Goal: Feedback & Contribution: Contribute content

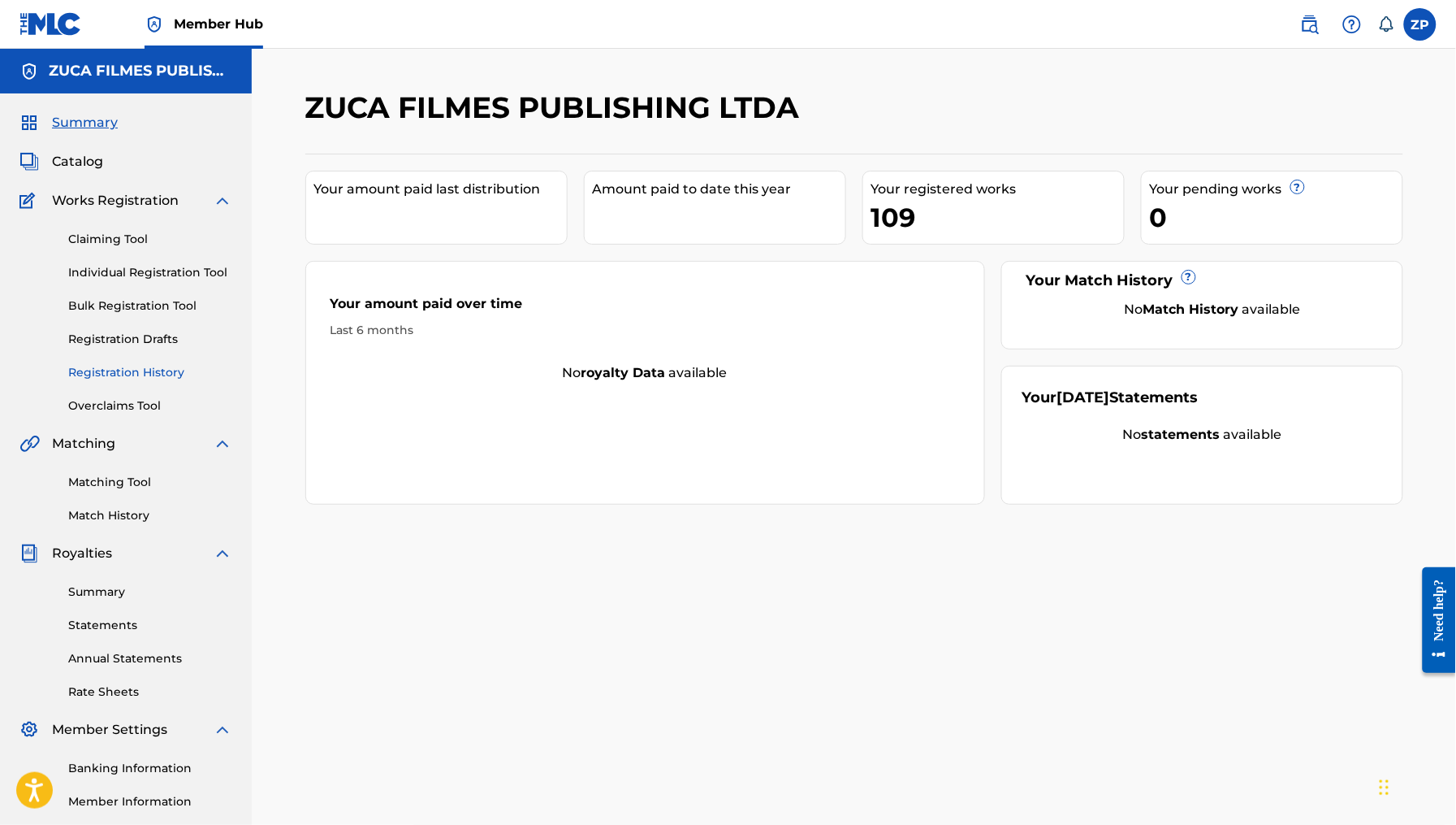
click at [167, 367] on link "Registration History" at bounding box center [150, 373] width 164 height 18
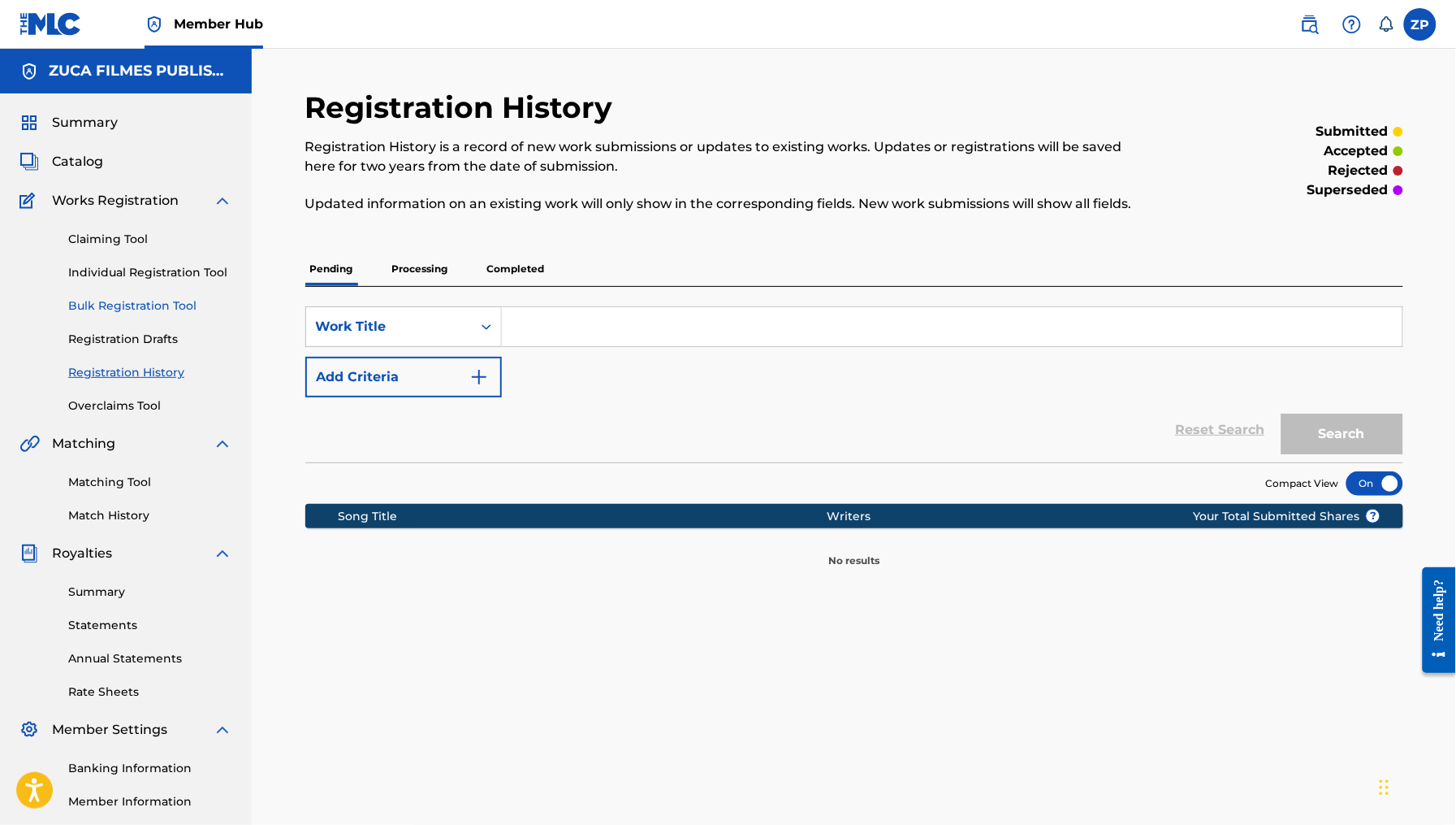
click at [164, 310] on link "Bulk Registration Tool" at bounding box center [150, 306] width 164 height 18
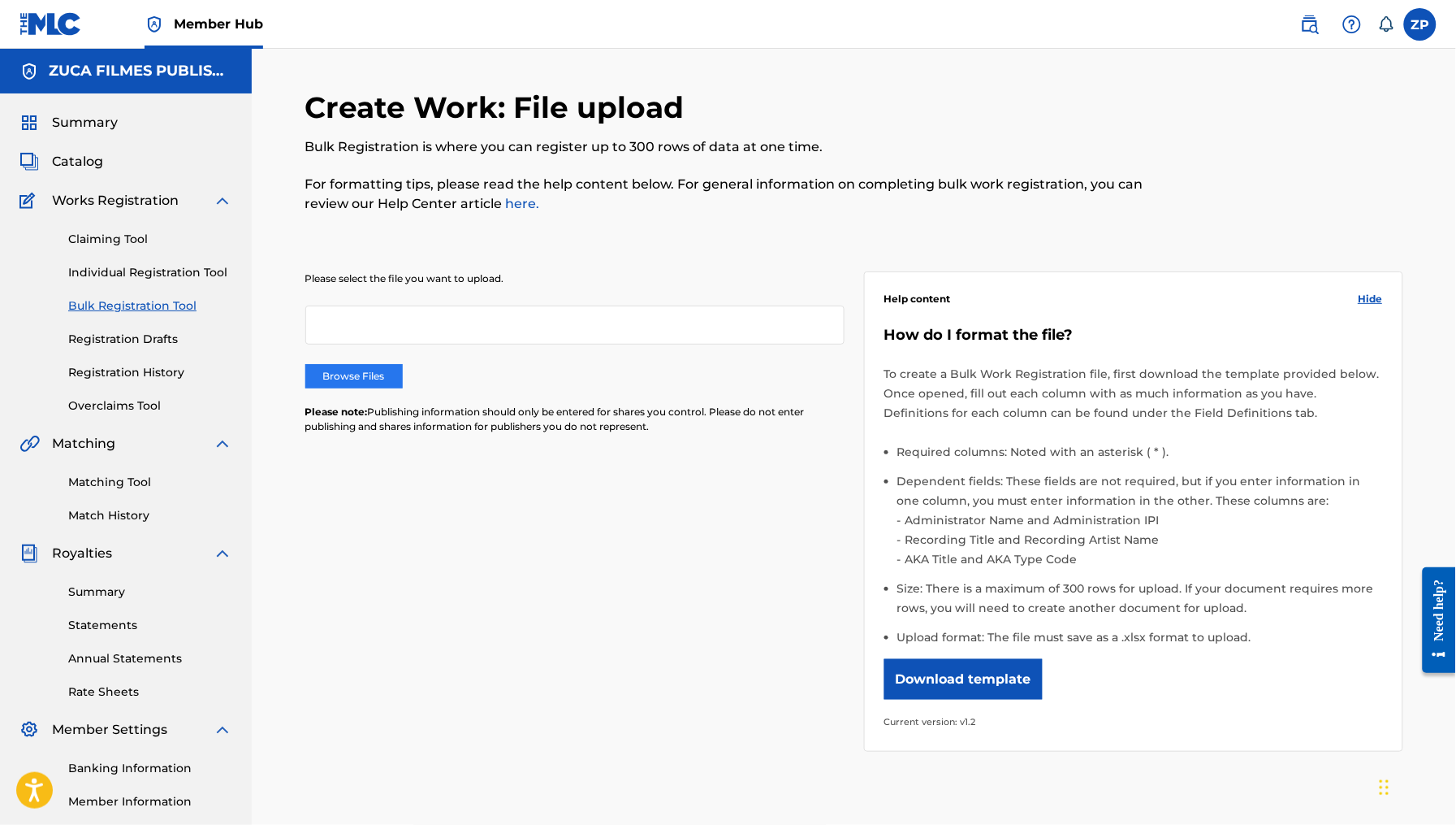
click at [364, 381] on label "Browse Files" at bounding box center [354, 376] width 97 height 24
click at [0, 0] on input "Browse Files" at bounding box center [0, 0] width 0 height 0
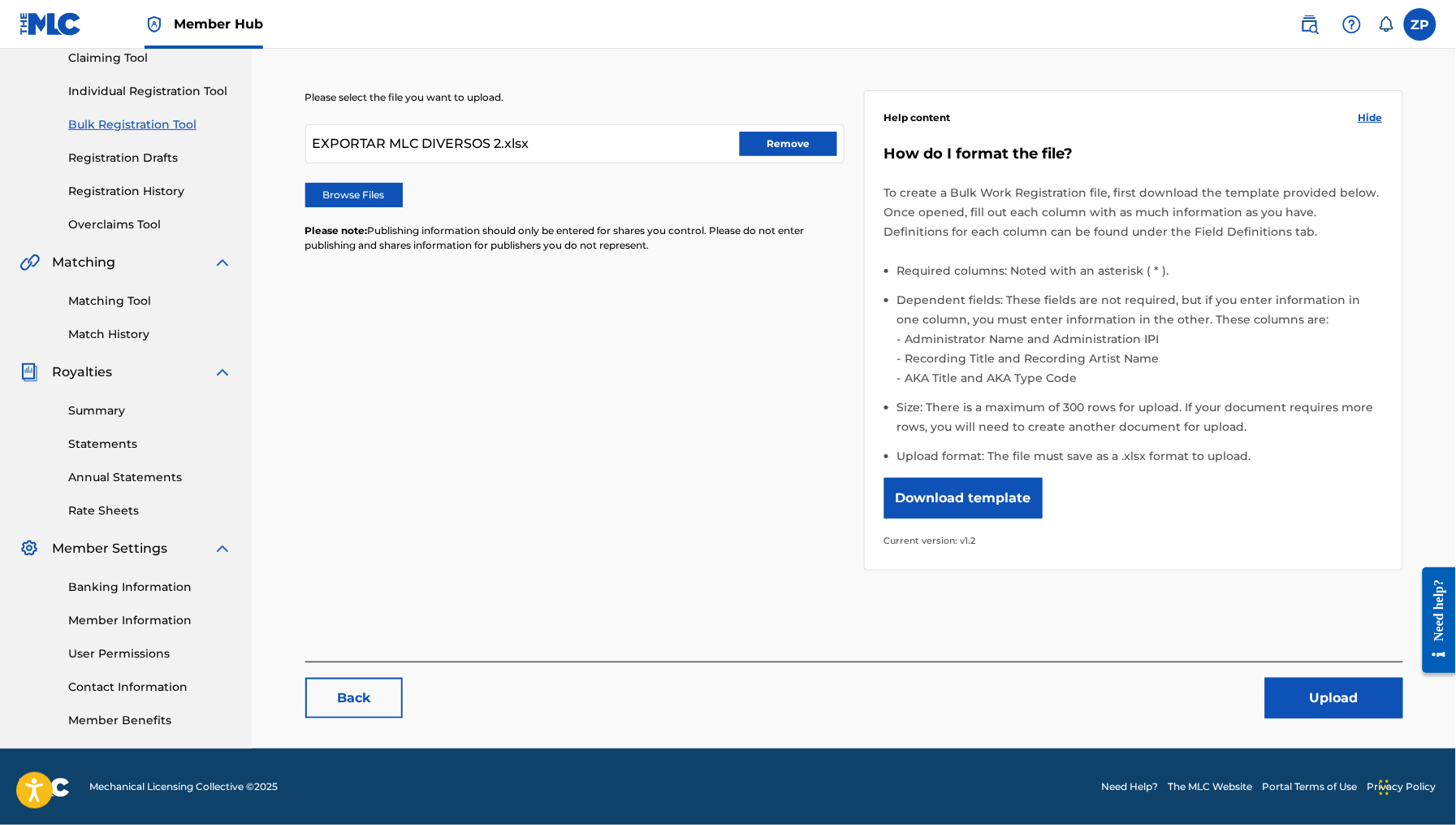
scroll to position [183, 0]
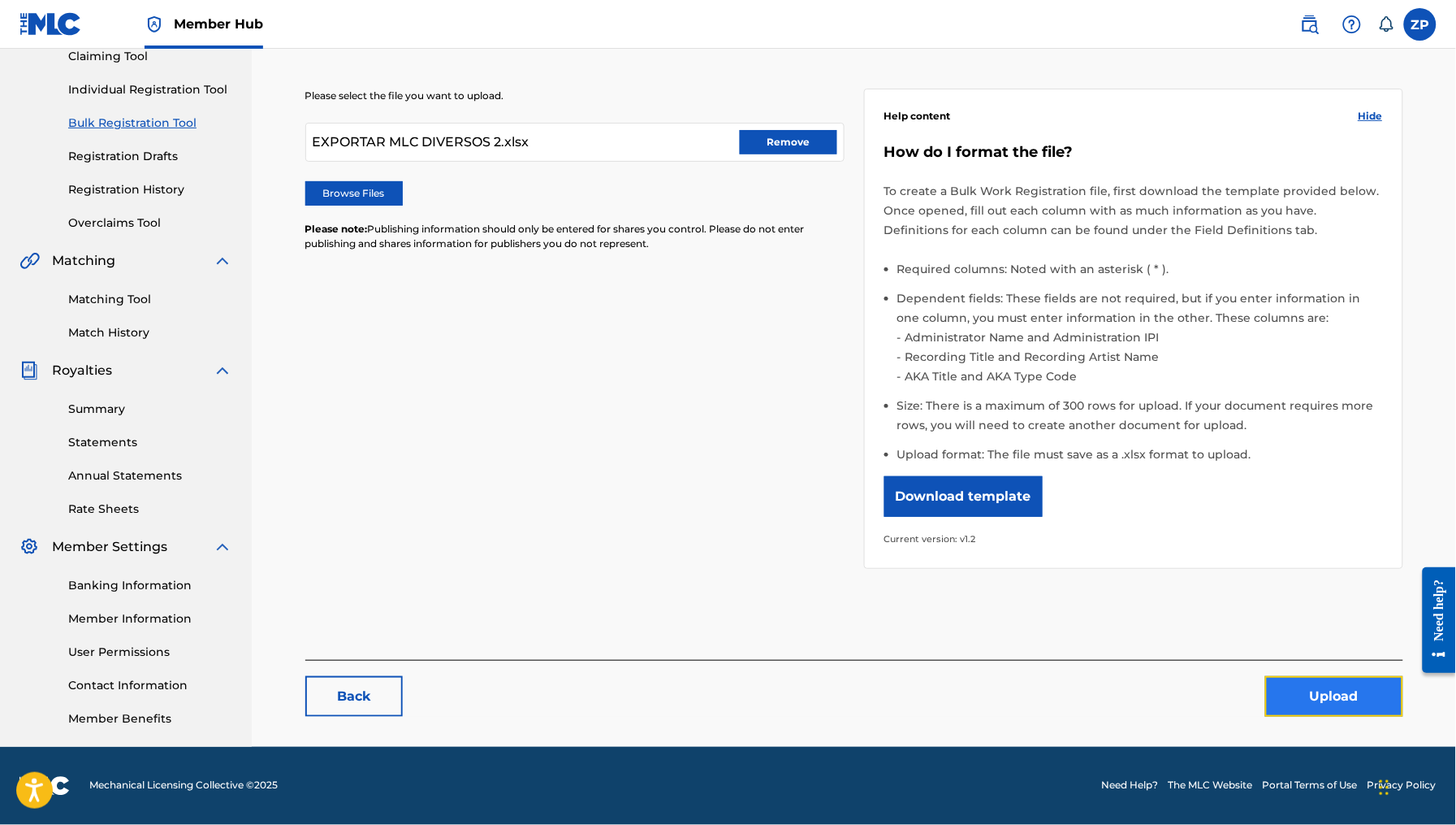
click at [1323, 689] on button "Upload" at bounding box center [1334, 697] width 138 height 41
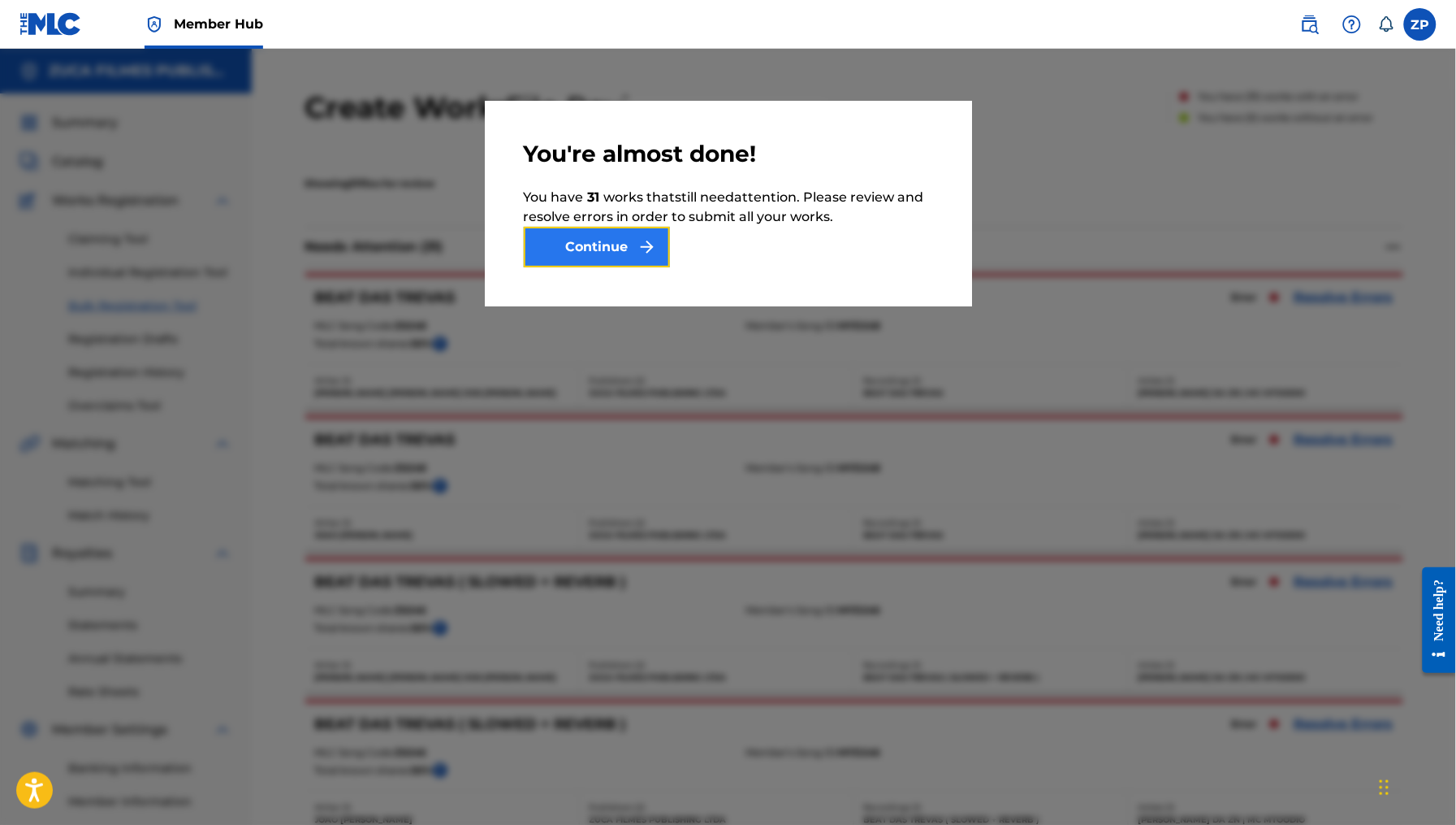
click at [603, 249] on button "Continue" at bounding box center [597, 247] width 146 height 41
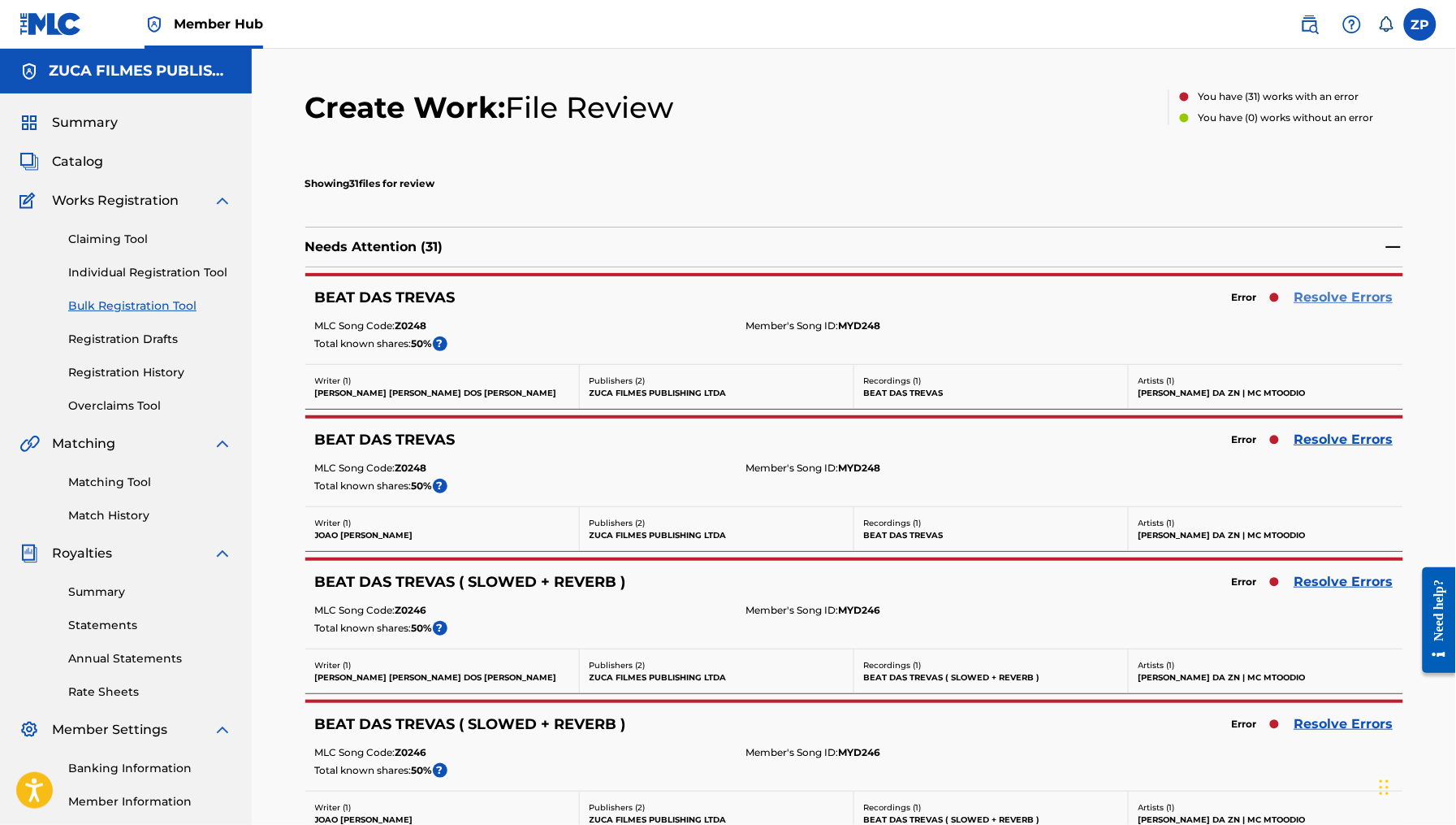
click at [1318, 290] on link "Resolve Errors" at bounding box center [1344, 298] width 99 height 19
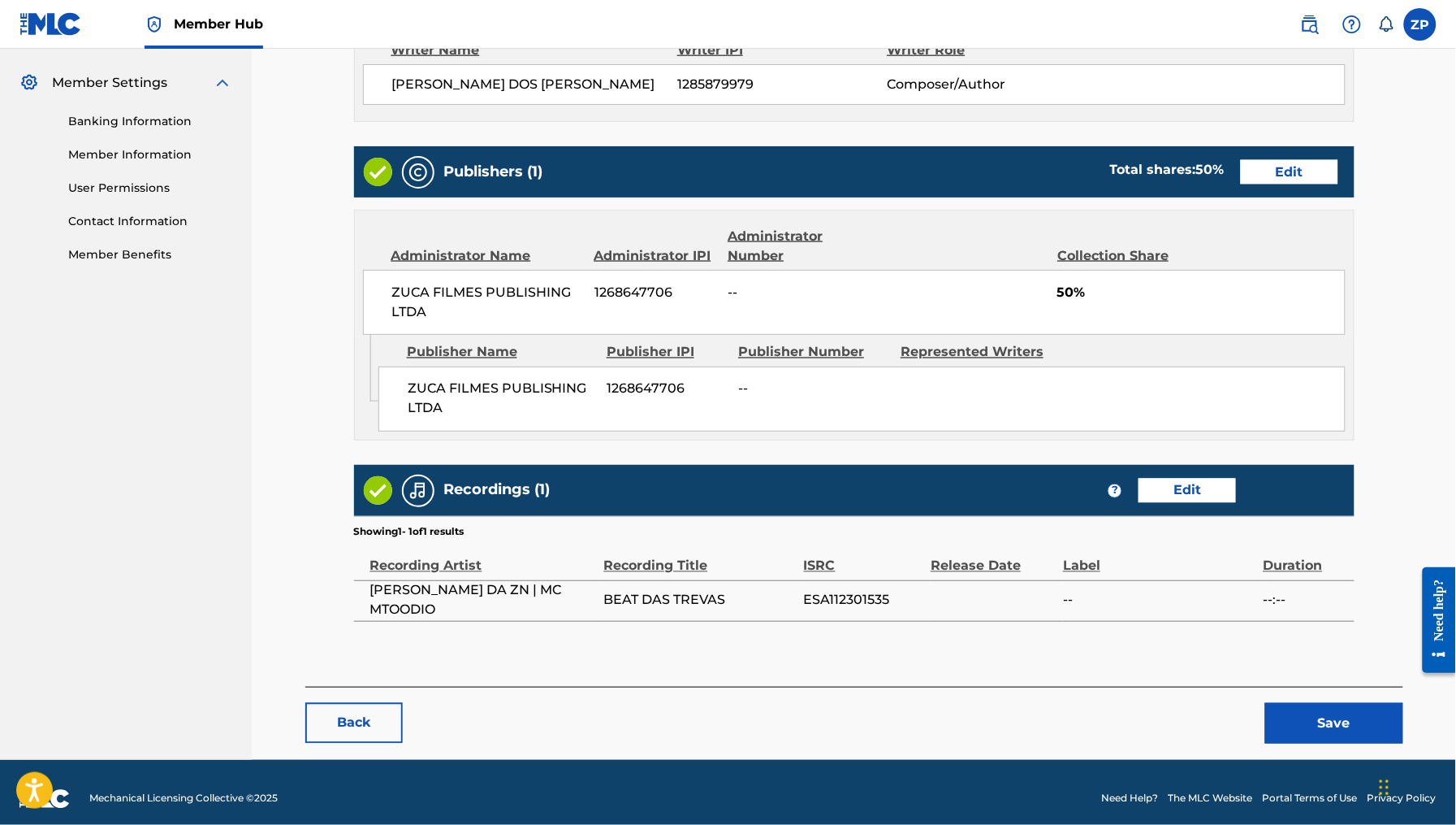
scroll to position [663, 0]
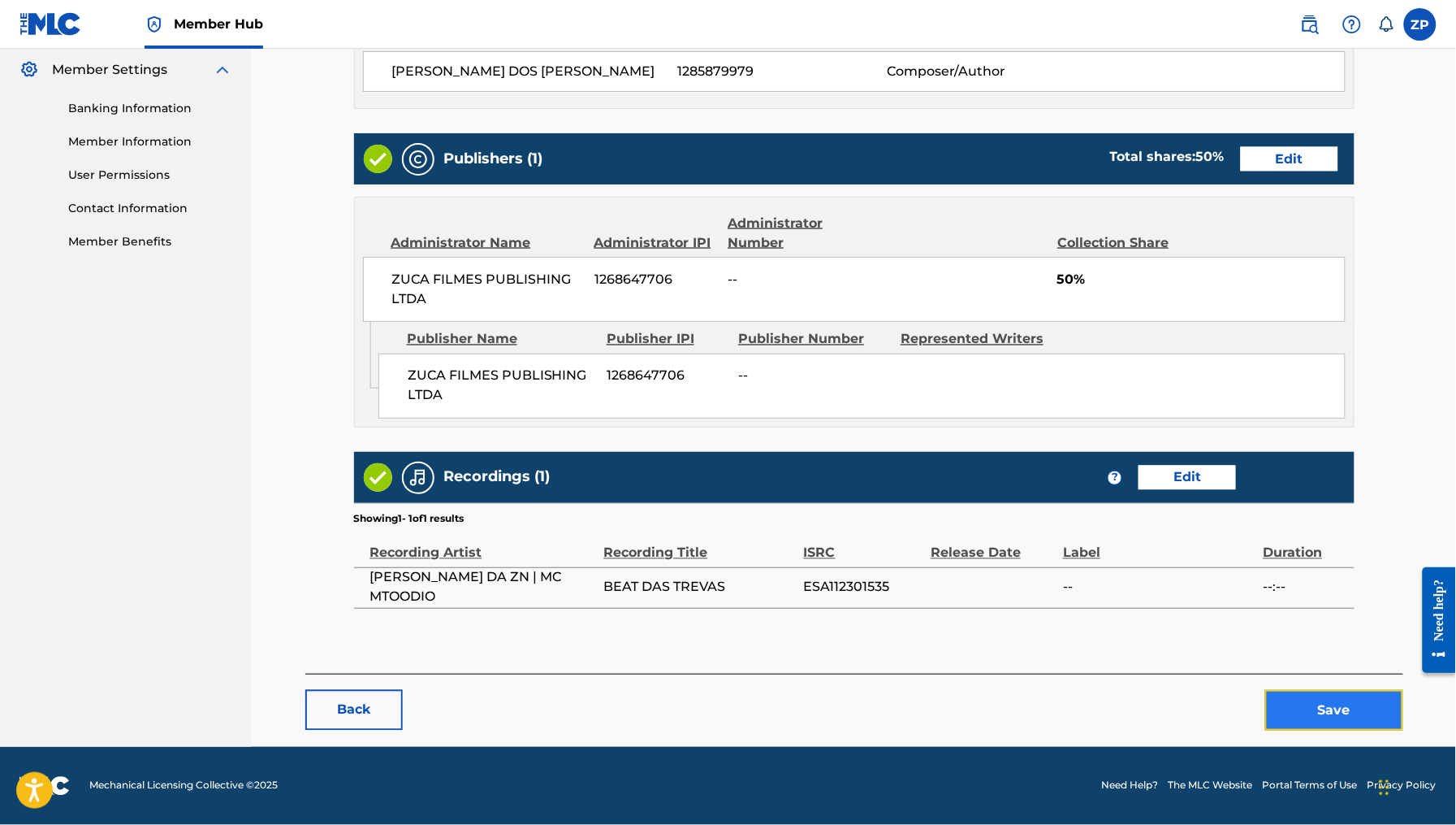
click at [1332, 718] on button "Save" at bounding box center [1334, 710] width 138 height 41
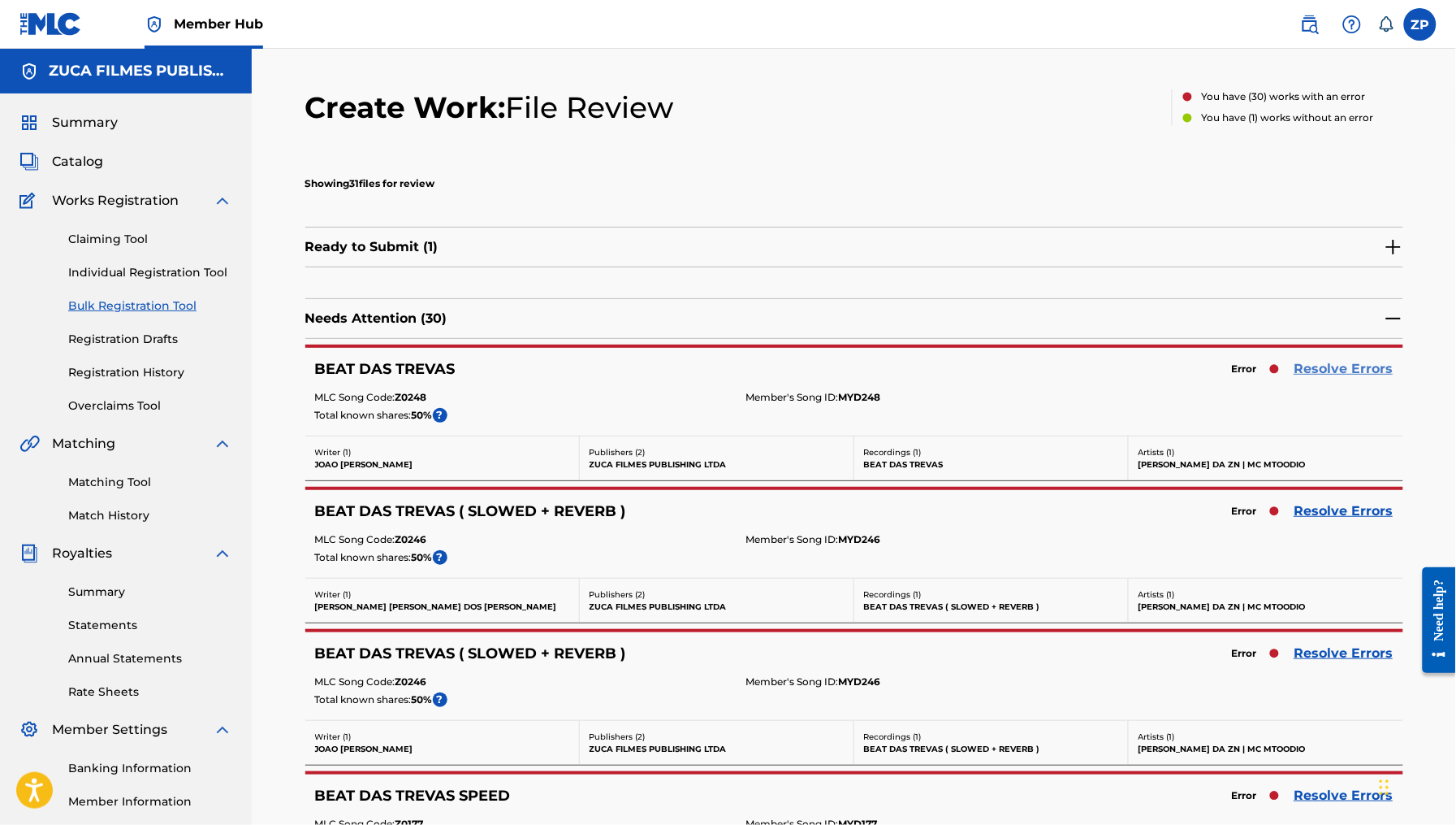
click at [1323, 367] on link "Resolve Errors" at bounding box center [1344, 369] width 99 height 19
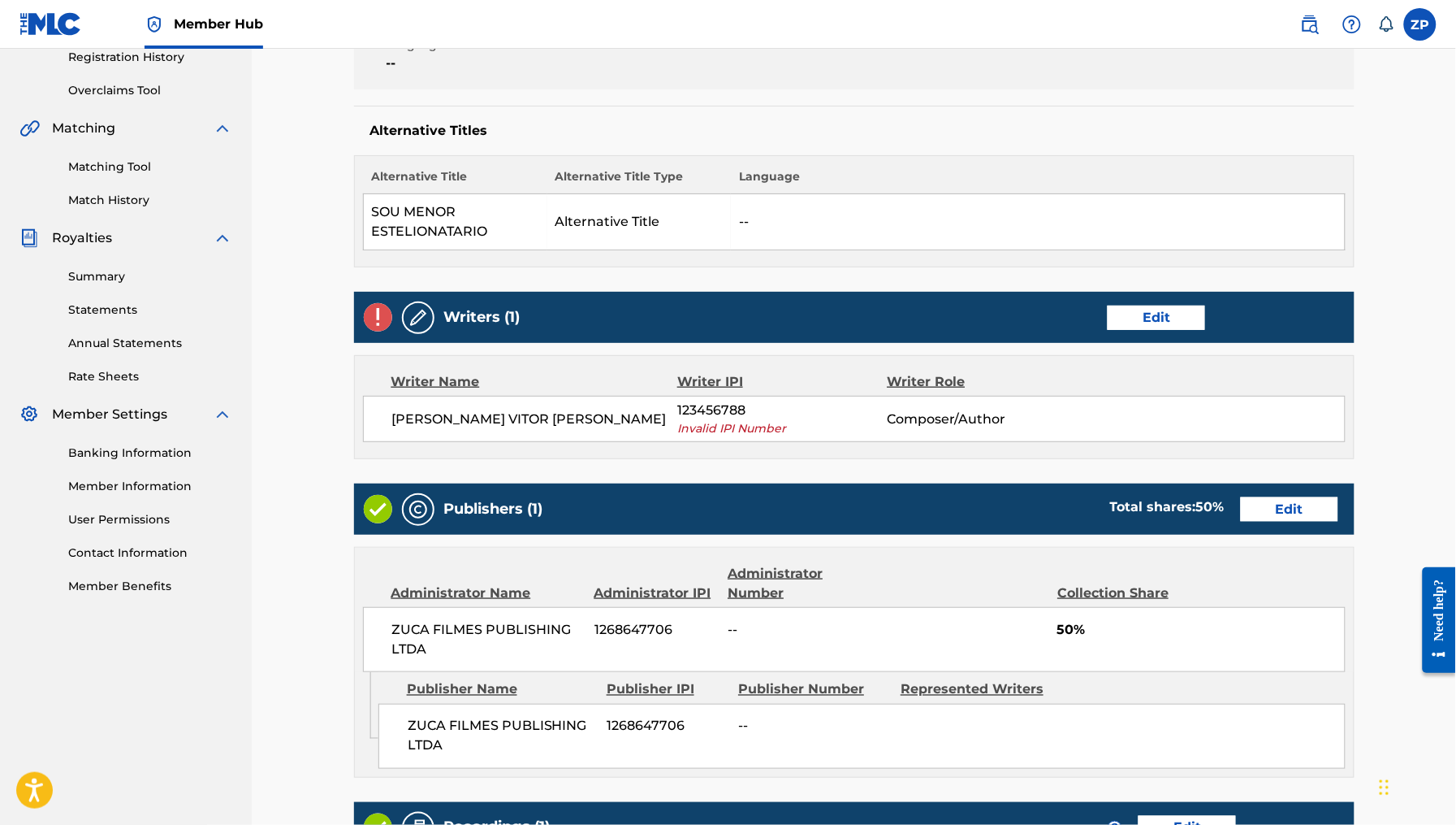
scroll to position [342, 0]
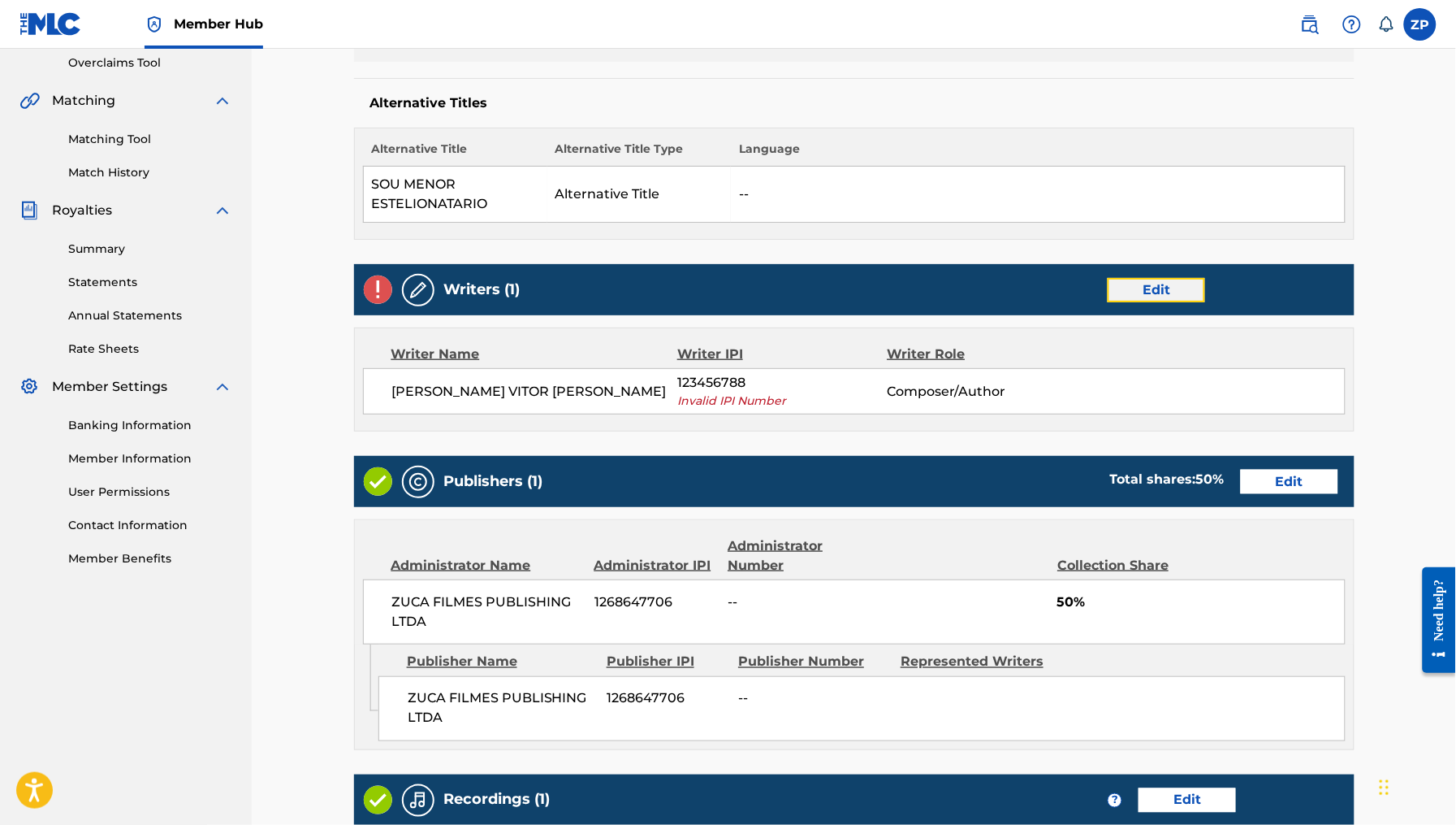
click at [1145, 298] on link "Edit" at bounding box center [1156, 290] width 97 height 24
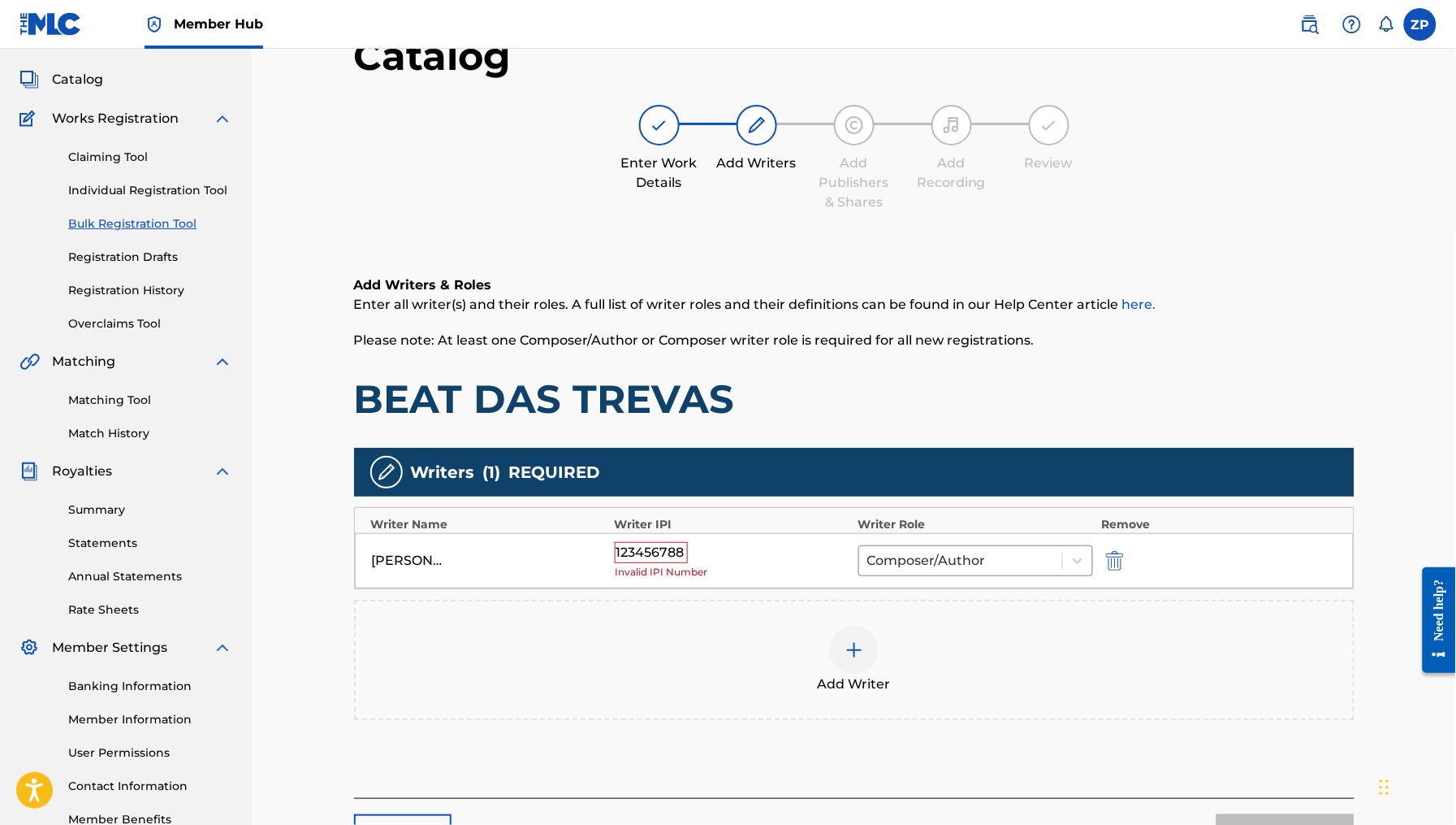
scroll to position [175, 0]
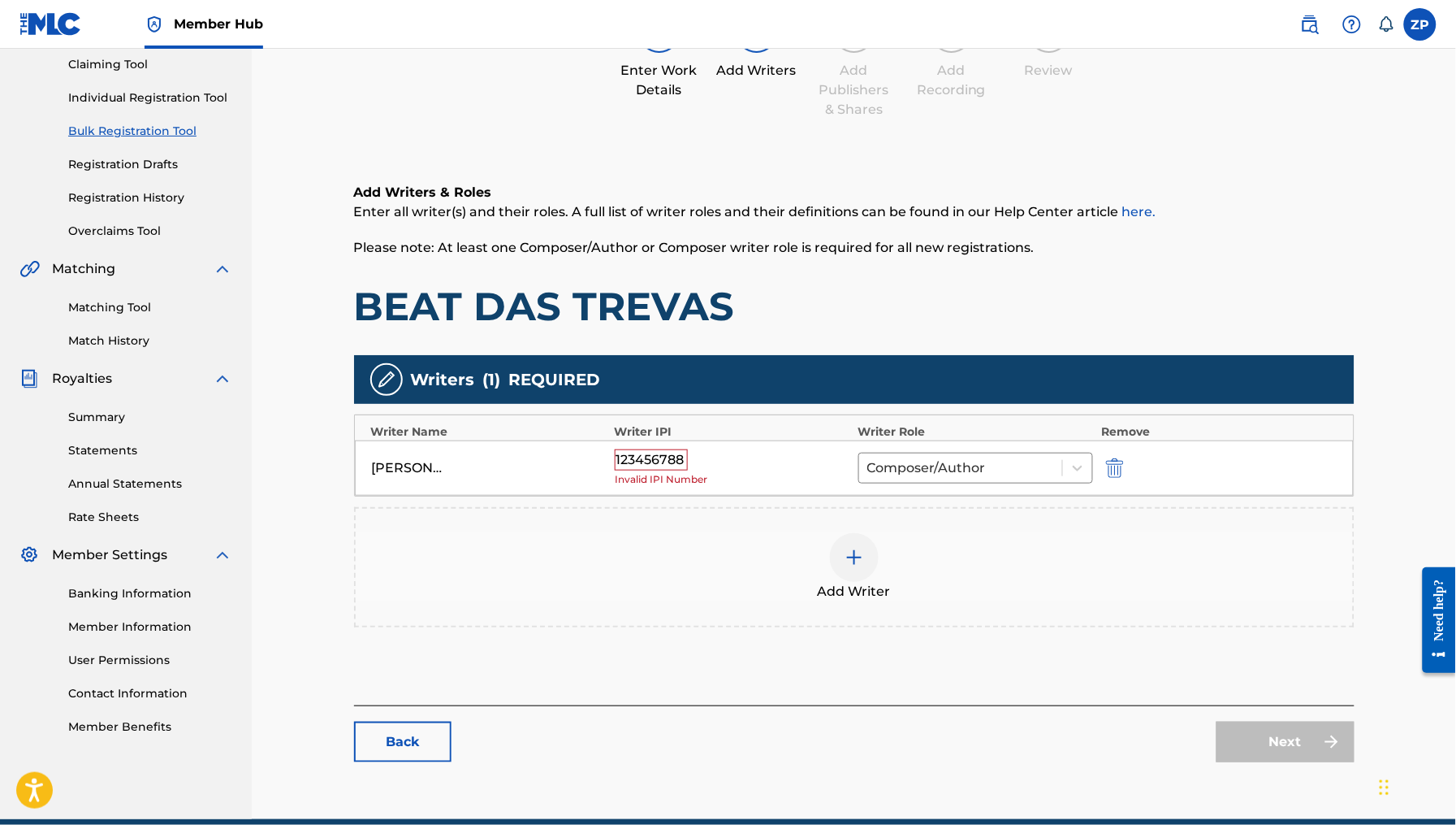
click at [683, 456] on div "123456788" at bounding box center [651, 460] width 73 height 21
click at [679, 460] on div "123456788" at bounding box center [651, 460] width 73 height 21
click at [681, 461] on div "123456788" at bounding box center [651, 460] width 73 height 21
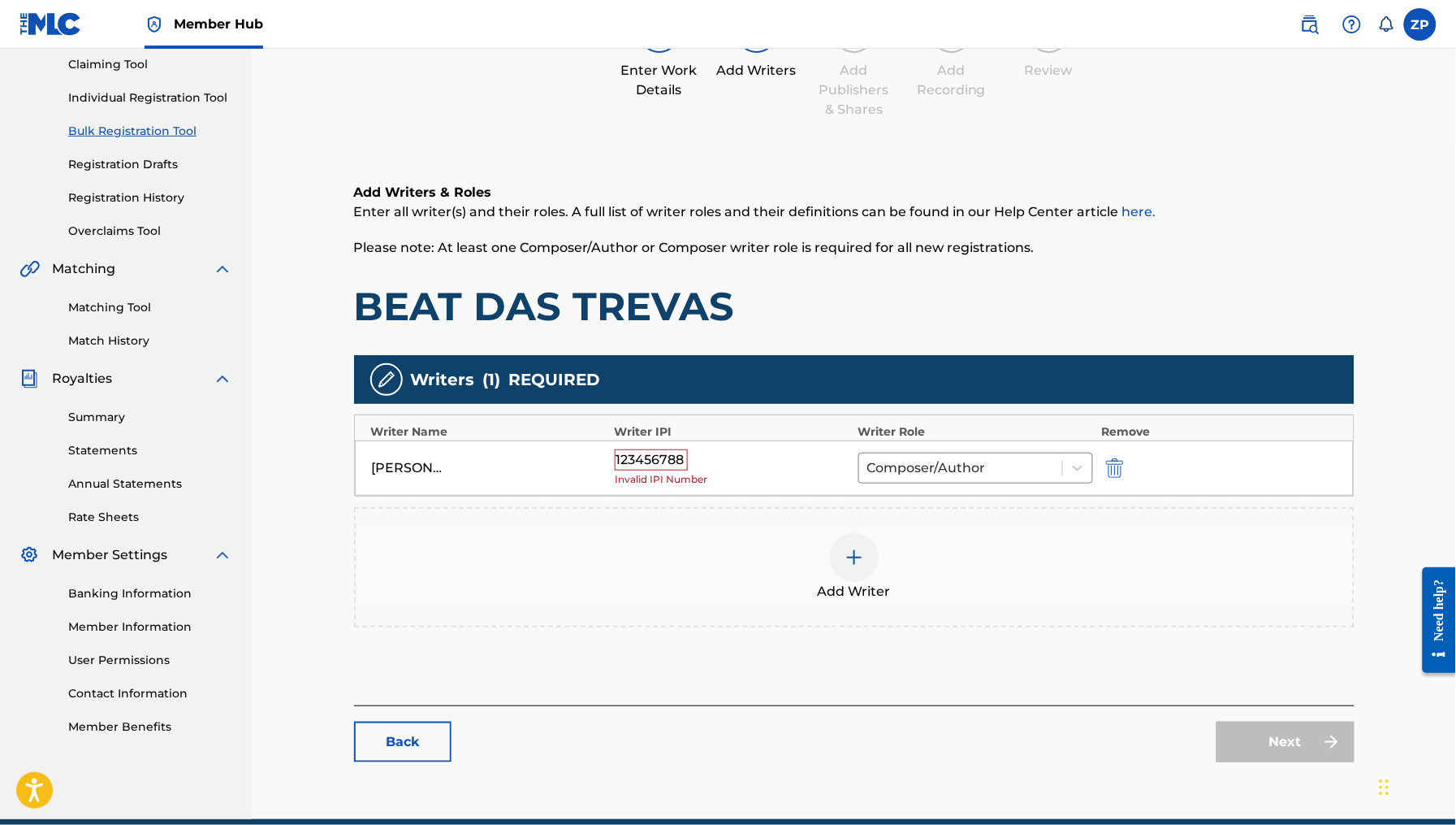
click at [687, 466] on div "123456788" at bounding box center [651, 460] width 73 height 21
click at [742, 511] on div "Add Writer" at bounding box center [854, 567] width 1001 height 121
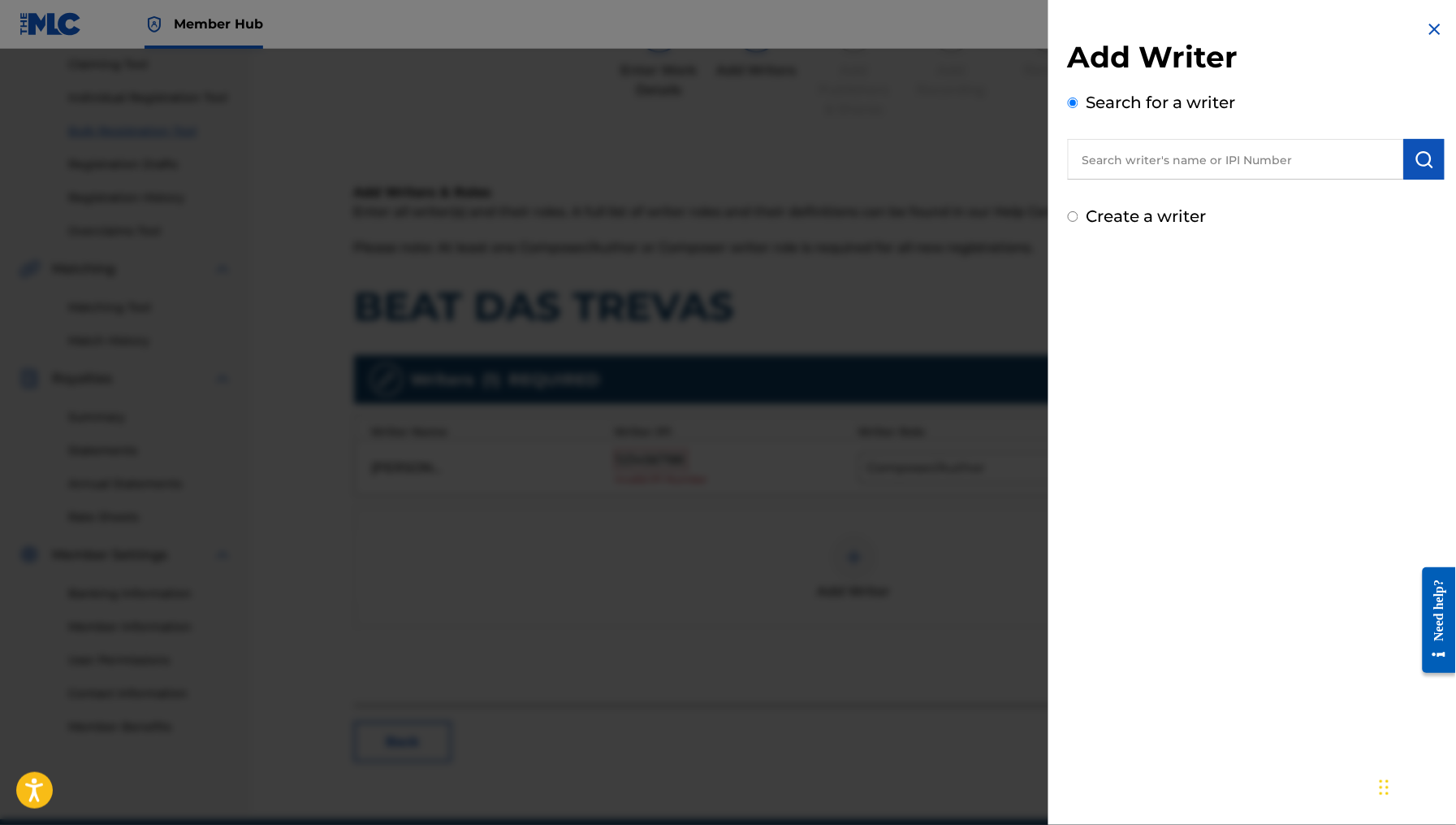
click at [1435, 19] on img at bounding box center [1436, 29] width 19 height 19
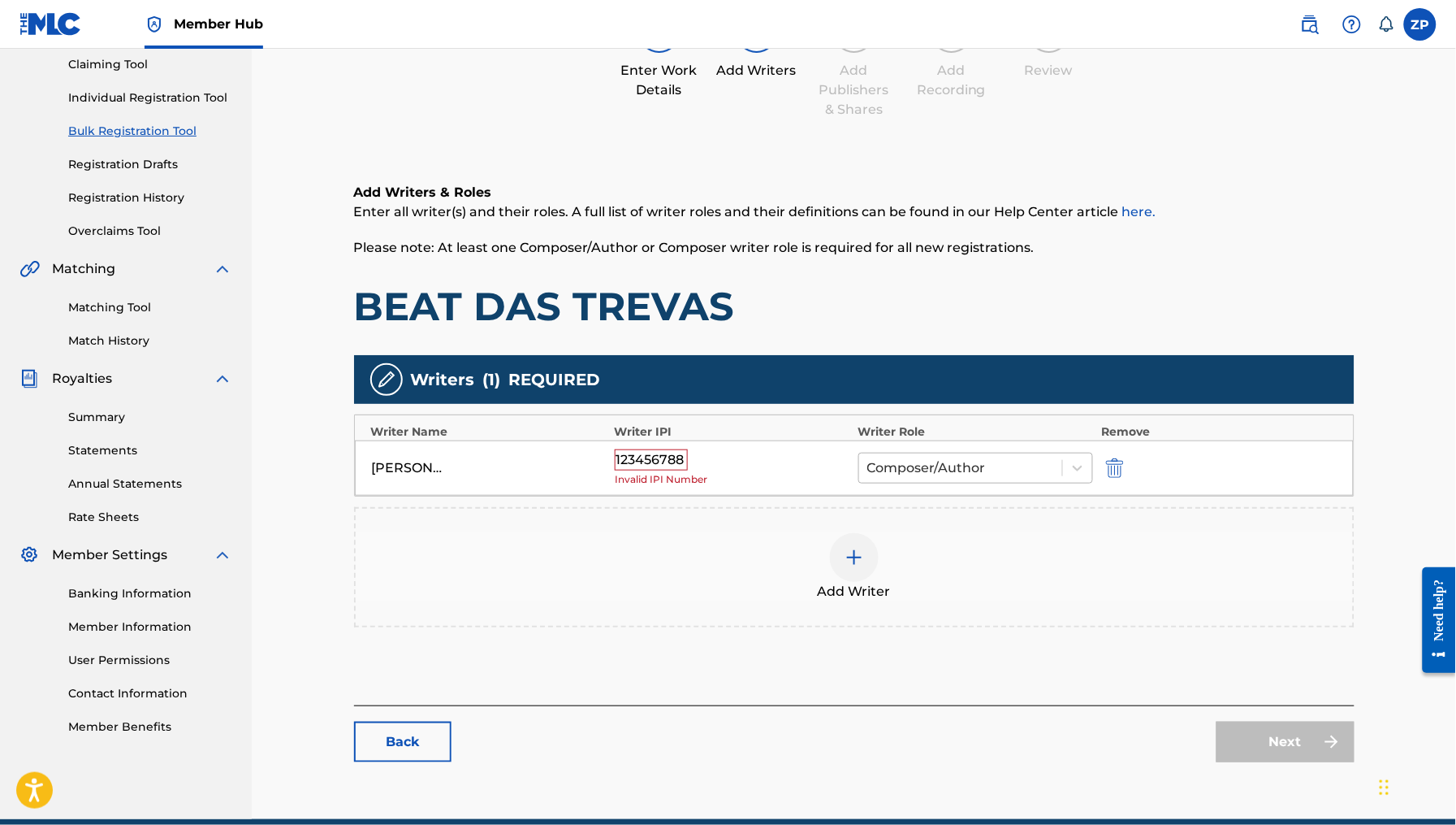
click at [1037, 477] on div at bounding box center [961, 467] width 188 height 22
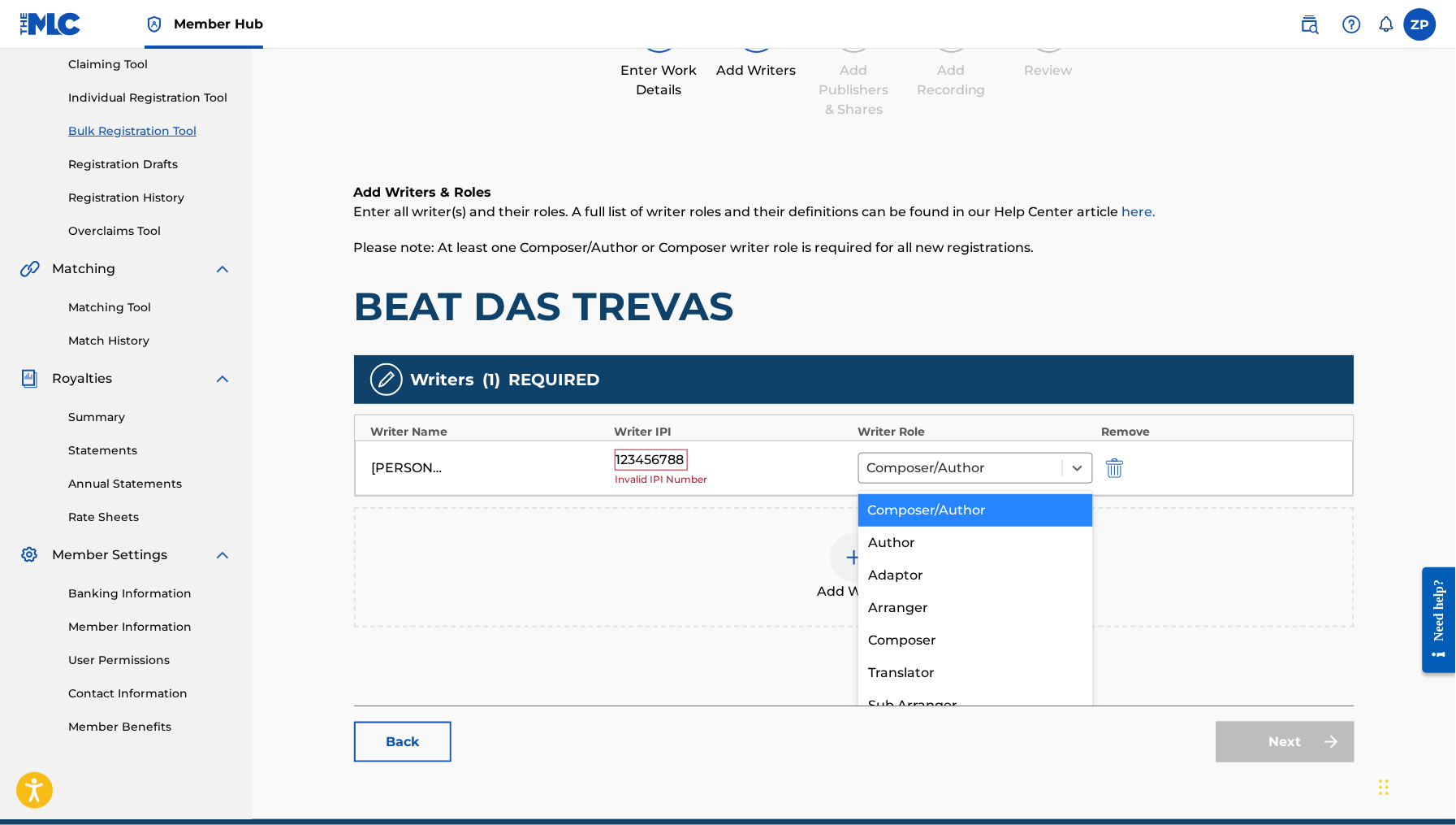
click at [554, 586] on div "Add Writer" at bounding box center [854, 567] width 997 height 68
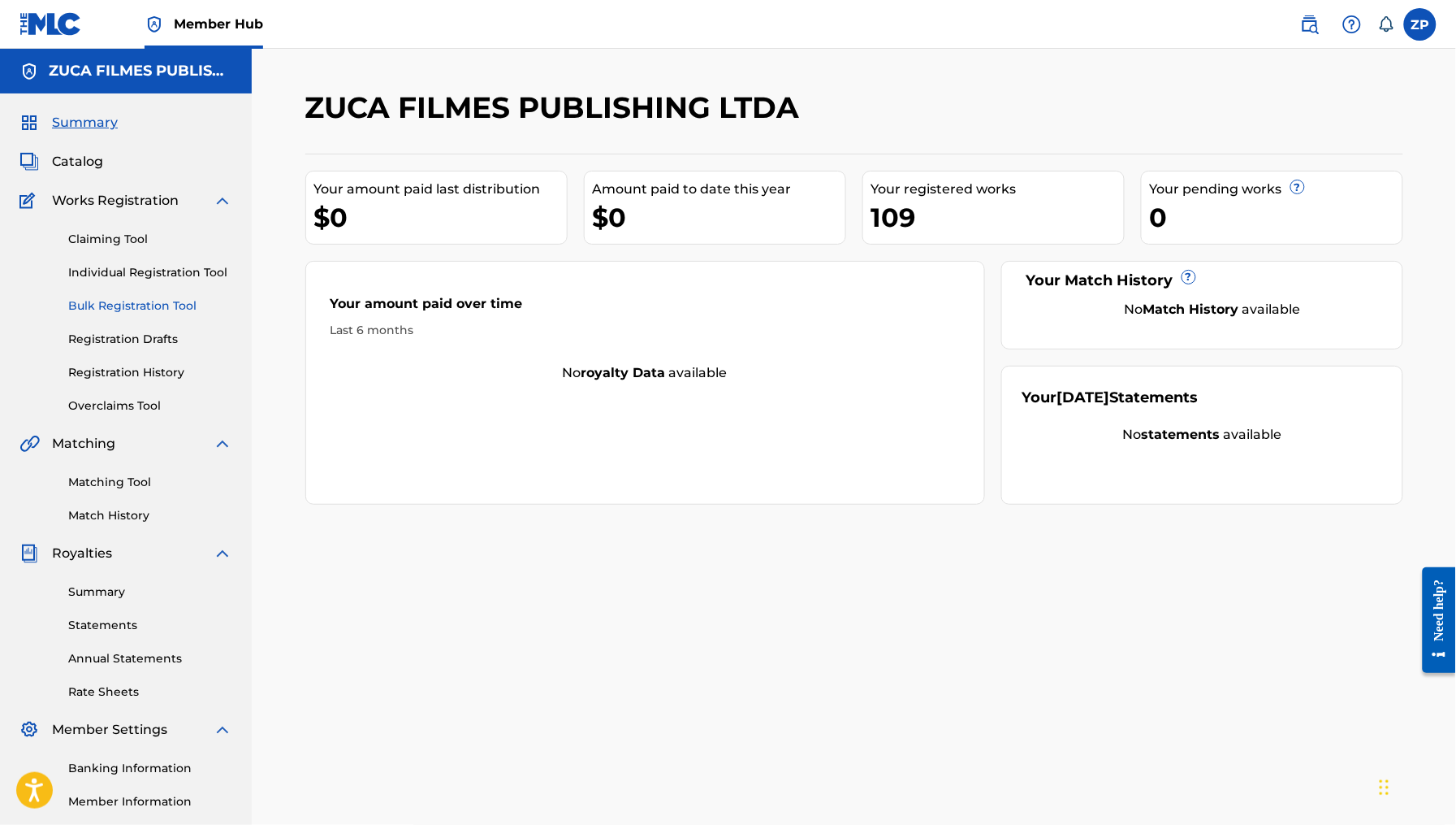
click at [166, 306] on link "Bulk Registration Tool" at bounding box center [150, 306] width 164 height 18
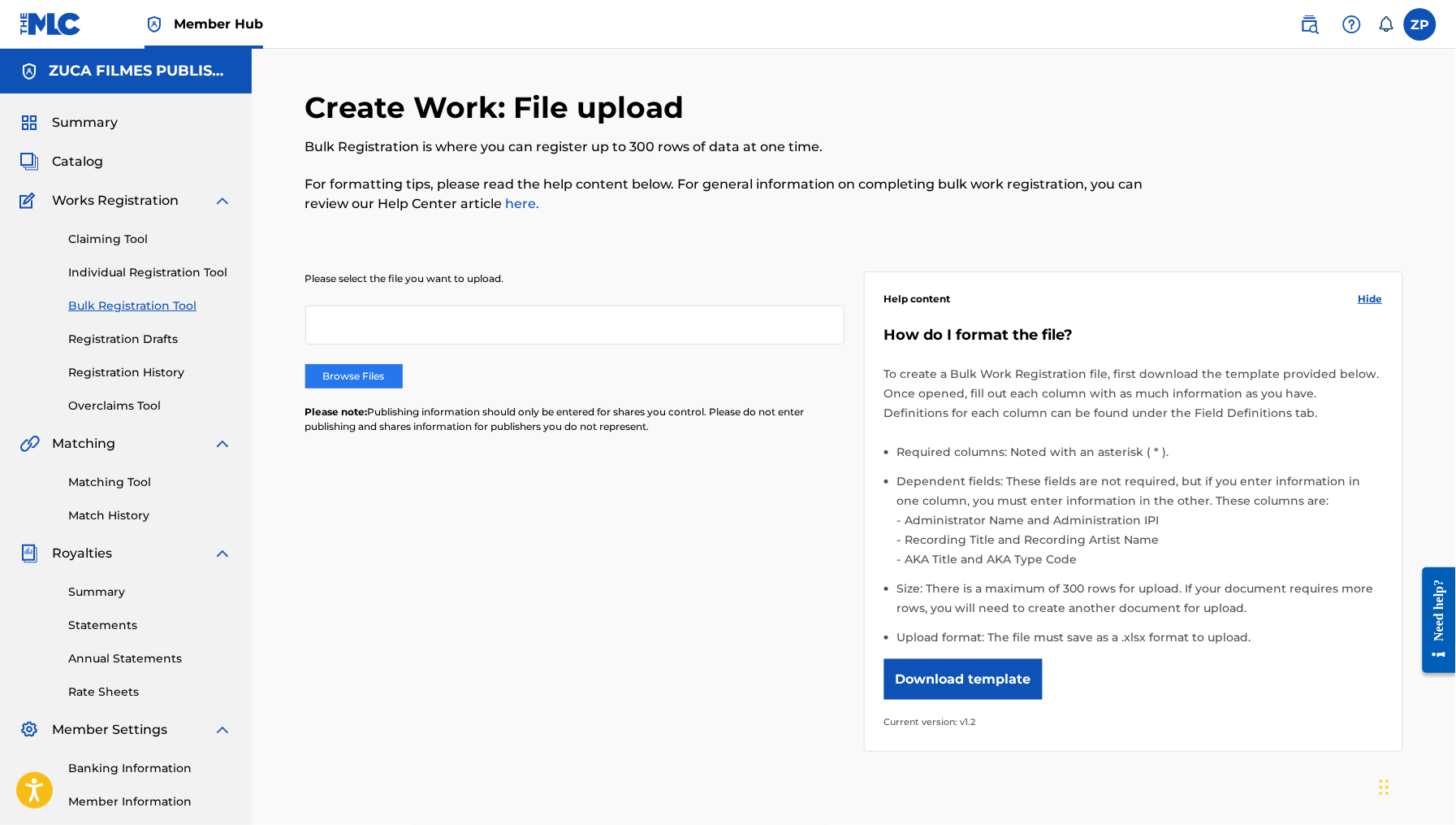
click at [361, 371] on label "Browse Files" at bounding box center [354, 376] width 97 height 24
click at [0, 0] on input "Browse Files" at bounding box center [0, 0] width 0 height 0
click at [355, 377] on label "Browse Files" at bounding box center [354, 376] width 97 height 24
click at [0, 0] on input "Browse Files" at bounding box center [0, 0] width 0 height 0
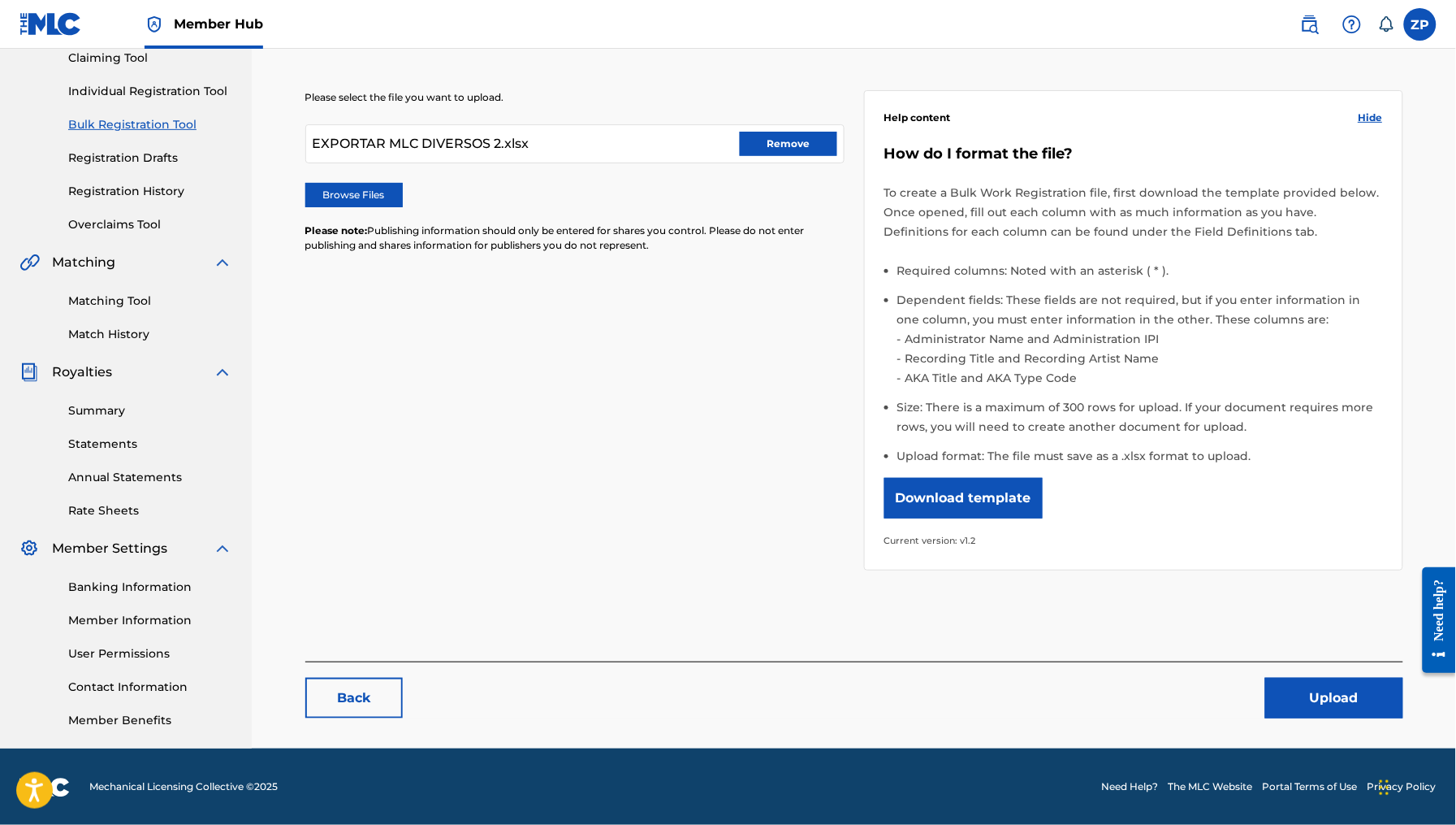
scroll to position [183, 0]
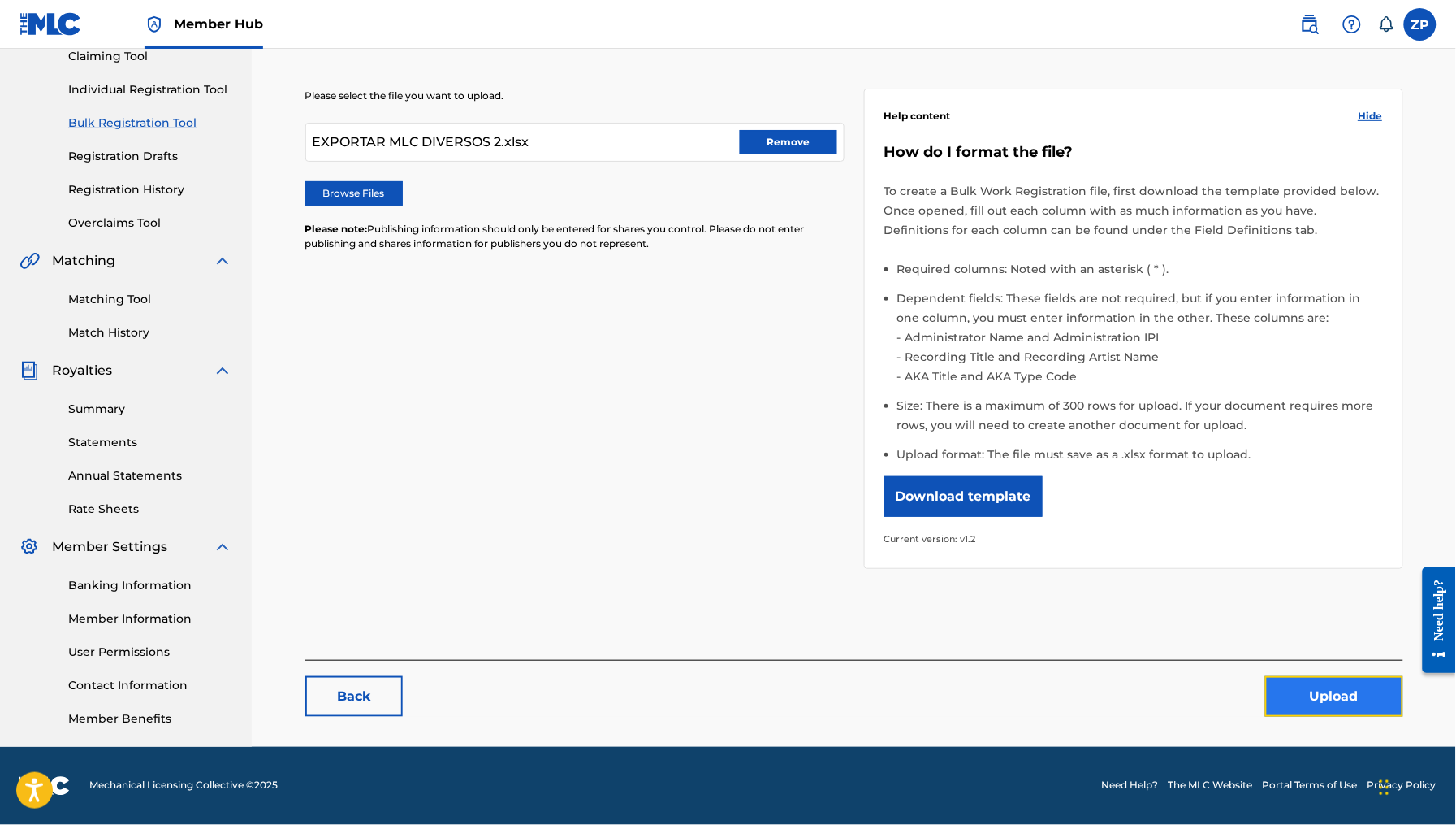
click at [1331, 692] on button "Upload" at bounding box center [1334, 697] width 138 height 41
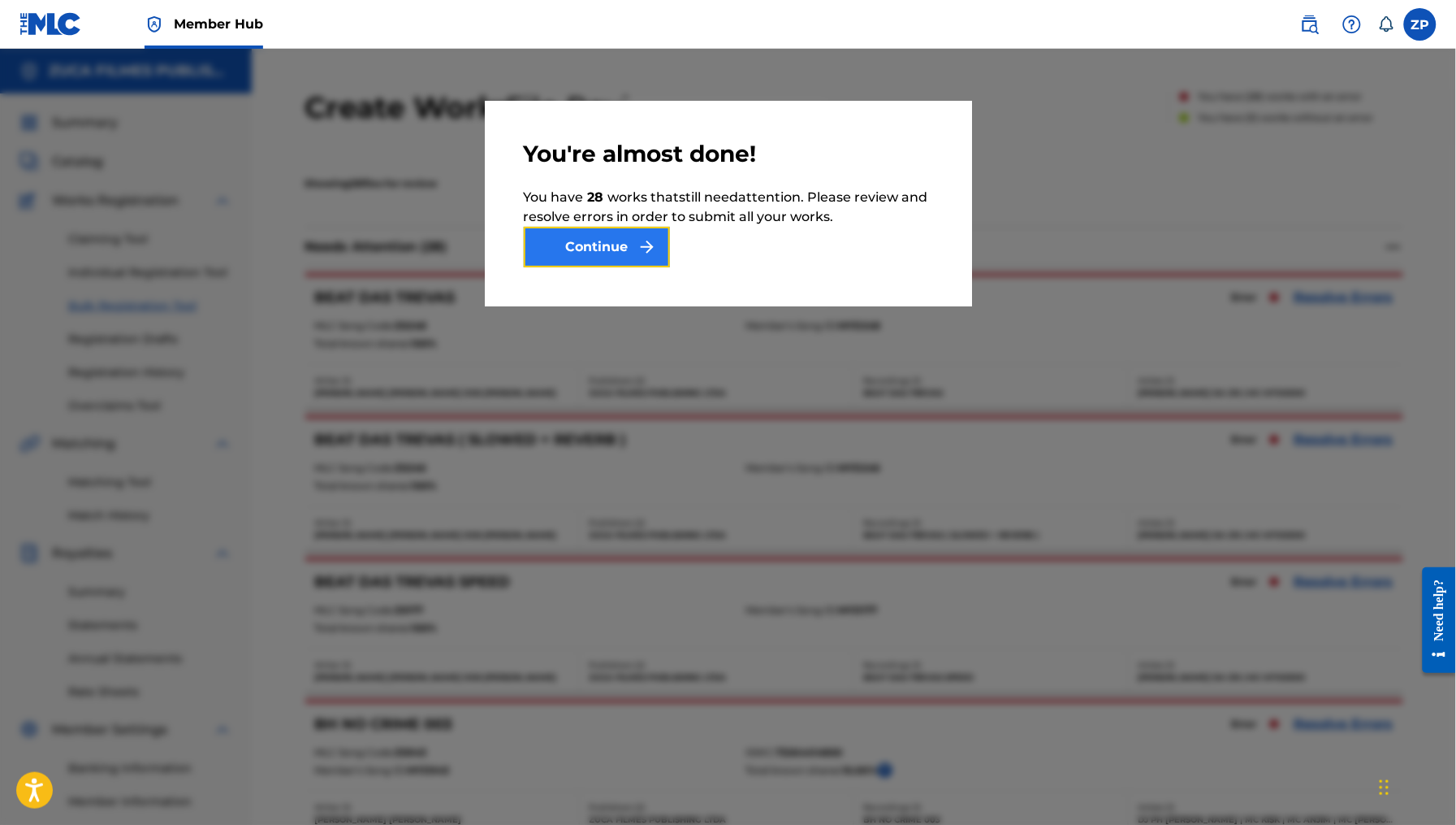
click at [624, 262] on button "Continue" at bounding box center [597, 247] width 146 height 41
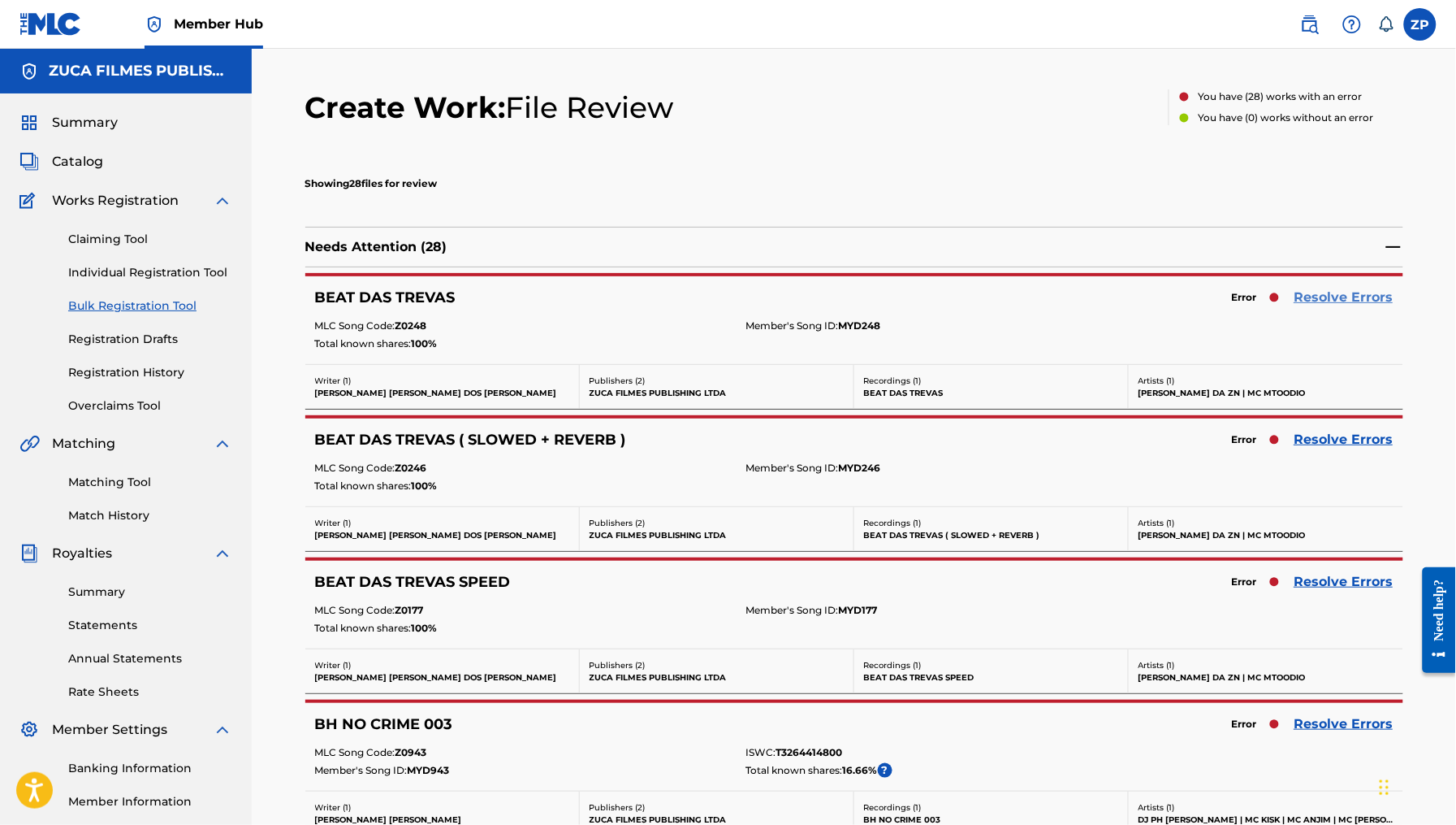
click at [1367, 293] on link "Resolve Errors" at bounding box center [1344, 298] width 99 height 19
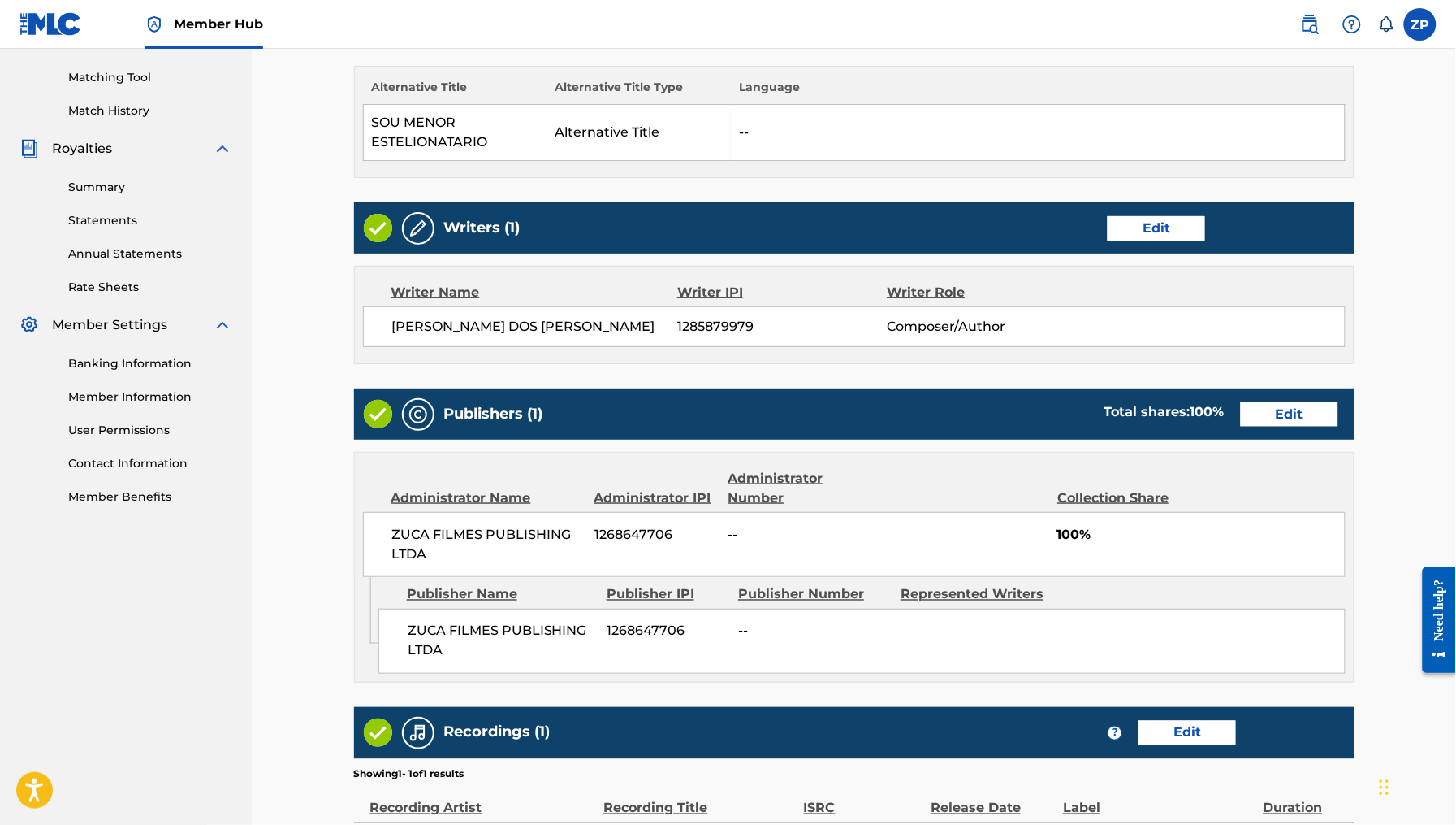
scroll to position [663, 0]
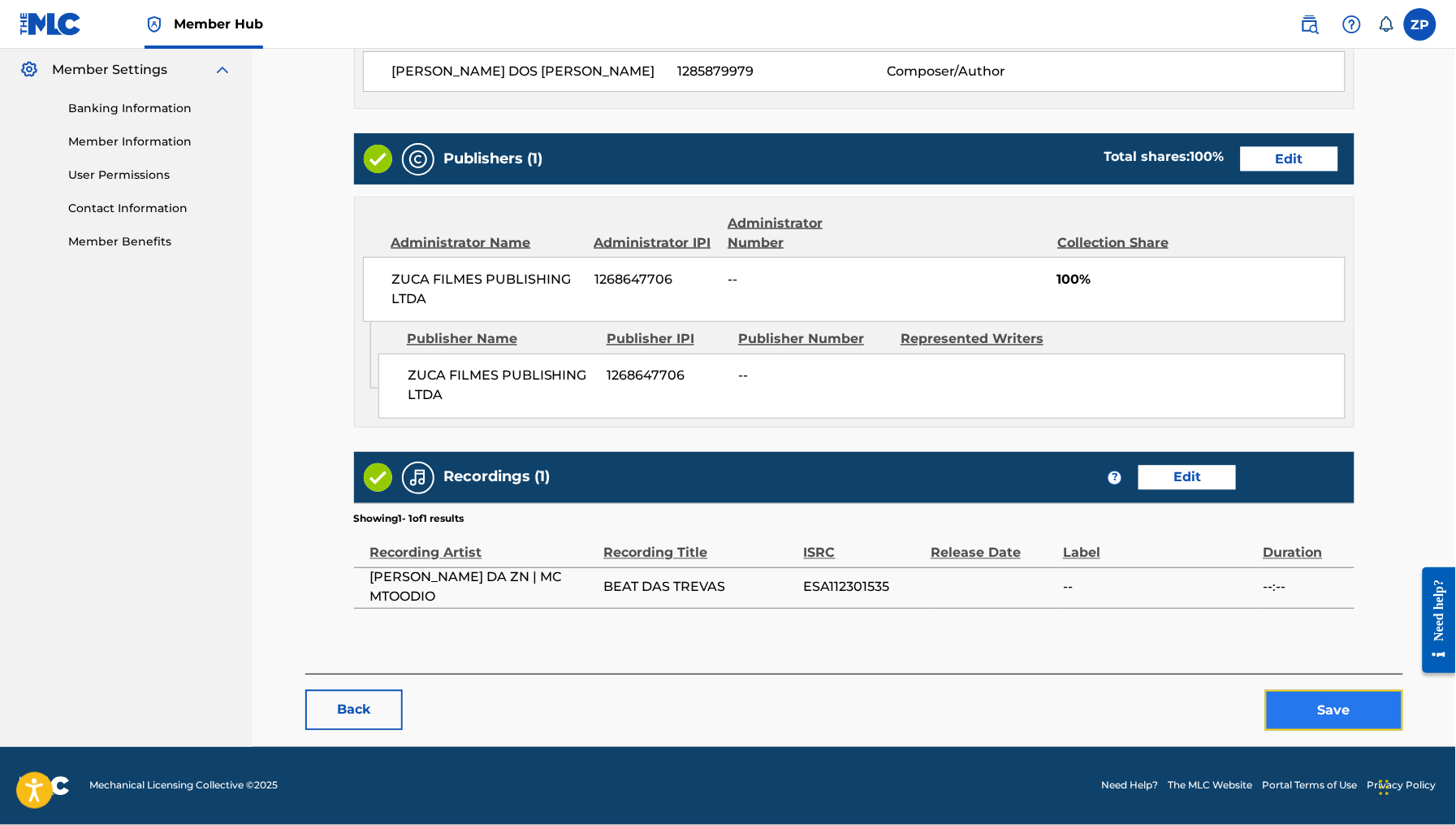
click at [1323, 701] on button "Save" at bounding box center [1334, 710] width 138 height 41
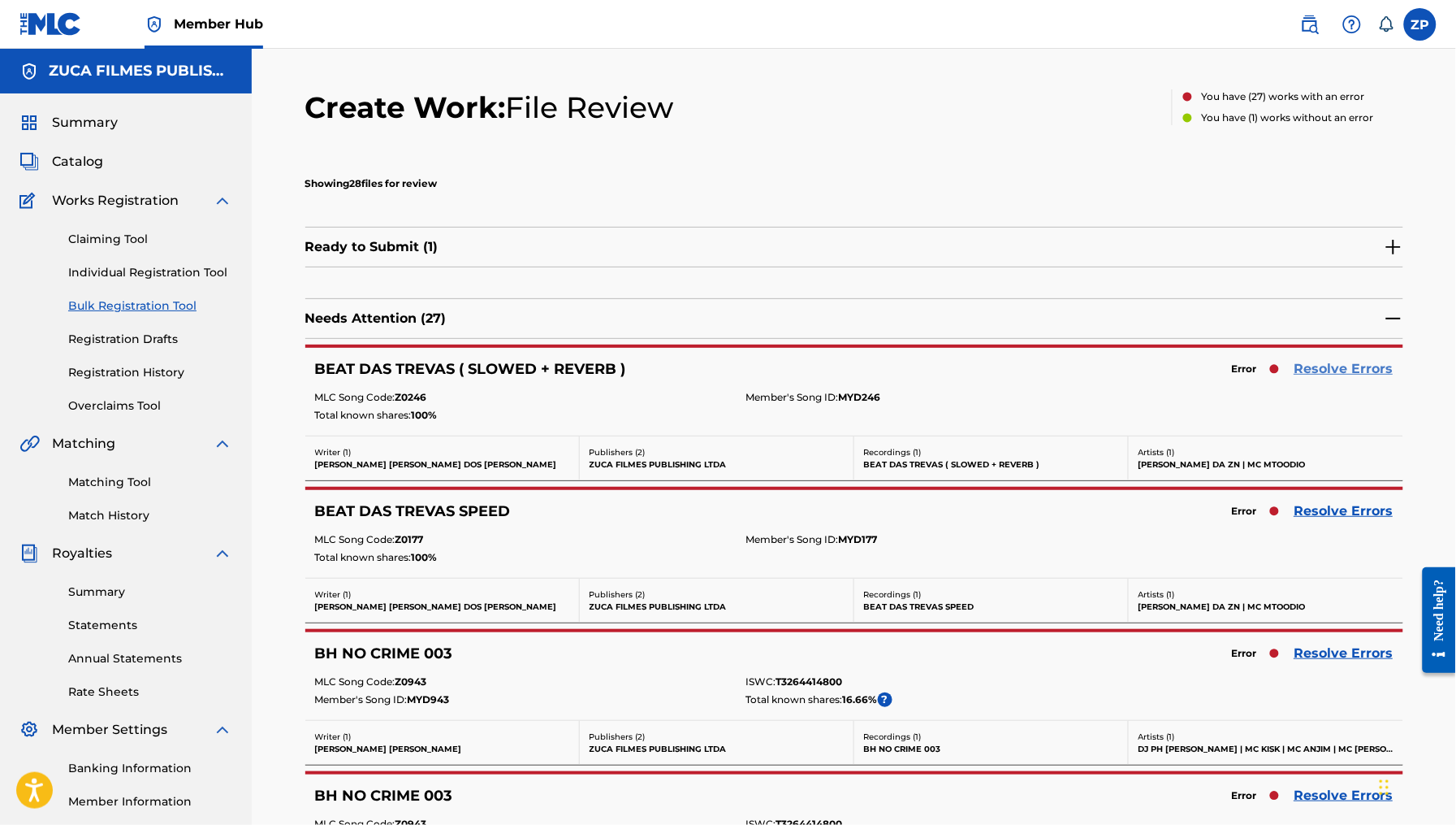
click at [1316, 367] on link "Resolve Errors" at bounding box center [1344, 369] width 99 height 19
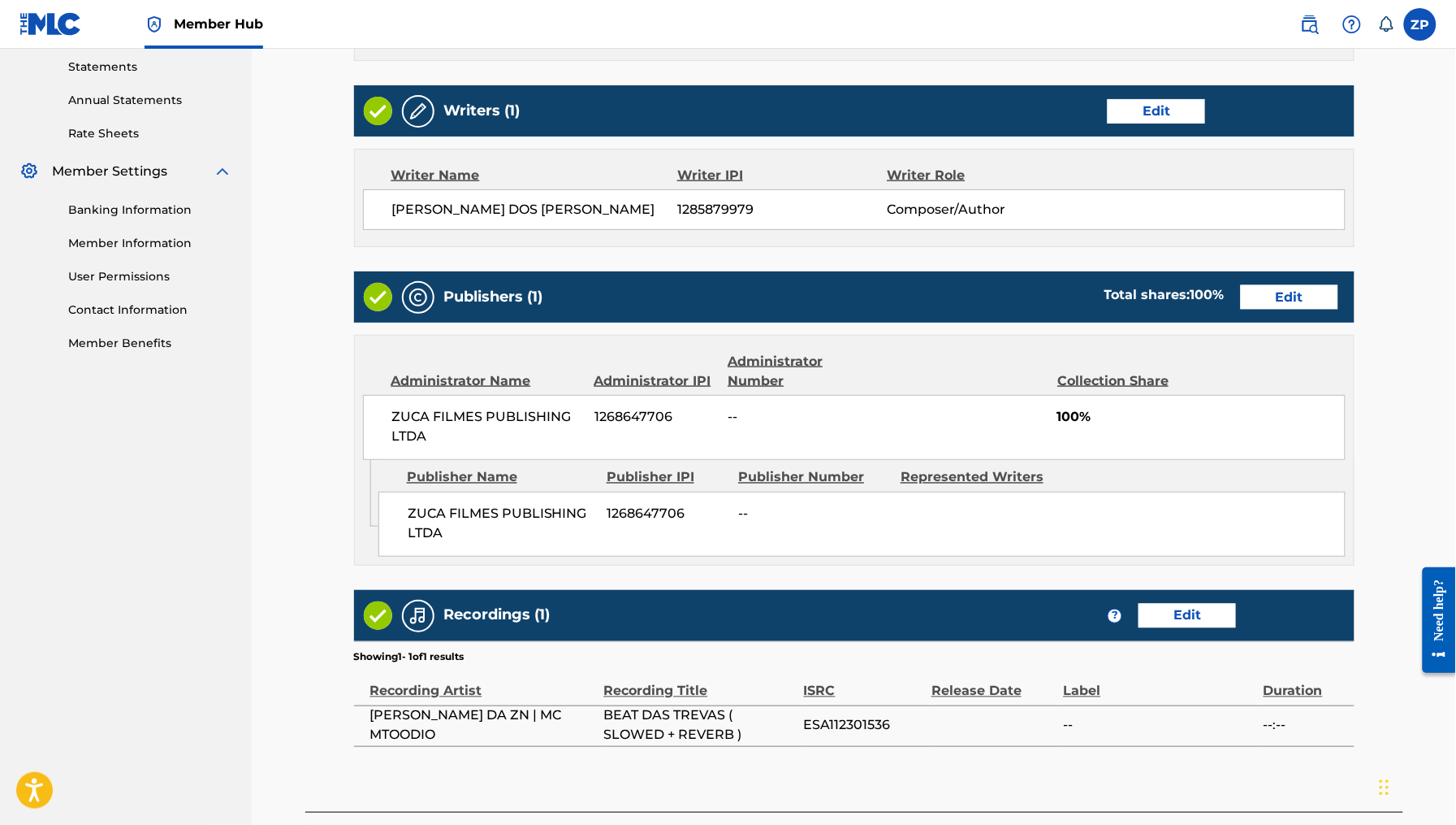
scroll to position [599, 0]
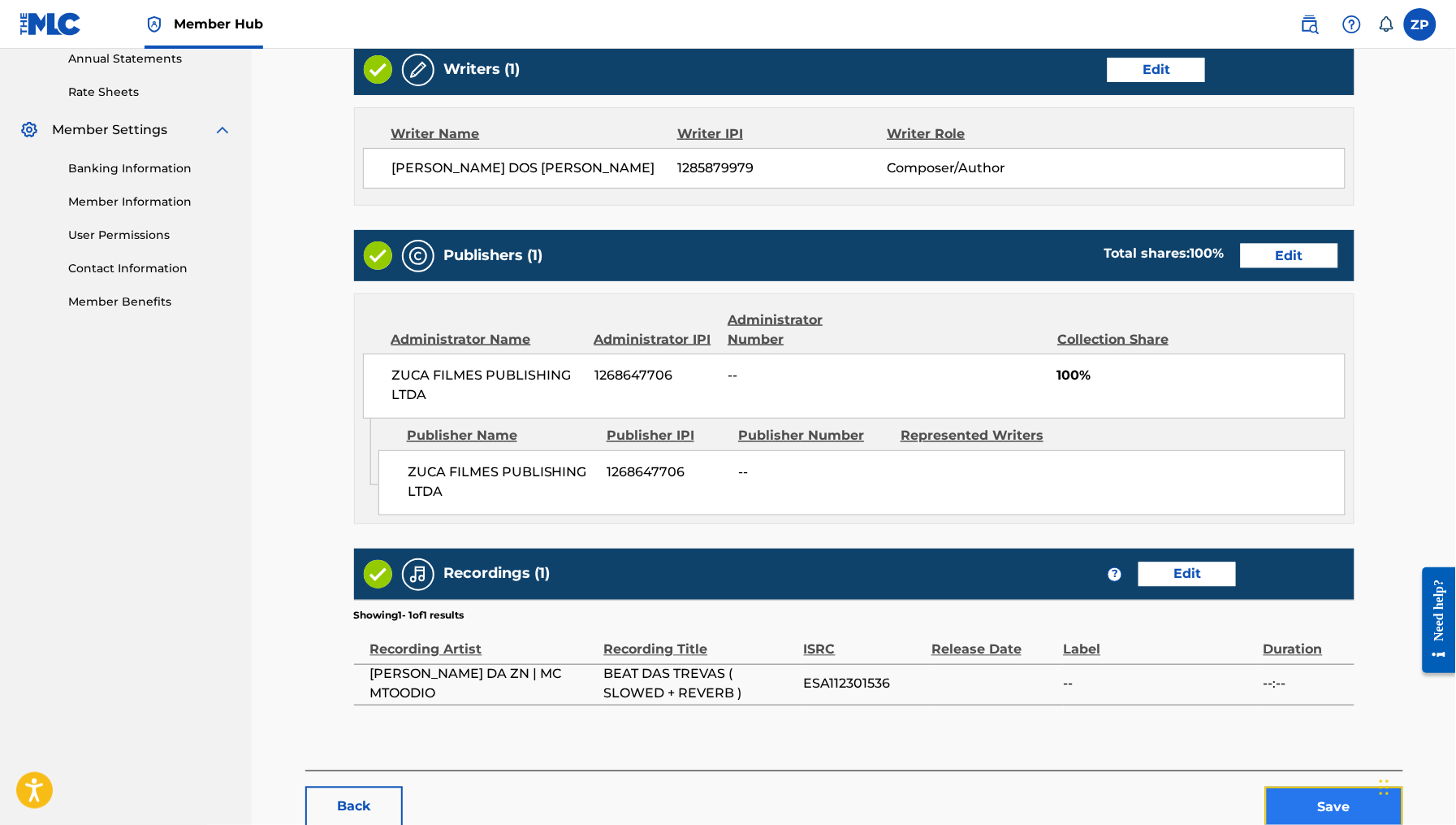
click at [1304, 801] on button "Save" at bounding box center [1334, 807] width 138 height 41
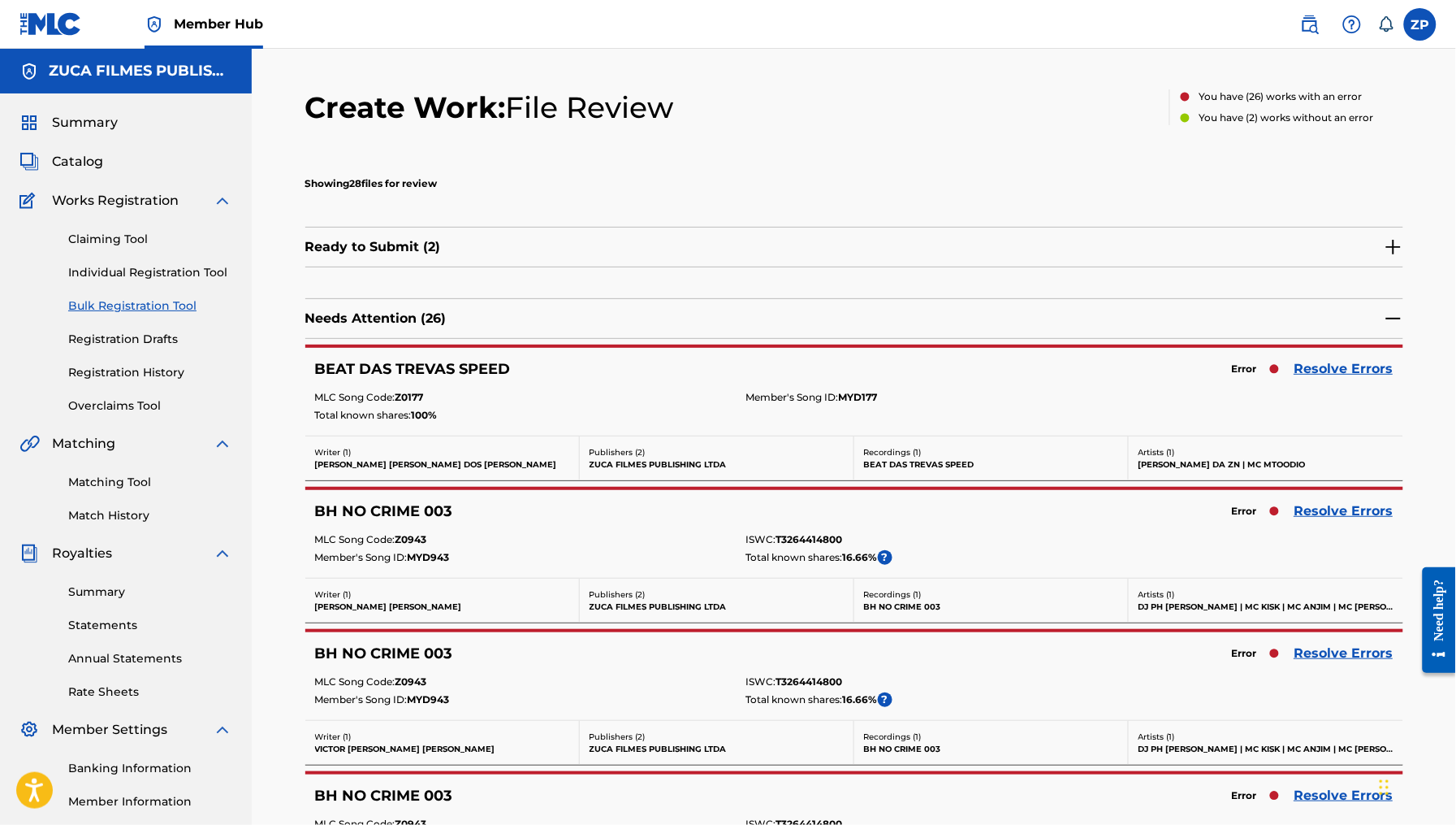
scroll to position [4, 0]
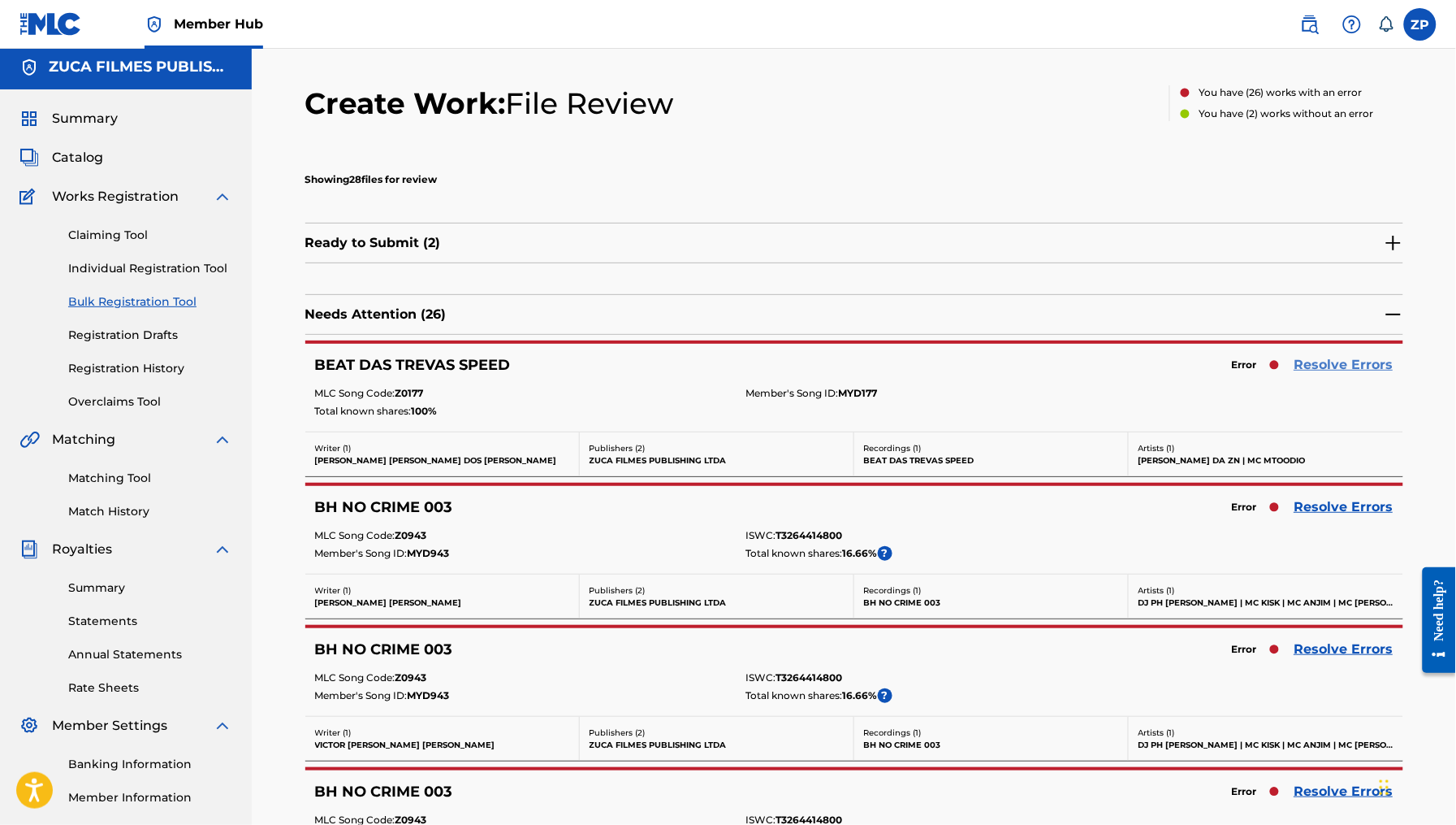
click at [1343, 363] on link "Resolve Errors" at bounding box center [1344, 365] width 99 height 19
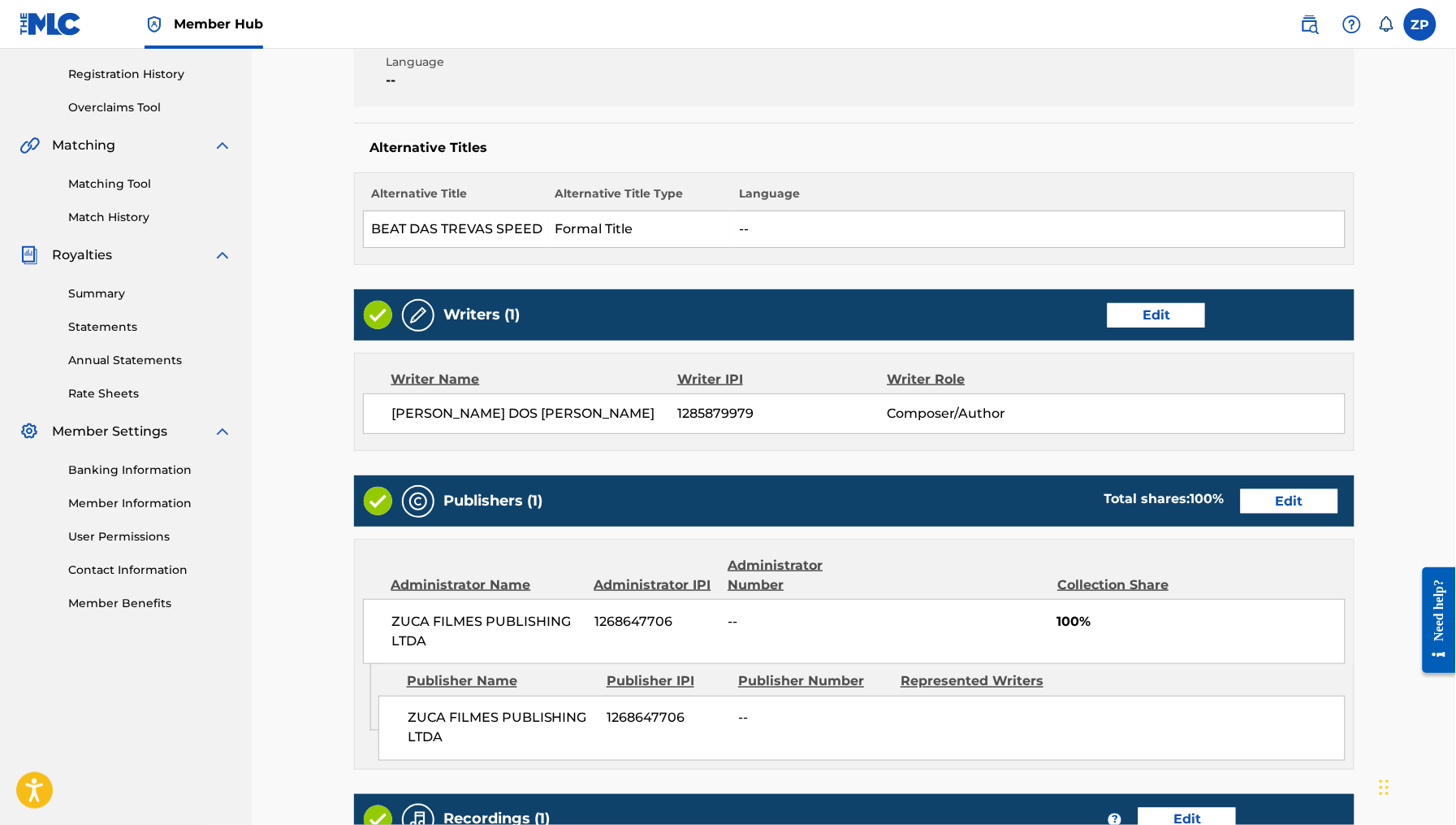
scroll to position [643, 0]
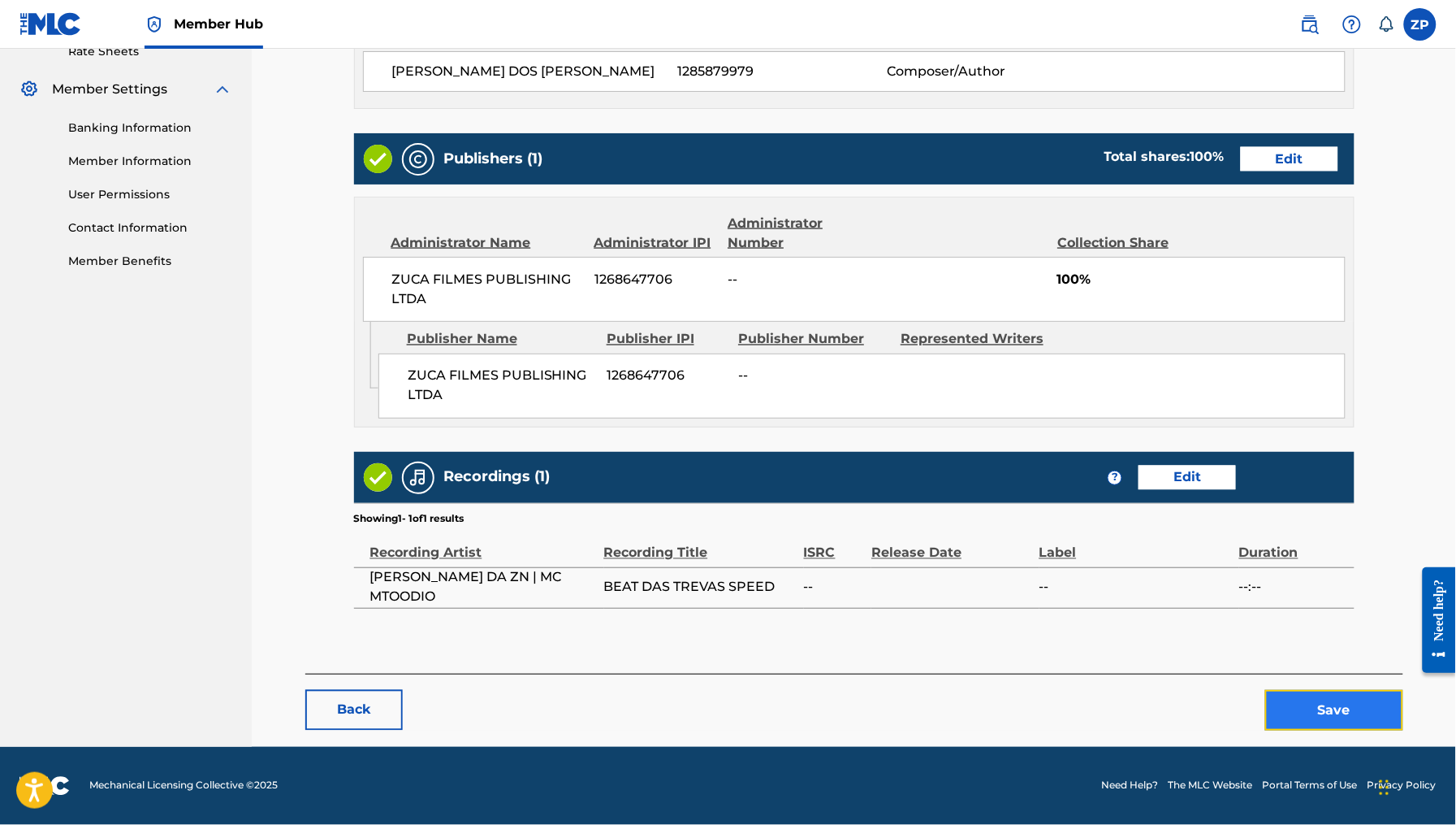
click at [1356, 711] on button "Save" at bounding box center [1334, 710] width 138 height 41
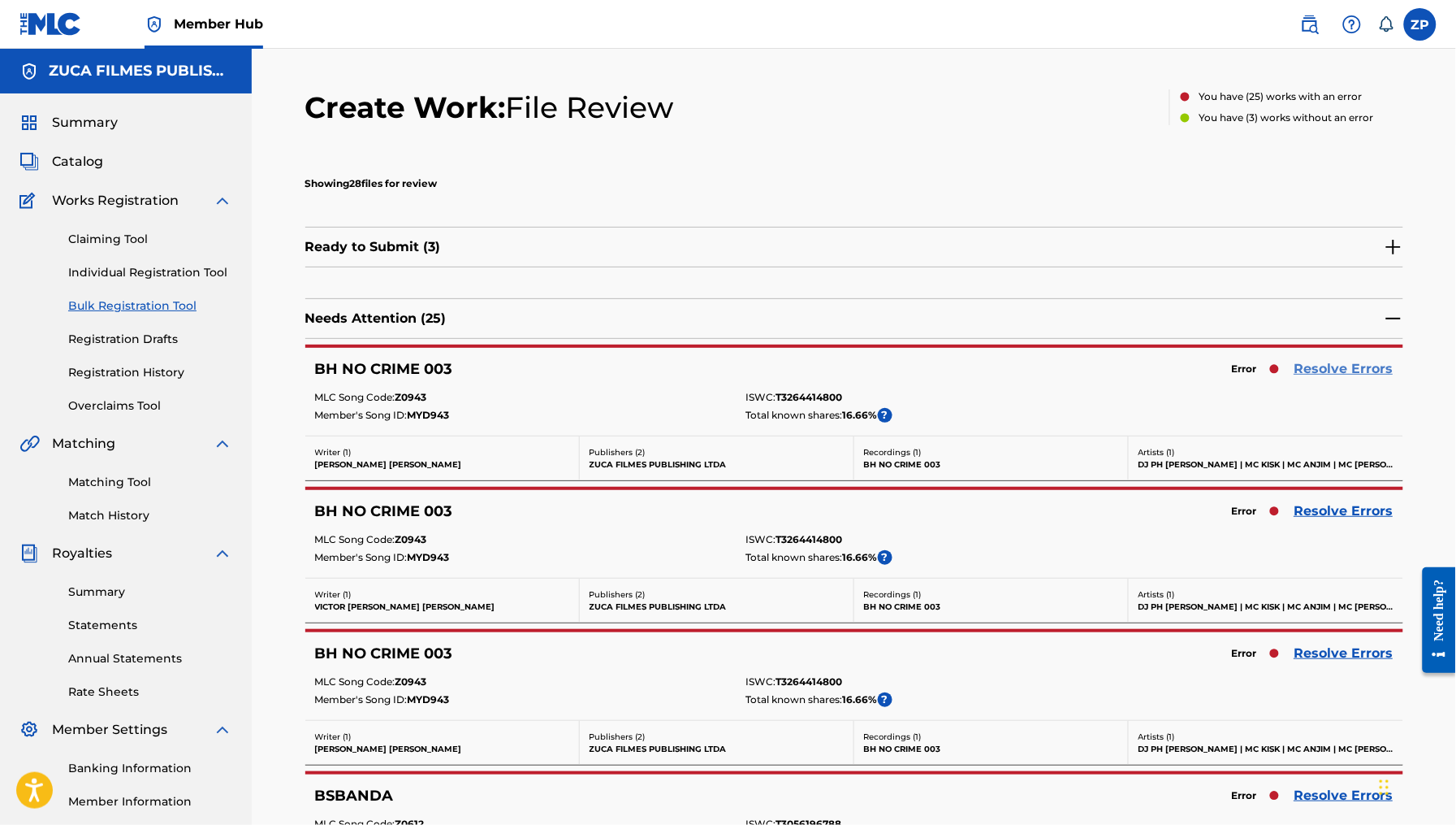
click at [1326, 370] on link "Resolve Errors" at bounding box center [1344, 369] width 99 height 19
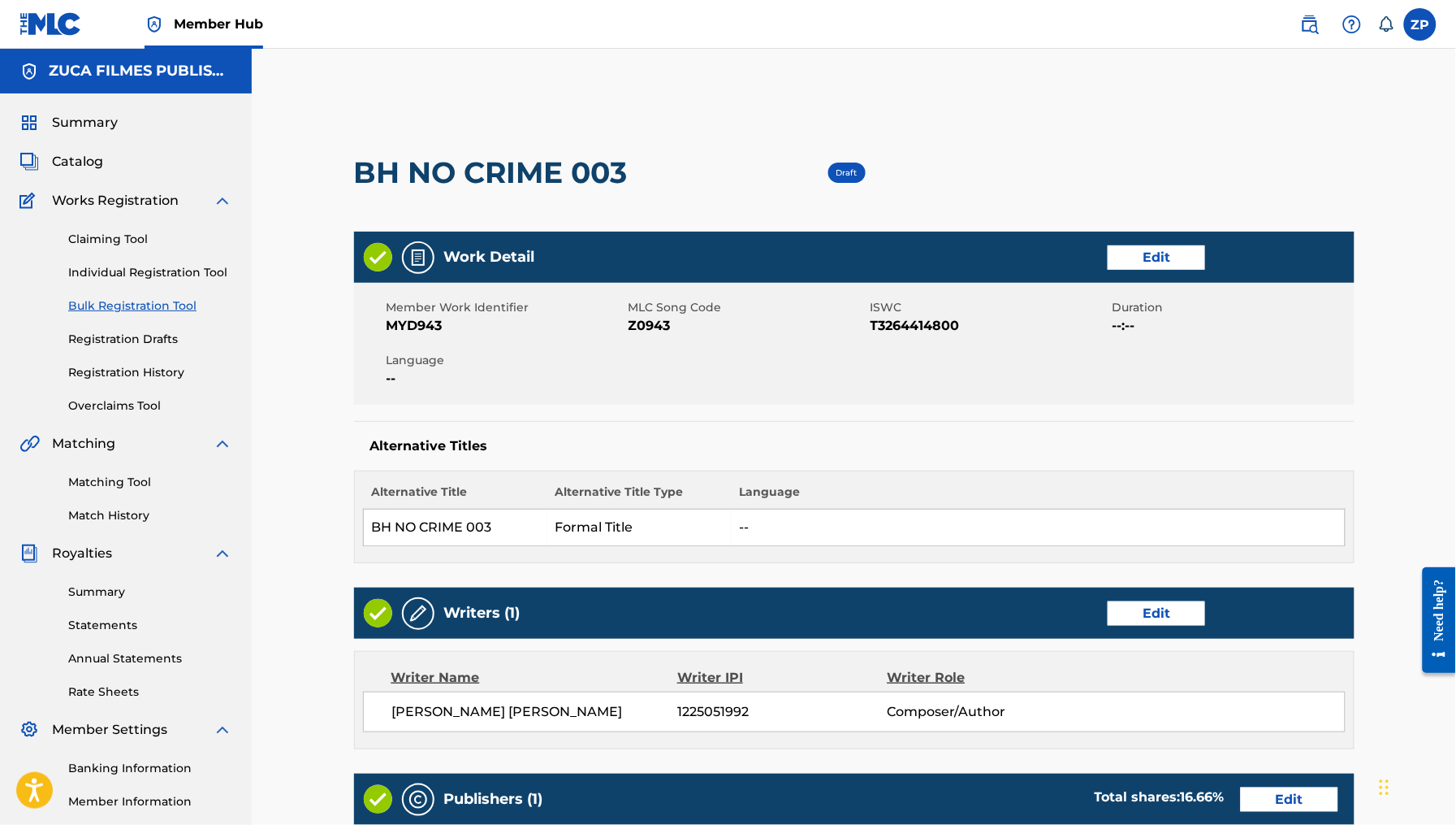
scroll to position [643, 0]
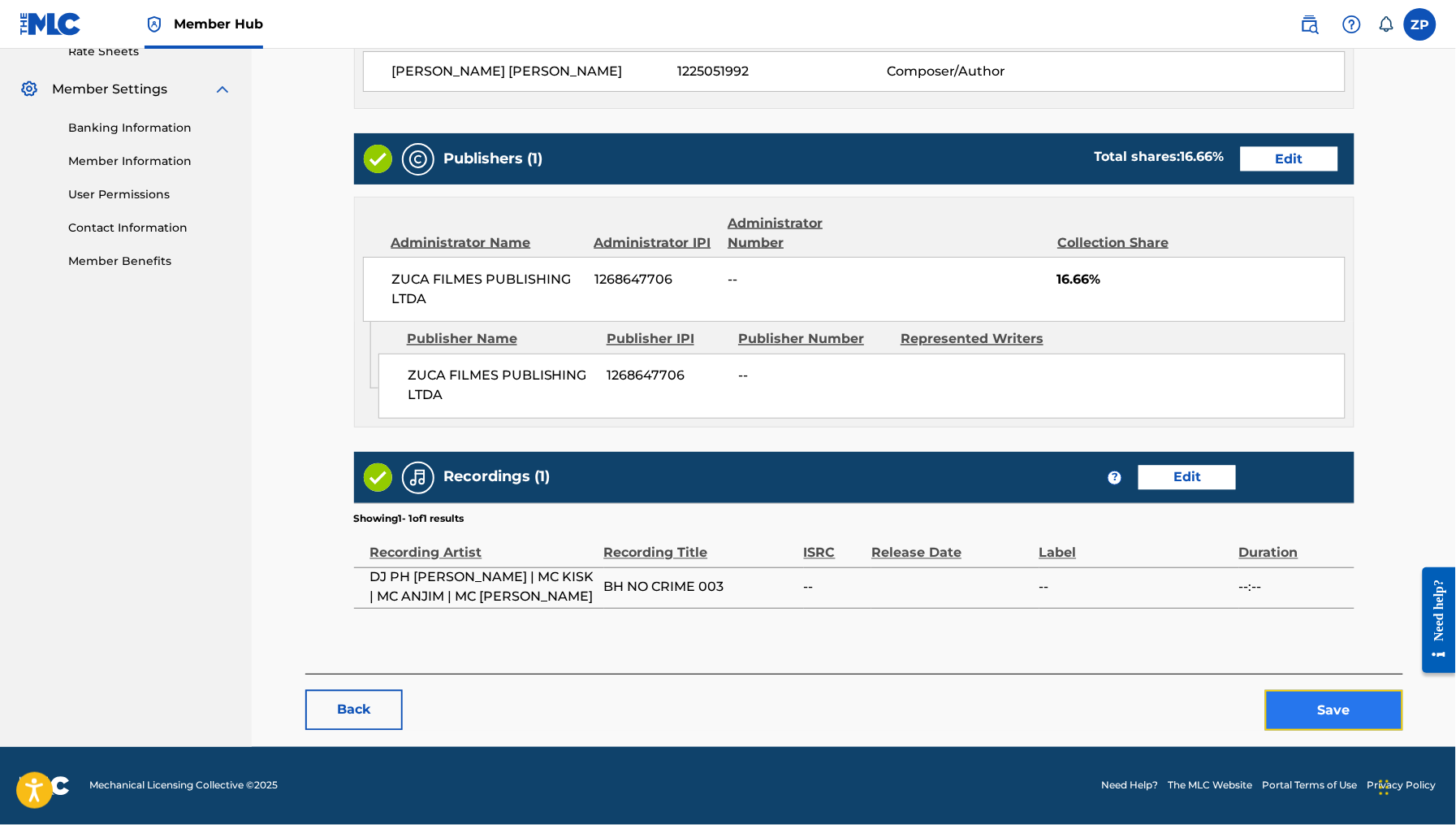
click at [1324, 718] on button "Save" at bounding box center [1334, 710] width 138 height 41
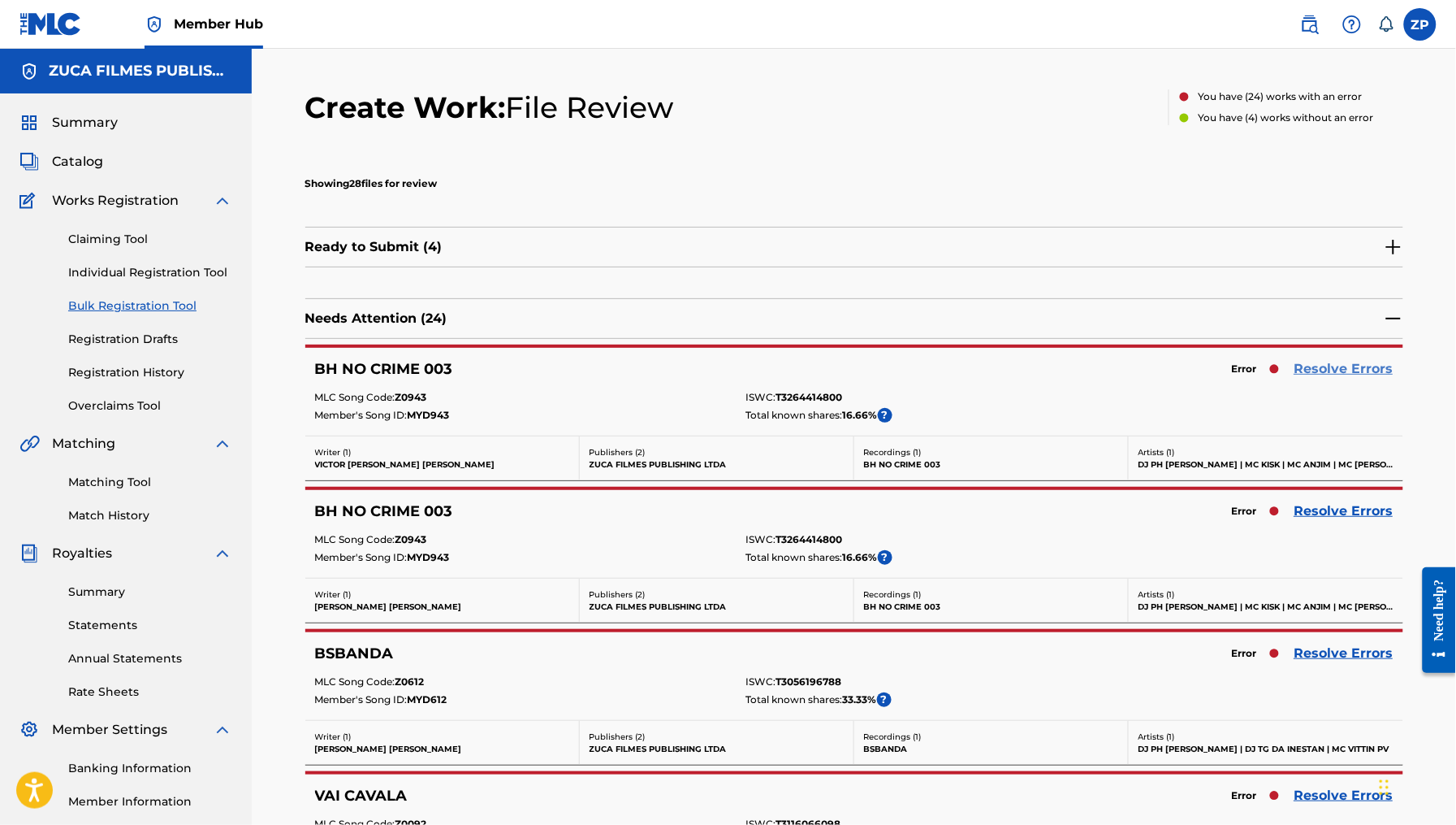
click at [1338, 367] on link "Resolve Errors" at bounding box center [1344, 369] width 99 height 19
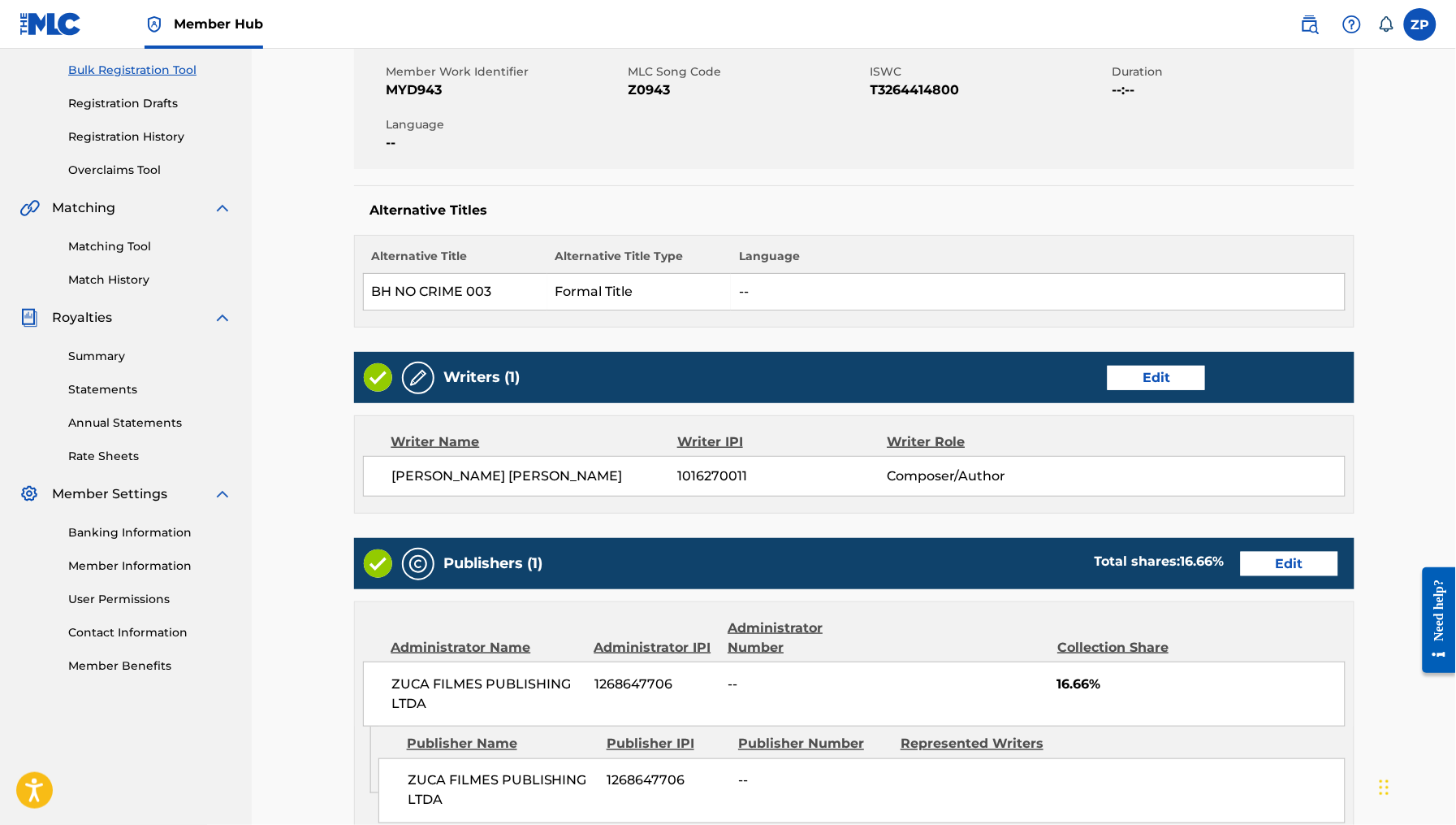
scroll to position [643, 0]
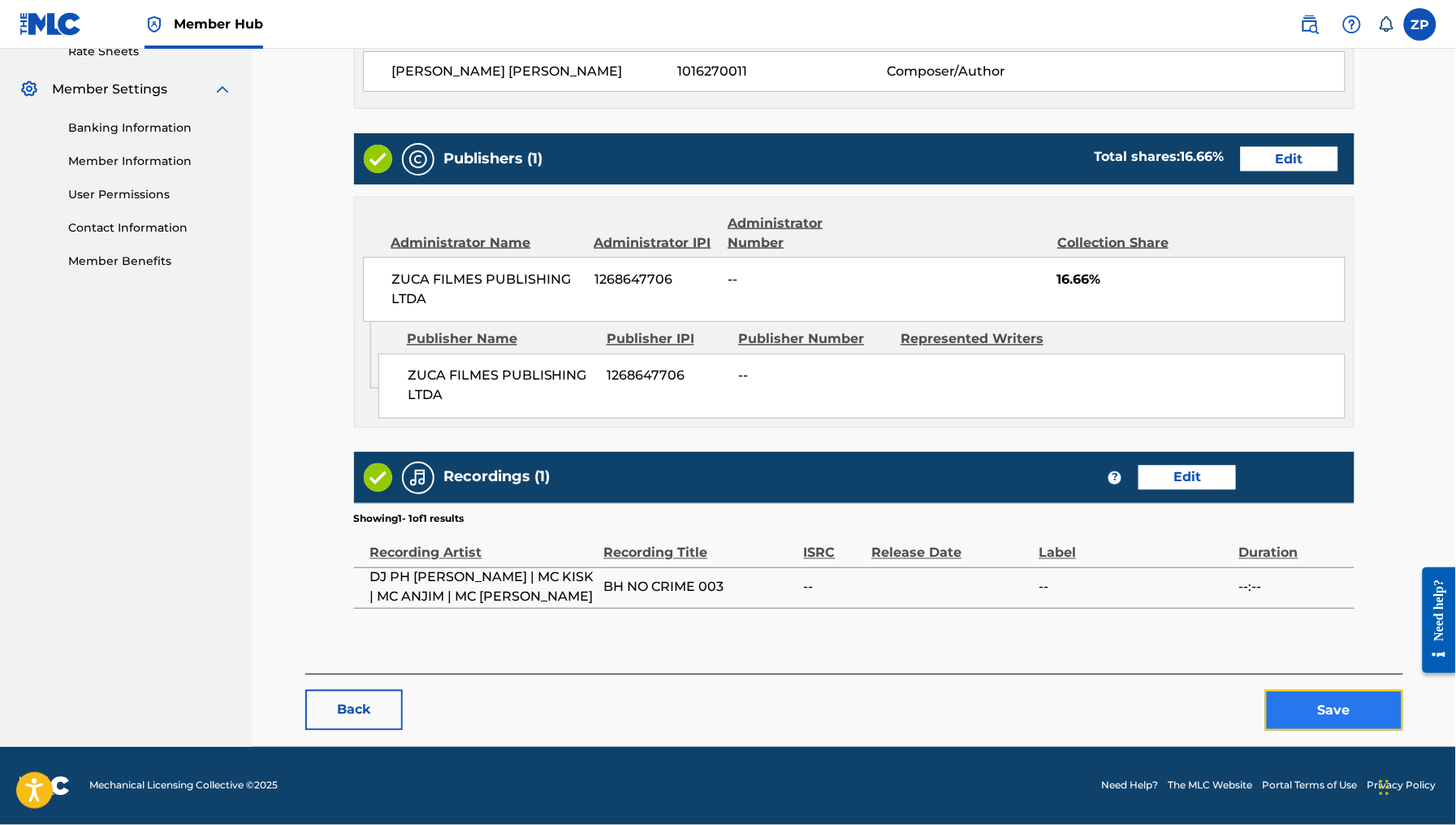
click at [1332, 717] on button "Save" at bounding box center [1334, 710] width 138 height 41
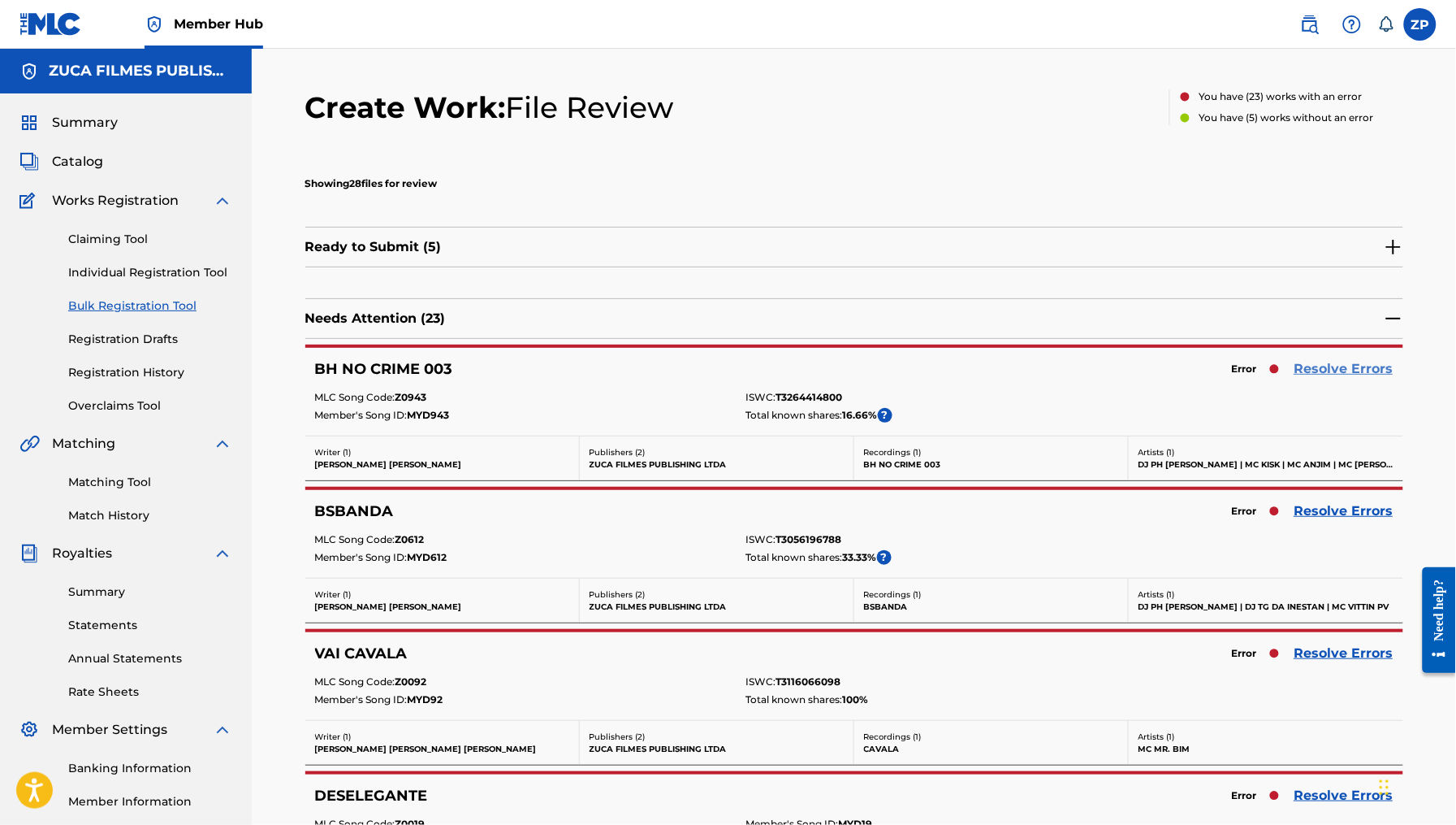
click at [1332, 367] on link "Resolve Errors" at bounding box center [1344, 369] width 99 height 19
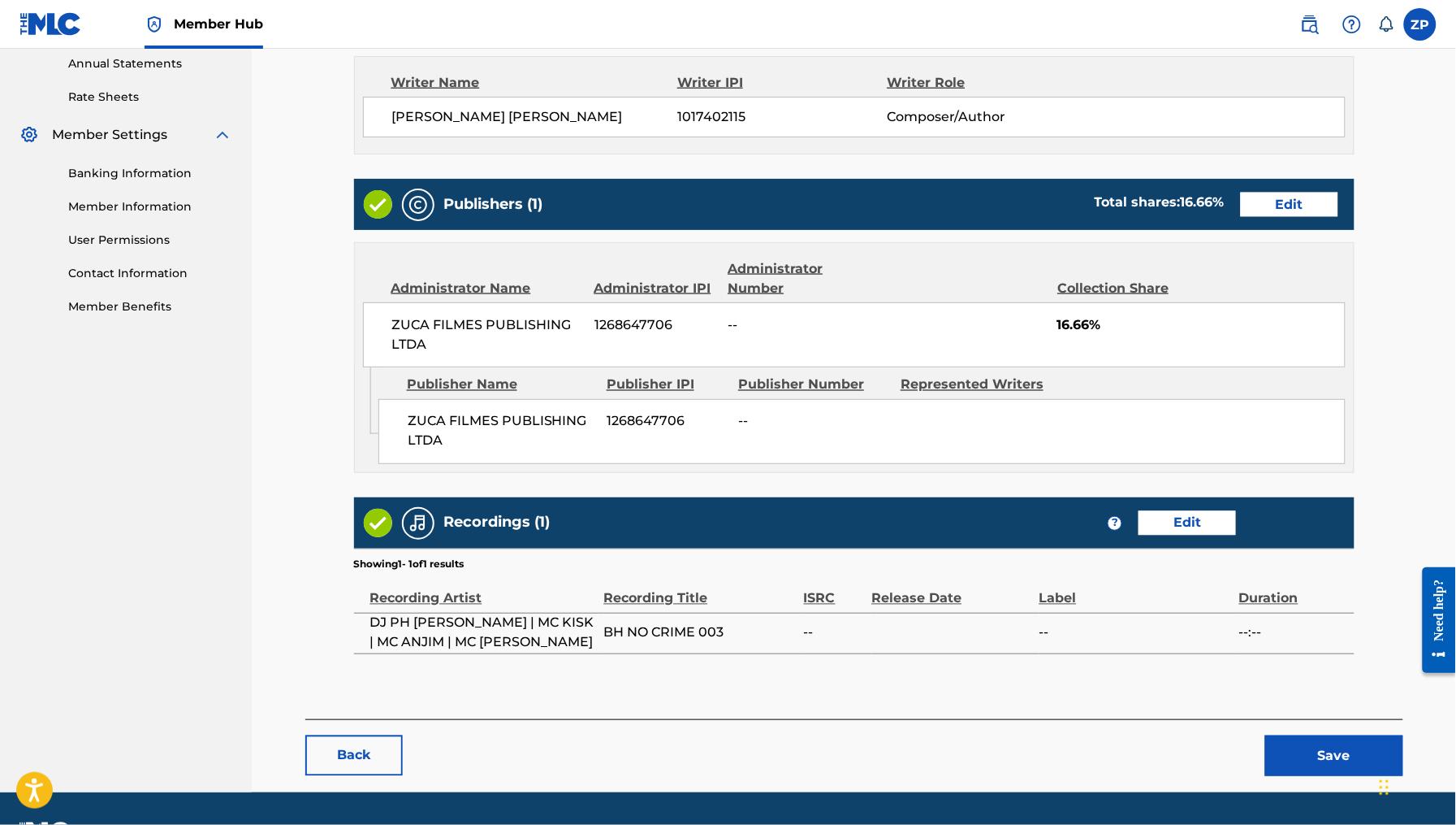
scroll to position [643, 0]
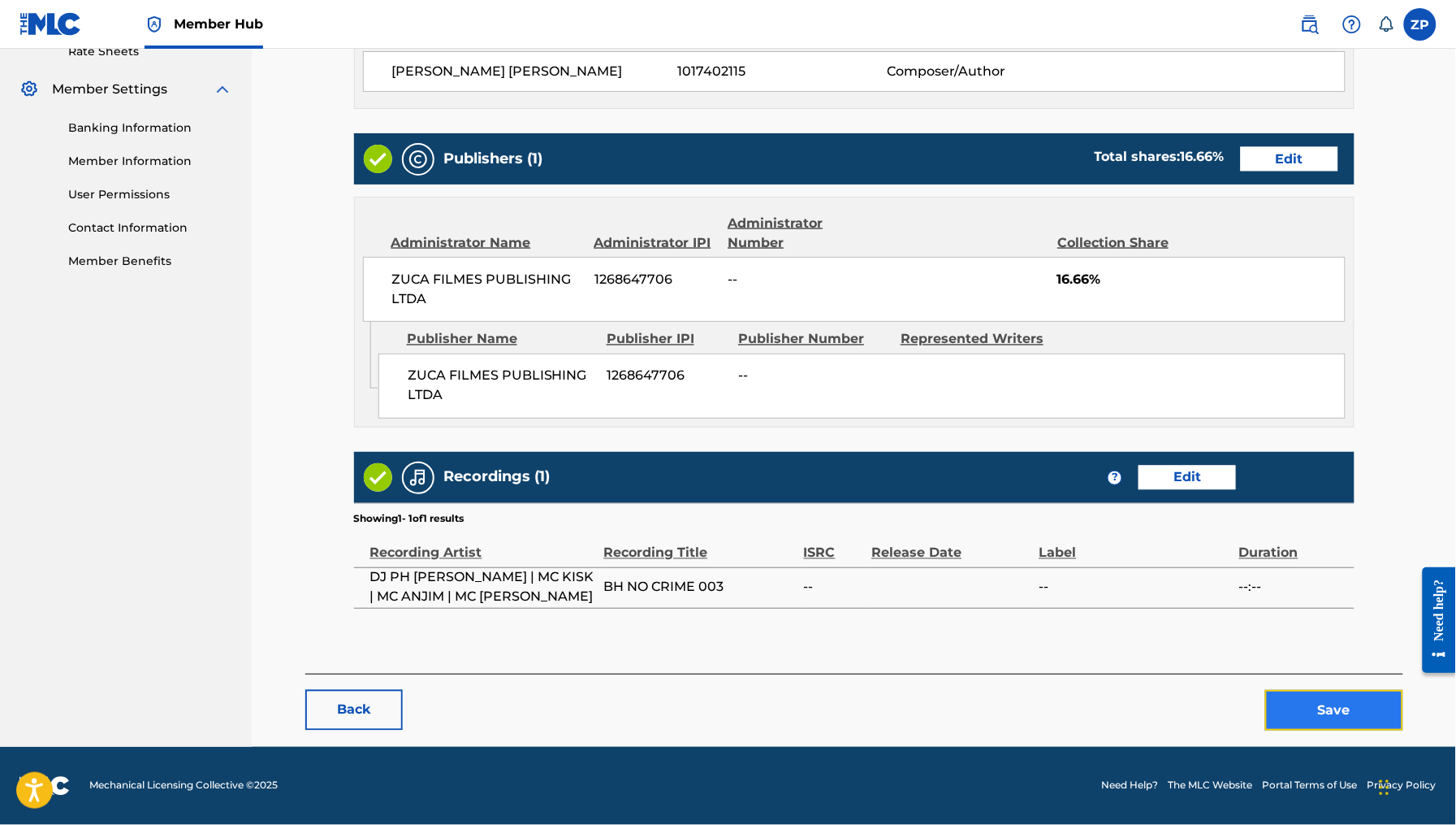
click at [1312, 716] on button "Save" at bounding box center [1334, 710] width 138 height 41
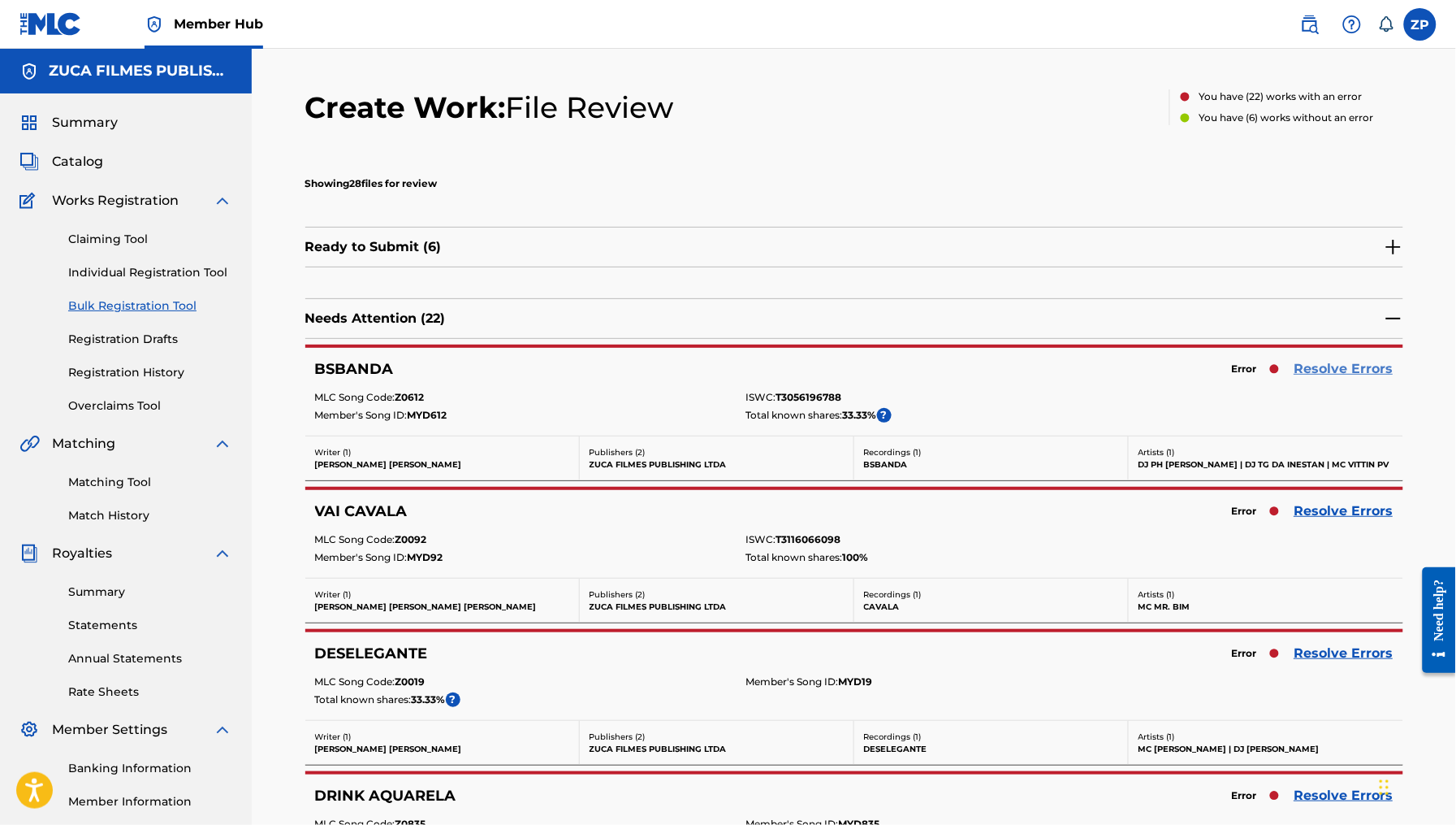
click at [1330, 370] on link "Resolve Errors" at bounding box center [1344, 369] width 99 height 19
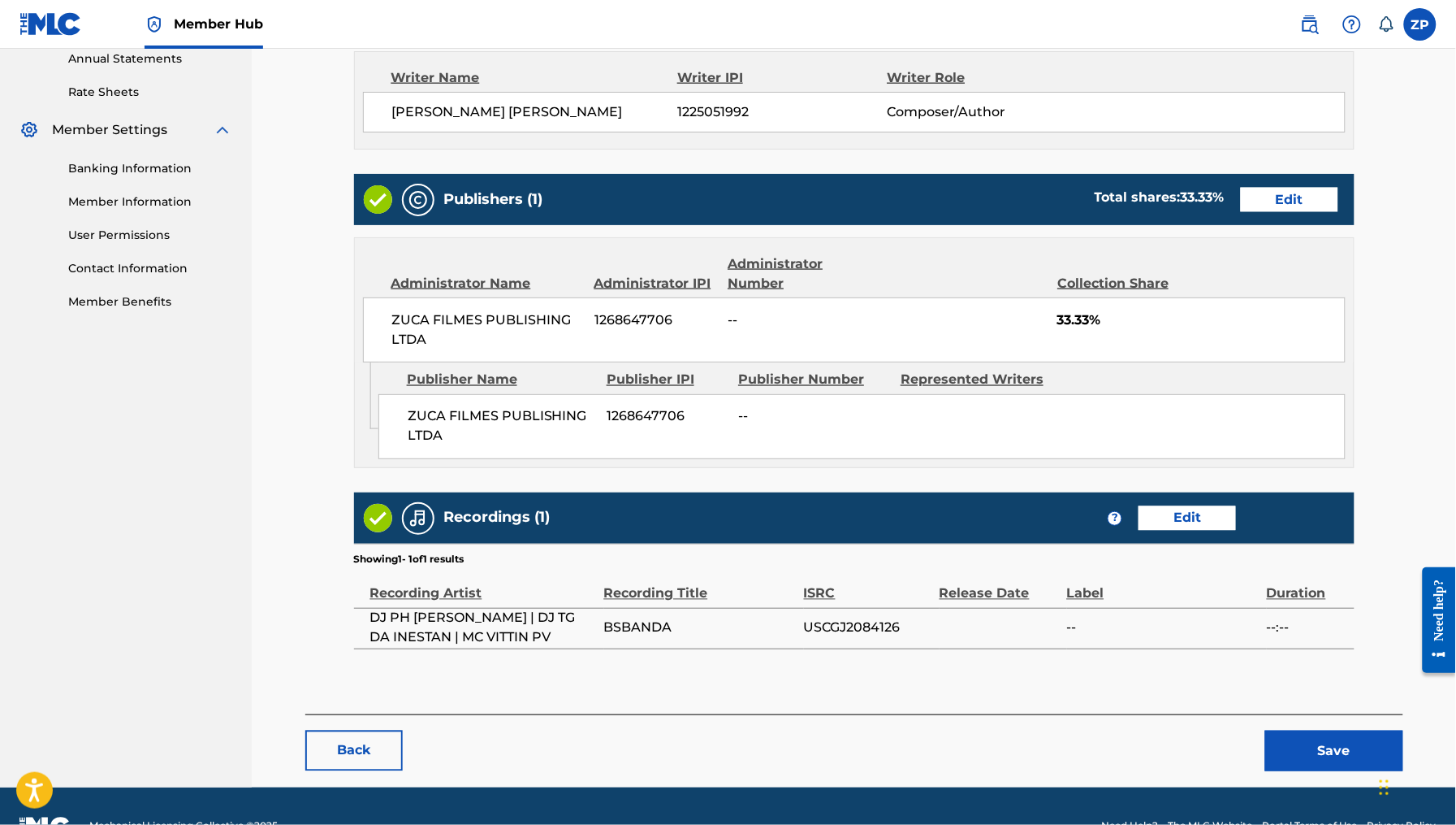
scroll to position [628, 0]
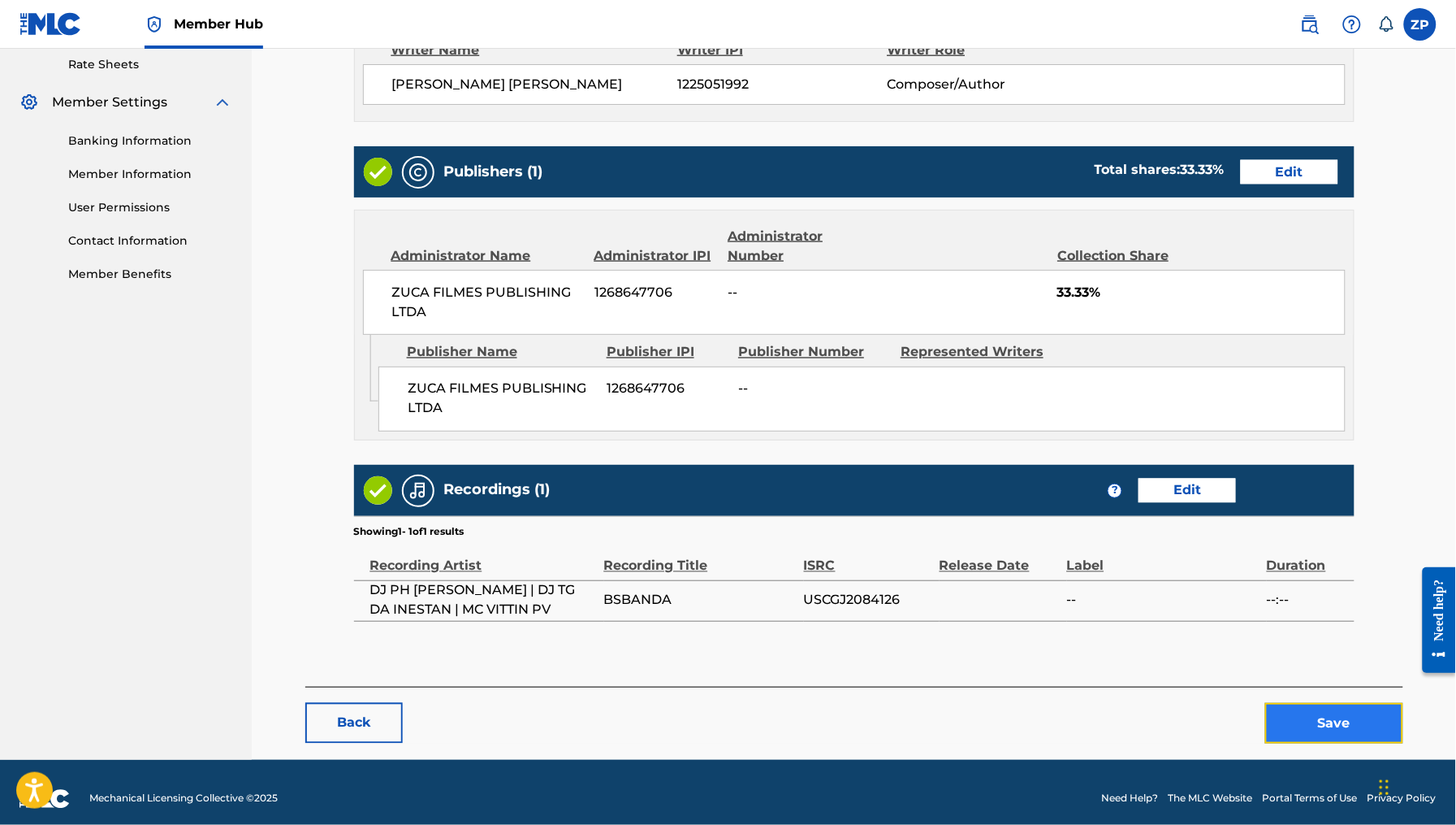
click at [1335, 728] on button "Save" at bounding box center [1334, 723] width 138 height 41
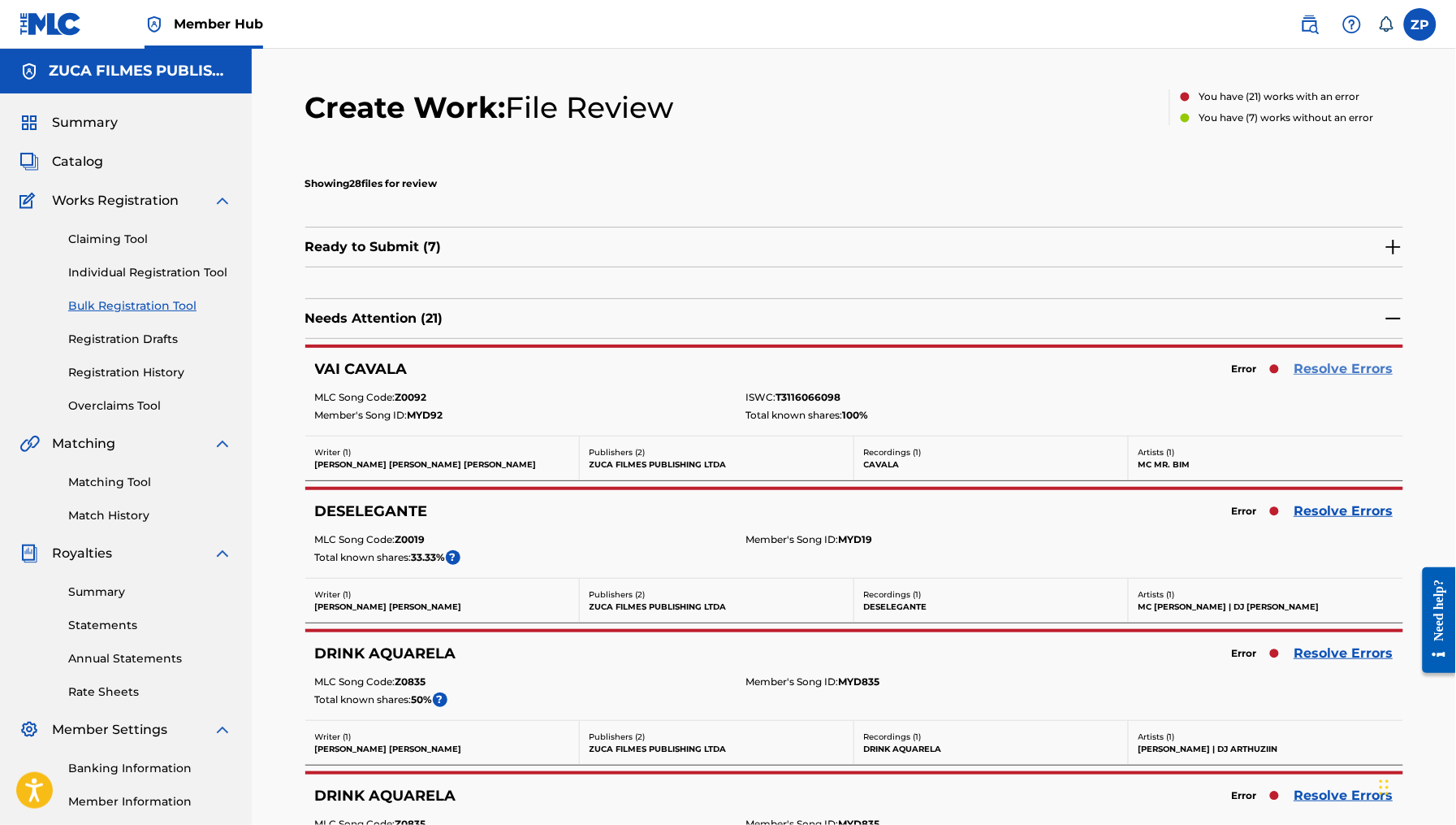
click at [1345, 376] on link "Resolve Errors" at bounding box center [1344, 369] width 99 height 19
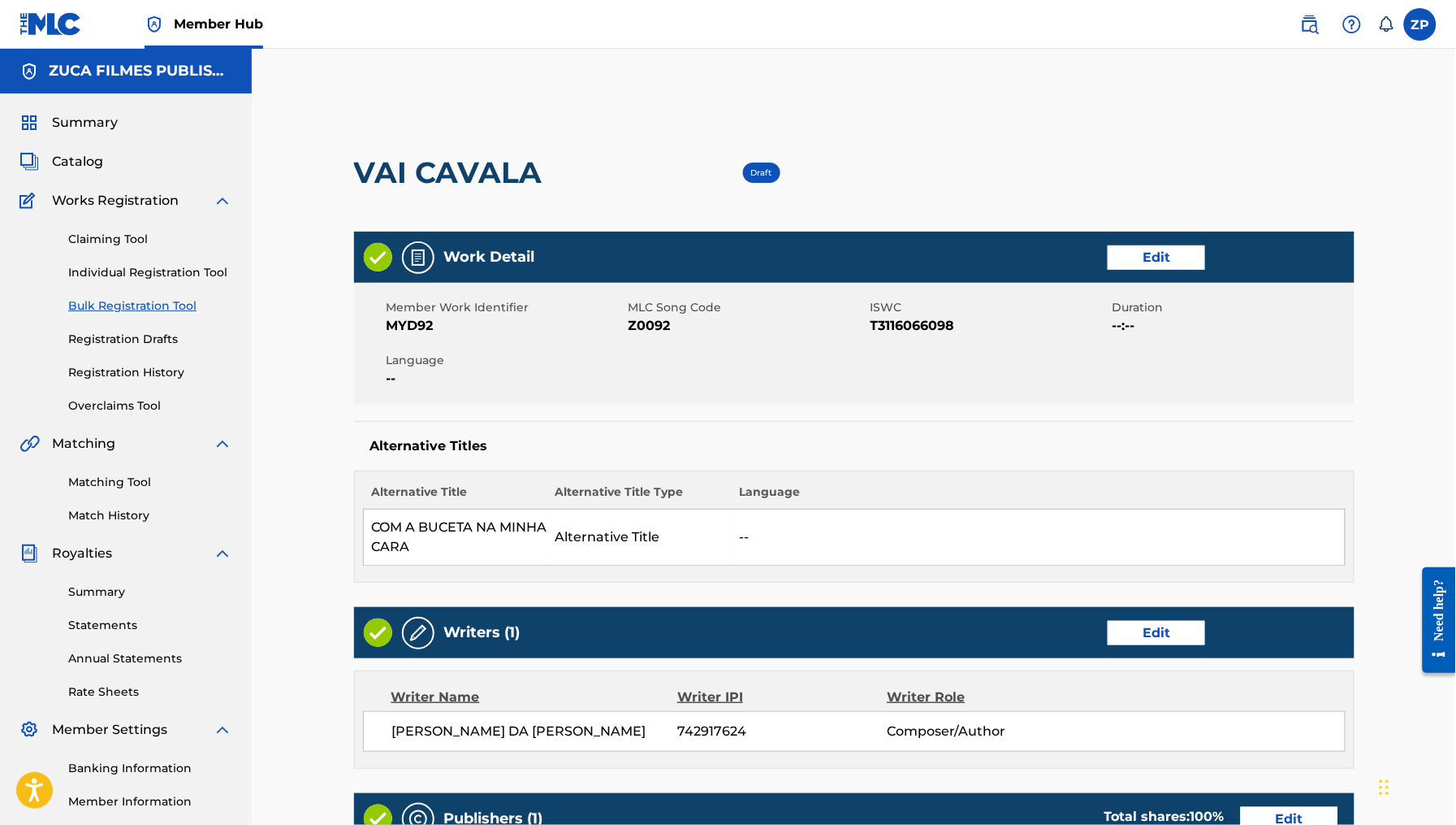
scroll to position [644, 0]
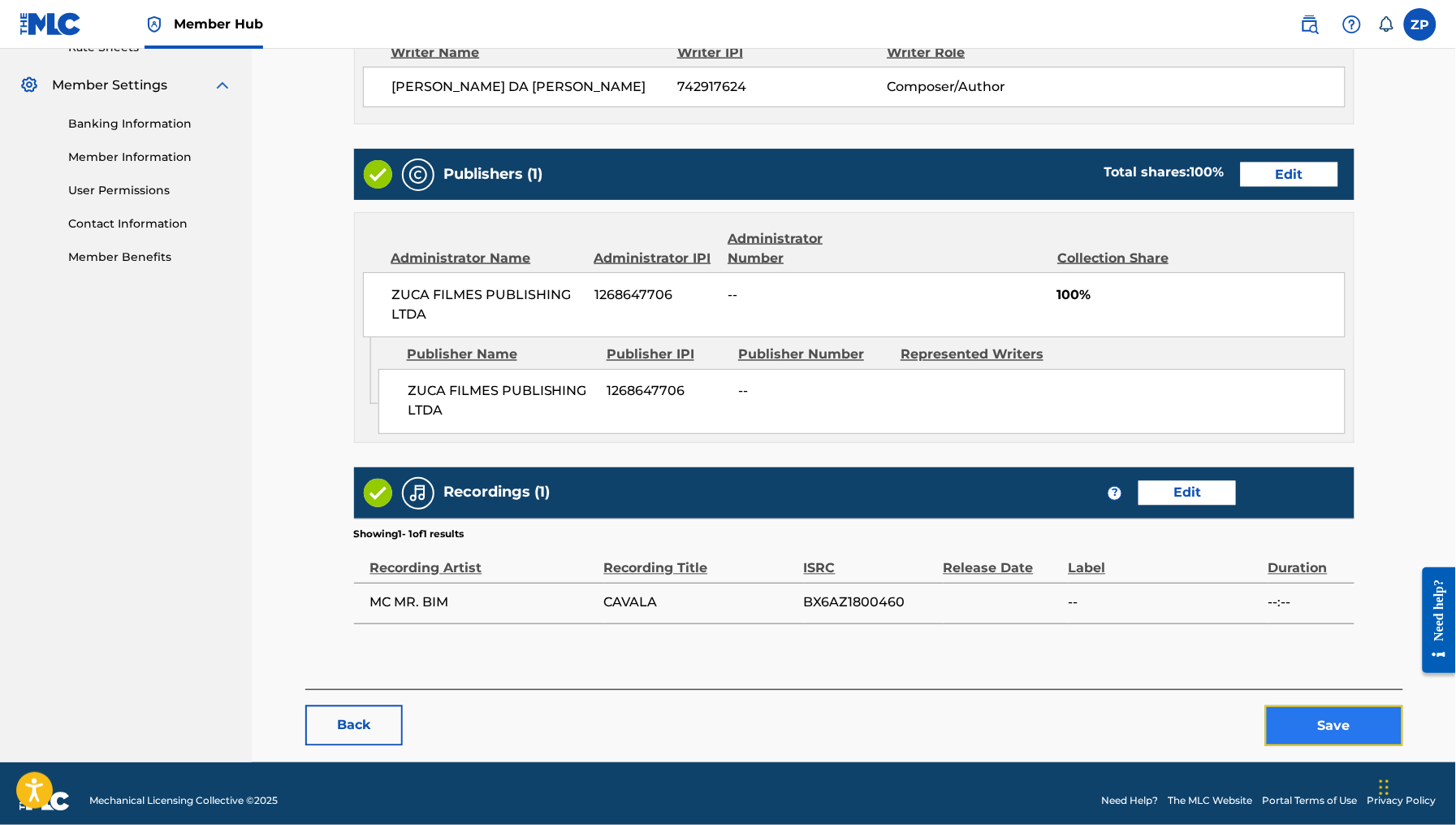
click at [1352, 734] on button "Save" at bounding box center [1334, 726] width 138 height 41
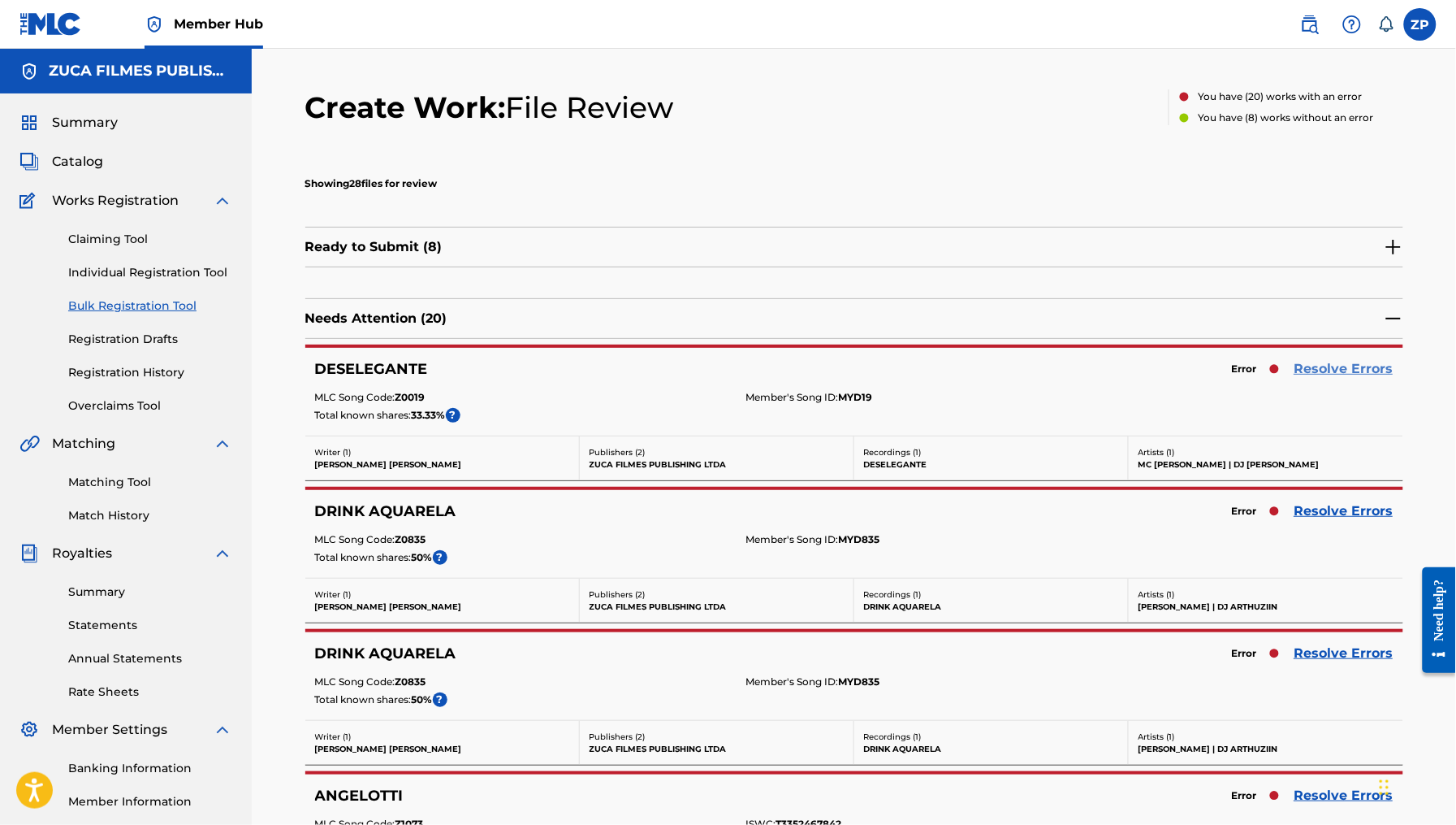
click at [1313, 367] on link "Resolve Errors" at bounding box center [1344, 369] width 99 height 19
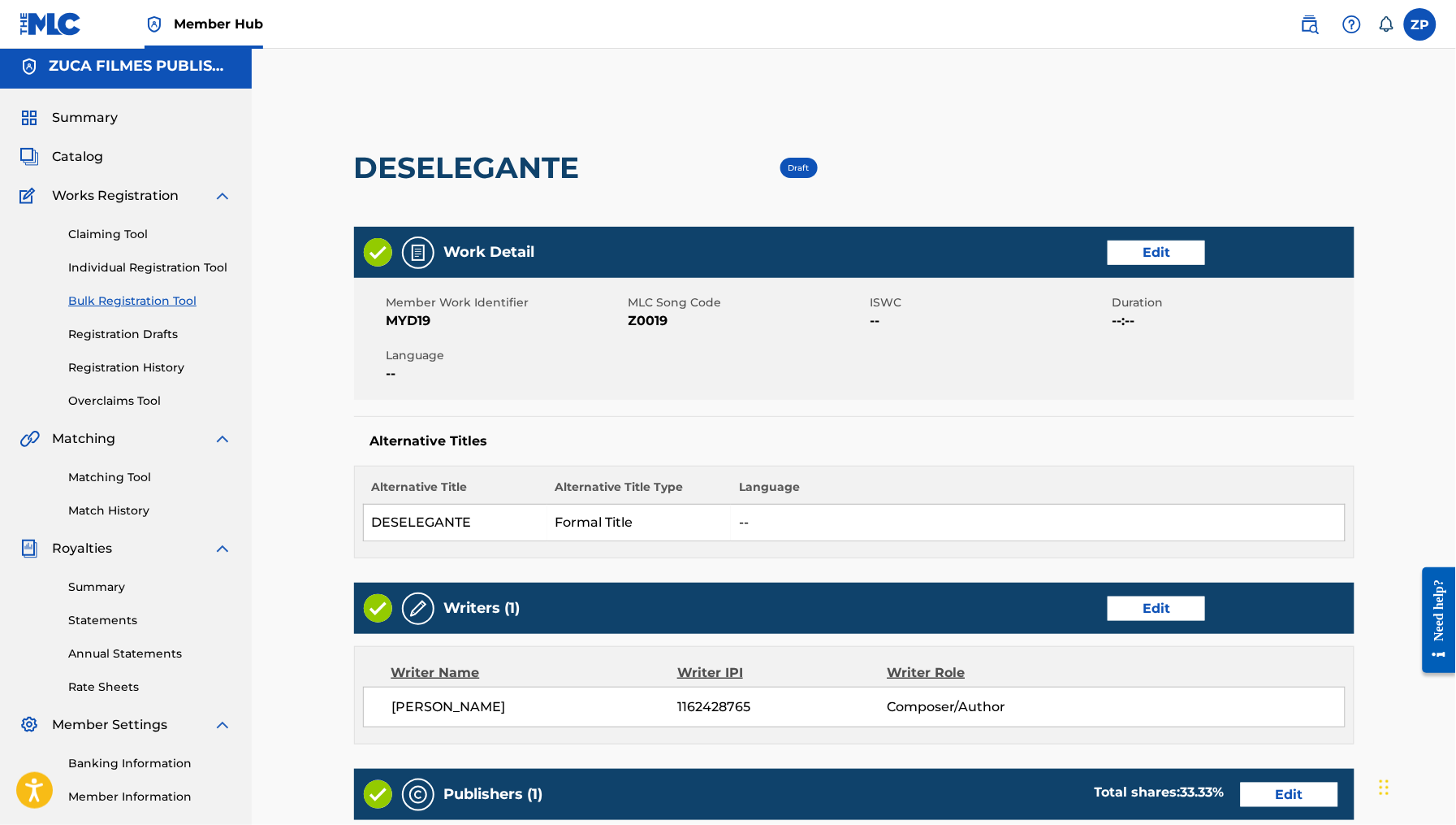
scroll to position [643, 0]
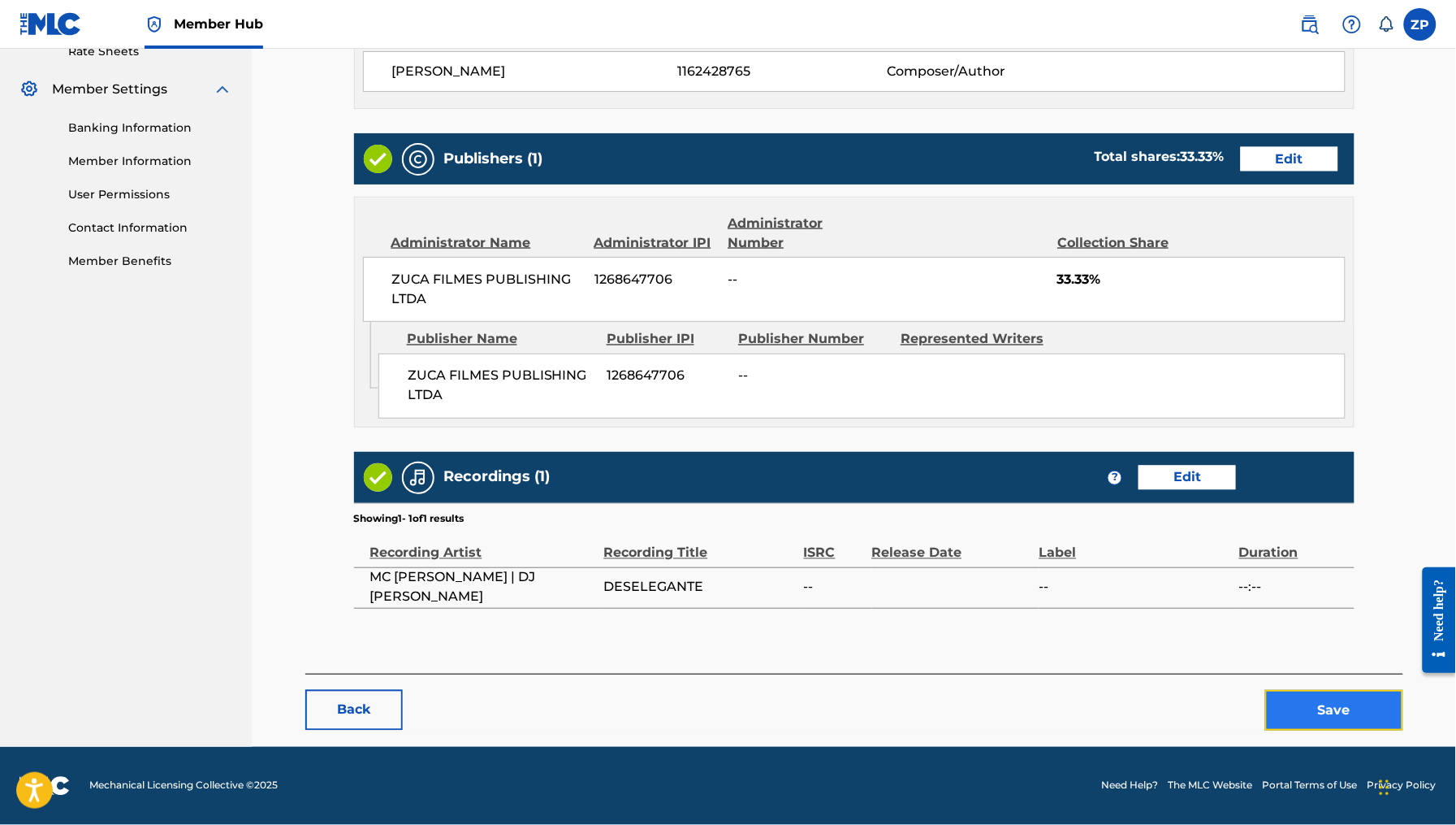
click at [1323, 713] on button "Save" at bounding box center [1334, 710] width 138 height 41
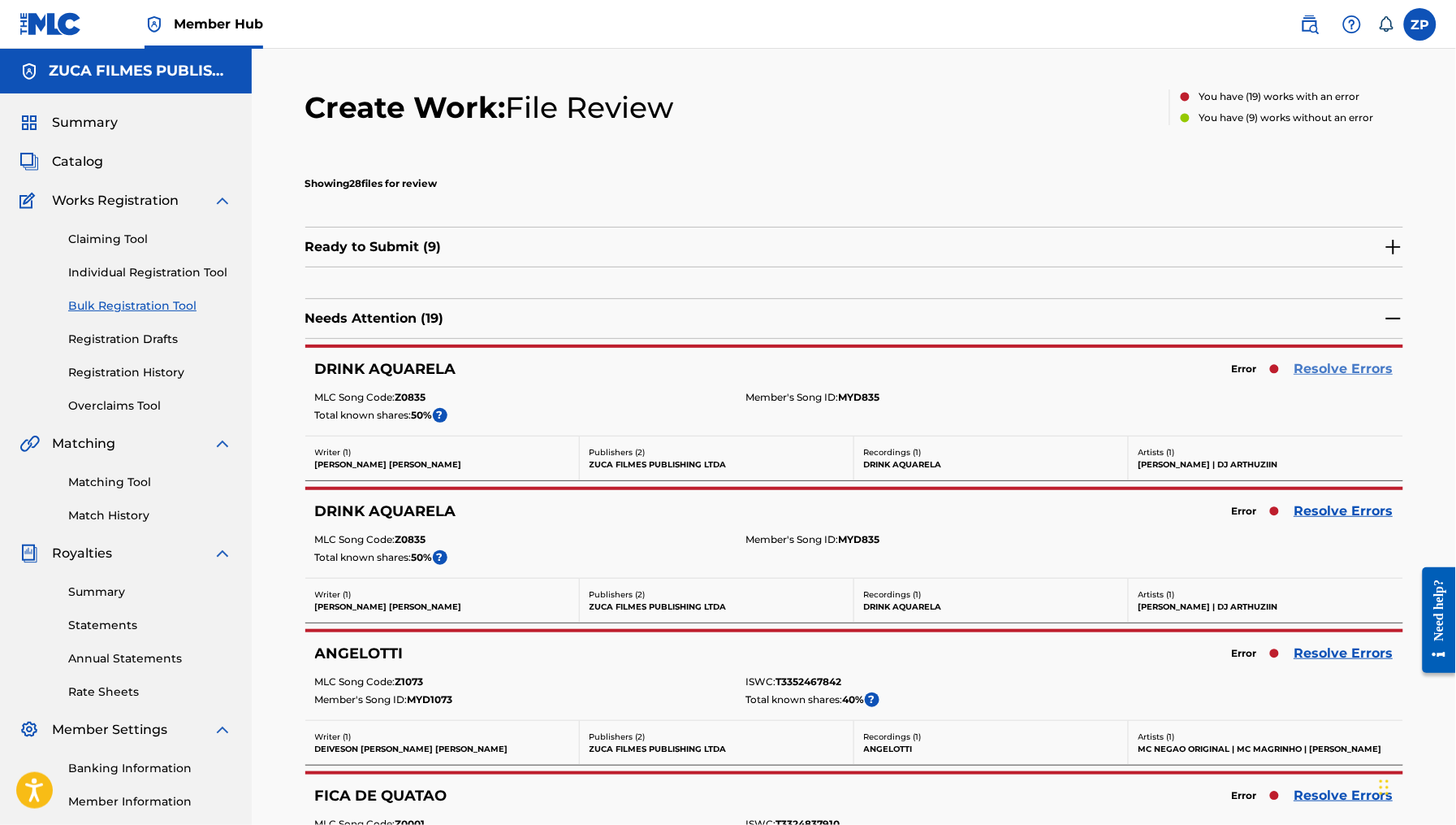
click at [1329, 367] on link "Resolve Errors" at bounding box center [1344, 369] width 99 height 19
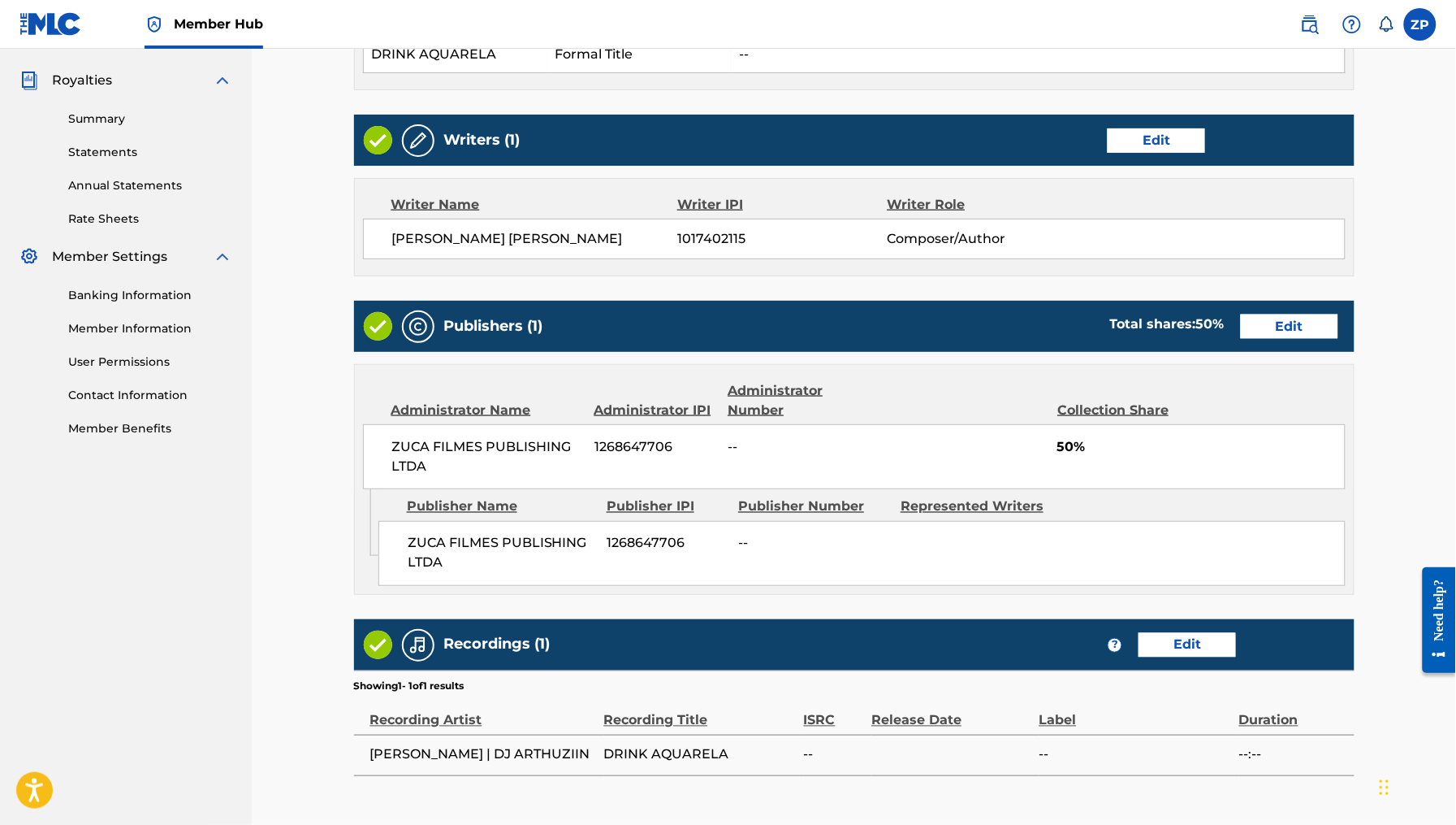
scroll to position [643, 0]
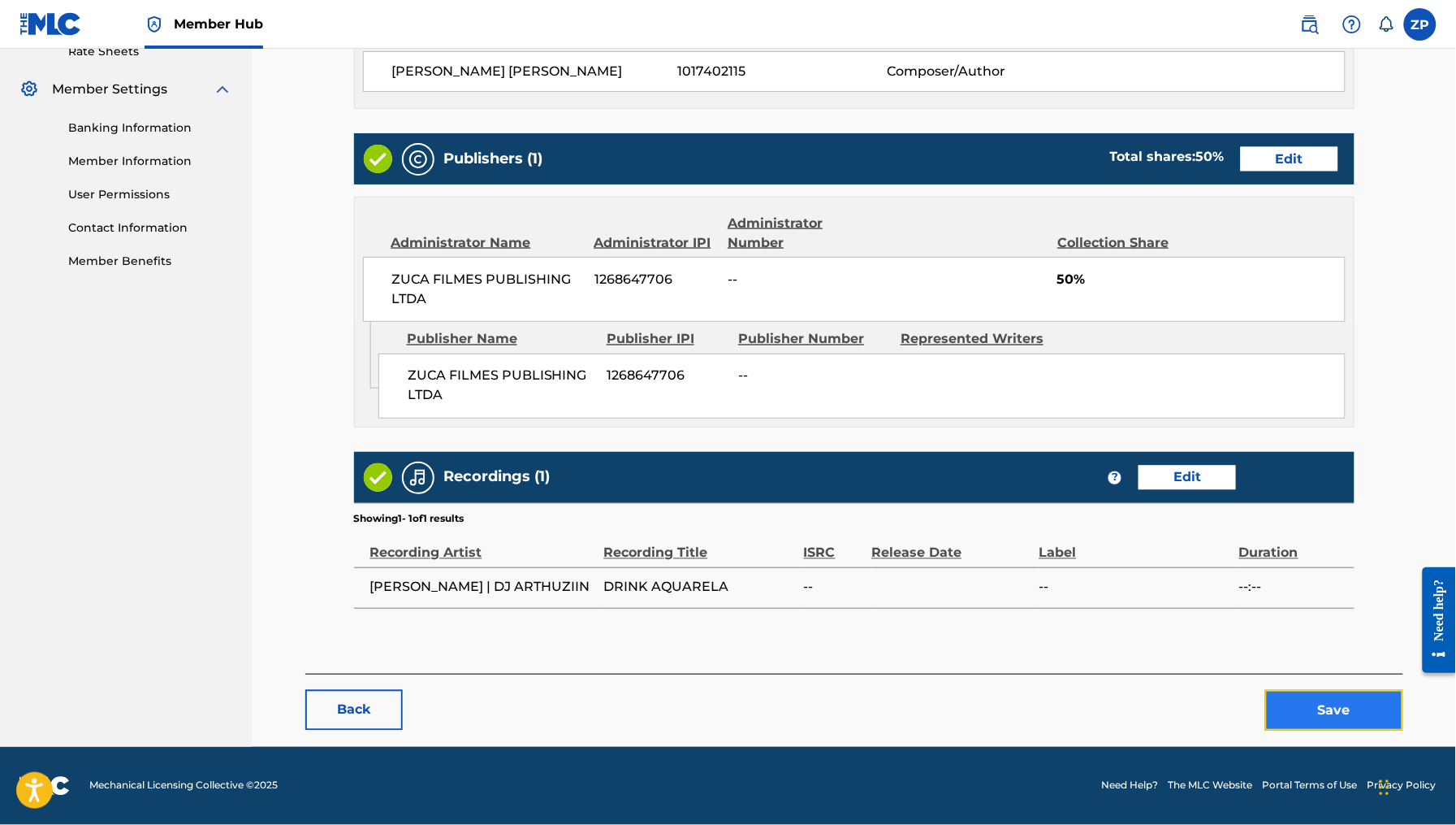
click at [1297, 709] on button "Save" at bounding box center [1334, 710] width 138 height 41
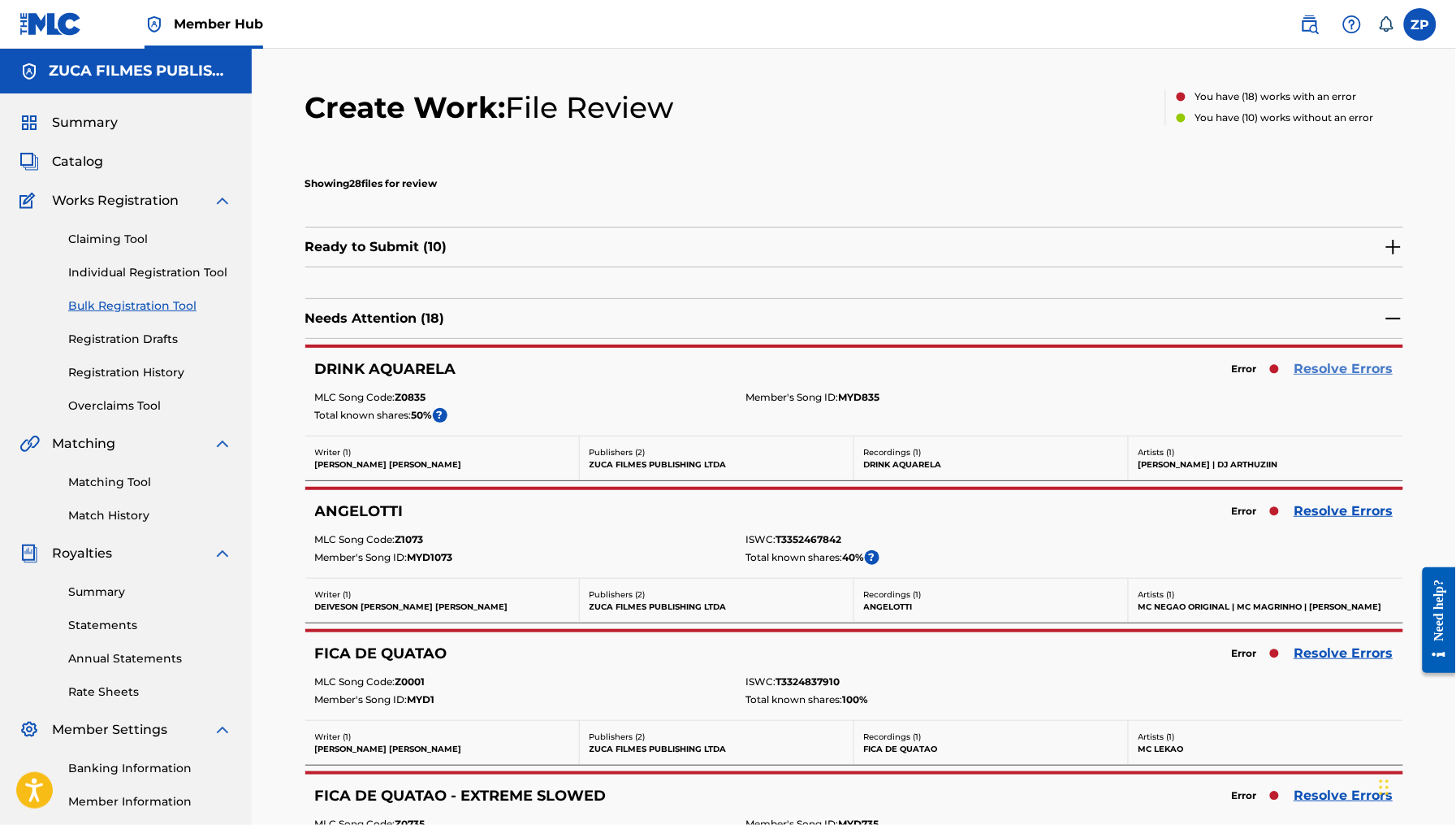
click at [1337, 367] on link "Resolve Errors" at bounding box center [1344, 369] width 99 height 19
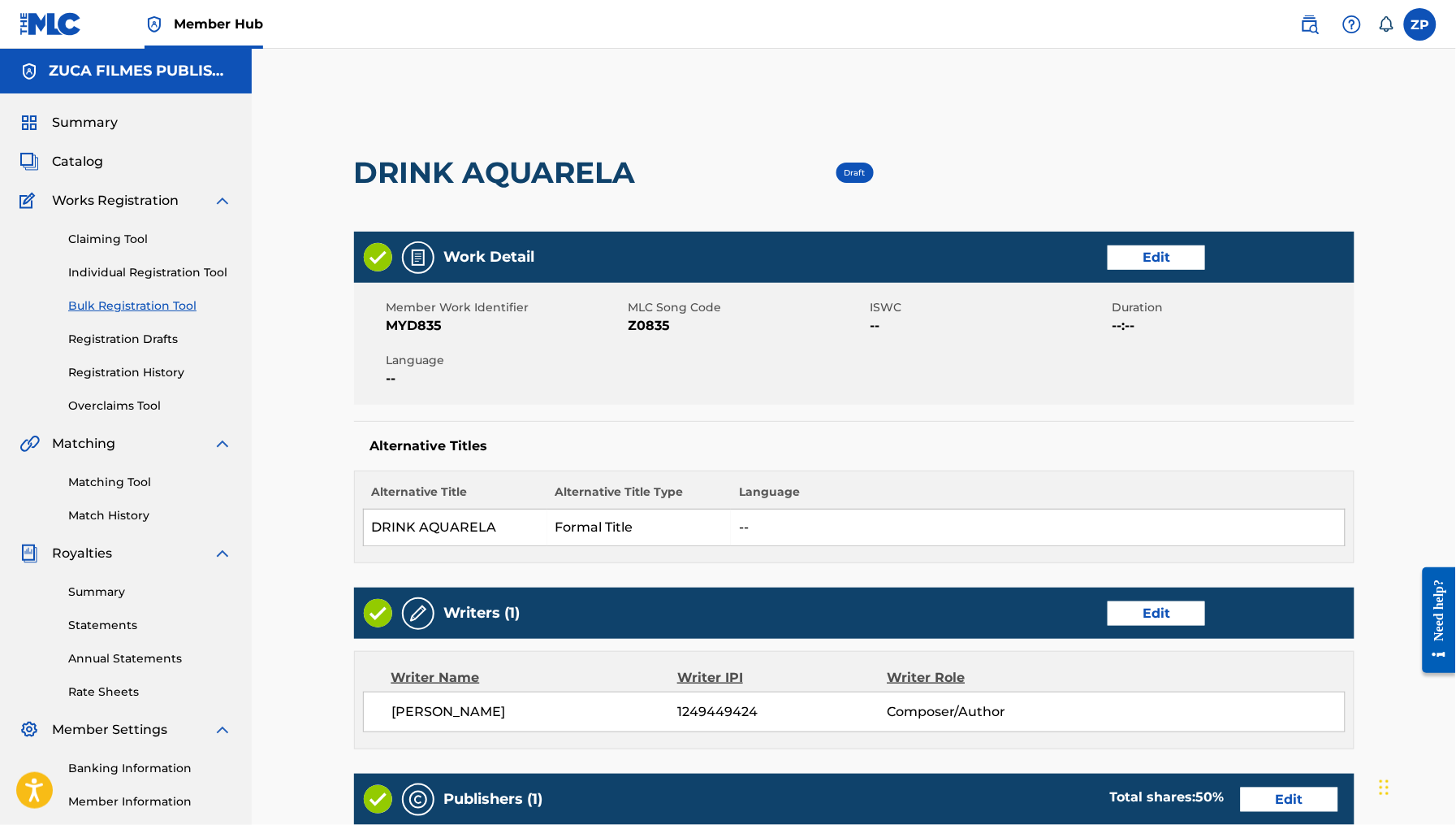
scroll to position [643, 0]
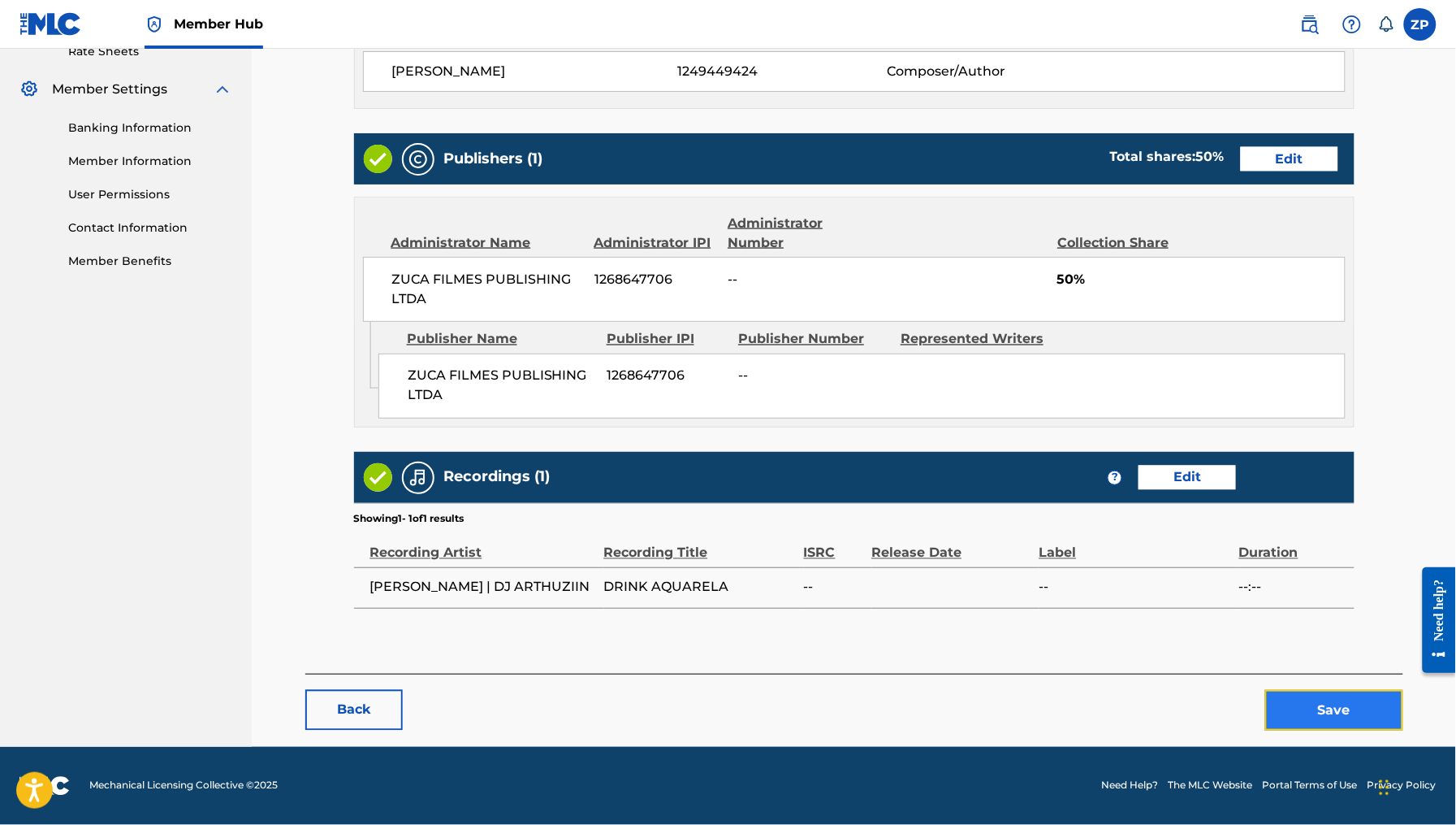
click at [1313, 703] on button "Save" at bounding box center [1334, 710] width 138 height 41
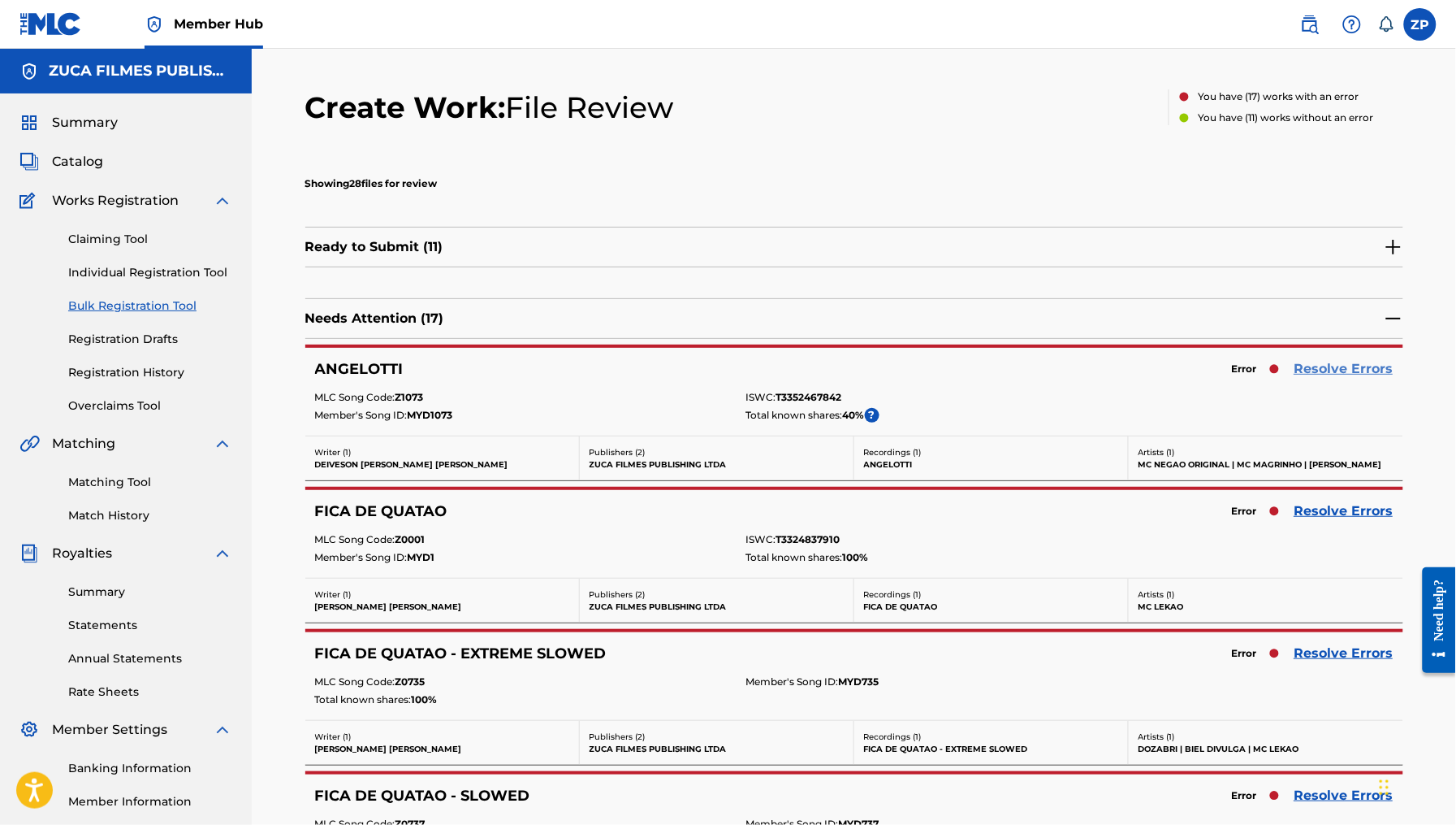
click at [1337, 366] on link "Resolve Errors" at bounding box center [1344, 369] width 99 height 19
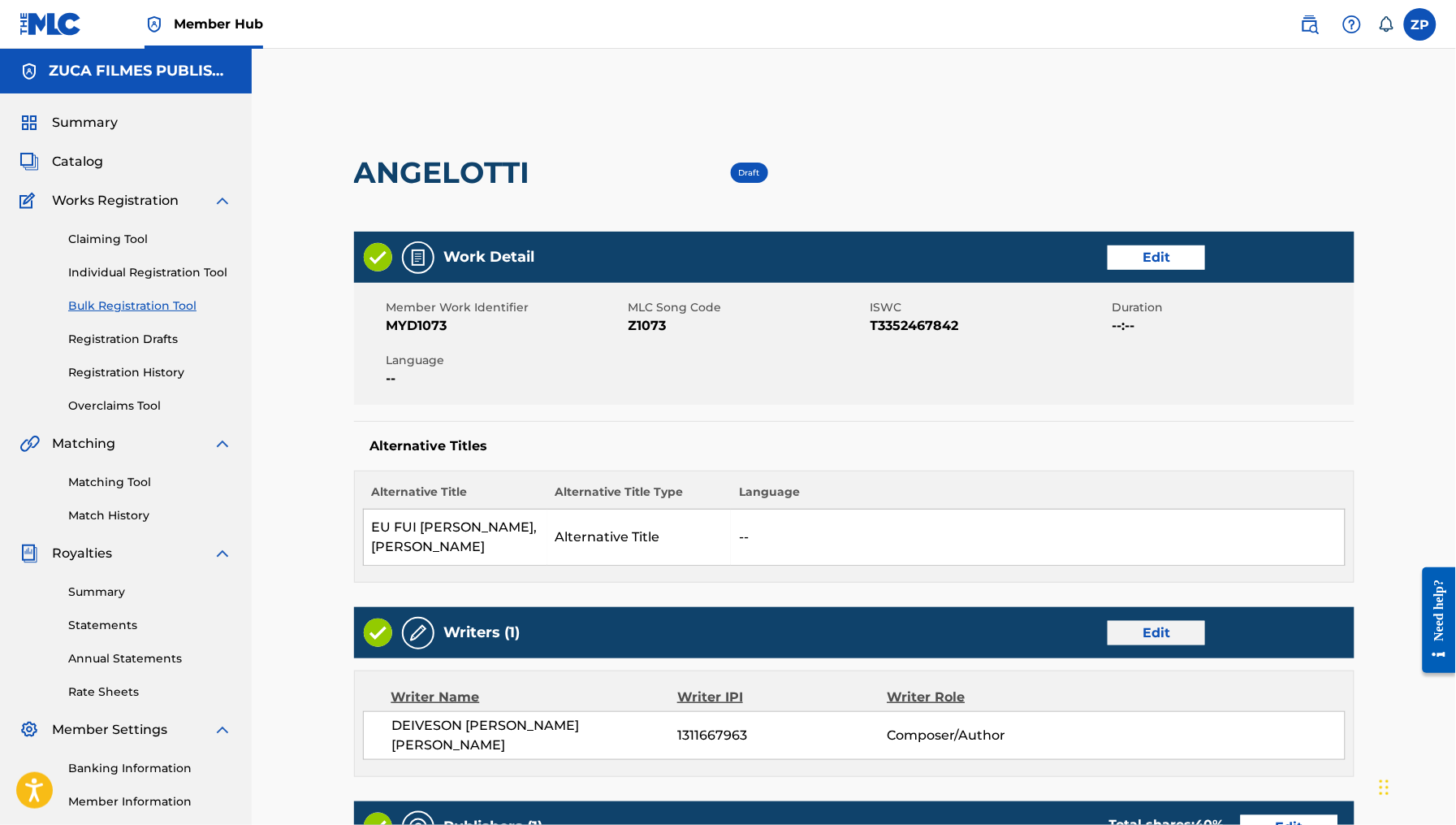
scroll to position [656, 0]
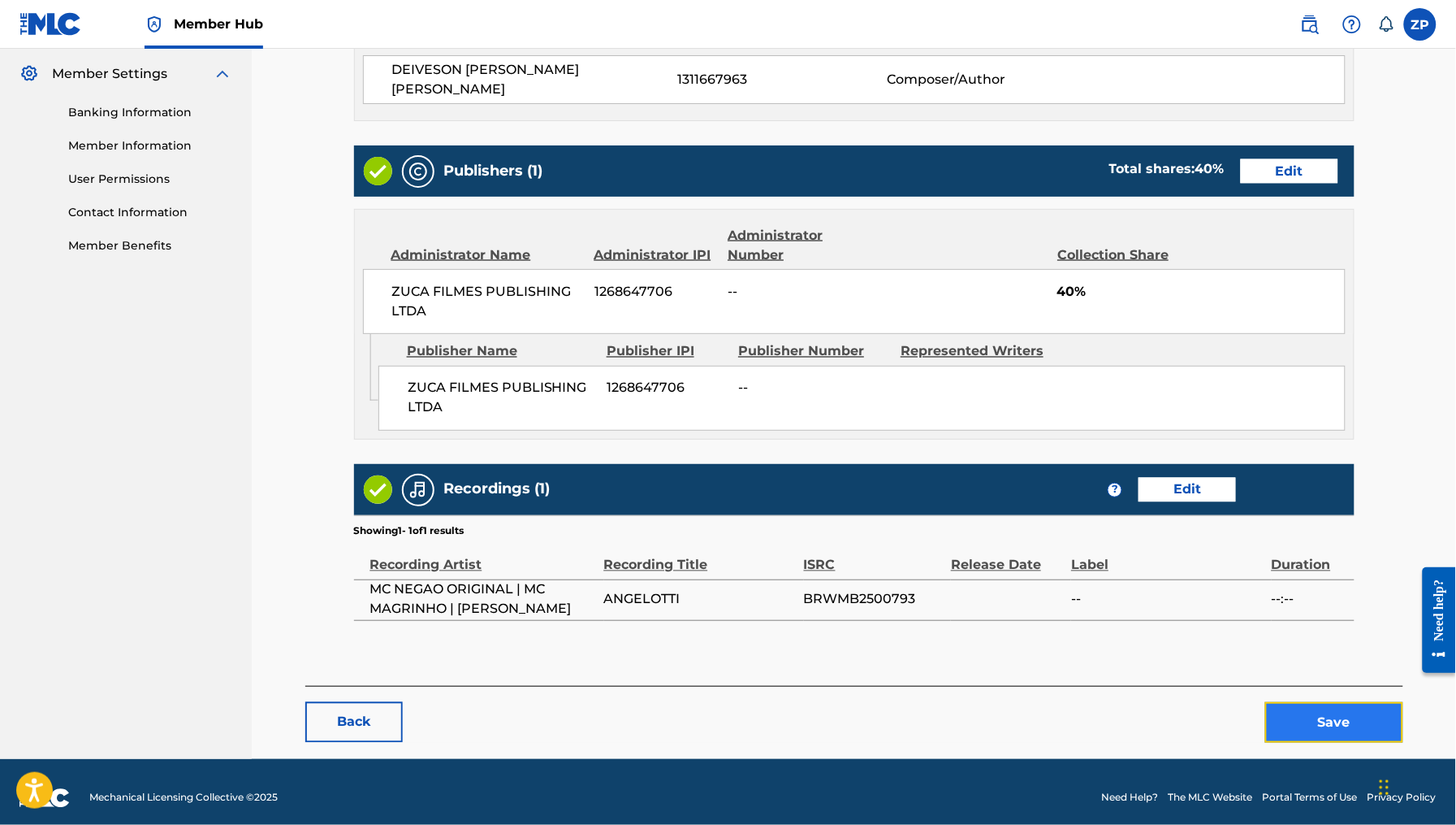
click at [1332, 722] on button "Save" at bounding box center [1334, 723] width 138 height 41
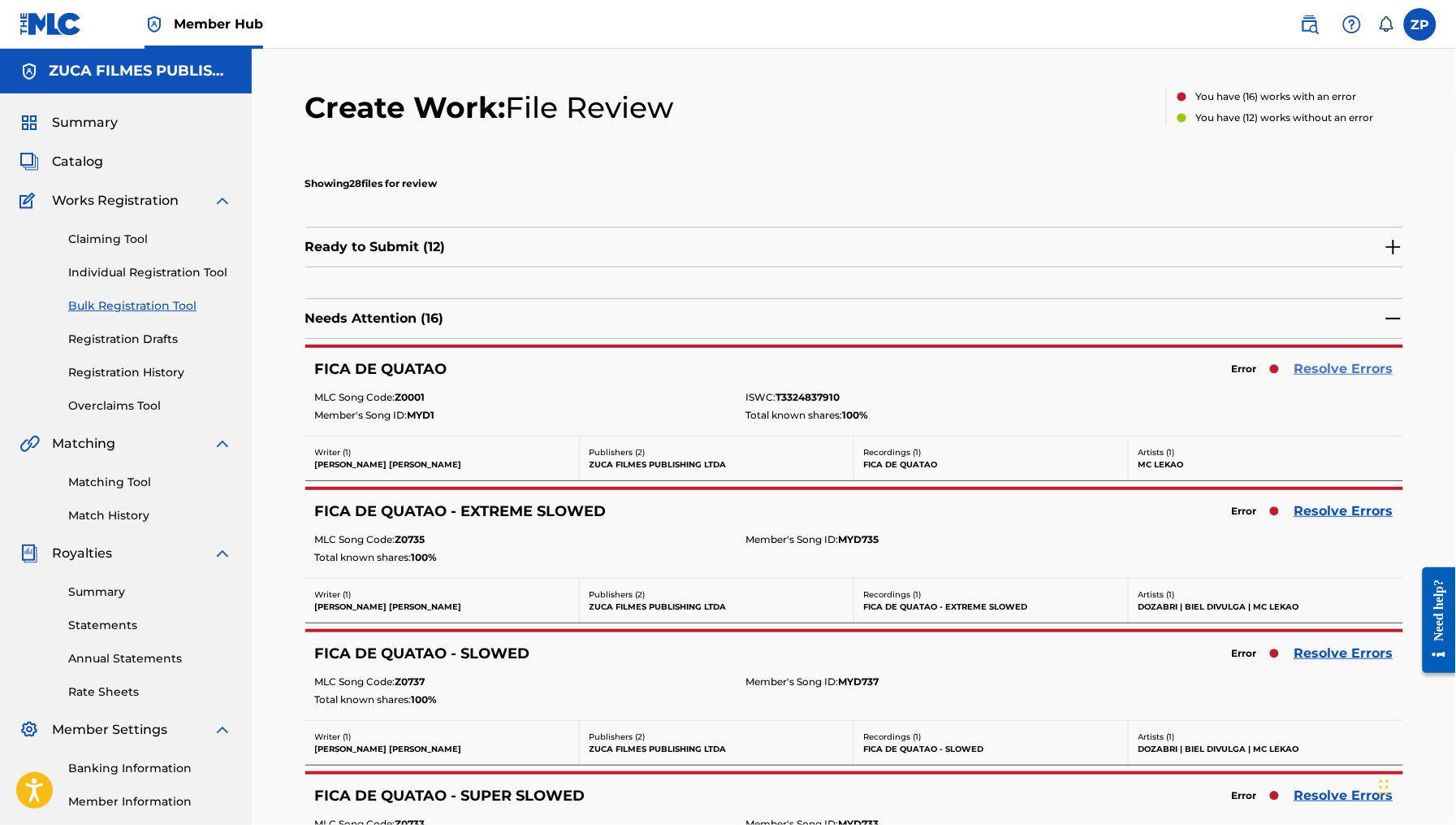
click at [1311, 374] on link "Resolve Errors" at bounding box center [1344, 369] width 99 height 19
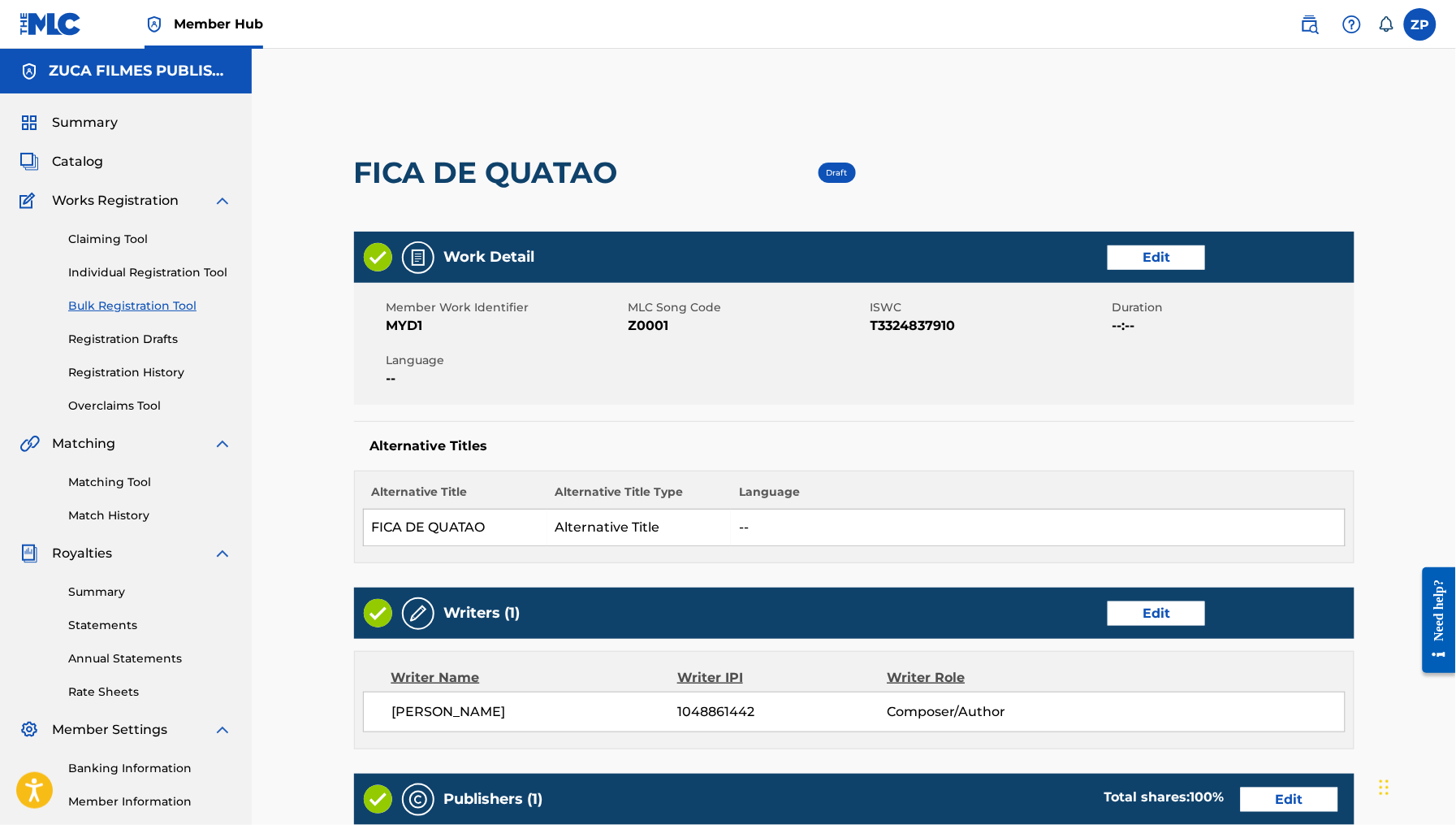
scroll to position [643, 0]
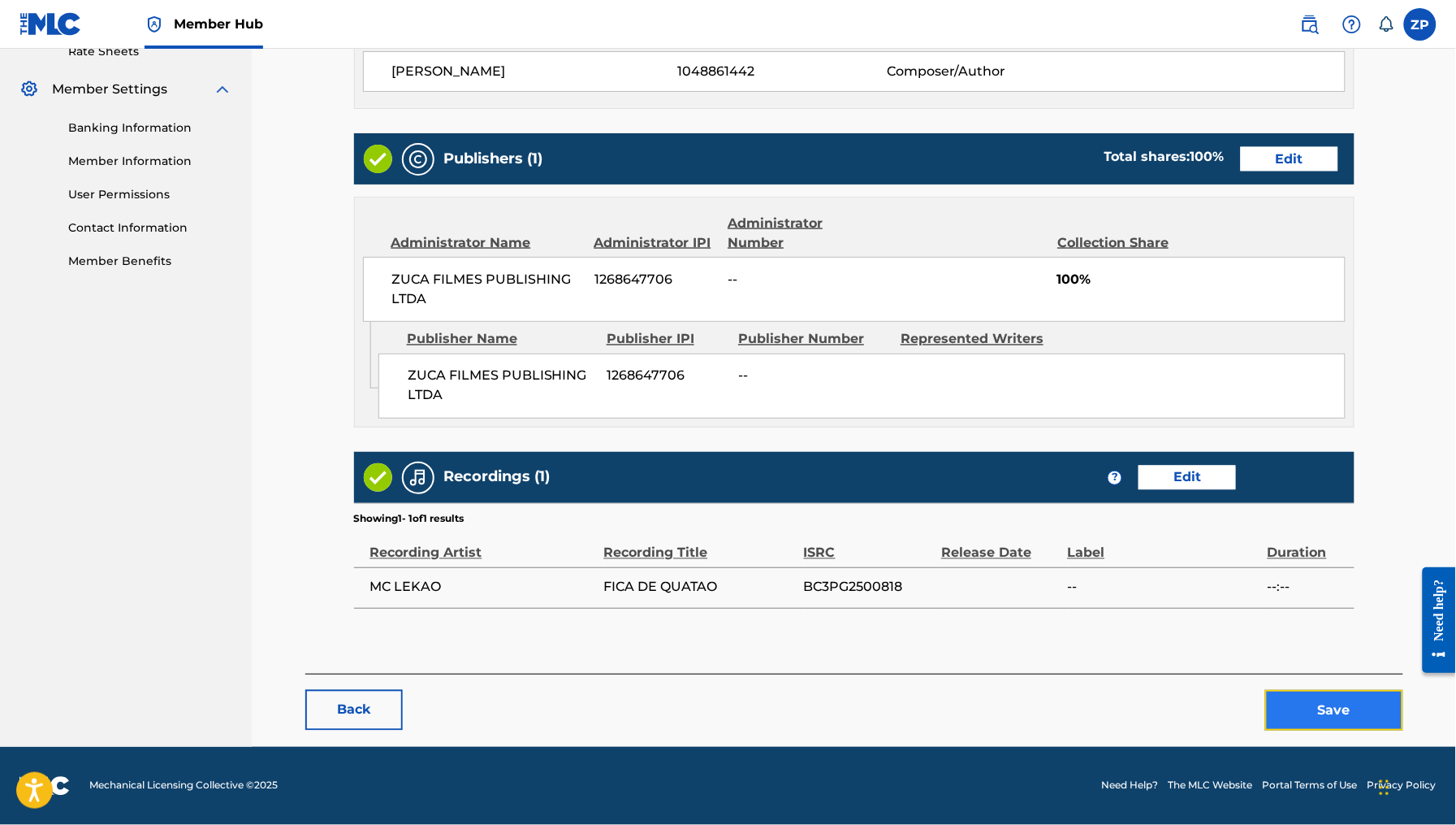
click at [1314, 719] on button "Save" at bounding box center [1334, 710] width 138 height 41
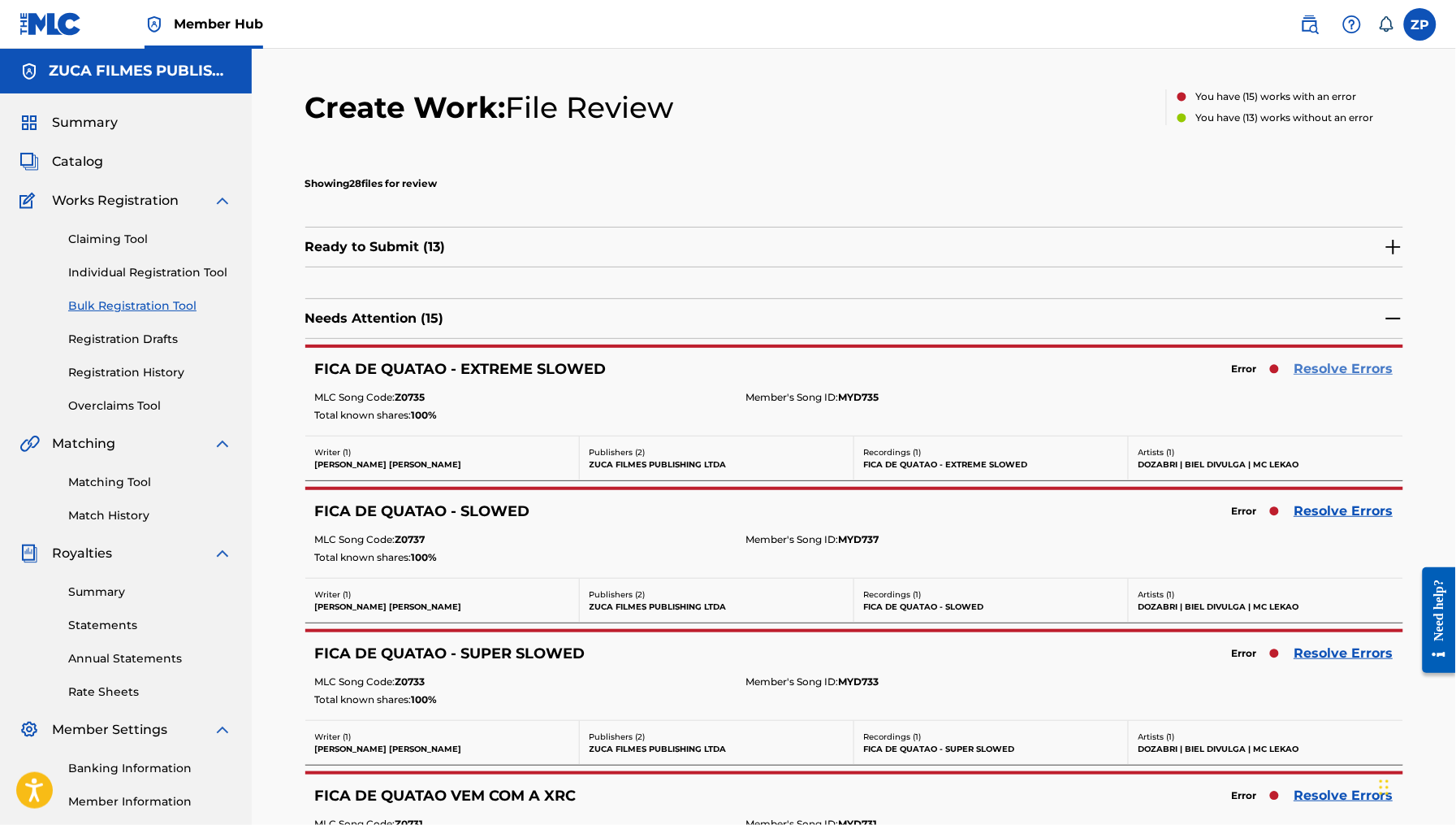
click at [1386, 369] on link "Resolve Errors" at bounding box center [1344, 369] width 99 height 19
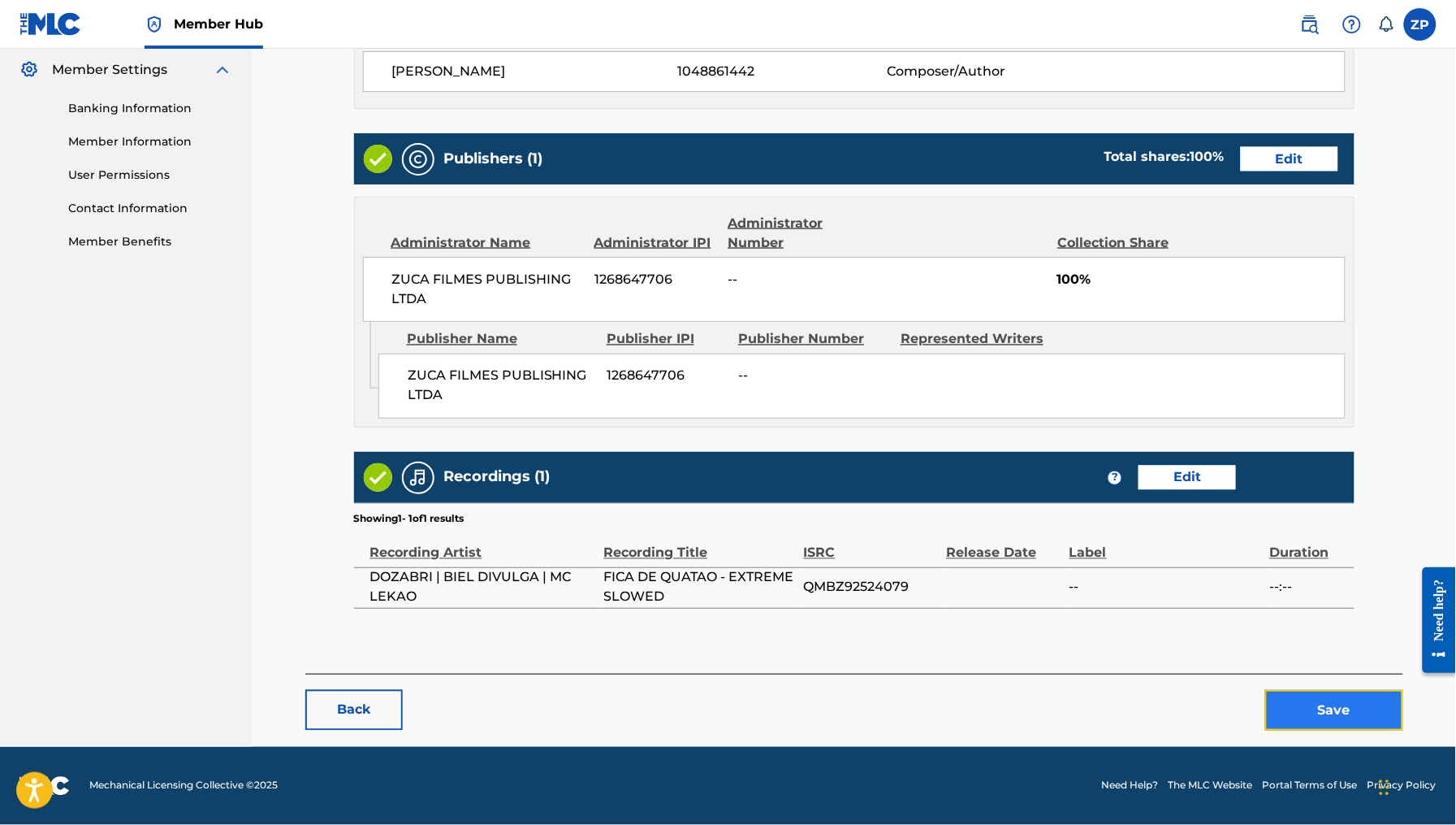
click at [1303, 726] on button "Save" at bounding box center [1334, 710] width 138 height 41
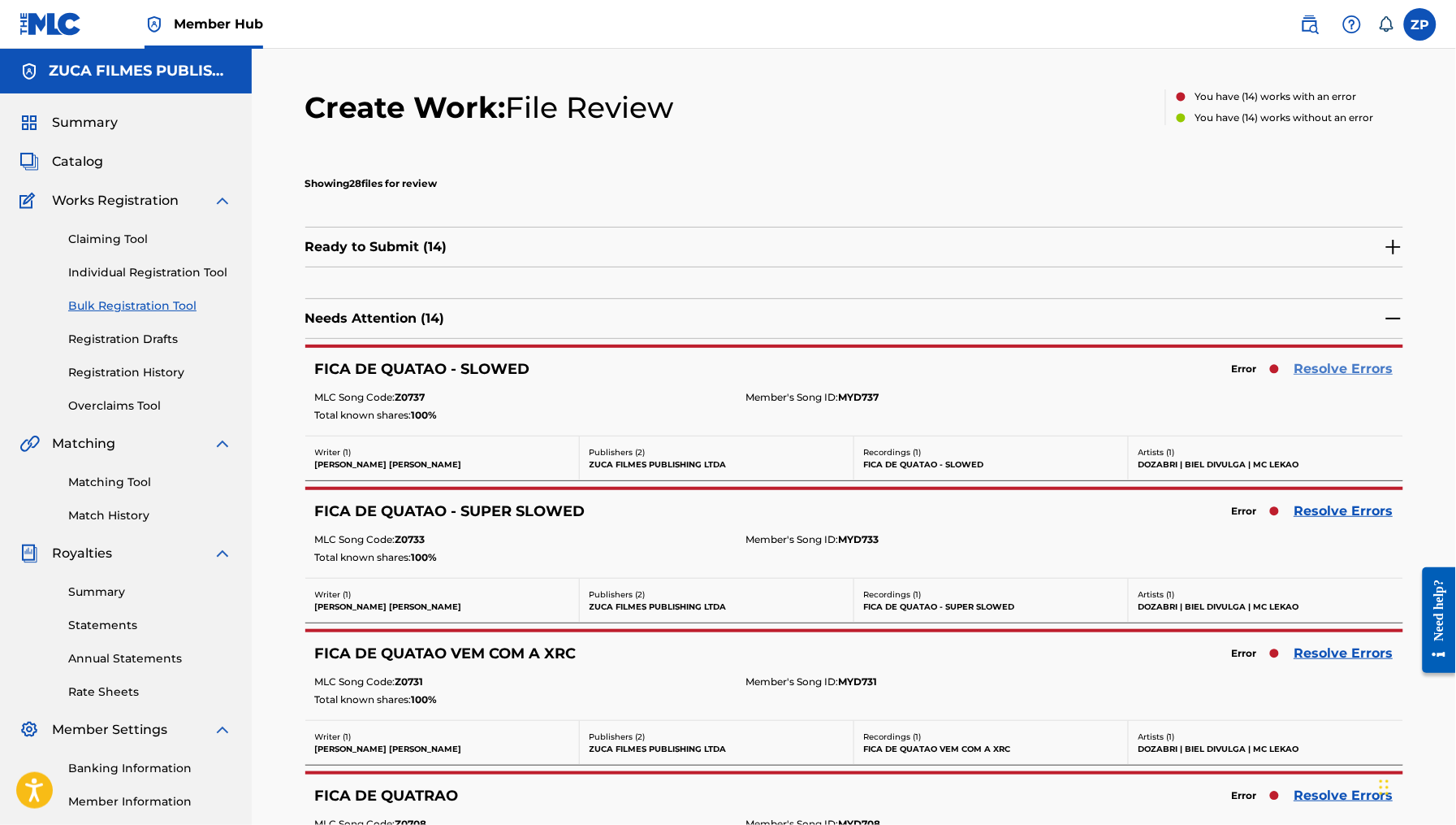
click at [1309, 369] on link "Resolve Errors" at bounding box center [1344, 369] width 99 height 19
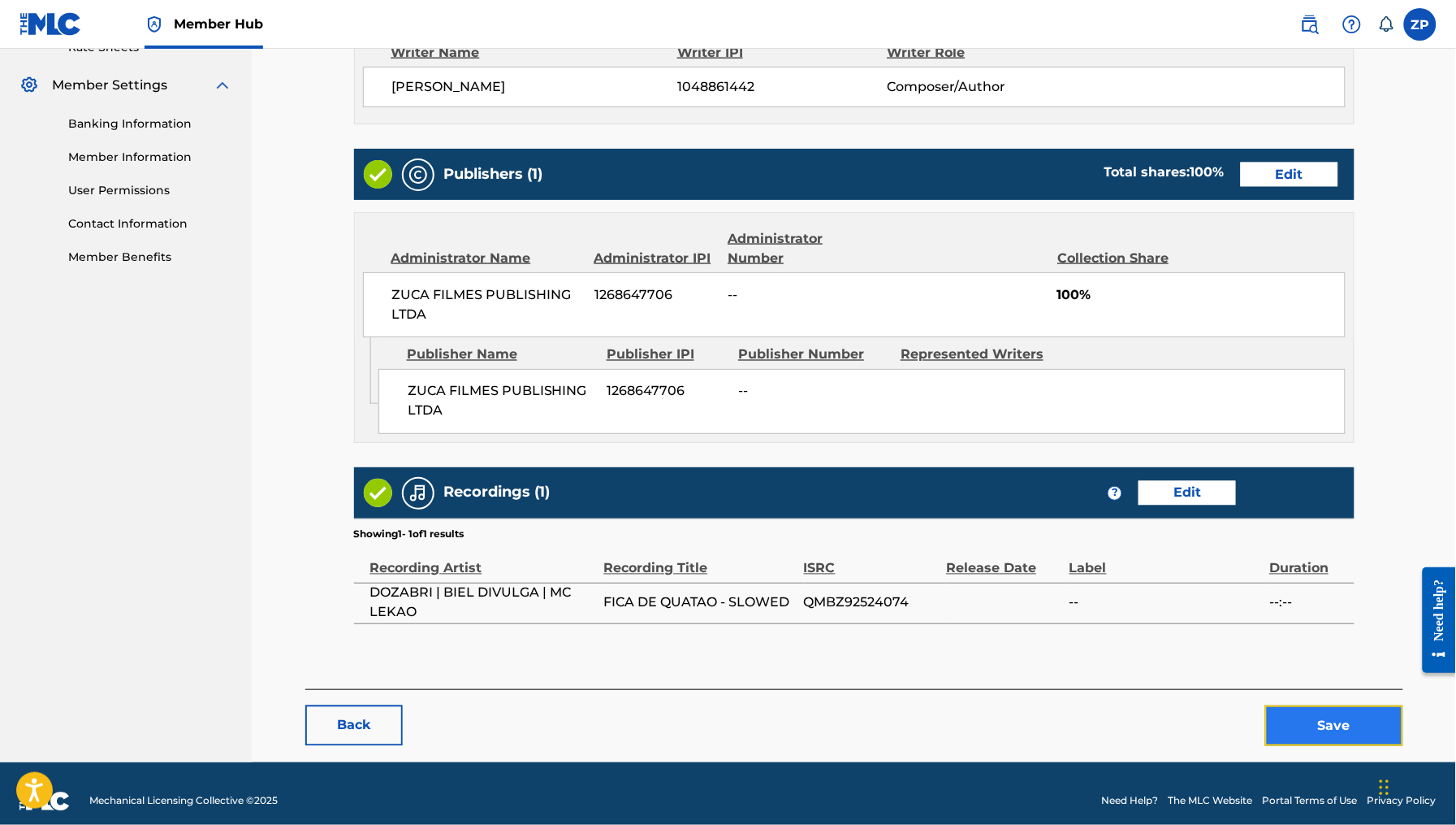
click at [1312, 719] on button "Save" at bounding box center [1334, 726] width 138 height 41
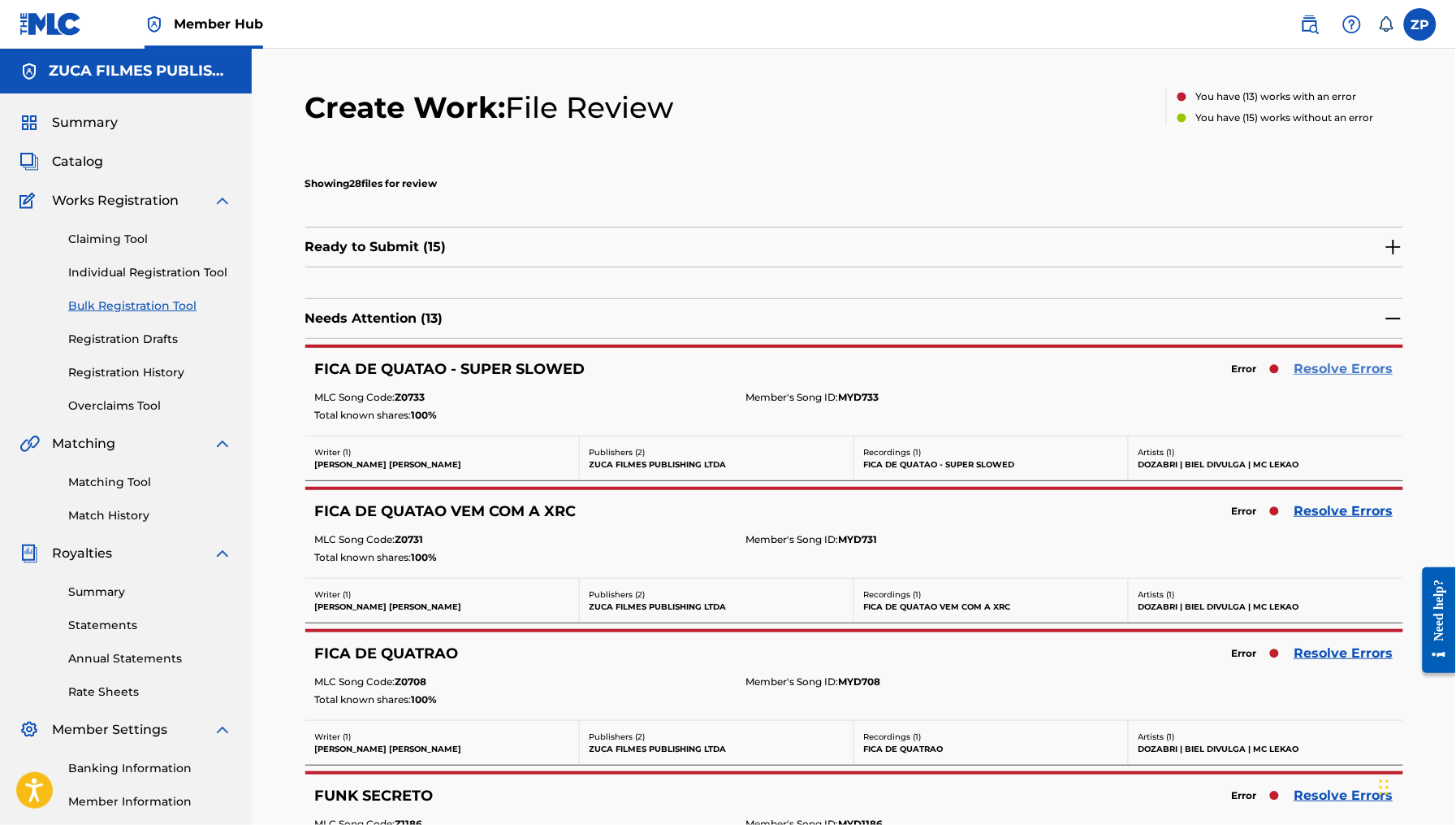
click at [1326, 366] on link "Resolve Errors" at bounding box center [1344, 369] width 99 height 19
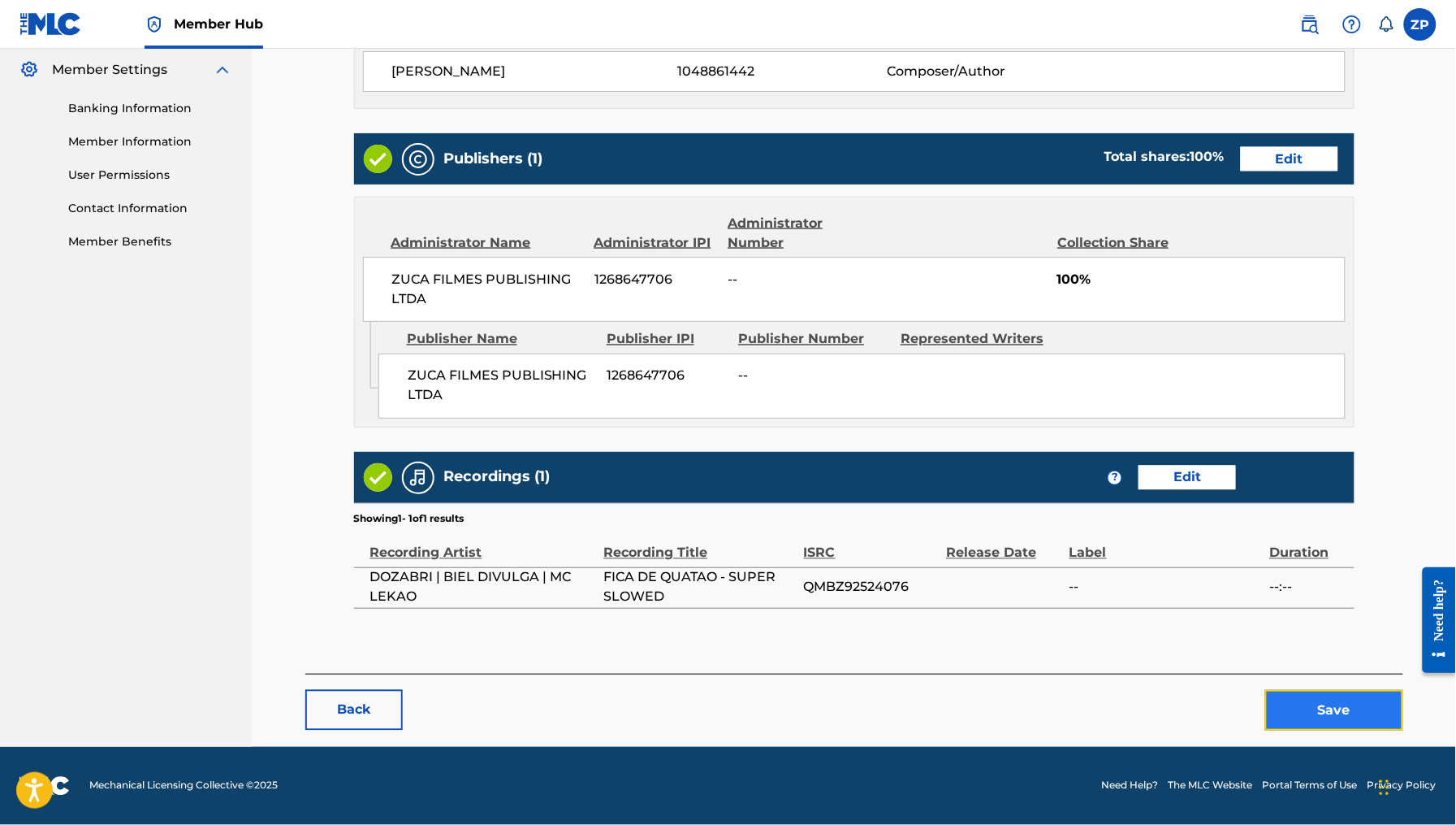
click at [1307, 713] on button "Save" at bounding box center [1334, 710] width 138 height 41
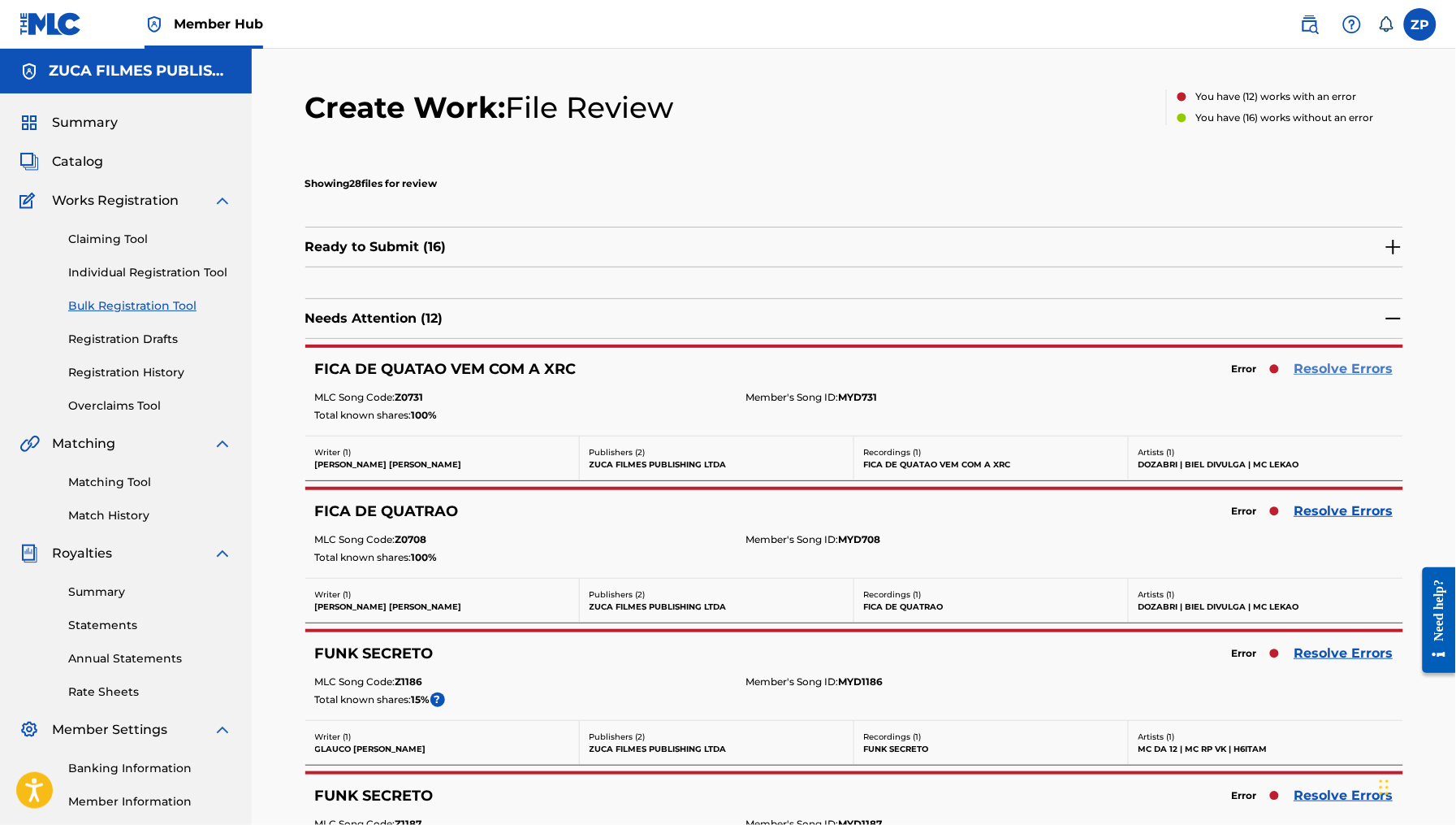
click at [1332, 372] on link "Resolve Errors" at bounding box center [1344, 369] width 99 height 19
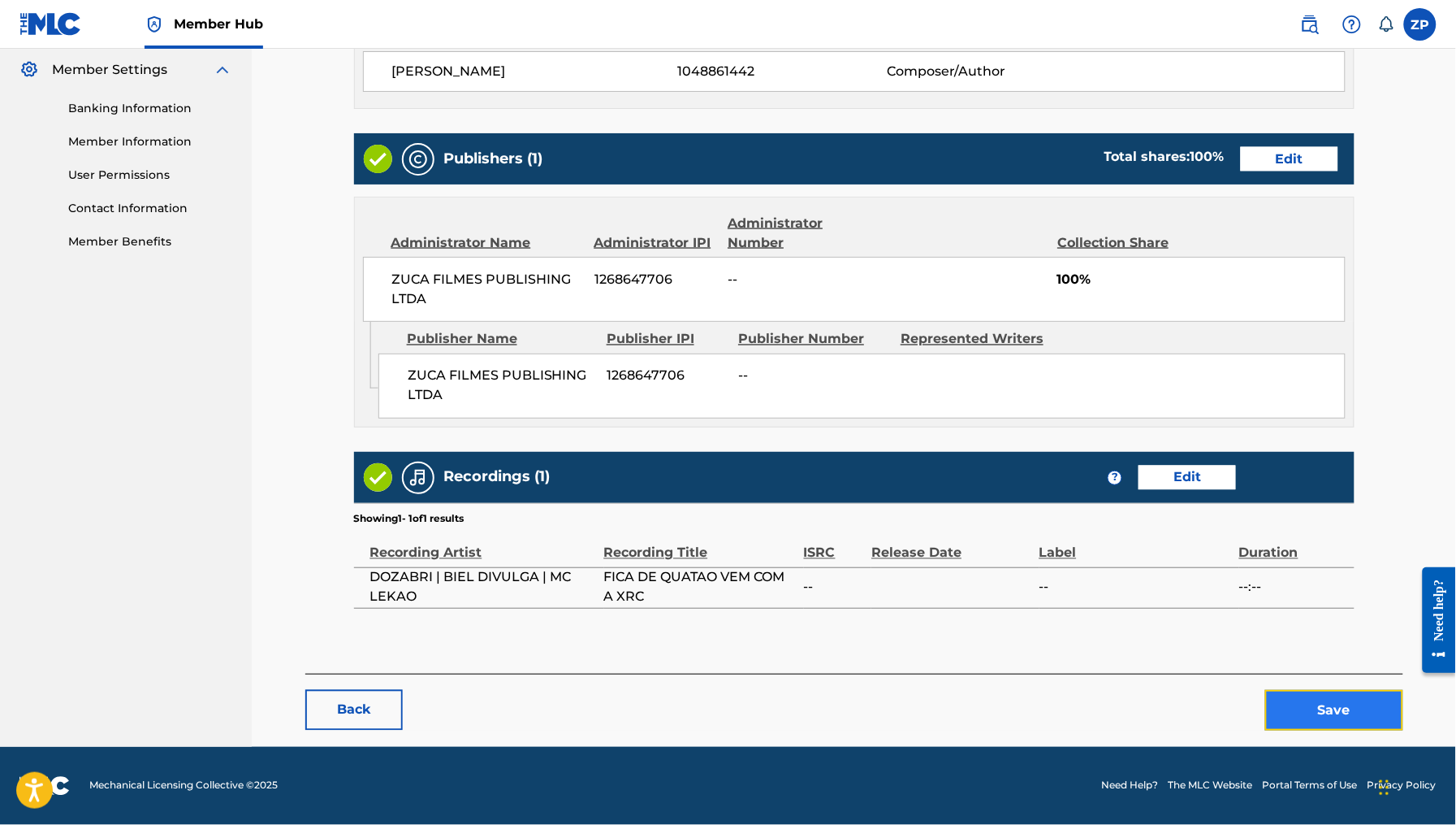
click at [1299, 707] on button "Save" at bounding box center [1334, 710] width 138 height 41
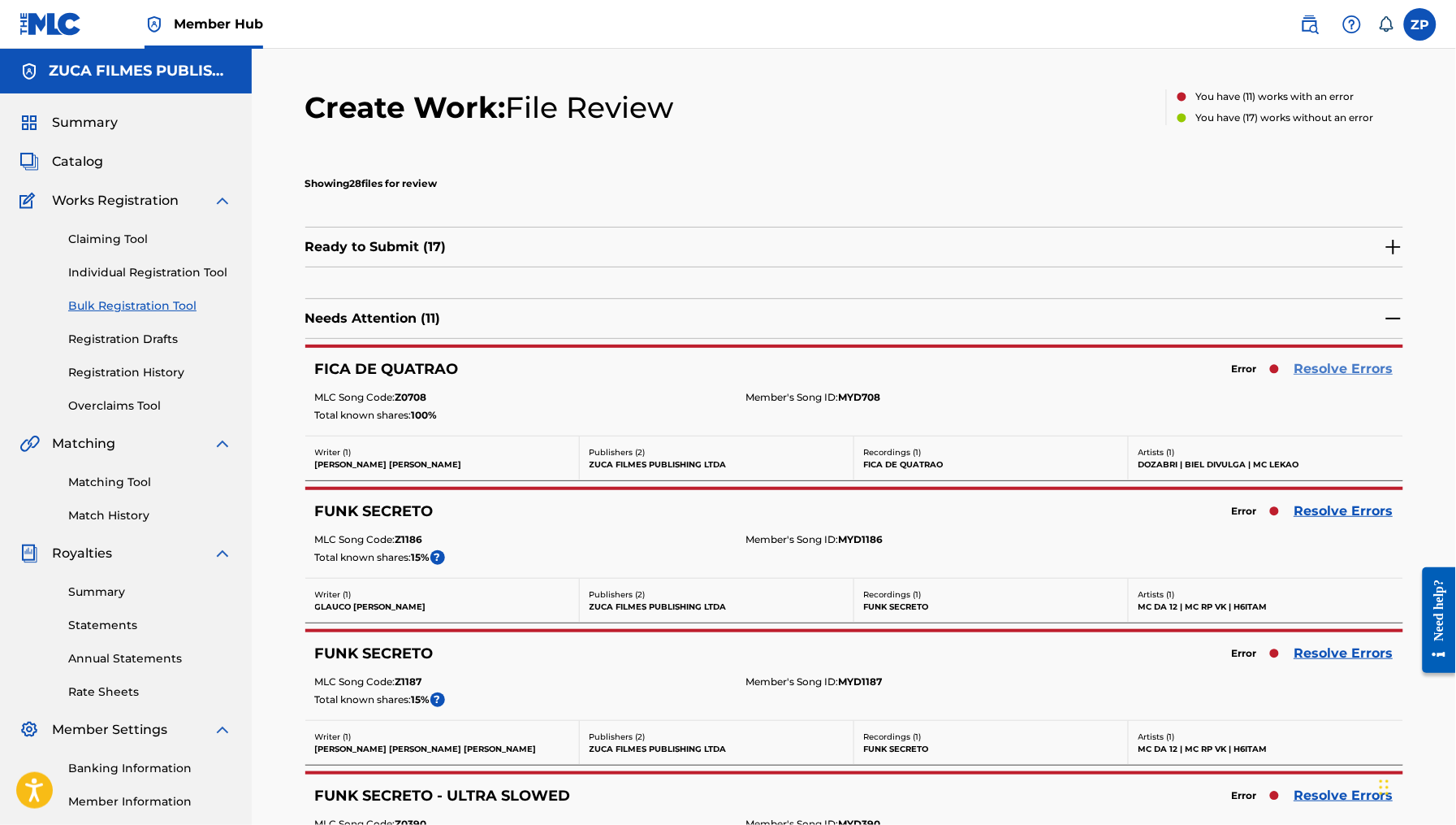
click at [1357, 367] on link "Resolve Errors" at bounding box center [1344, 369] width 99 height 19
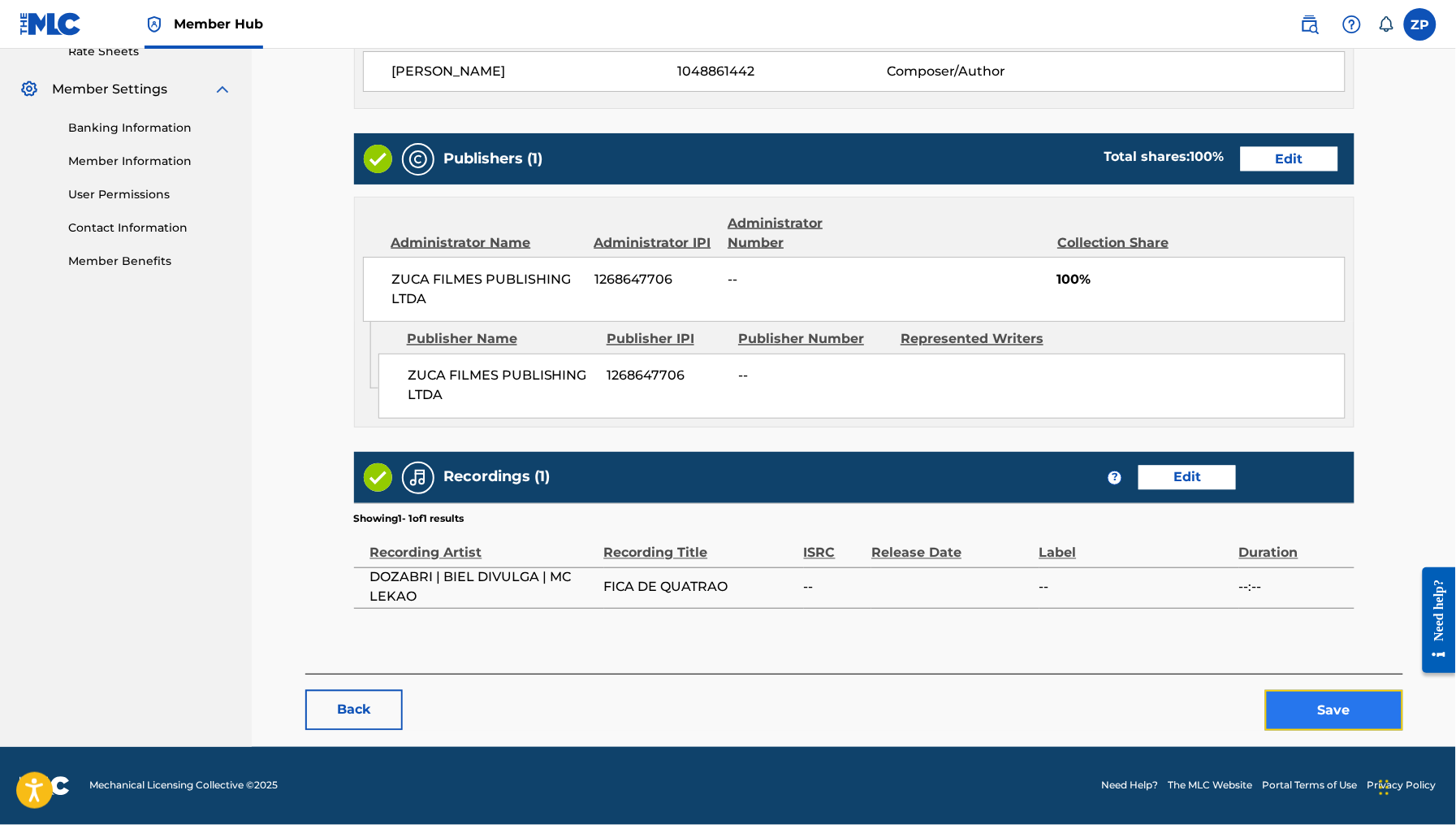
click at [1299, 722] on button "Save" at bounding box center [1334, 710] width 138 height 41
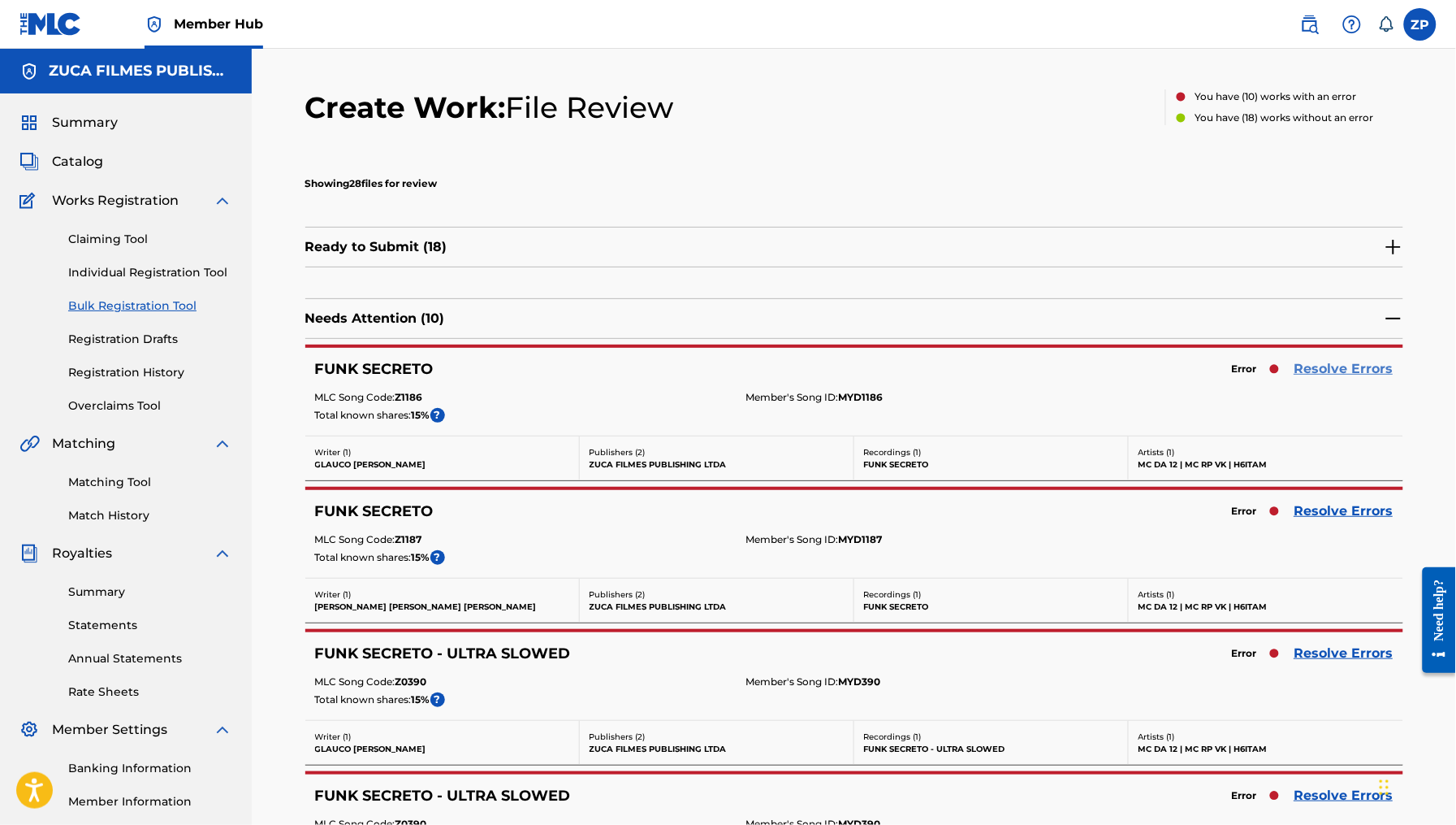
click at [1315, 375] on link "Resolve Errors" at bounding box center [1344, 369] width 99 height 19
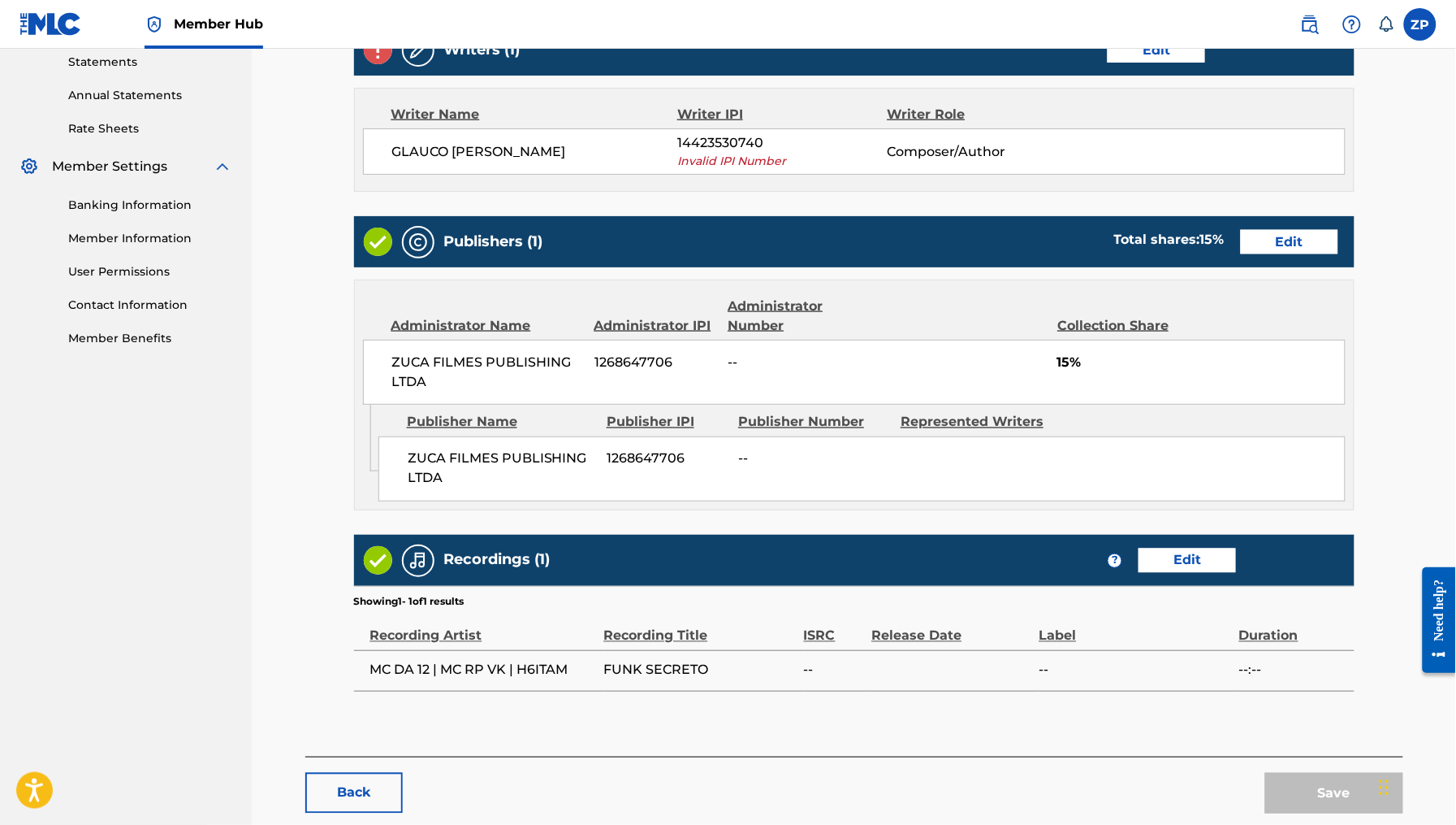
scroll to position [534, 0]
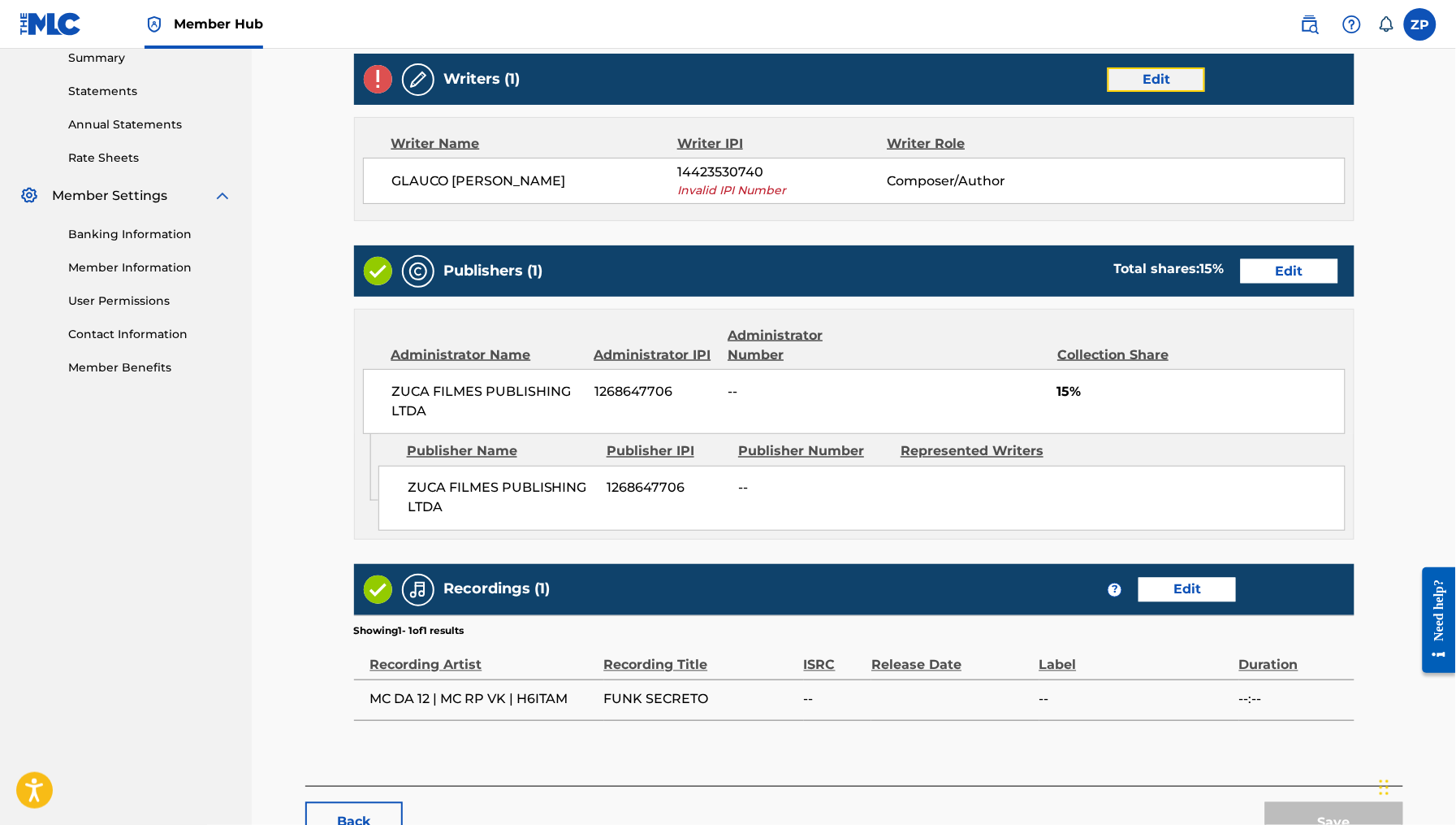
click at [1157, 90] on link "Edit" at bounding box center [1156, 79] width 97 height 24
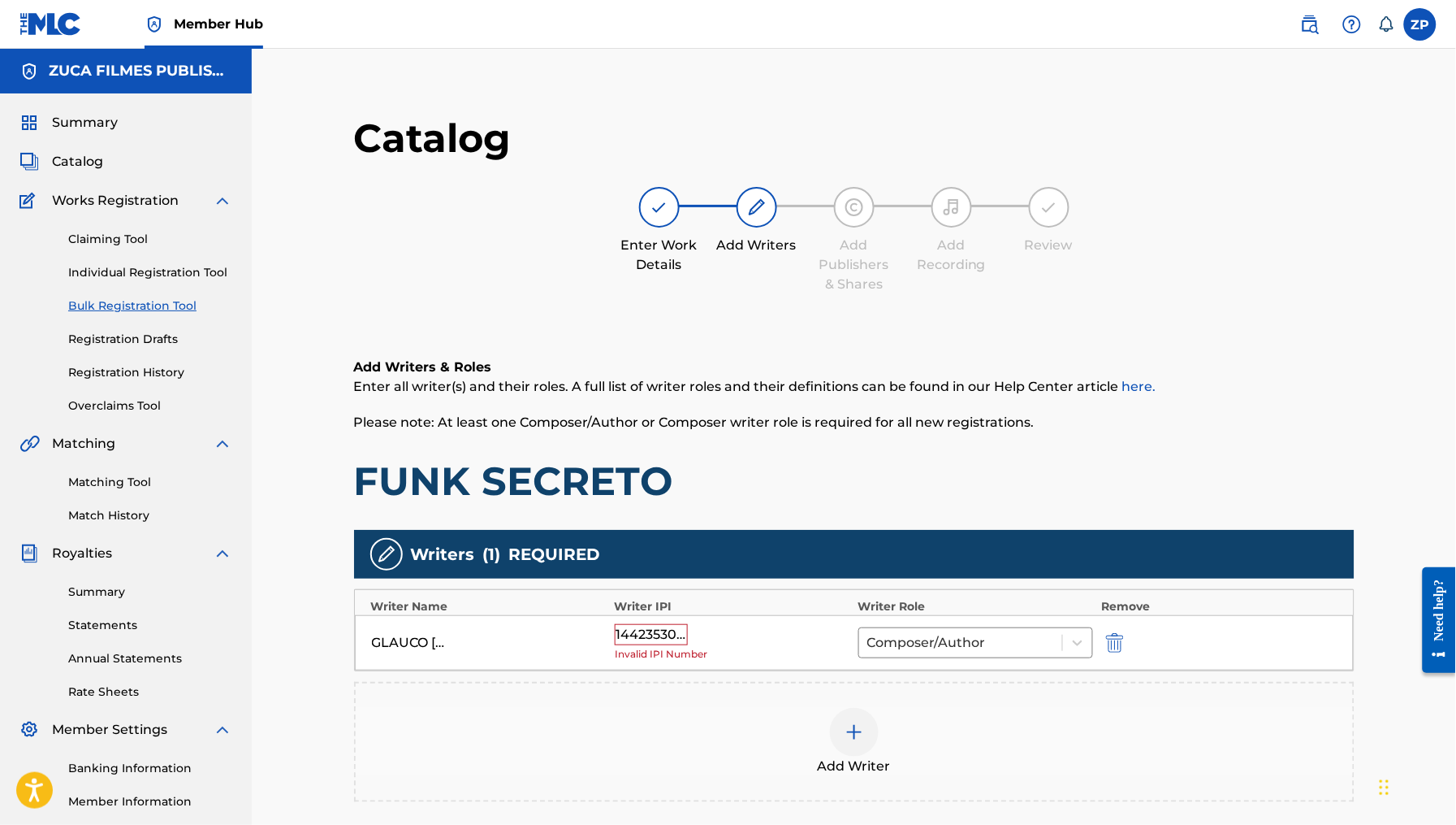
click at [659, 638] on div "14423530740" at bounding box center [651, 634] width 73 height 21
click at [664, 634] on div "14423530740" at bounding box center [651, 634] width 73 height 21
click at [665, 634] on div "14423530740" at bounding box center [651, 634] width 73 height 21
click at [657, 638] on div "14423530740" at bounding box center [651, 634] width 73 height 21
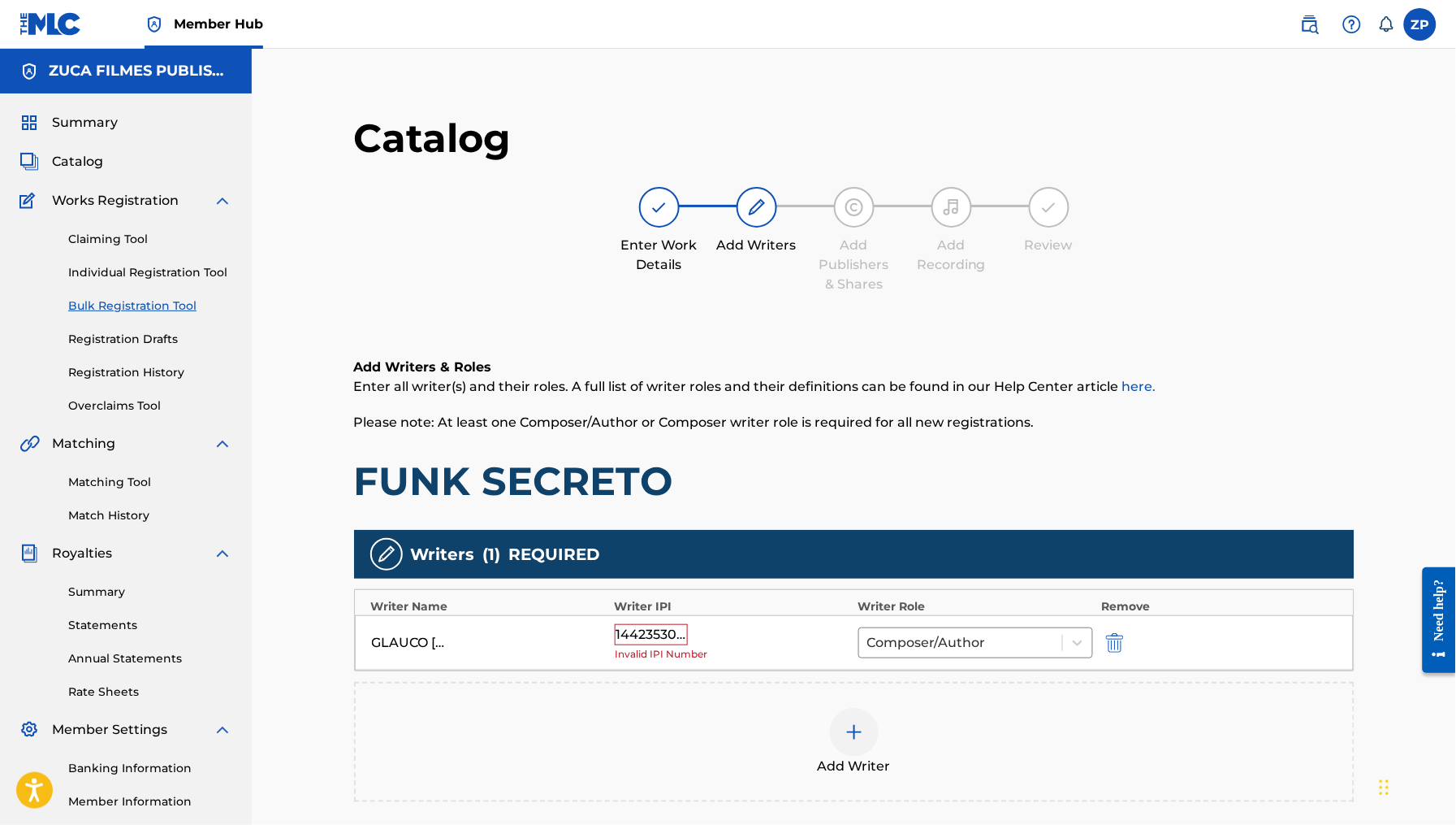
click at [675, 628] on div "14423530740" at bounding box center [651, 634] width 73 height 21
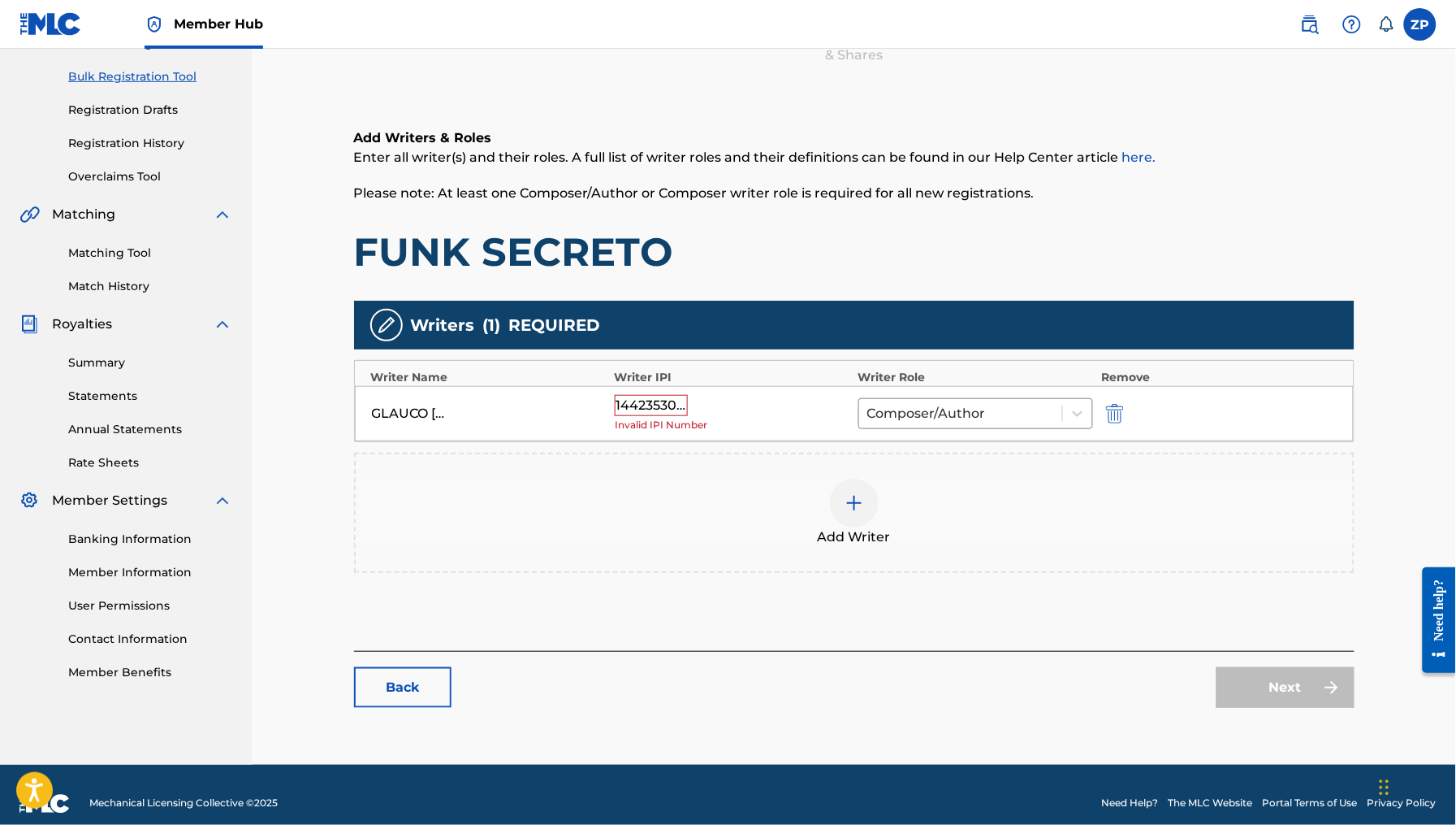
scroll to position [246, 0]
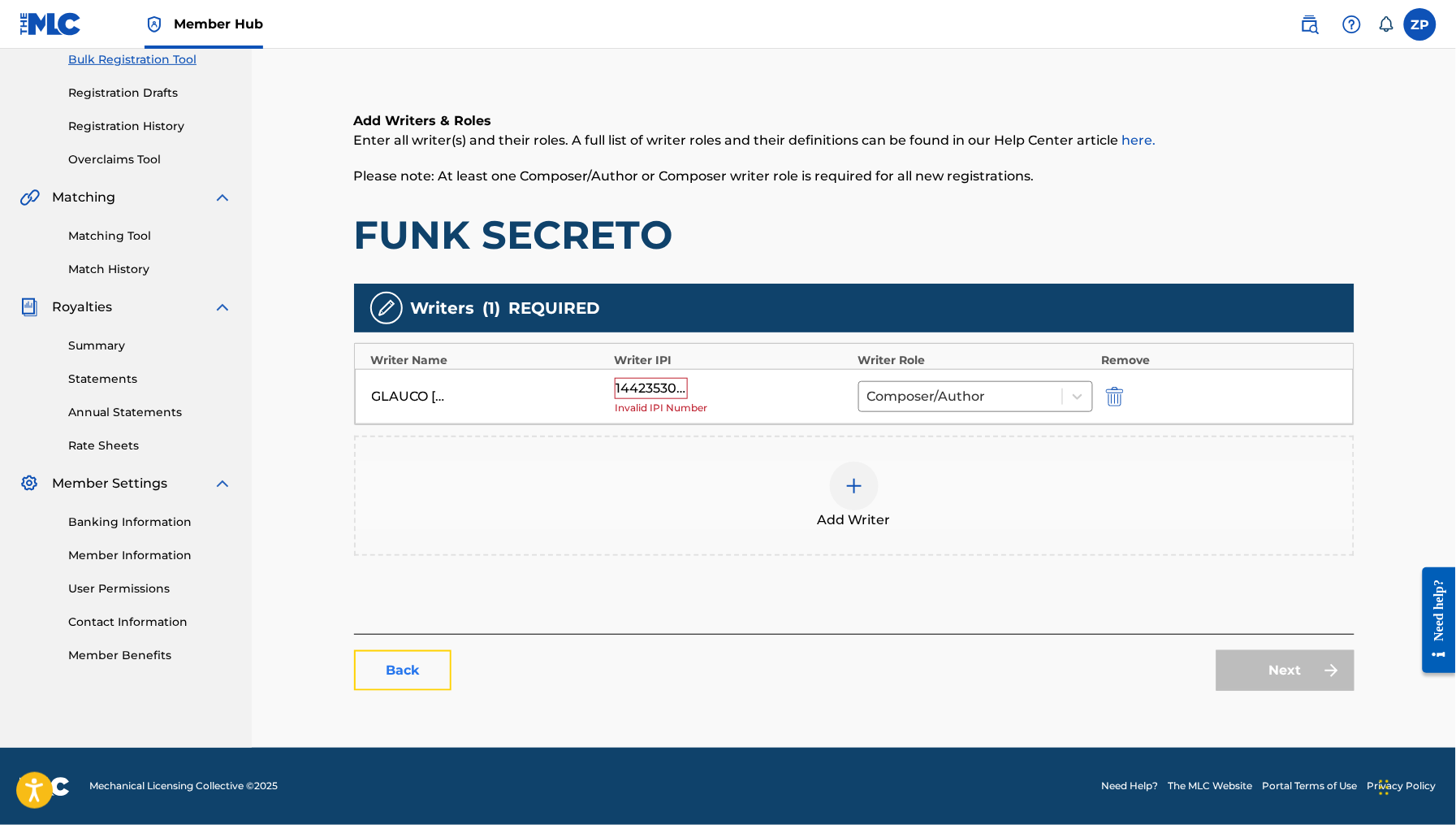
click at [393, 676] on link "Back" at bounding box center [403, 670] width 97 height 41
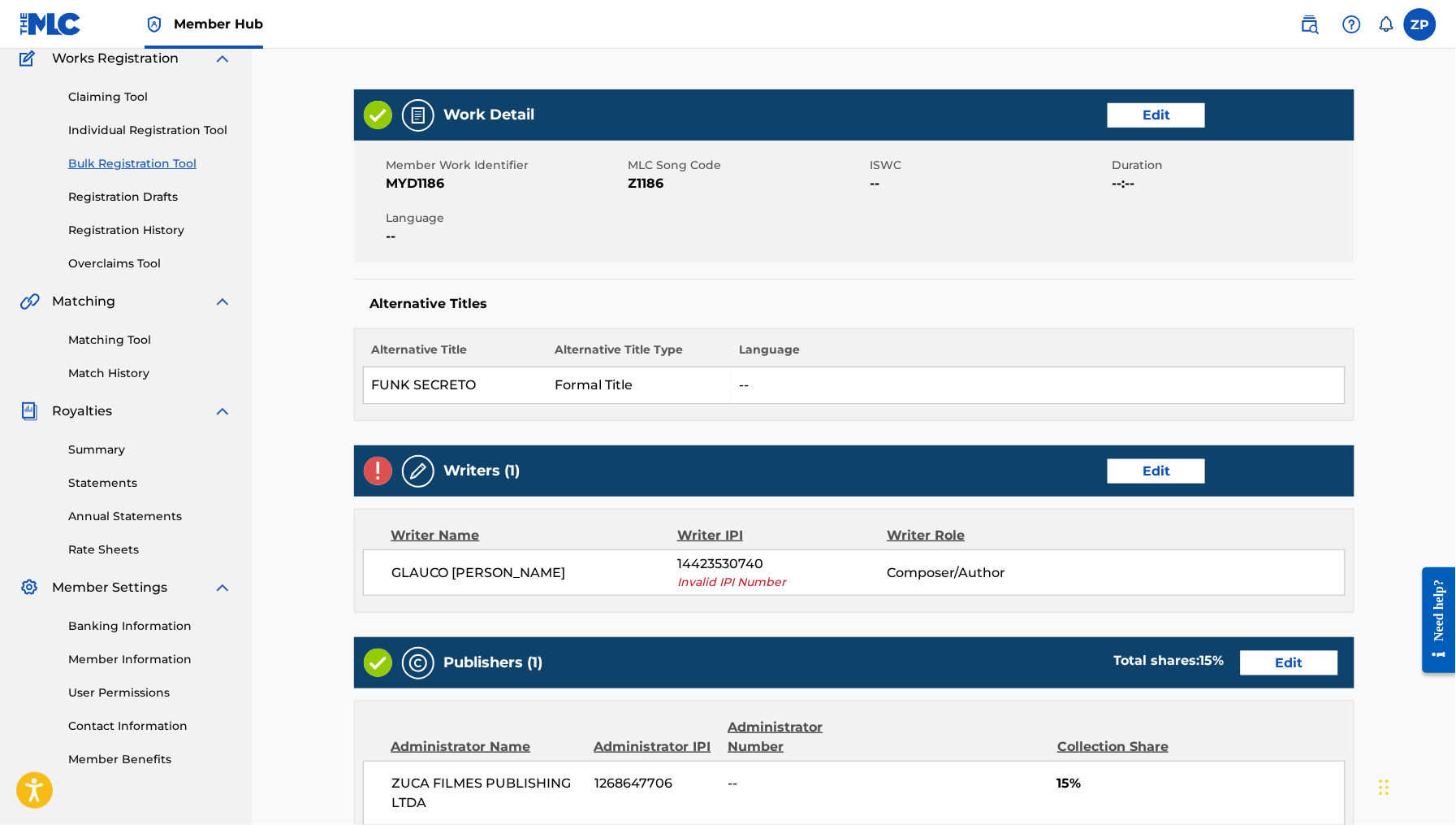
scroll to position [648, 0]
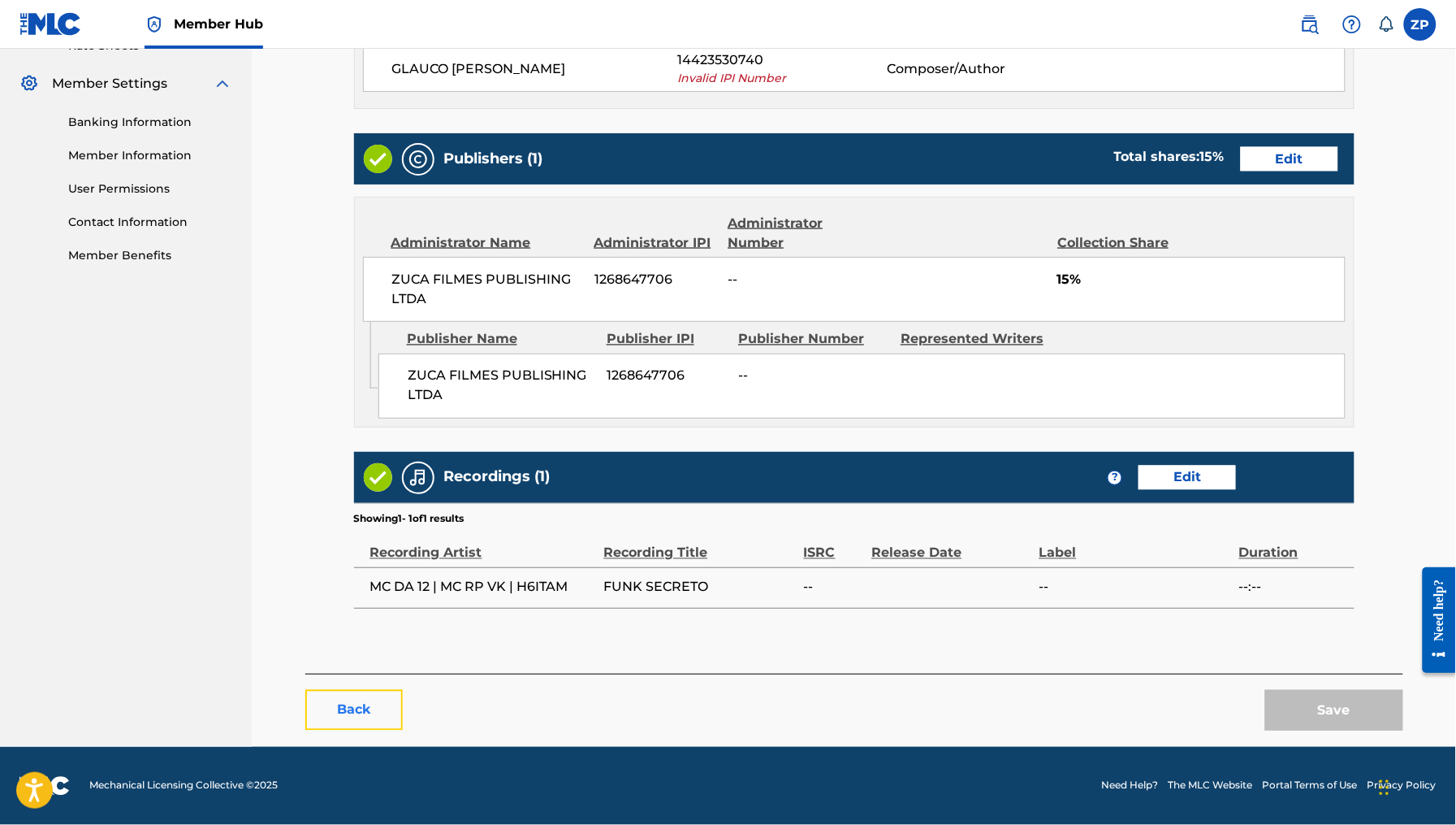
click at [371, 712] on button "Back" at bounding box center [354, 710] width 97 height 41
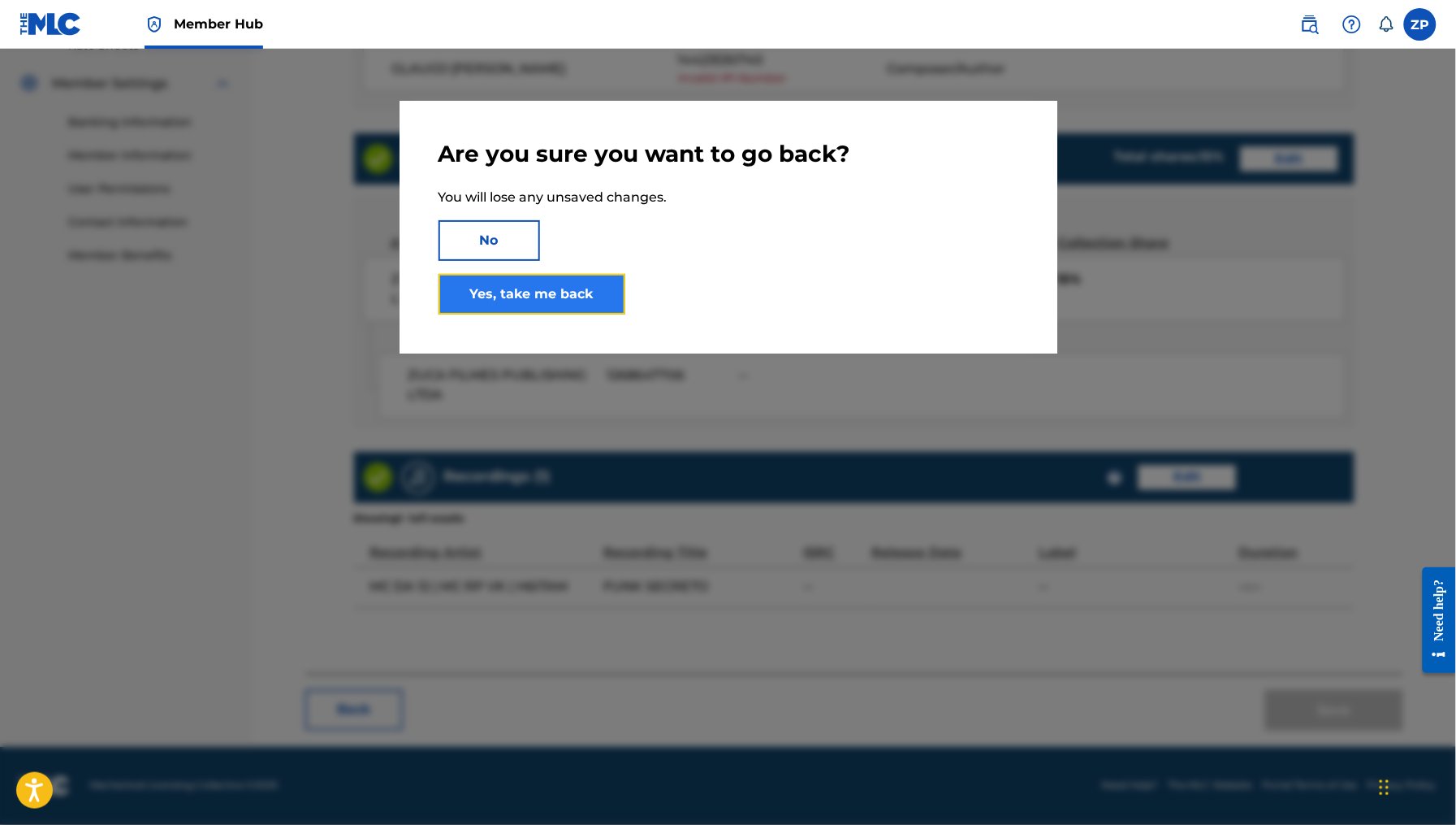
click at [588, 298] on link "Yes, take me back" at bounding box center [532, 294] width 187 height 41
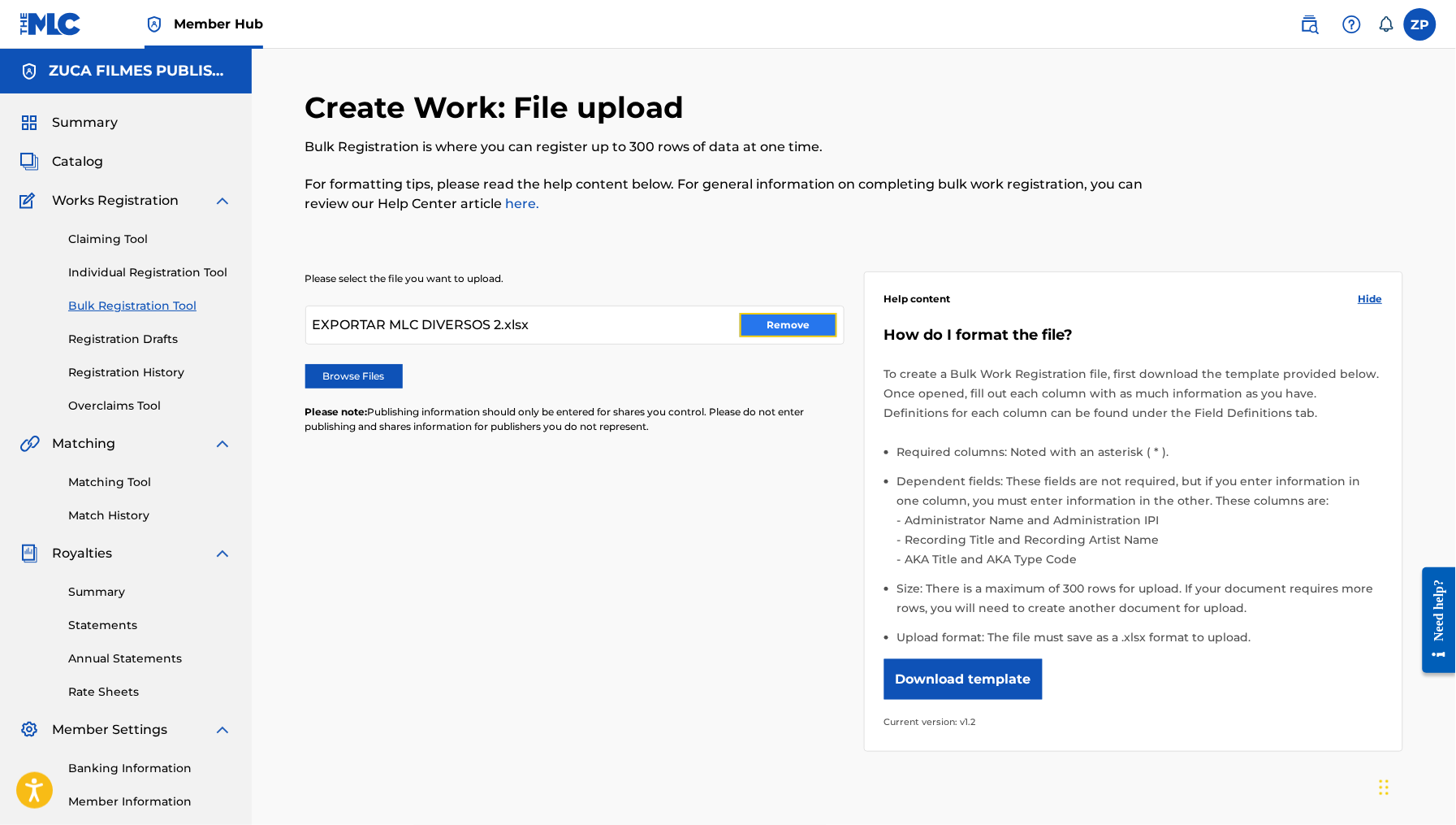
click at [784, 313] on button "Remove" at bounding box center [789, 325] width 97 height 24
click at [366, 370] on label "Browse Files" at bounding box center [354, 376] width 97 height 24
click at [0, 0] on input "Browse Files" at bounding box center [0, 0] width 0 height 0
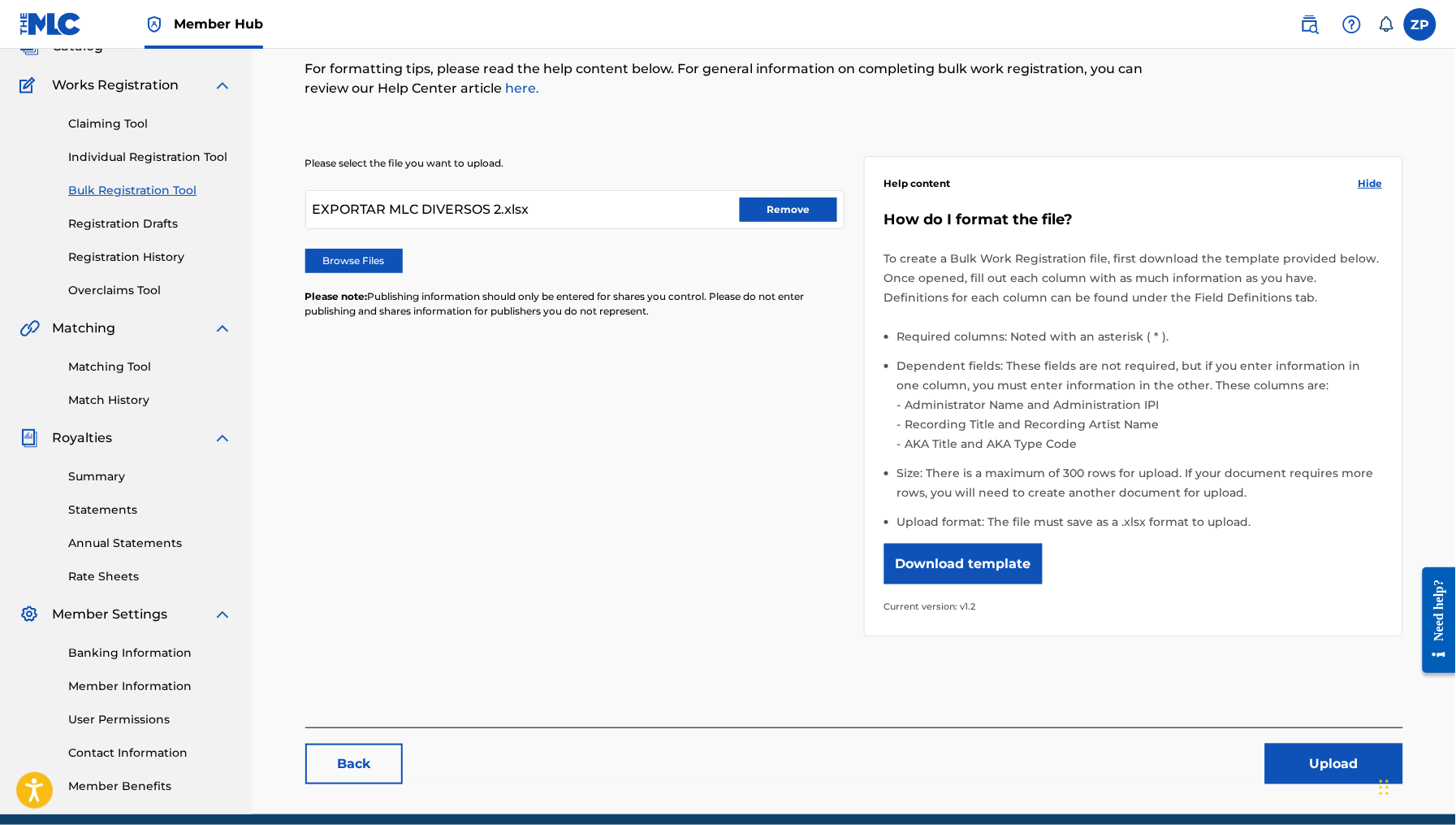
scroll to position [183, 0]
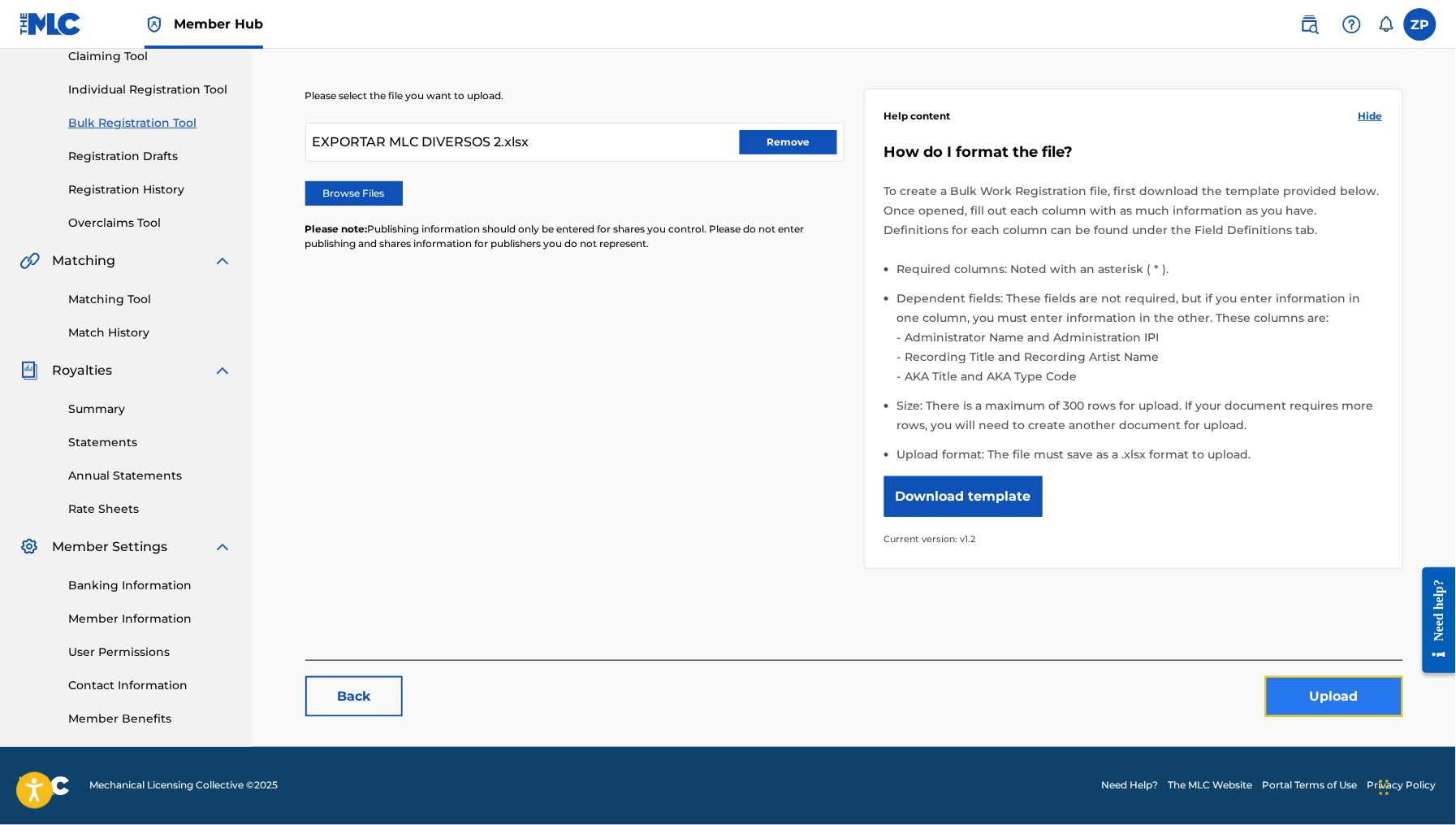
click at [1312, 681] on button "Upload" at bounding box center [1334, 697] width 138 height 41
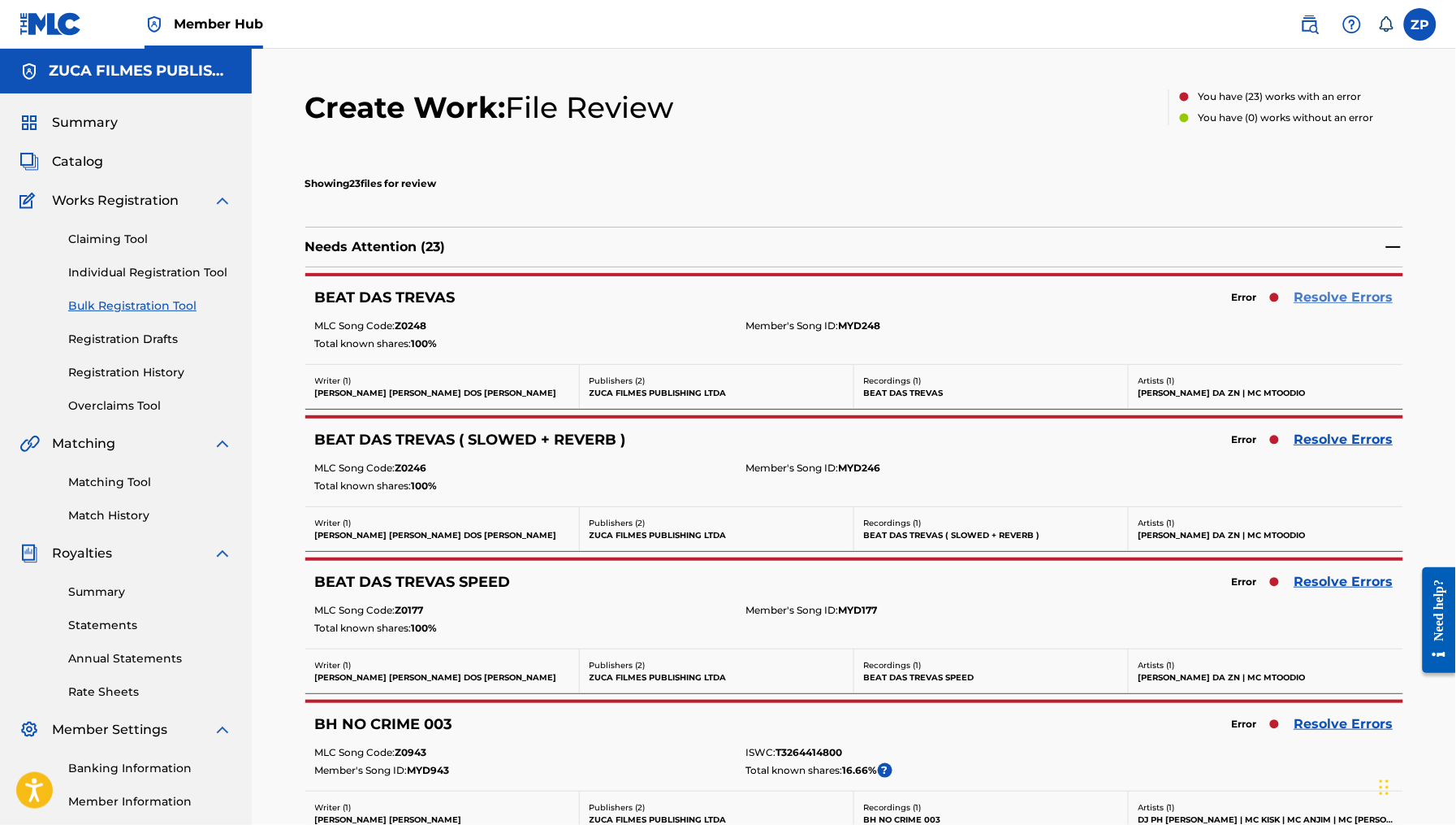
click at [1341, 298] on link "Resolve Errors" at bounding box center [1344, 298] width 99 height 19
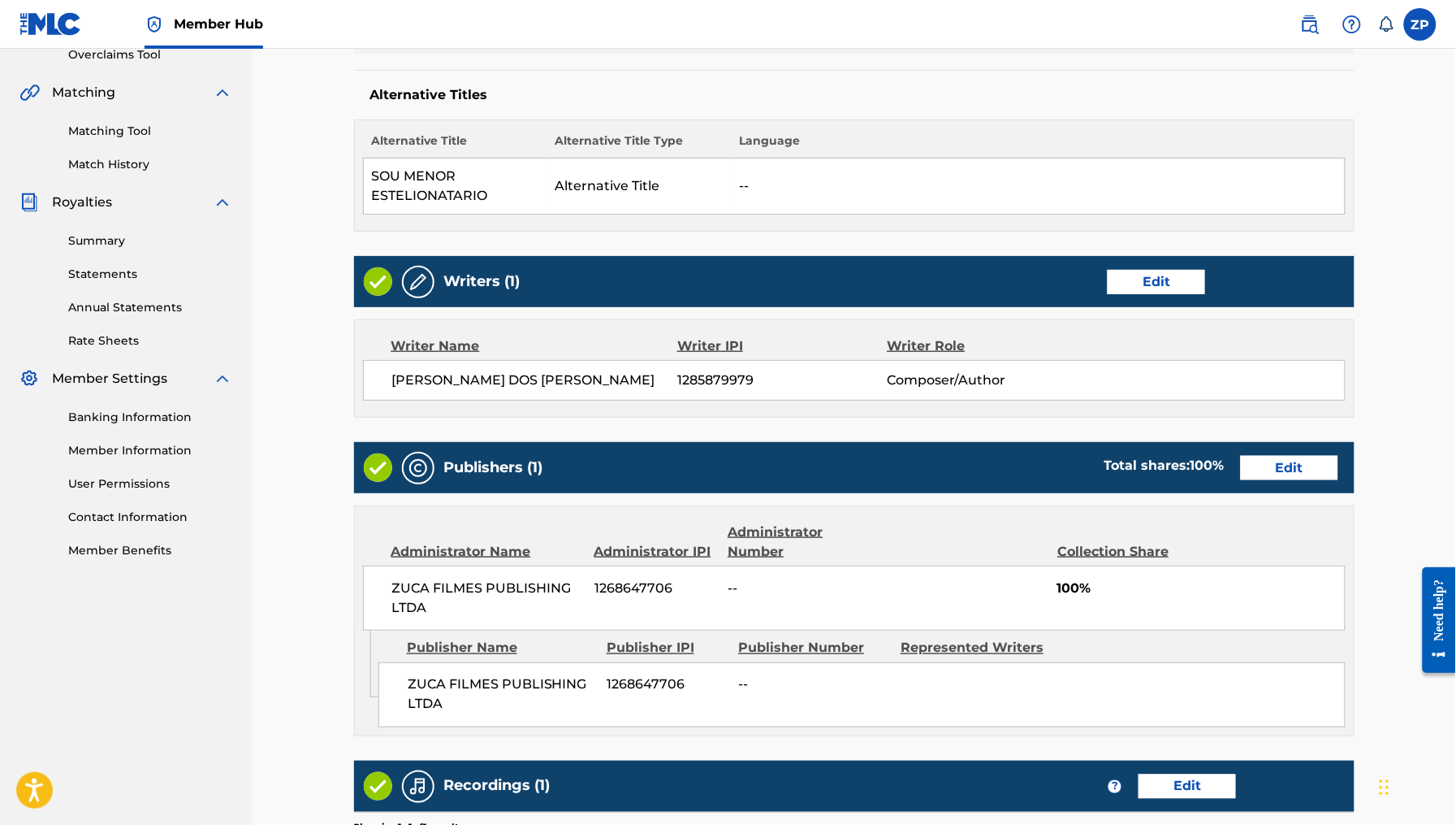
scroll to position [660, 0]
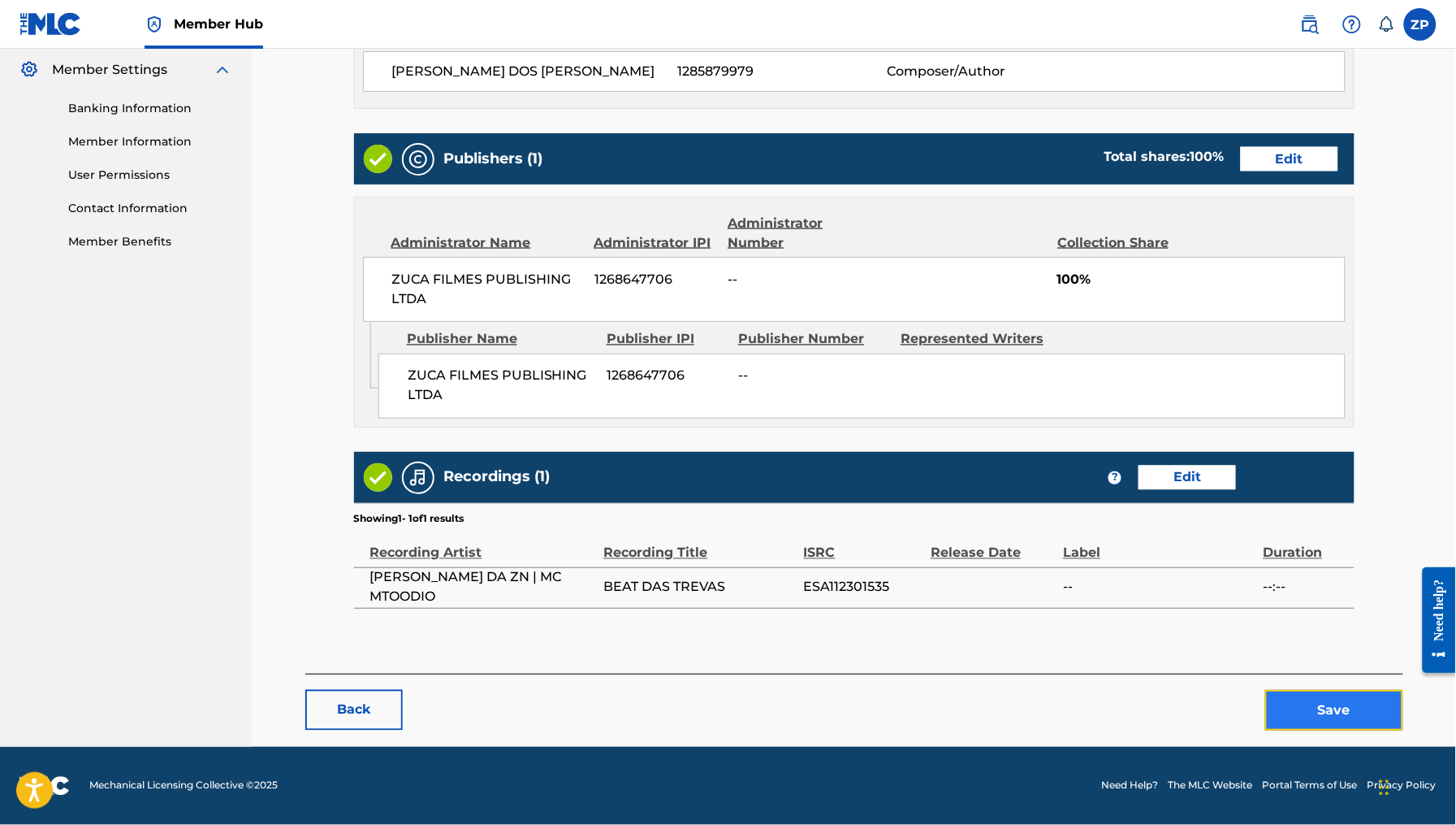
click at [1351, 701] on button "Save" at bounding box center [1334, 710] width 138 height 41
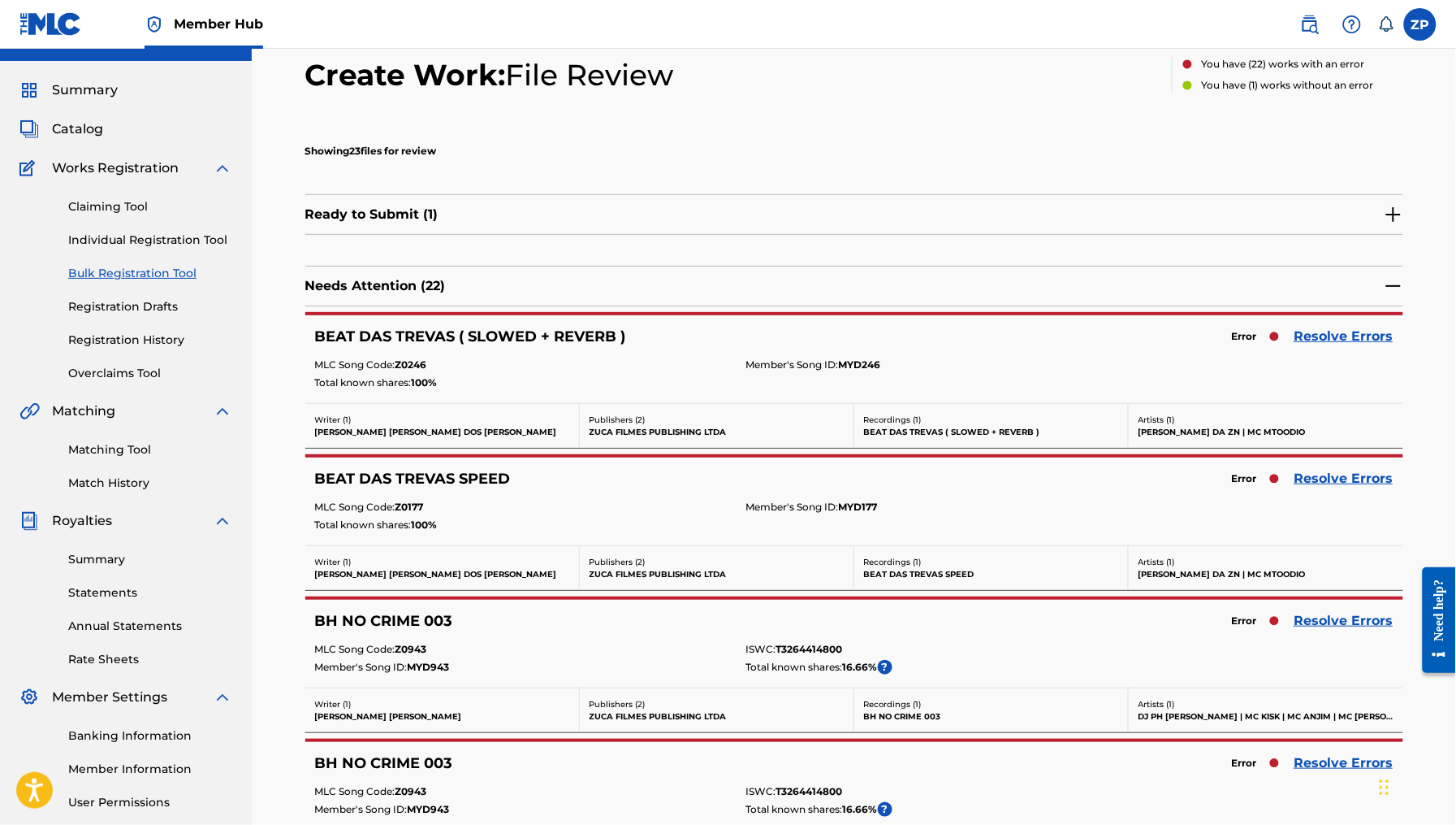
scroll to position [45, 0]
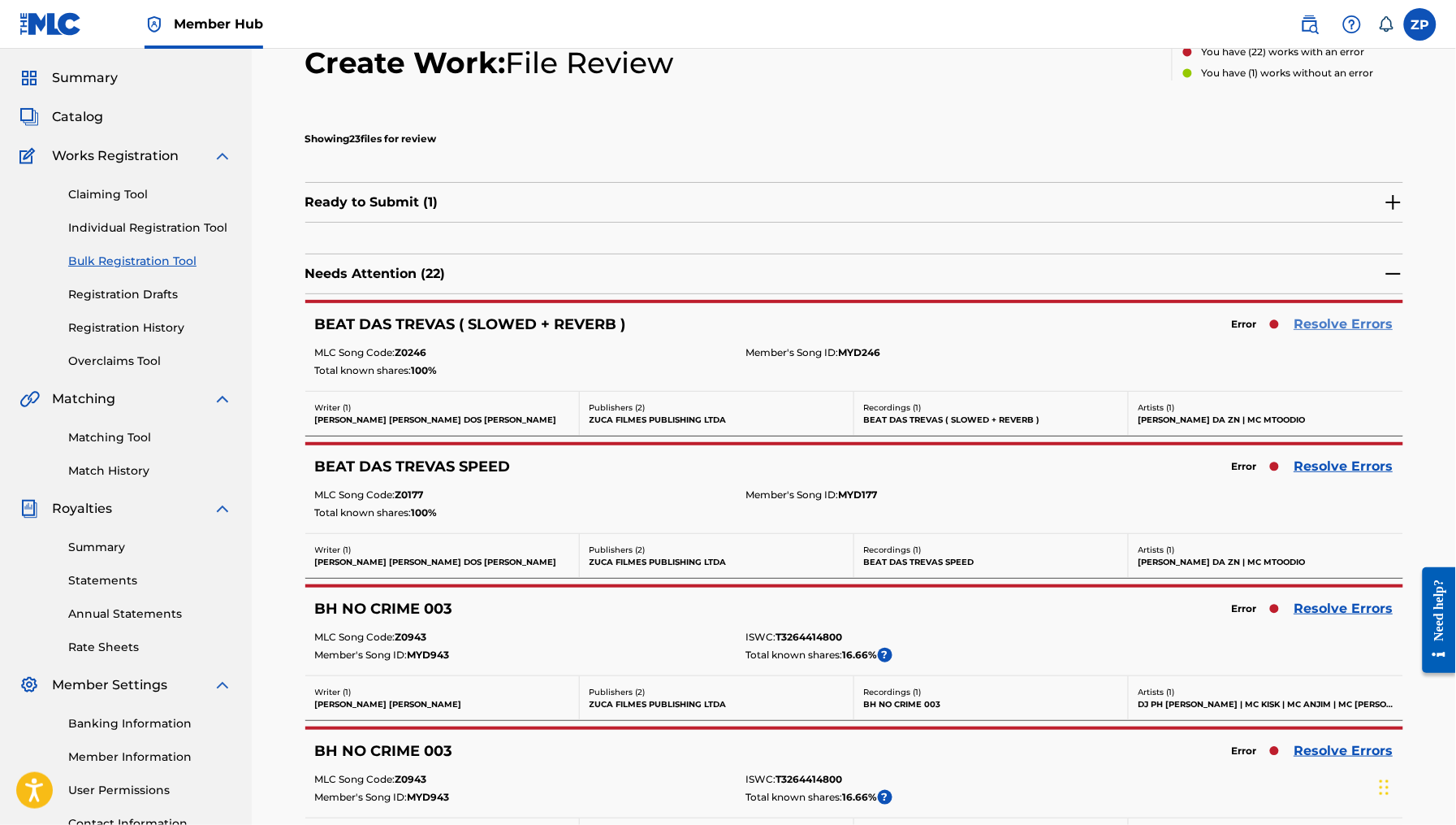
click at [1302, 324] on link "Resolve Errors" at bounding box center [1344, 324] width 99 height 19
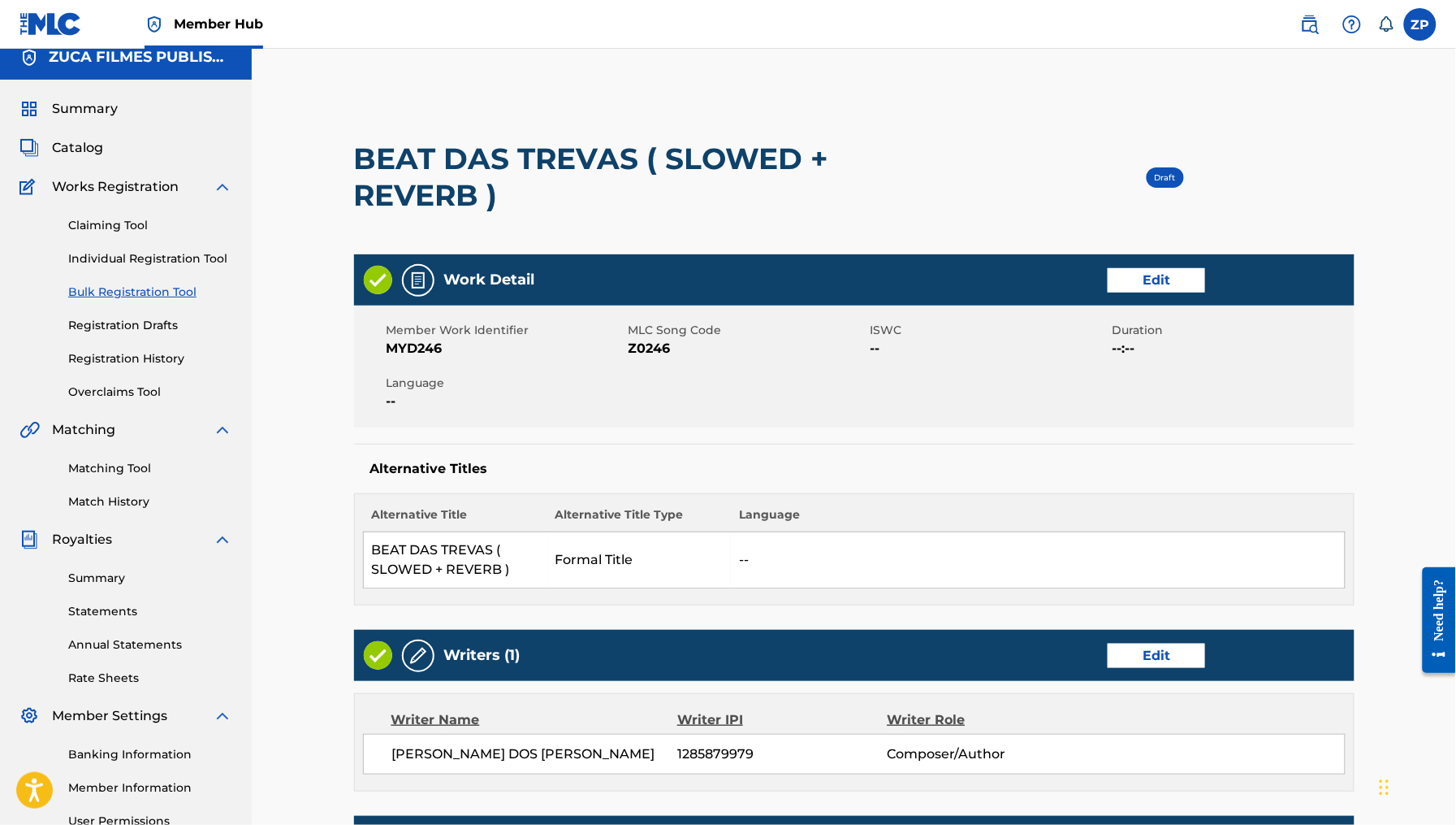
scroll to position [699, 0]
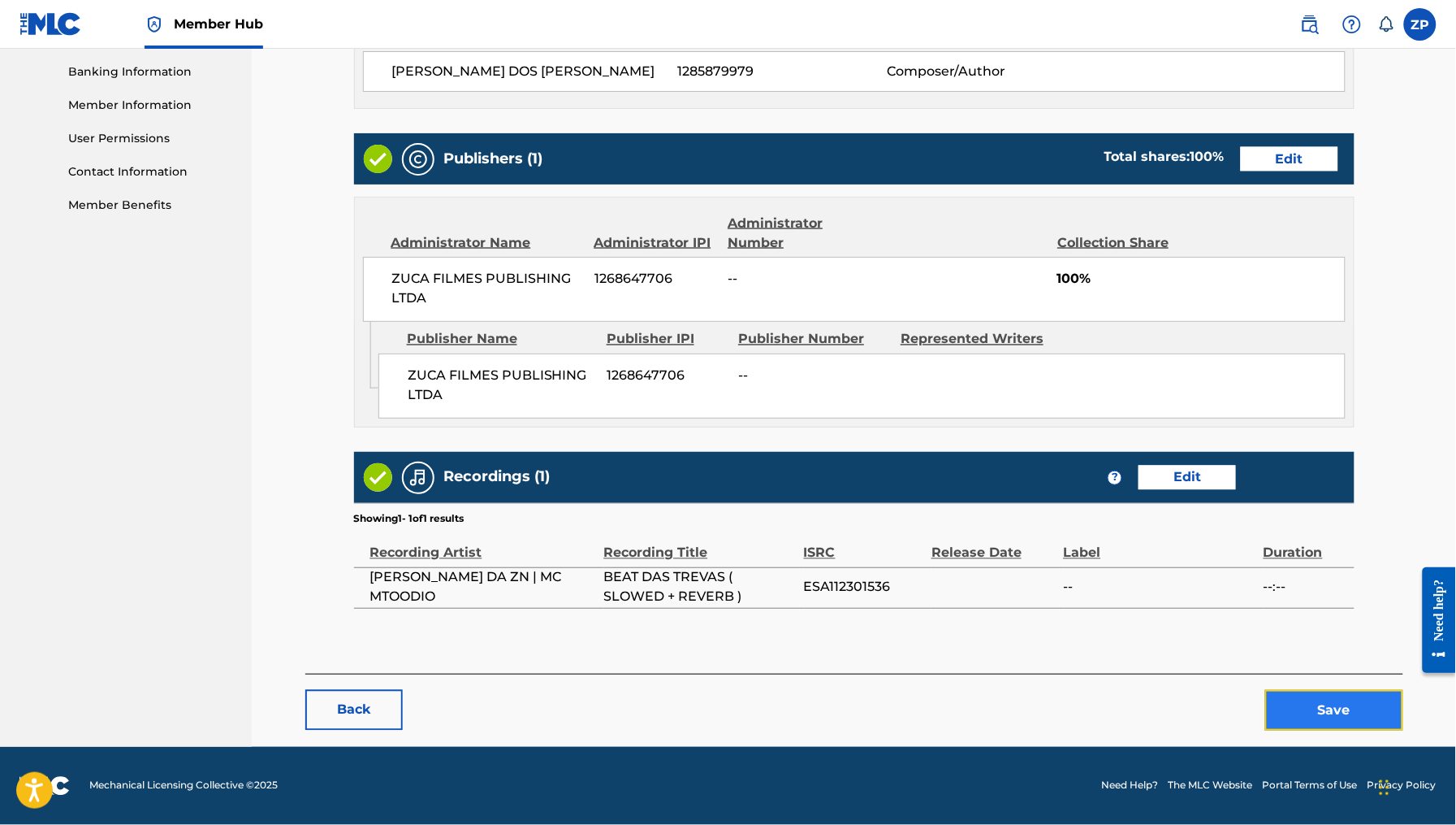
click at [1305, 710] on button "Save" at bounding box center [1334, 710] width 138 height 41
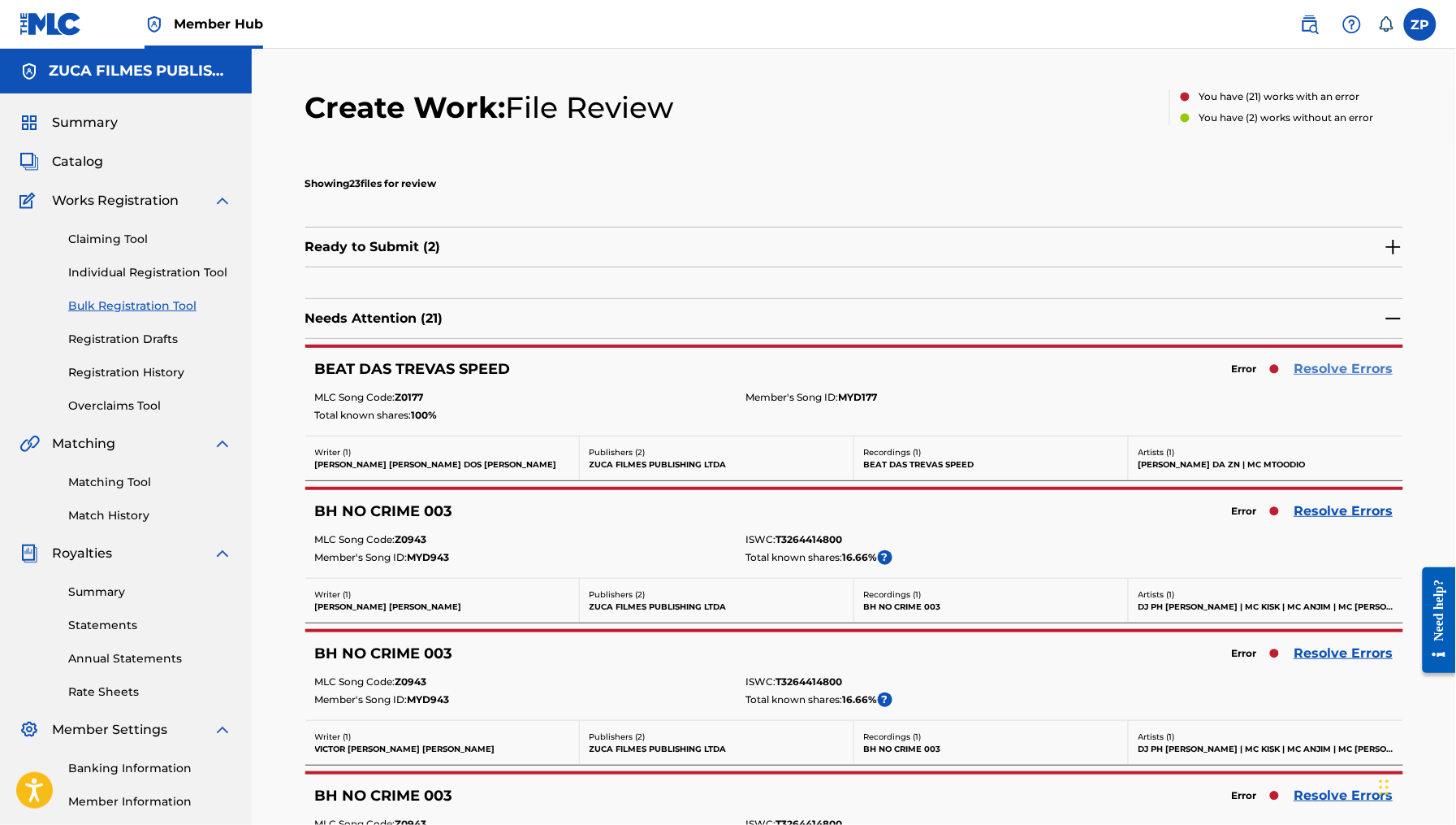
click at [1367, 372] on link "Resolve Errors" at bounding box center [1344, 369] width 99 height 19
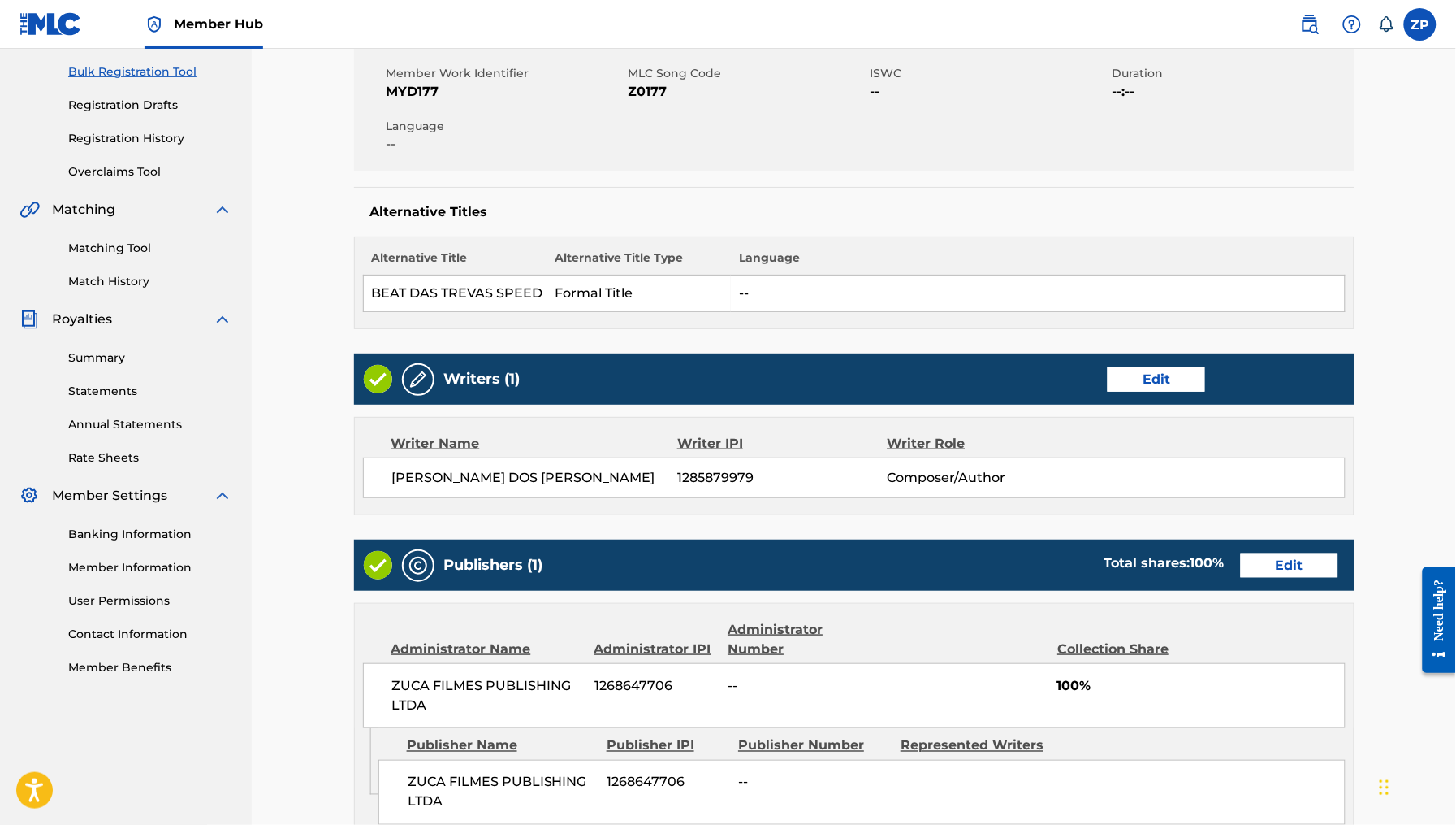
scroll to position [643, 0]
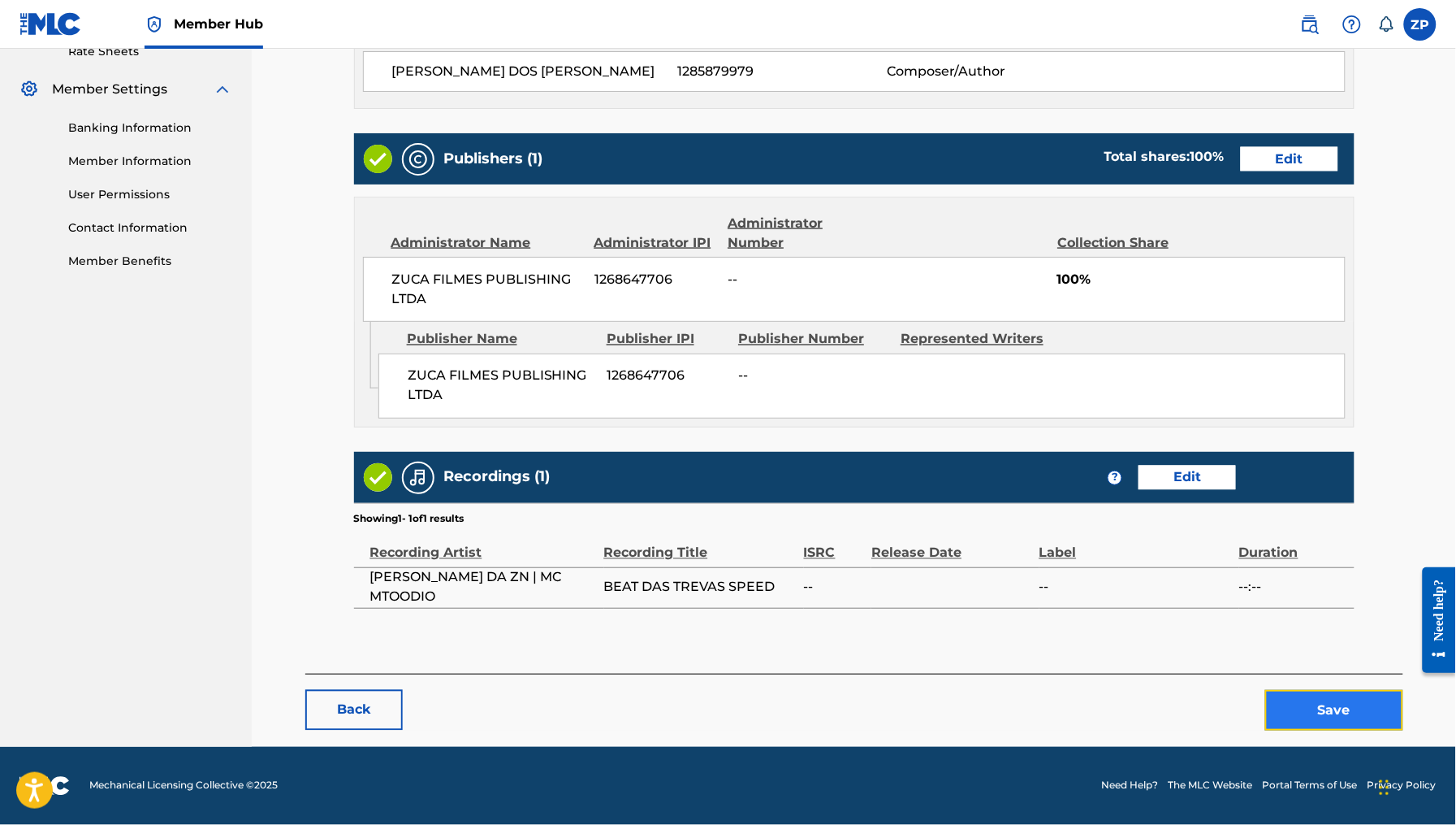
click at [1351, 704] on button "Save" at bounding box center [1334, 710] width 138 height 41
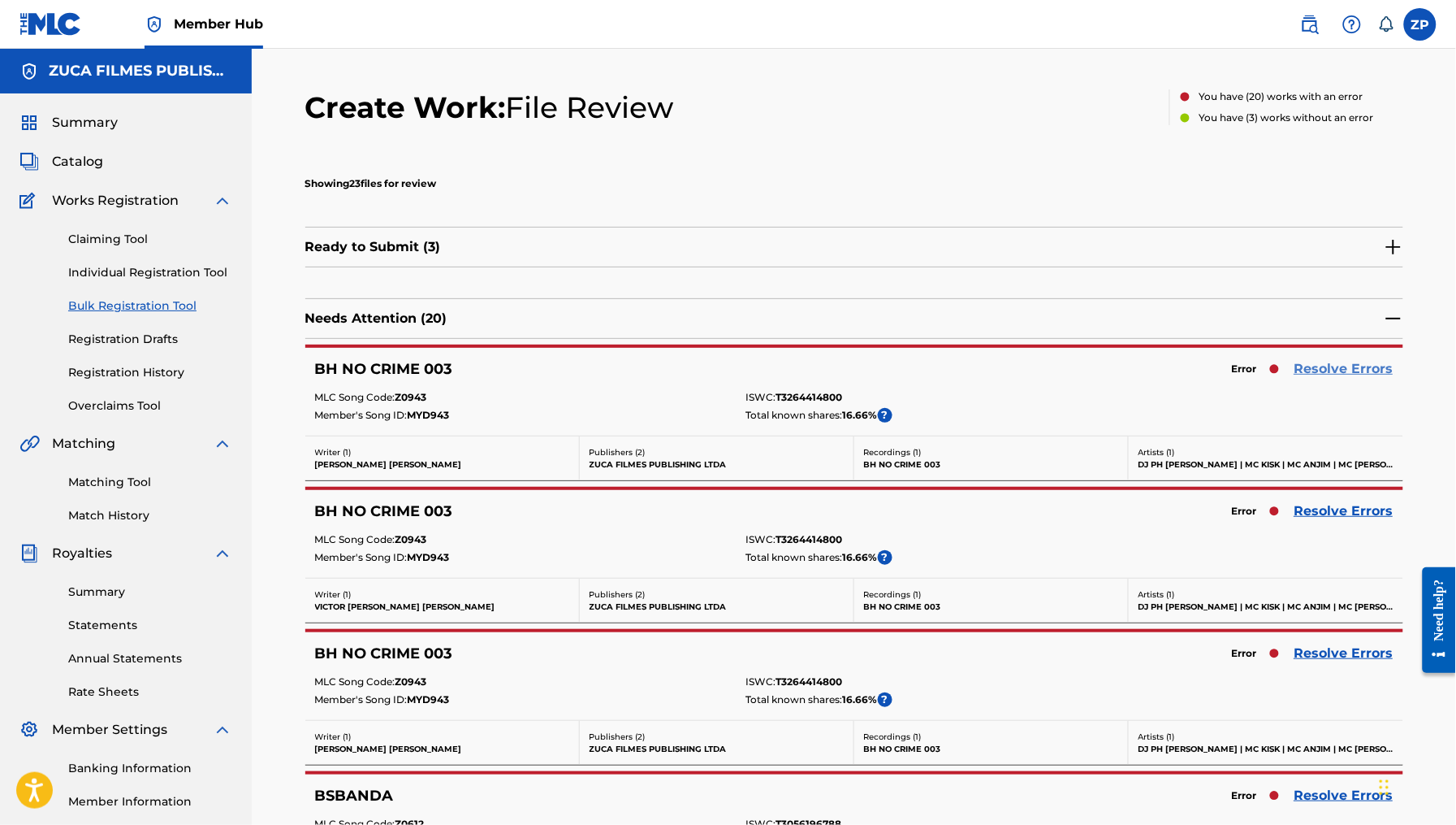
click at [1344, 367] on link "Resolve Errors" at bounding box center [1344, 369] width 99 height 19
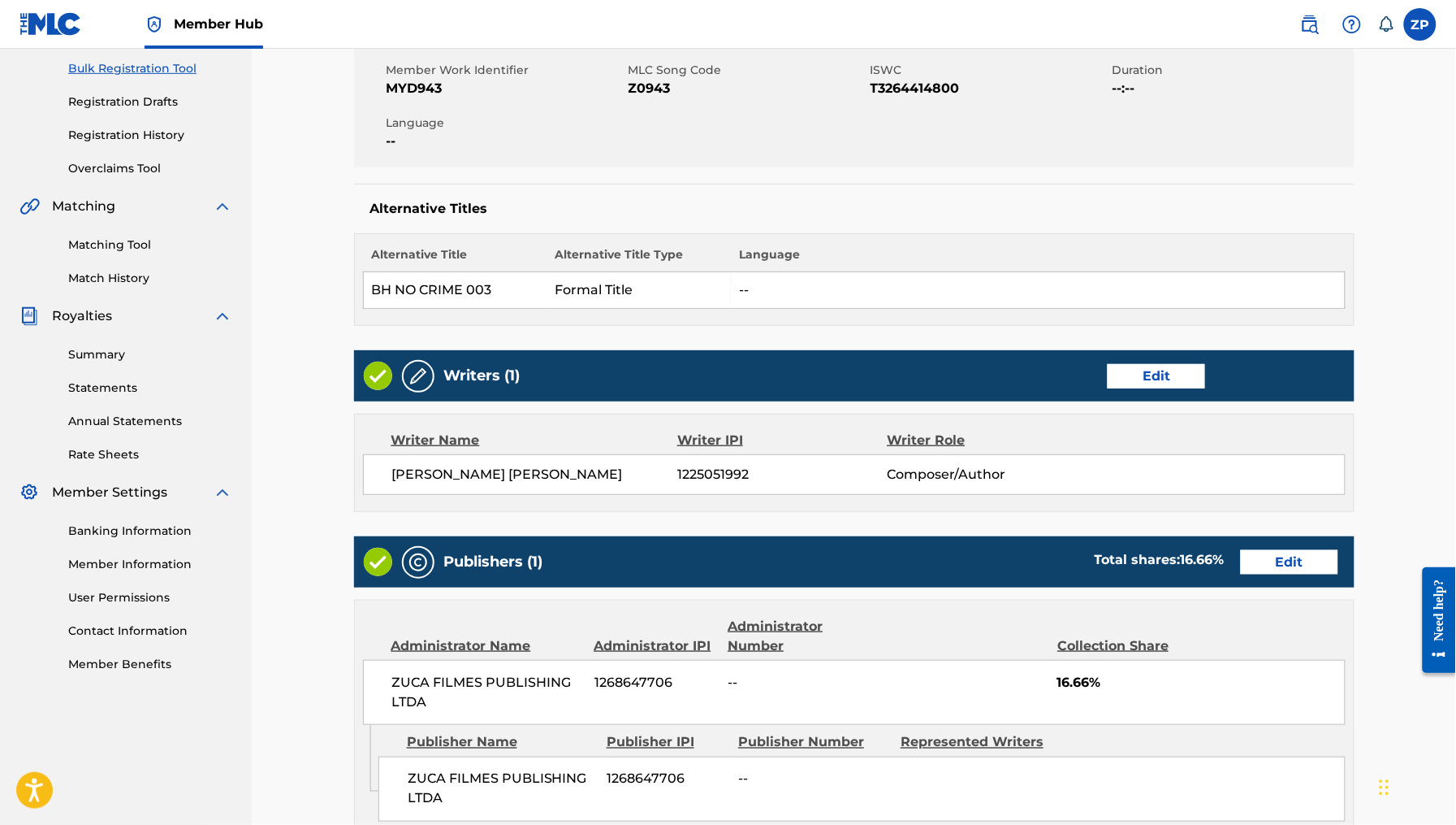
scroll to position [643, 0]
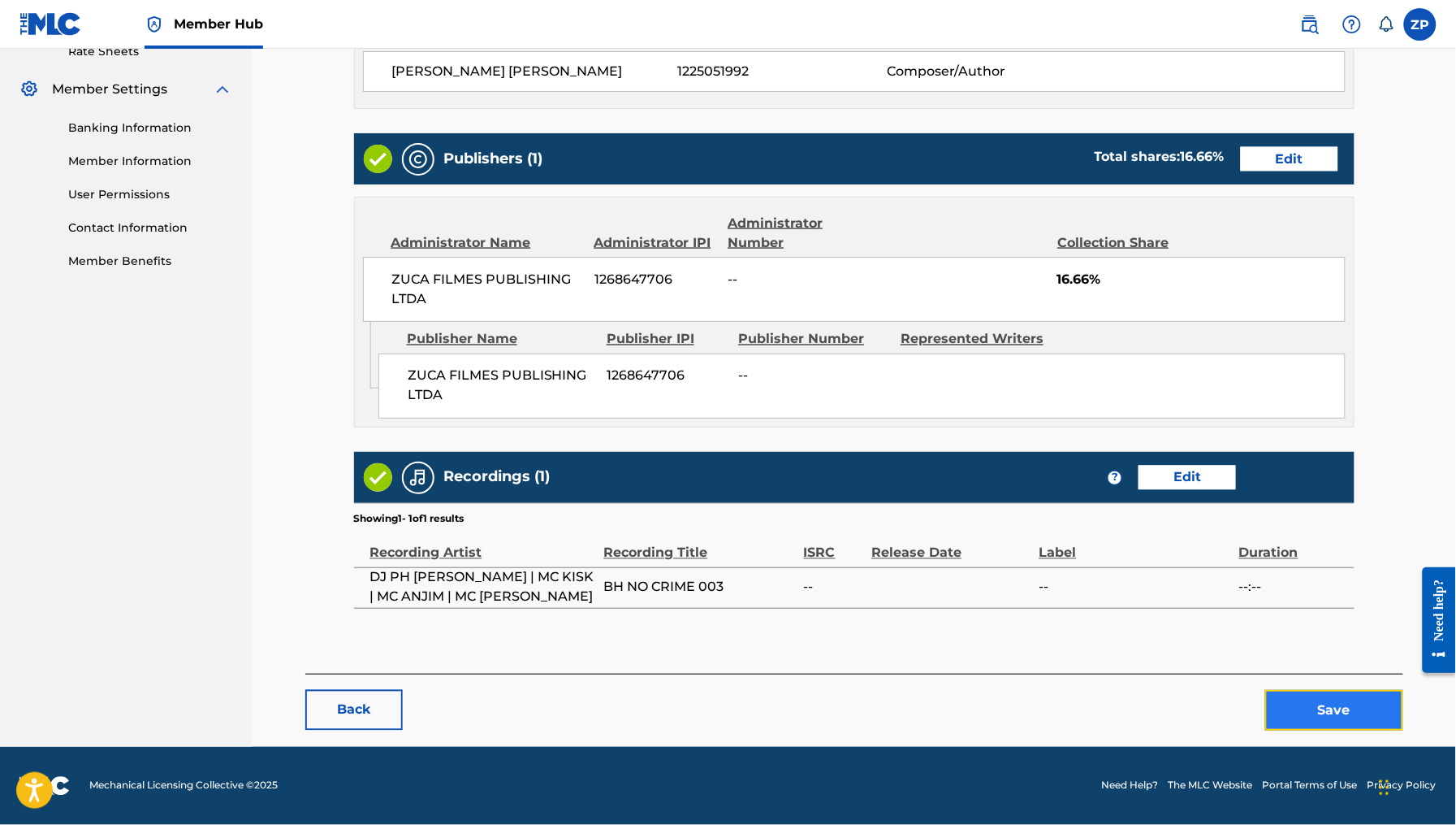
click at [1329, 702] on button "Save" at bounding box center [1334, 710] width 138 height 41
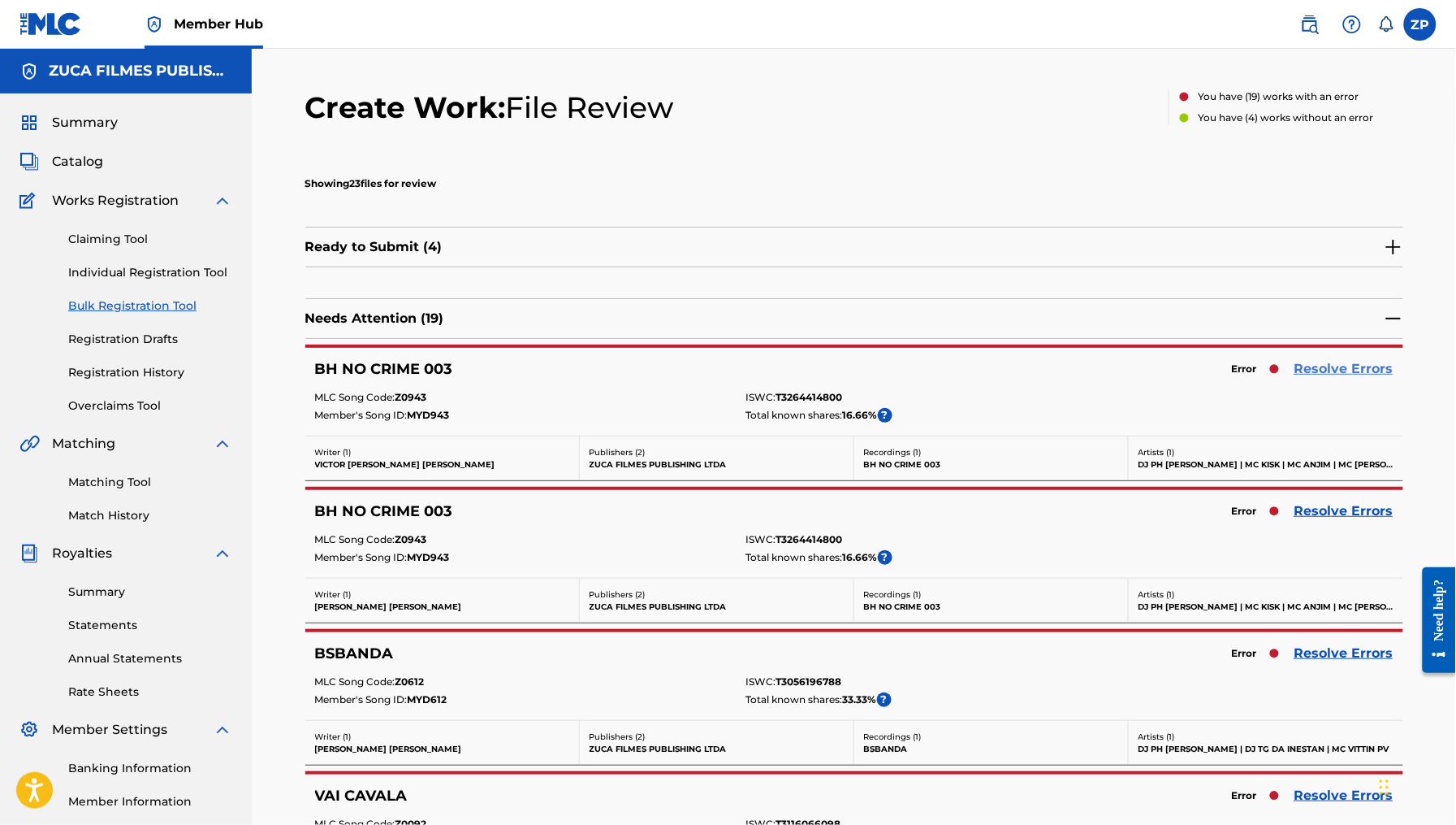
click at [1342, 362] on link "Resolve Errors" at bounding box center [1344, 369] width 99 height 19
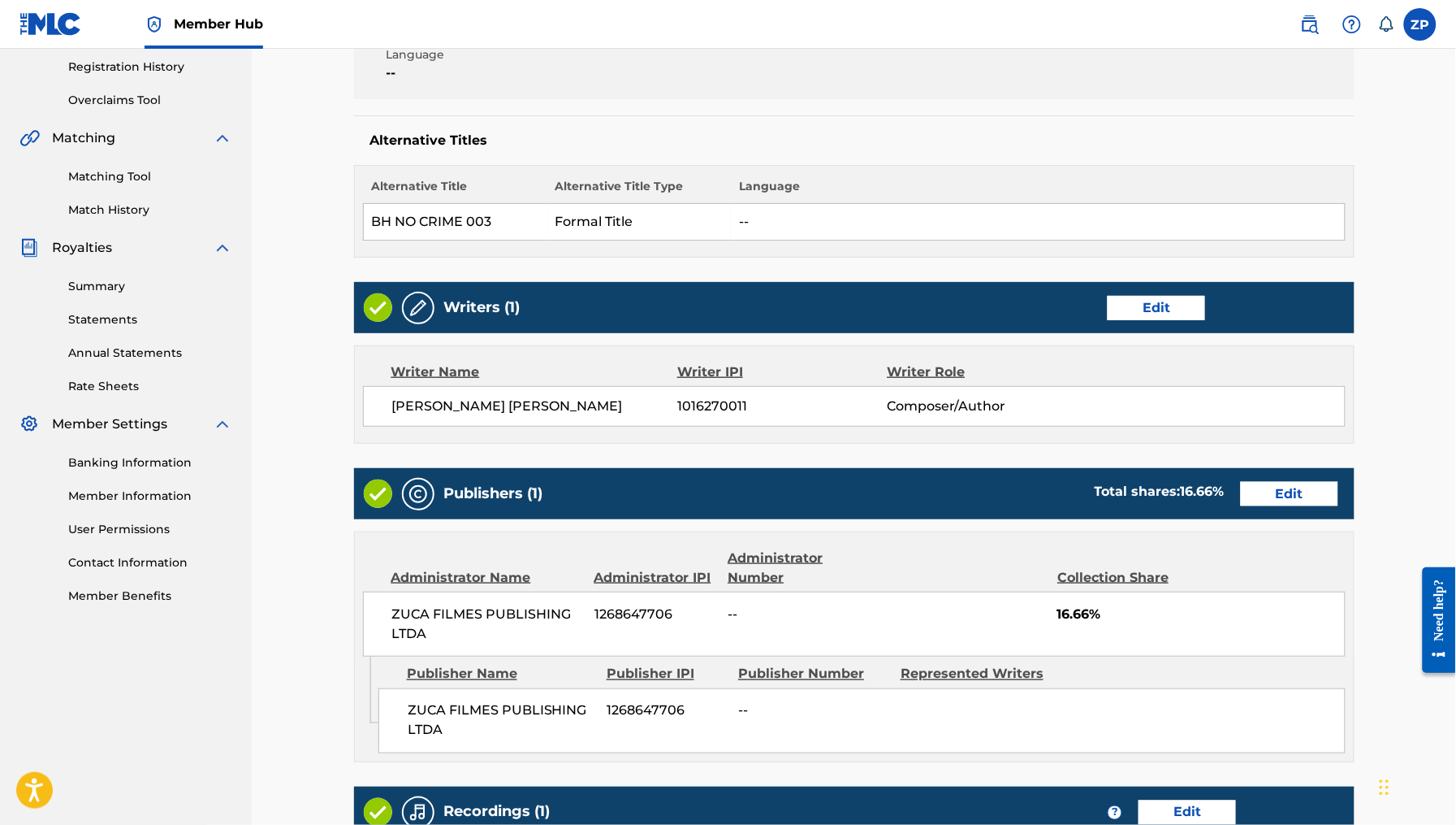
scroll to position [643, 0]
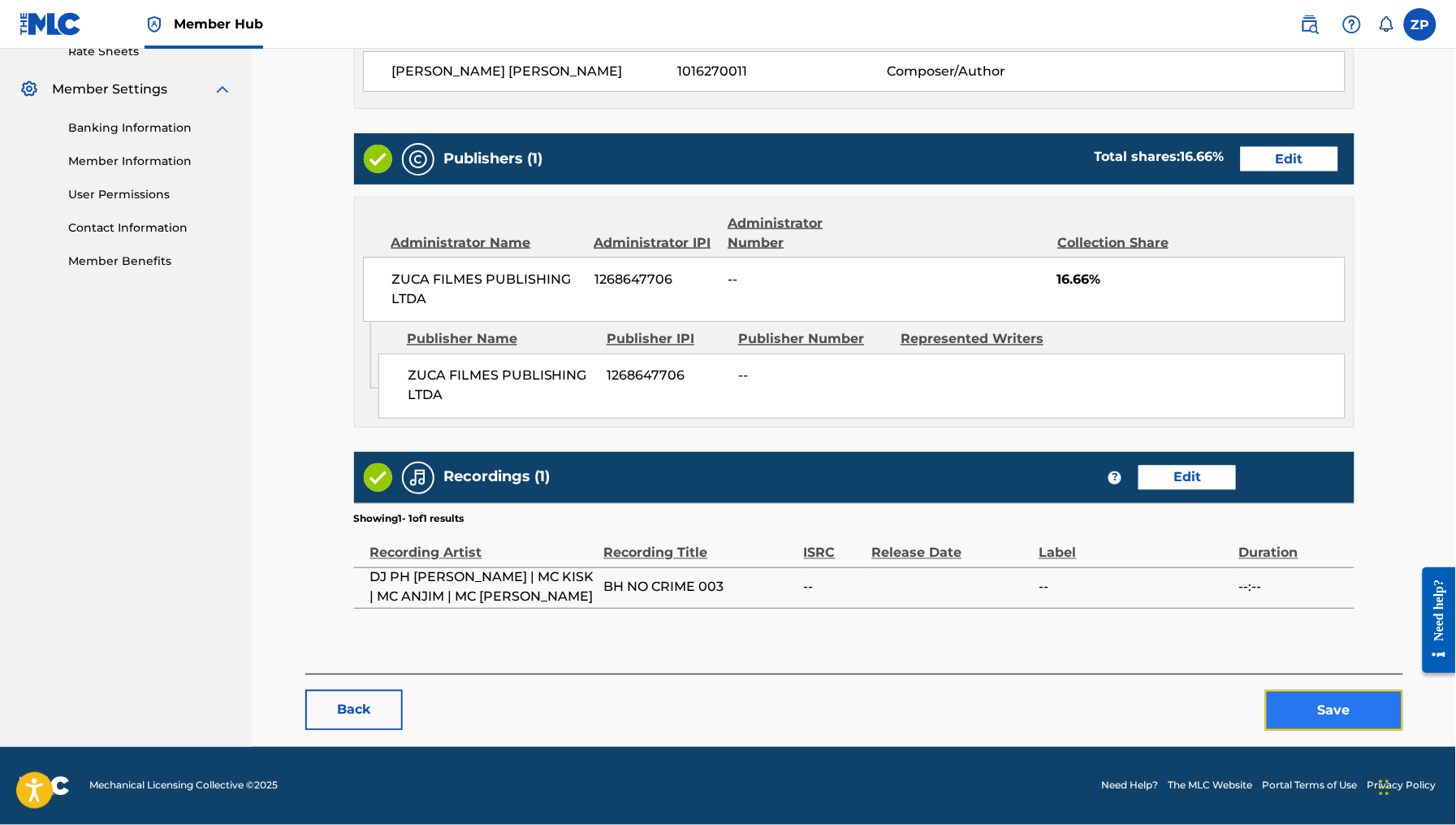
click at [1367, 724] on button "Save" at bounding box center [1334, 710] width 138 height 41
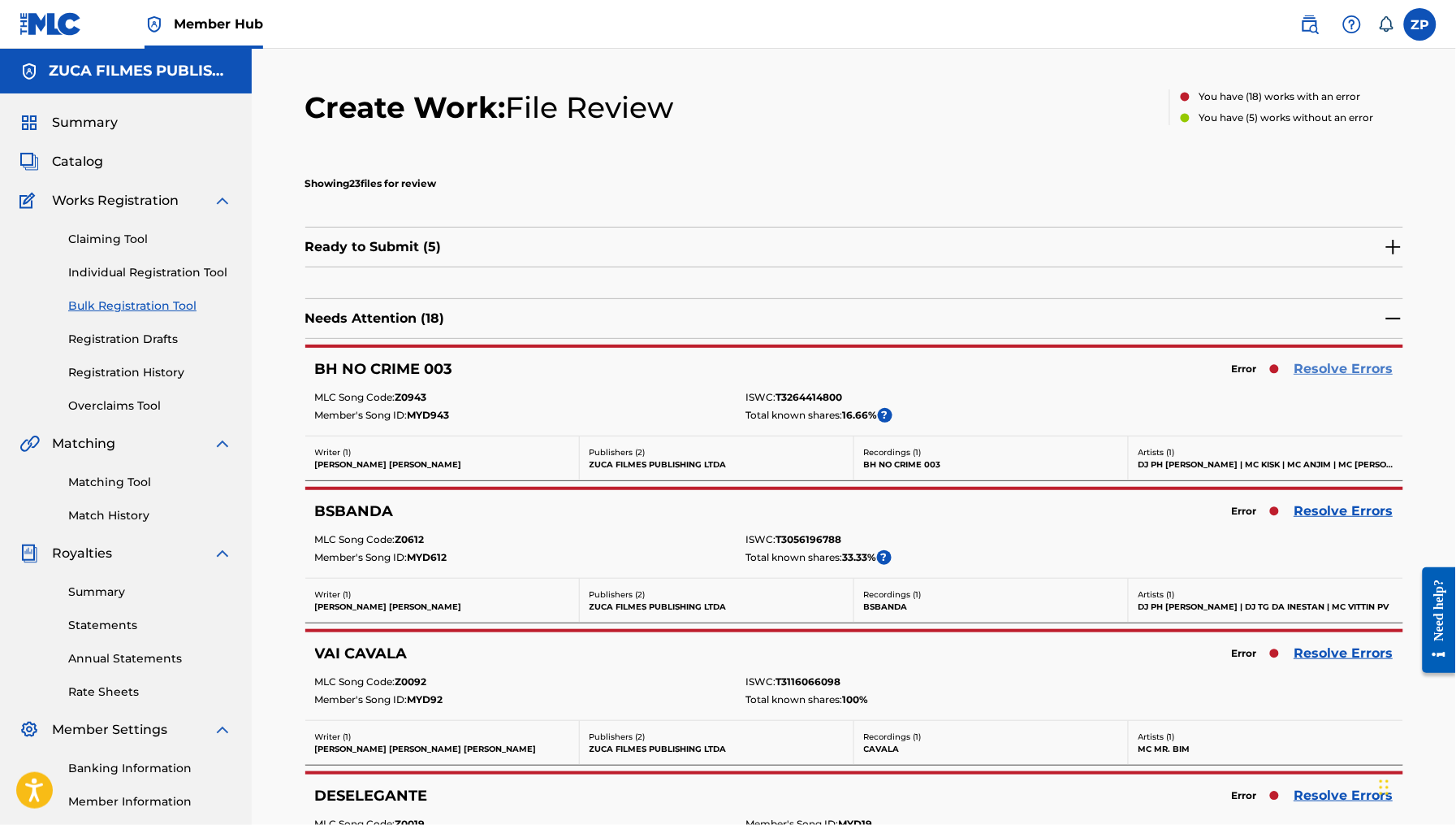
click at [1306, 366] on link "Resolve Errors" at bounding box center [1344, 369] width 99 height 19
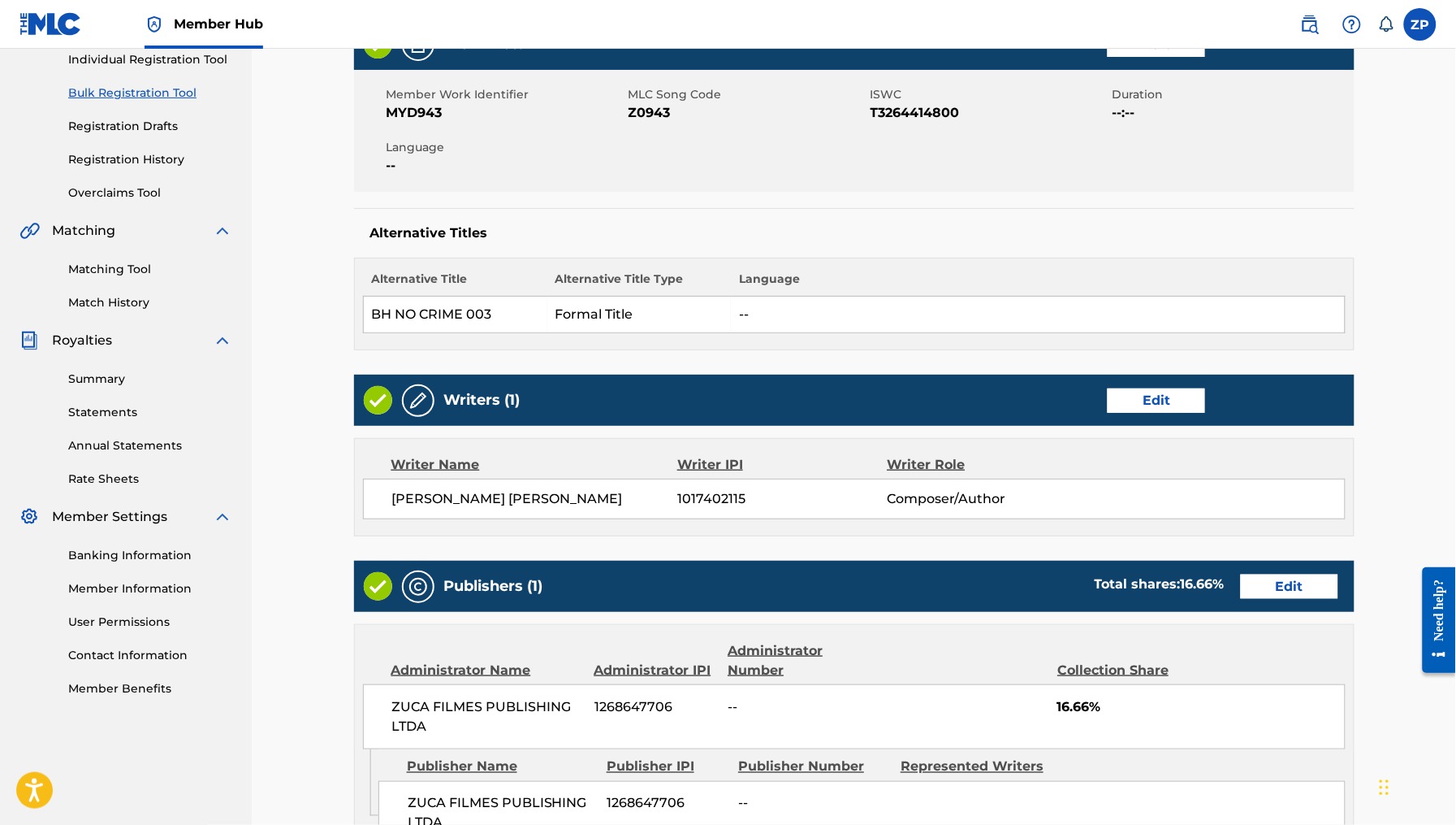
scroll to position [643, 0]
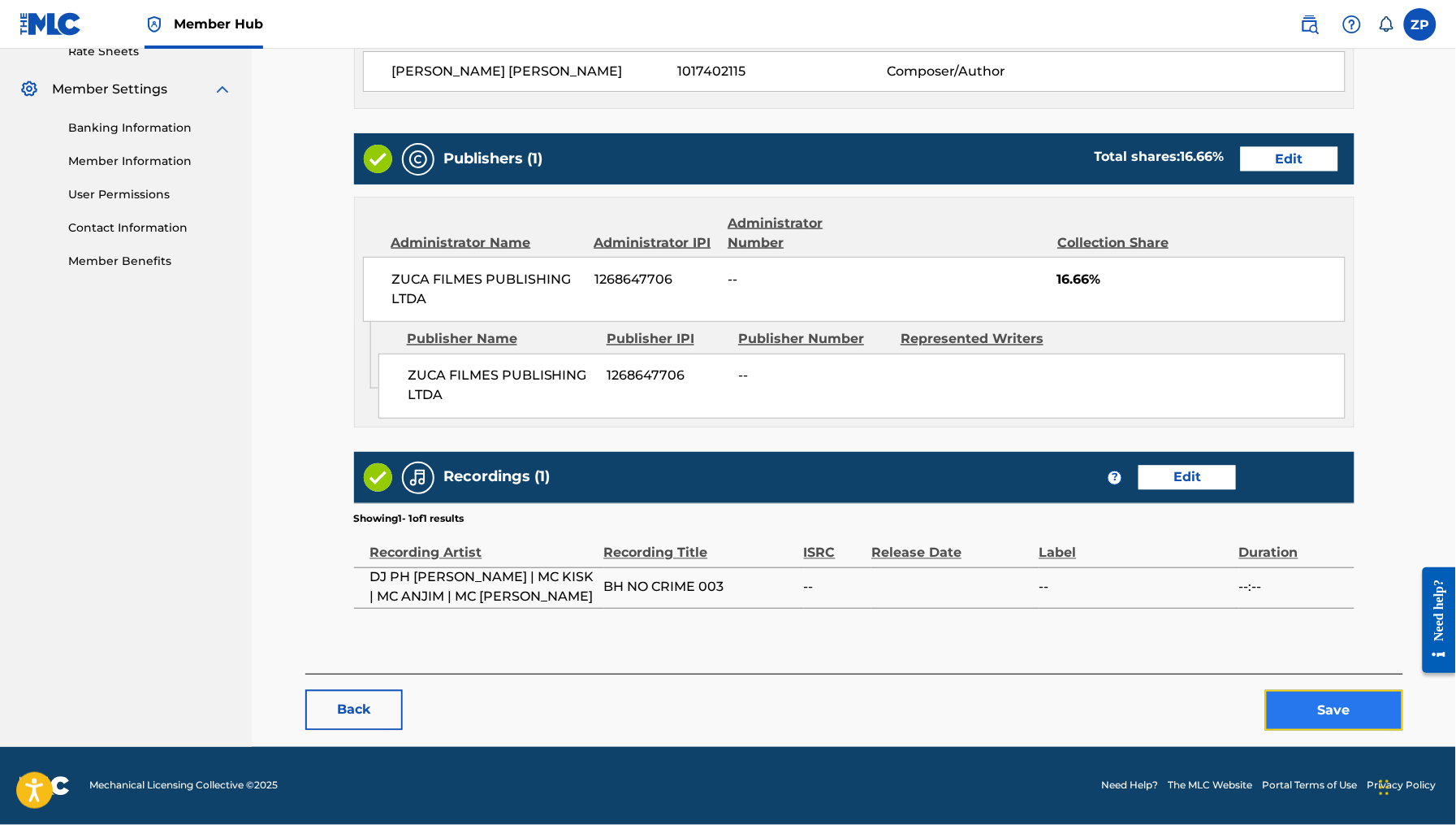
click at [1305, 700] on button "Save" at bounding box center [1334, 710] width 138 height 41
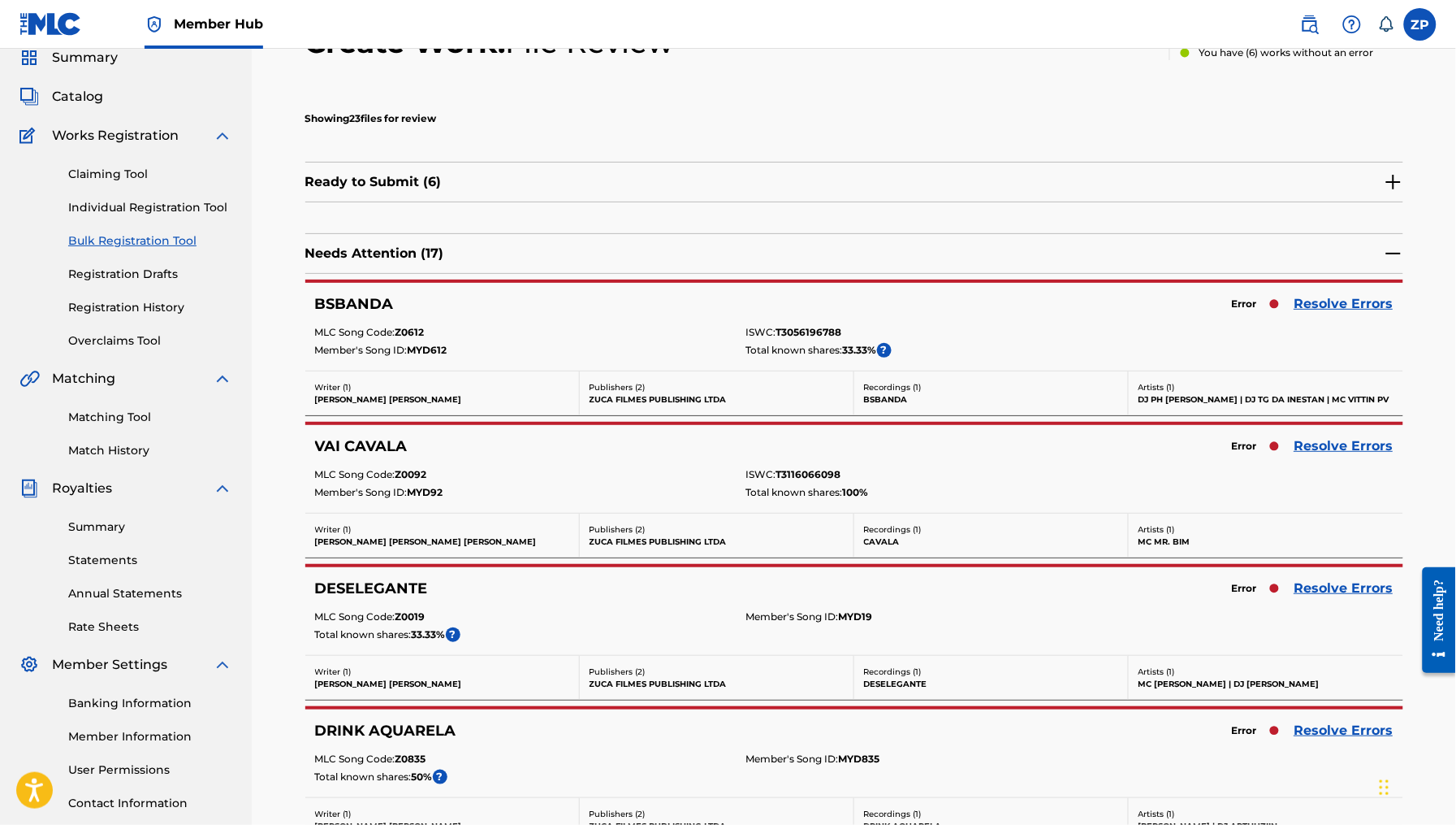
scroll to position [187, 0]
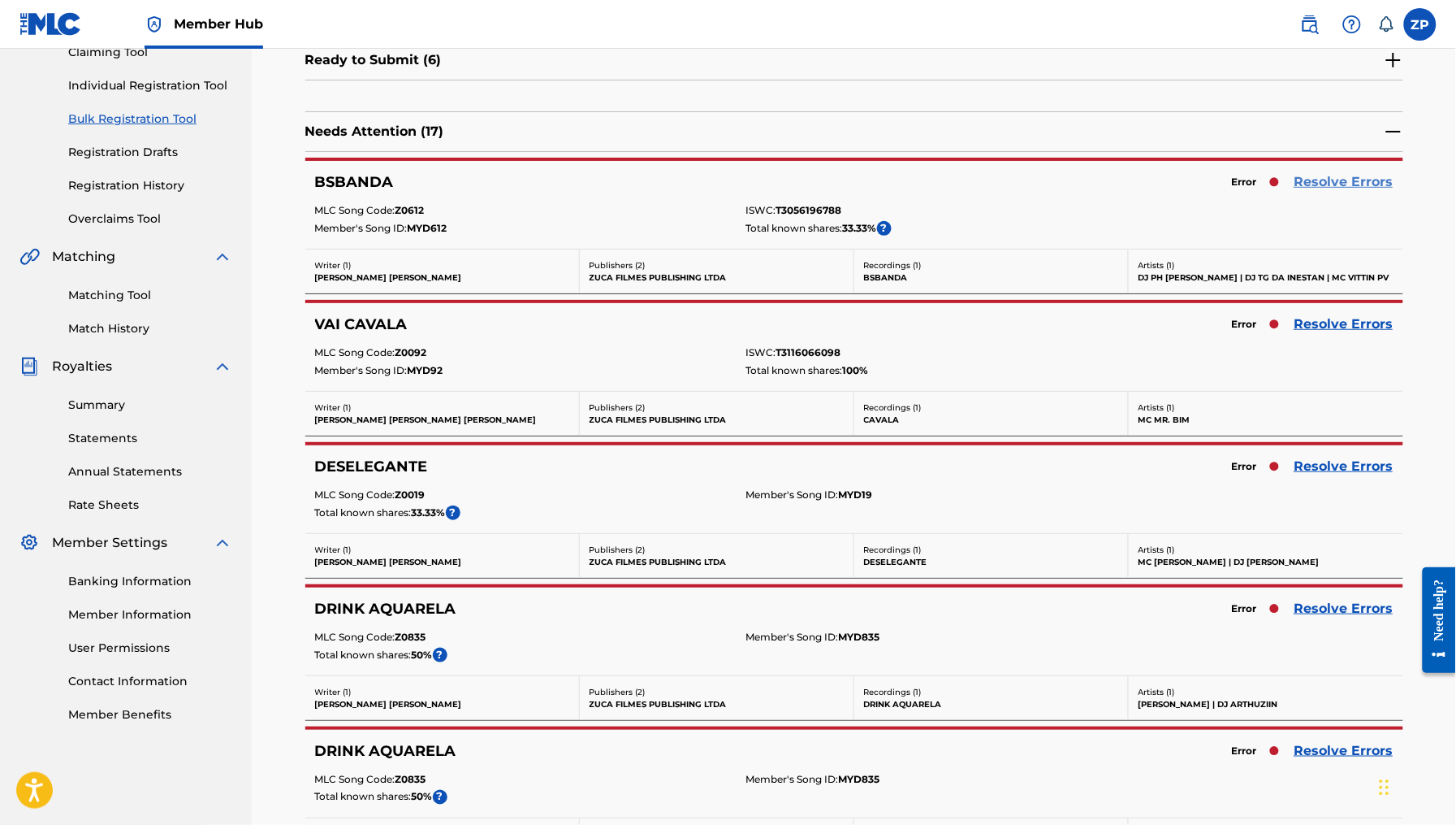
click at [1376, 188] on link "Resolve Errors" at bounding box center [1344, 182] width 99 height 19
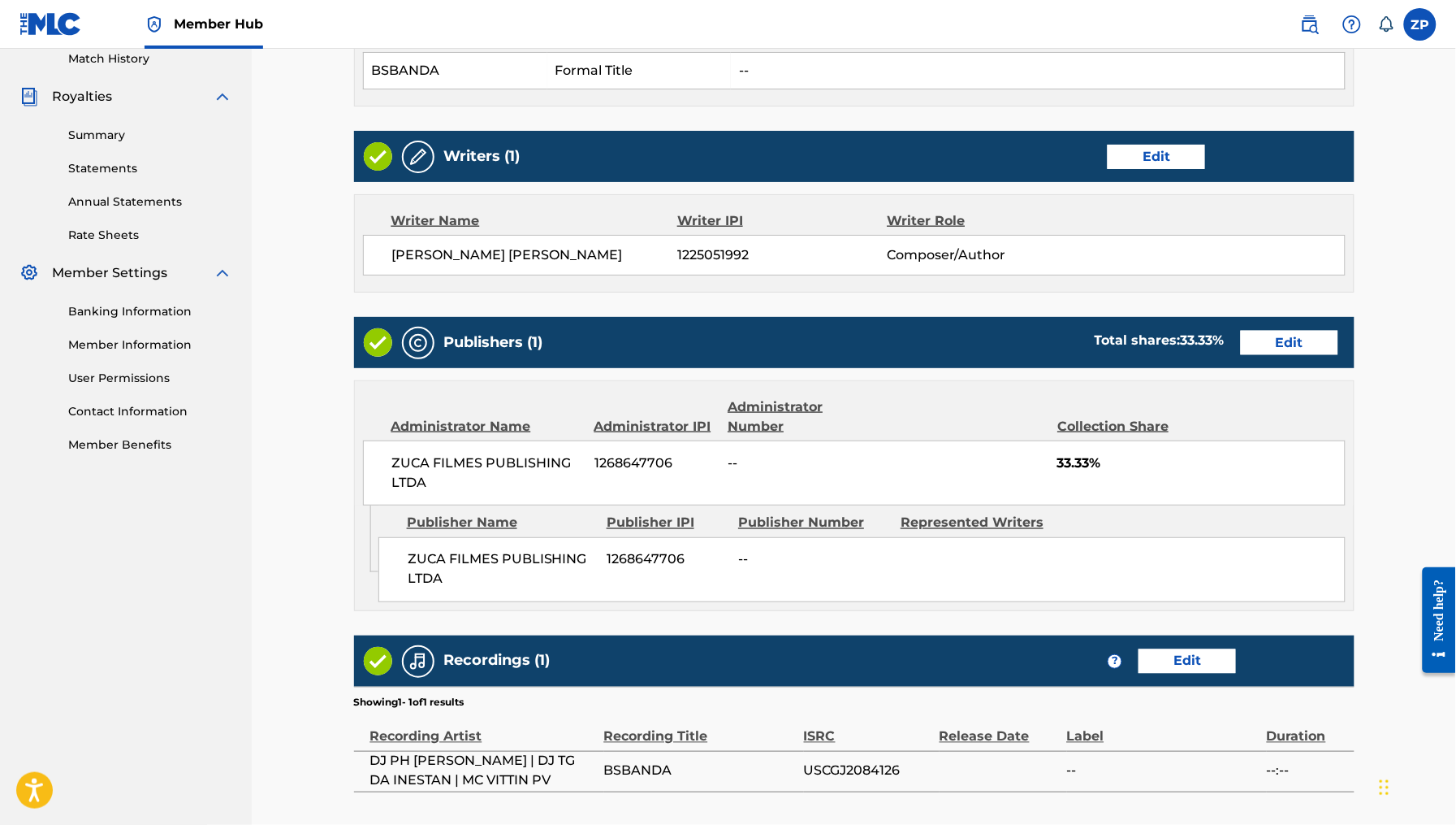
scroll to position [643, 0]
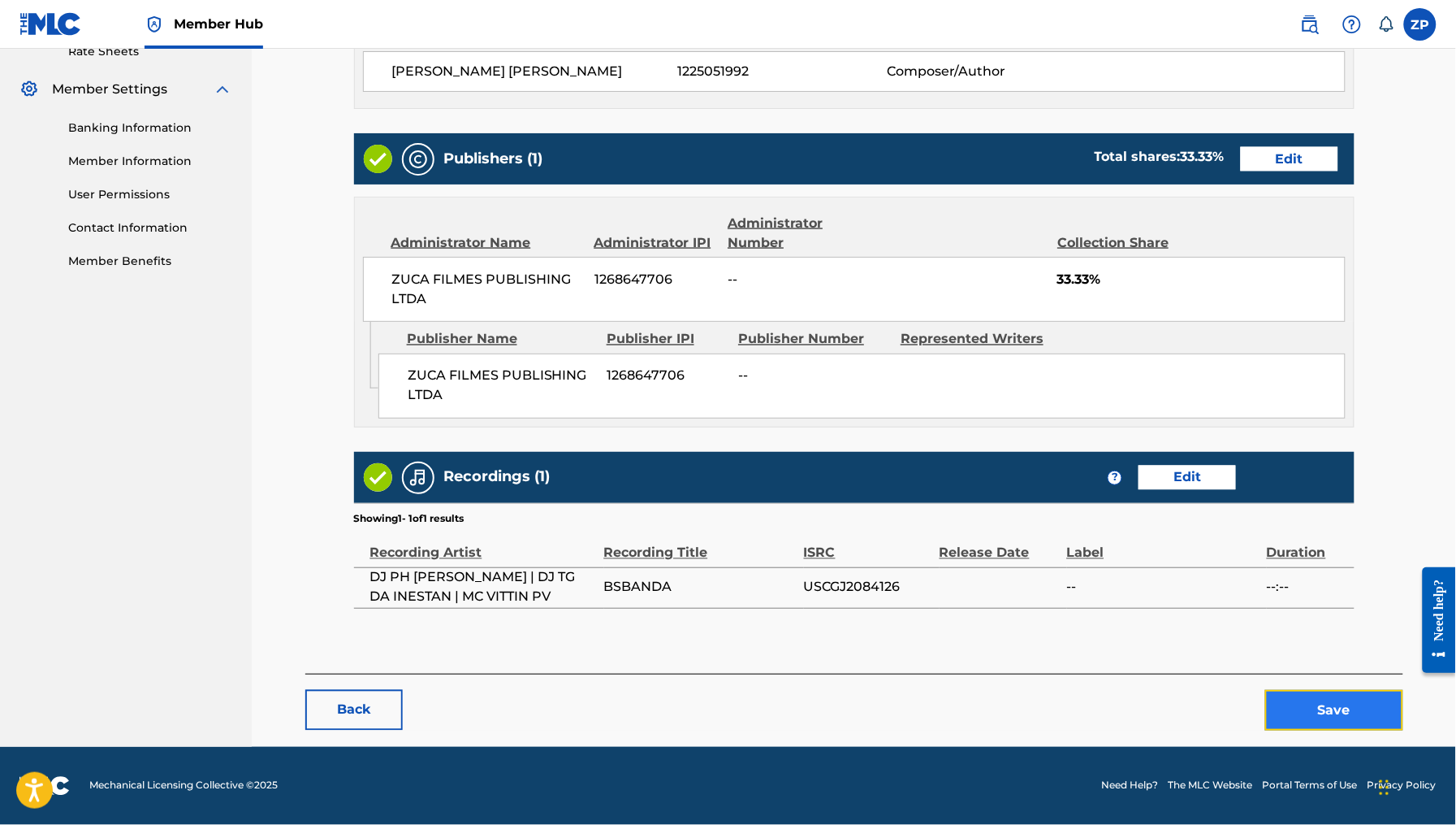
click at [1342, 723] on button "Save" at bounding box center [1334, 710] width 138 height 41
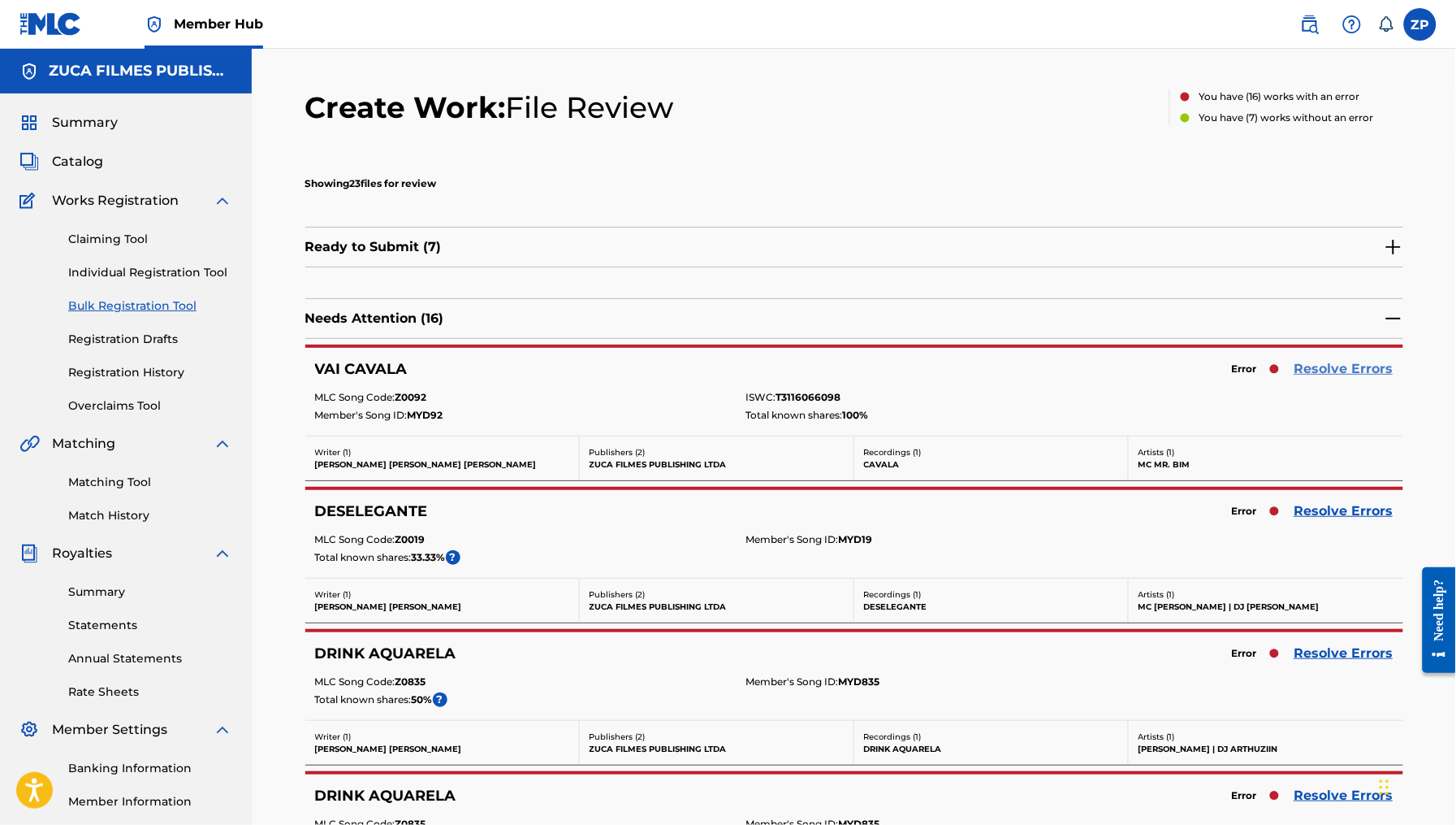
click at [1344, 367] on link "Resolve Errors" at bounding box center [1344, 369] width 99 height 19
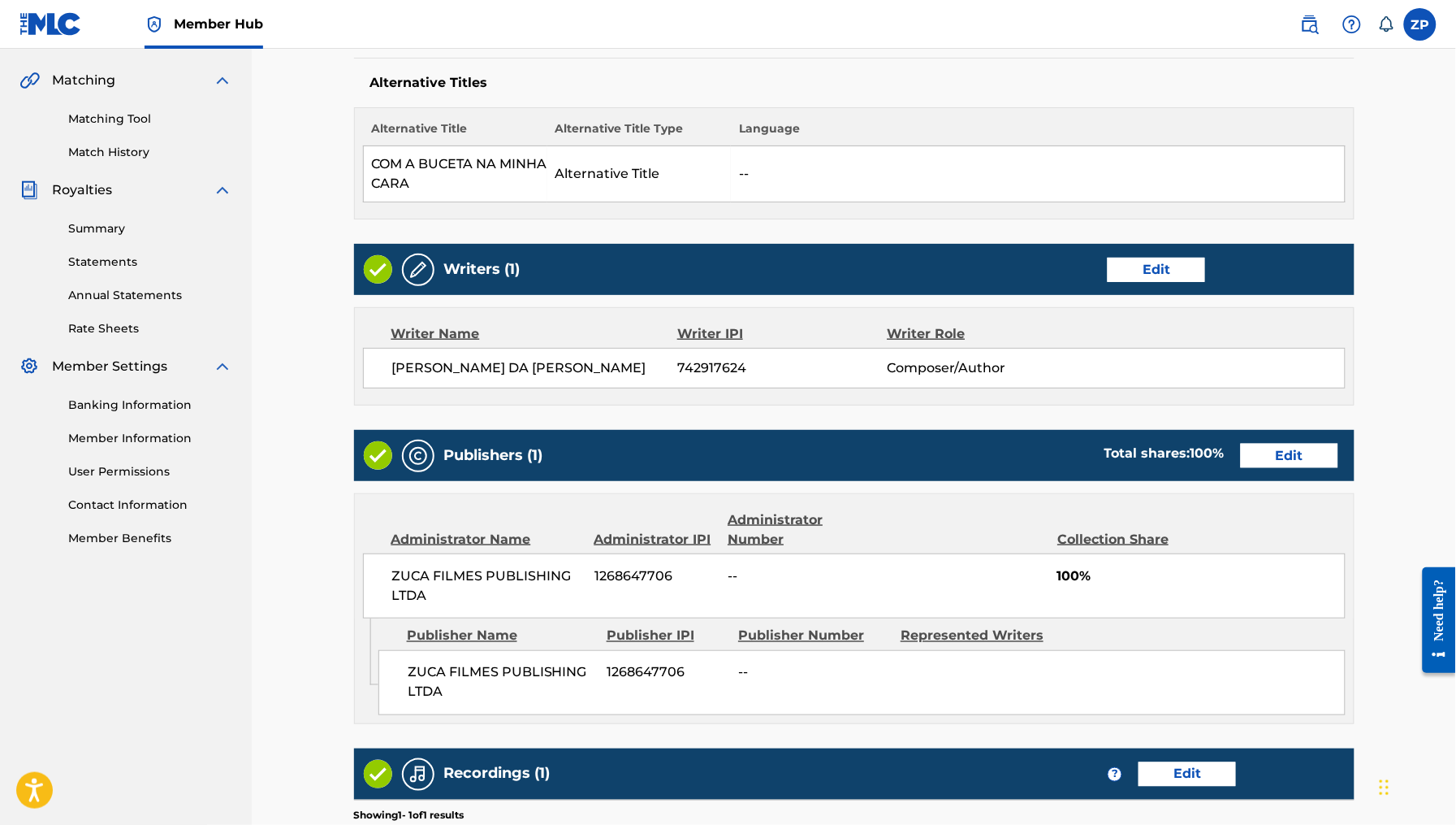
scroll to position [663, 0]
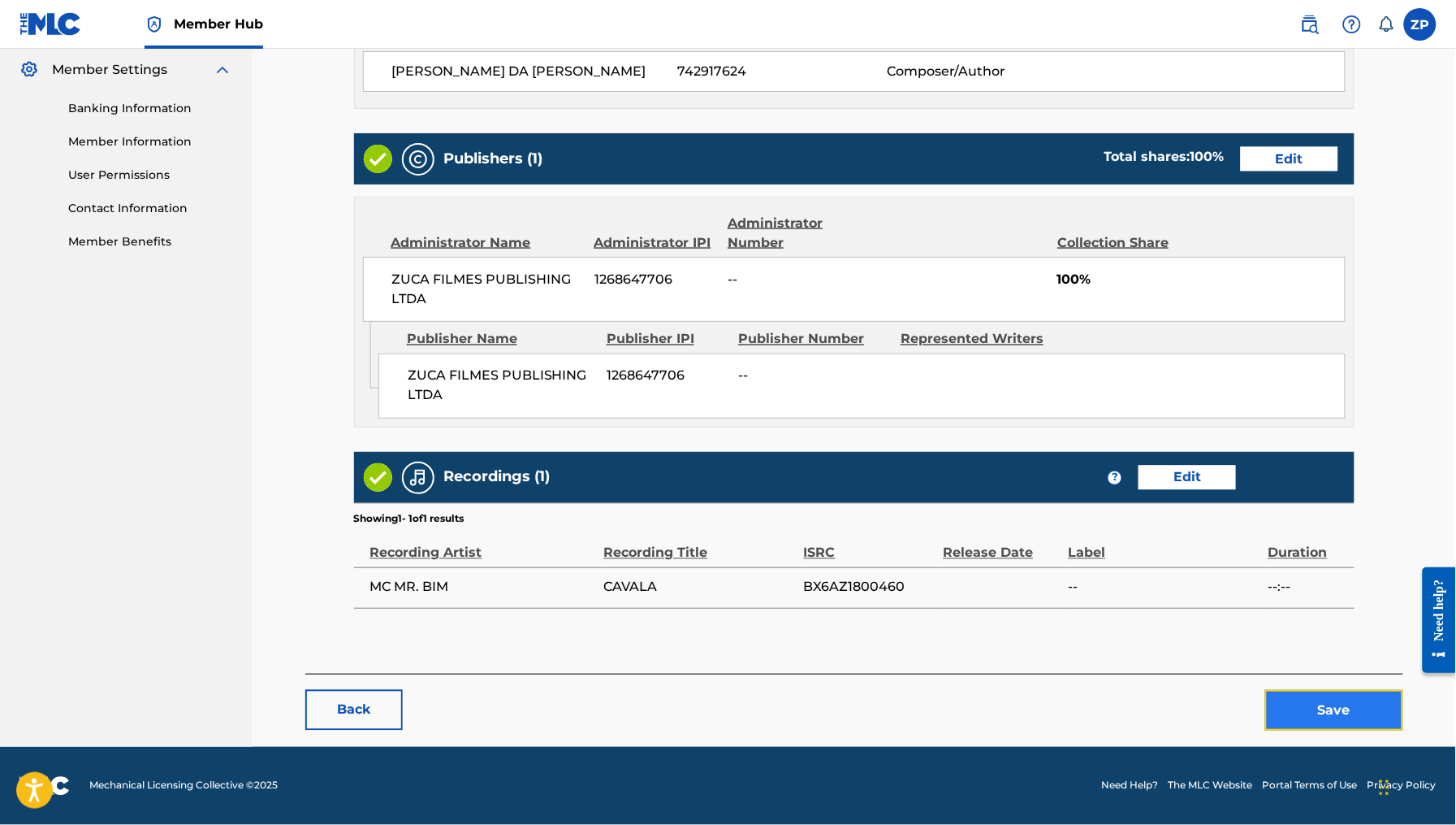
click at [1337, 709] on button "Save" at bounding box center [1334, 710] width 138 height 41
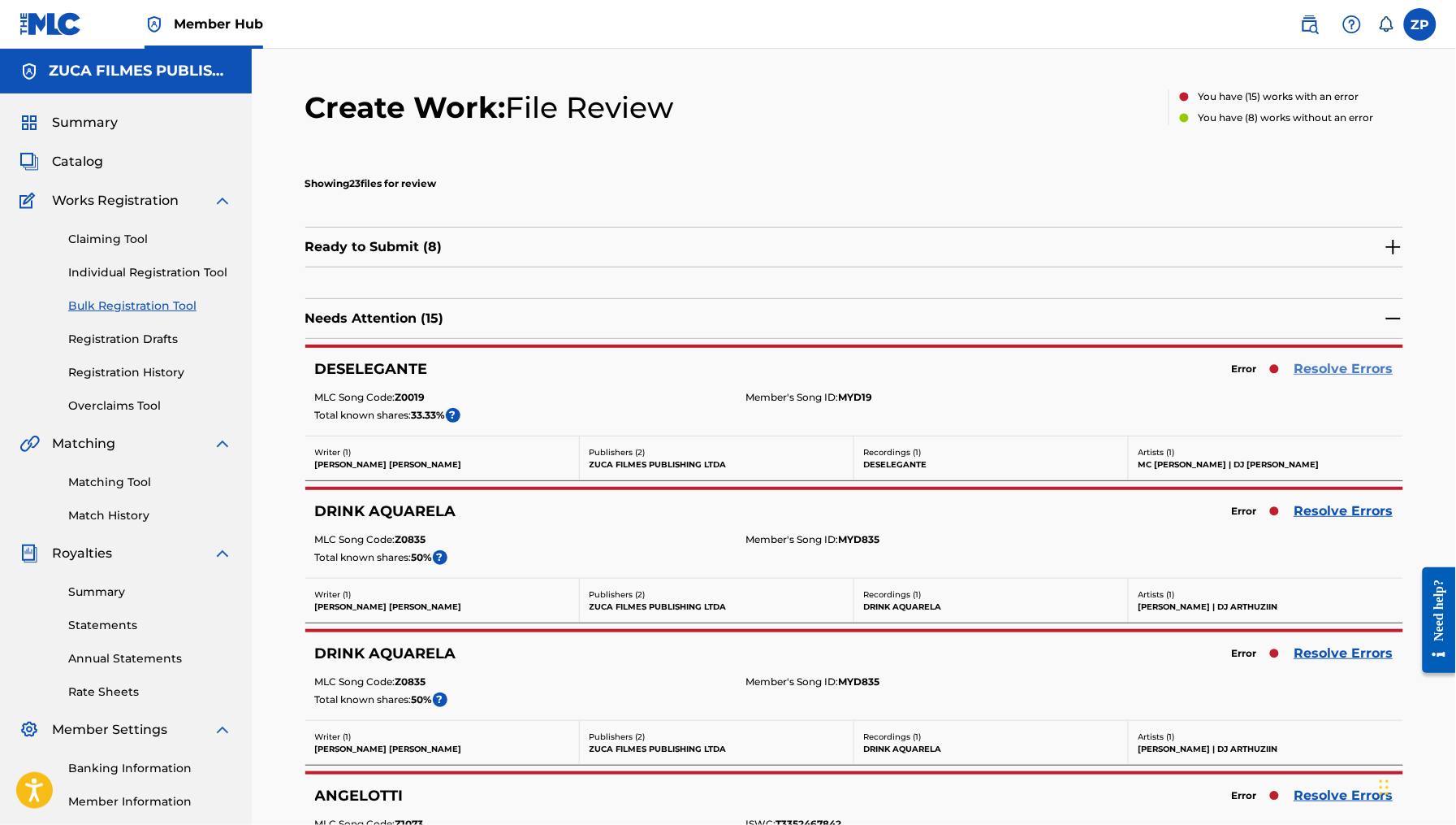
click at [1350, 369] on link "Resolve Errors" at bounding box center [1344, 369] width 99 height 19
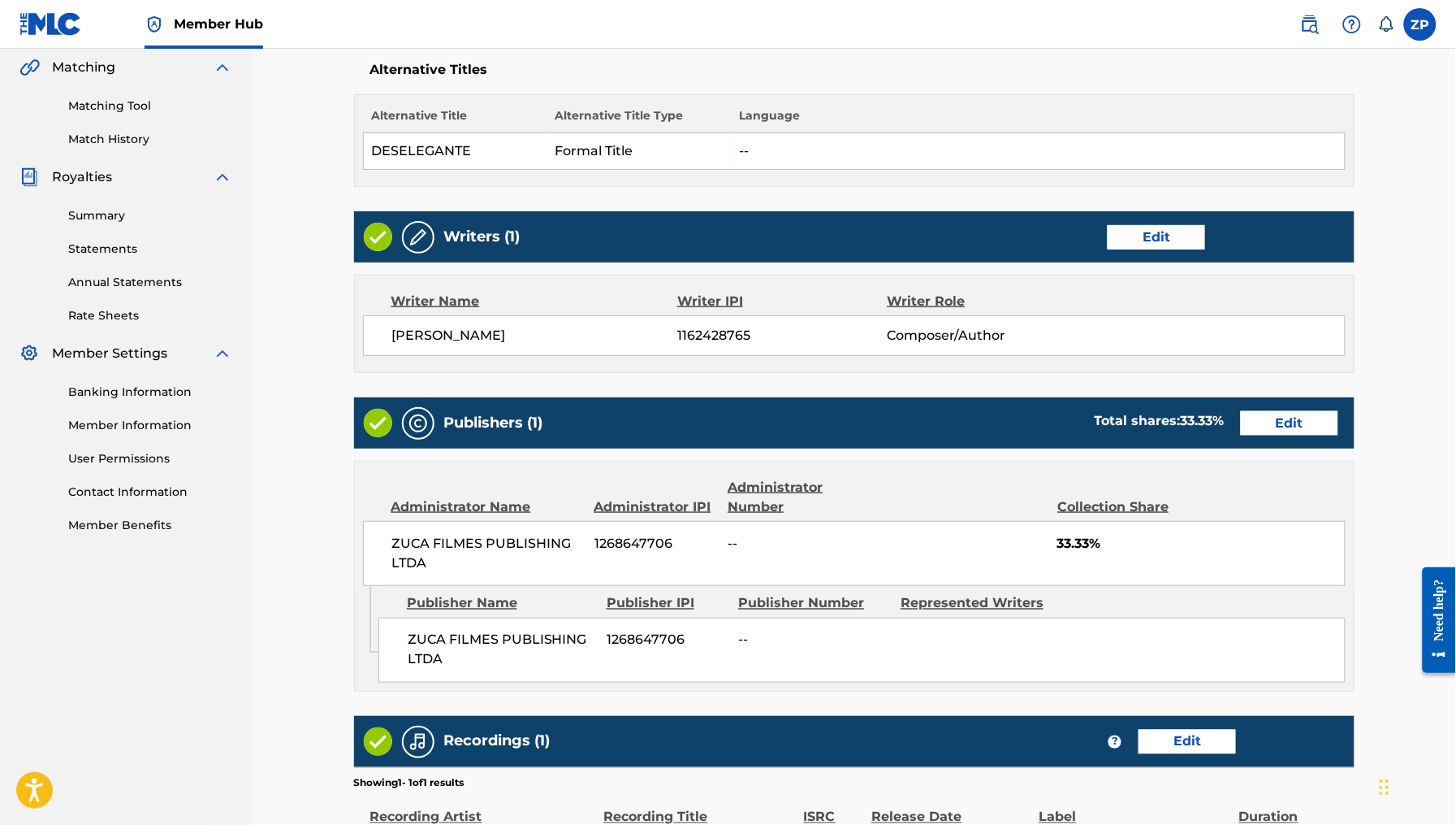
scroll to position [643, 0]
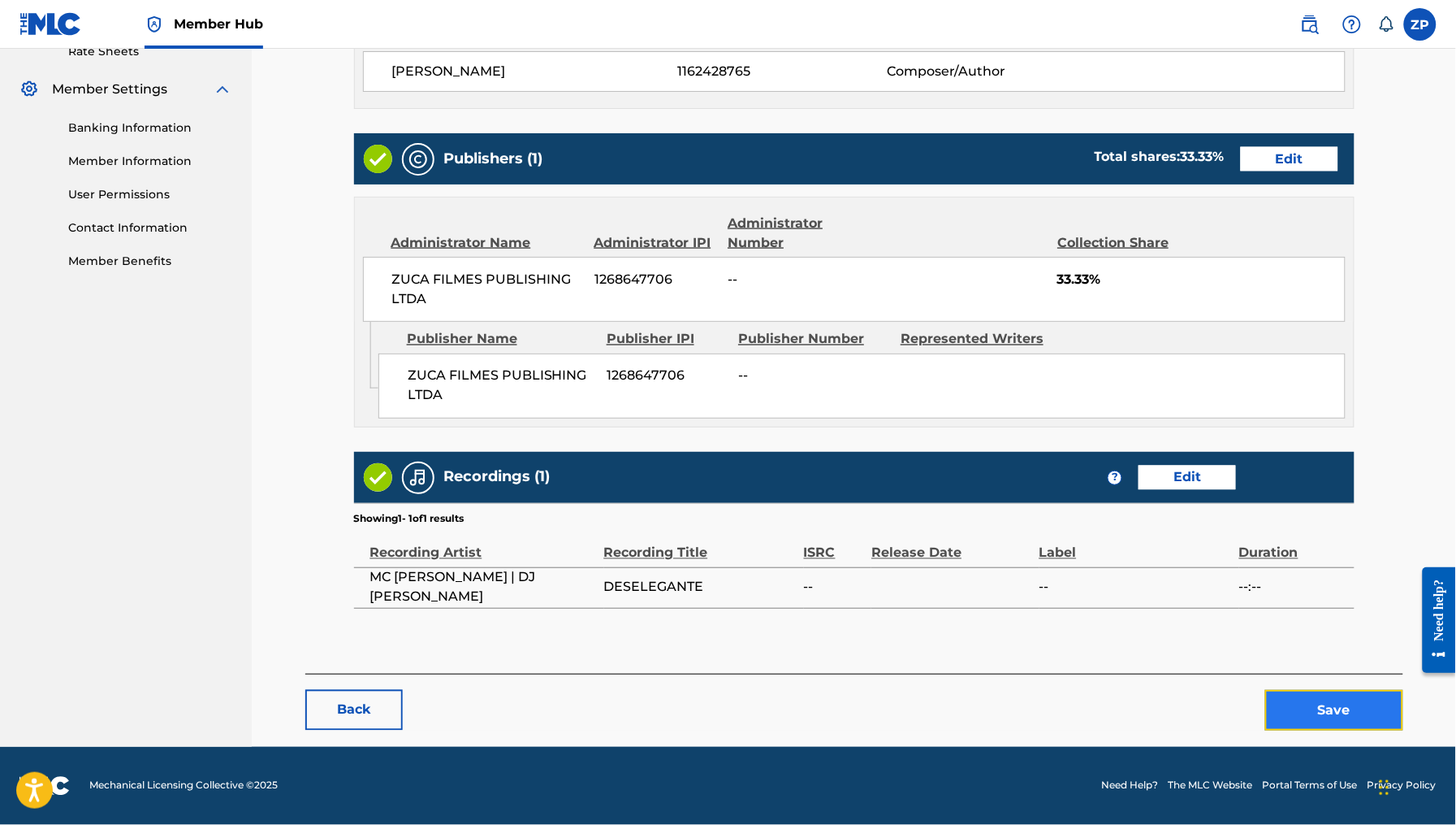
click at [1329, 701] on button "Save" at bounding box center [1334, 710] width 138 height 41
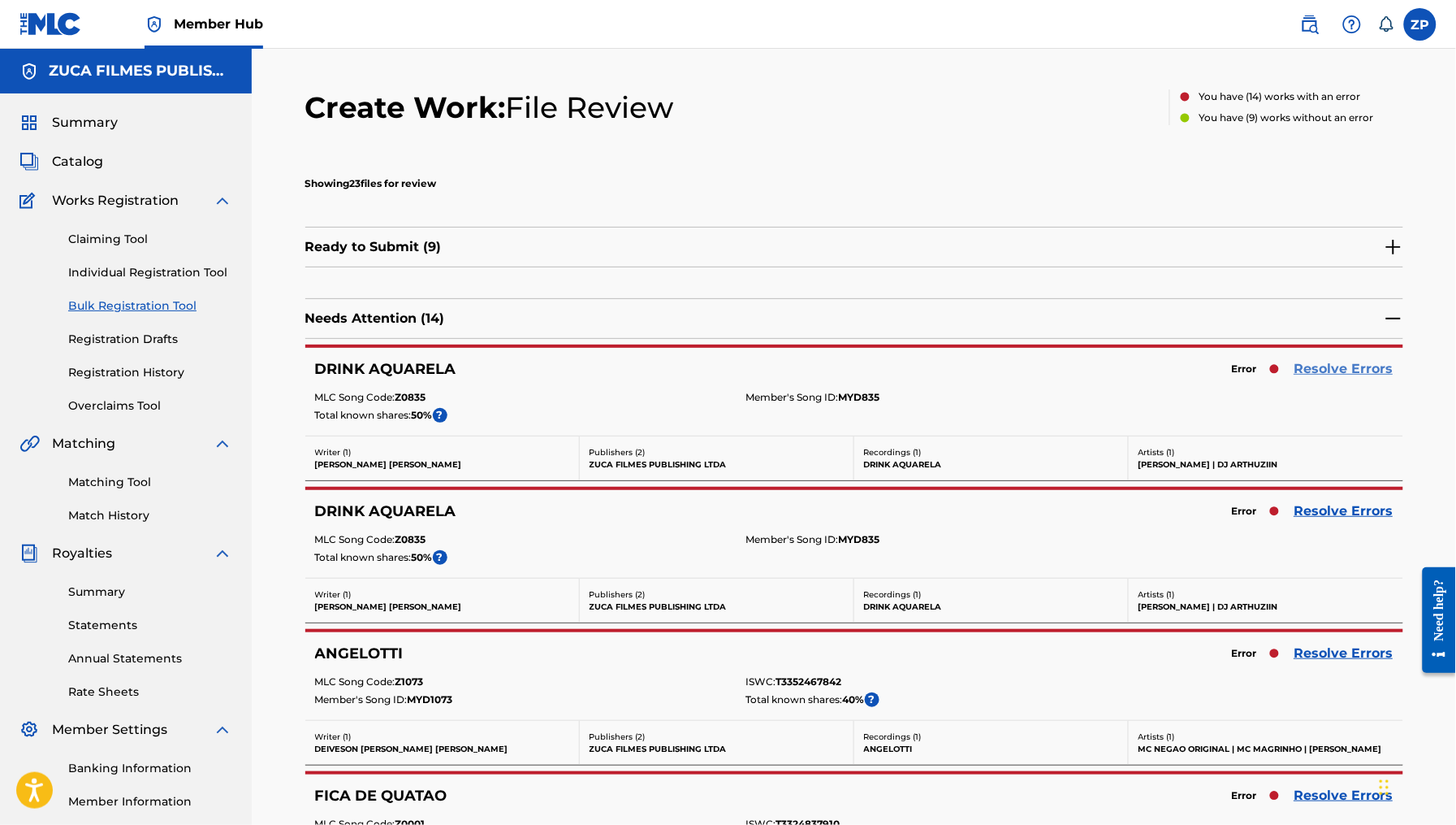
click at [1349, 364] on link "Resolve Errors" at bounding box center [1344, 369] width 99 height 19
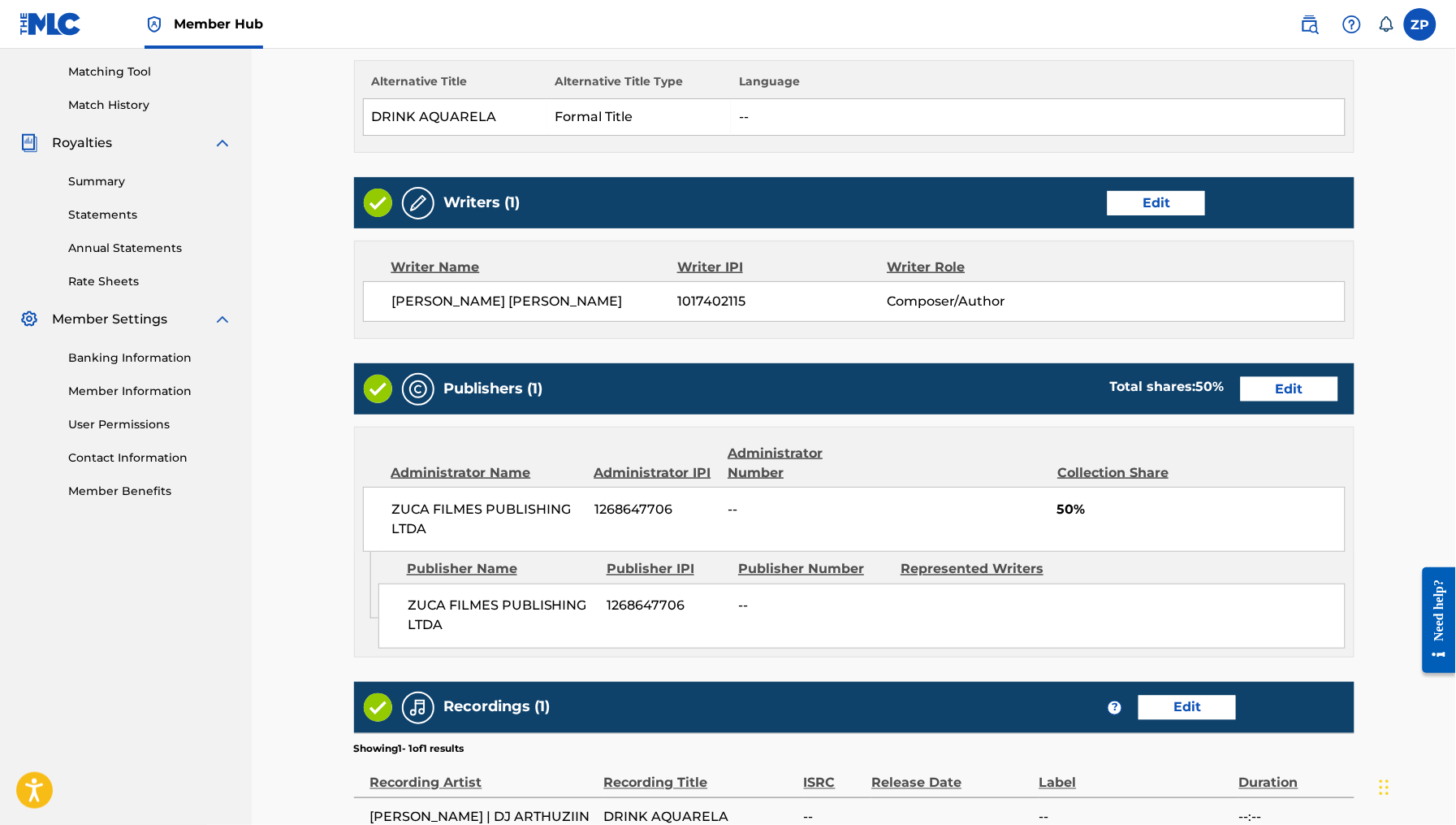
scroll to position [643, 0]
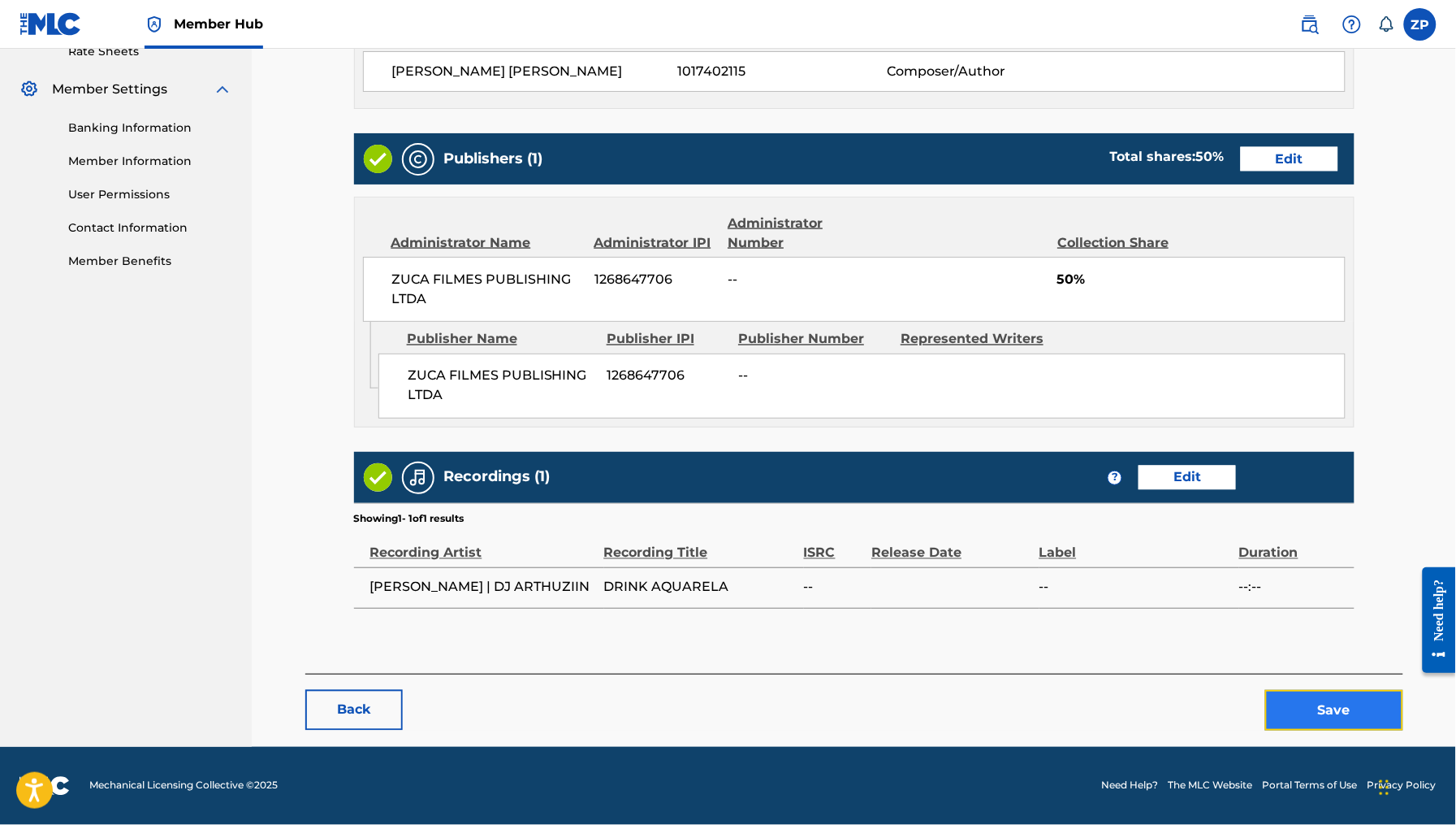
click at [1384, 720] on button "Save" at bounding box center [1334, 710] width 138 height 41
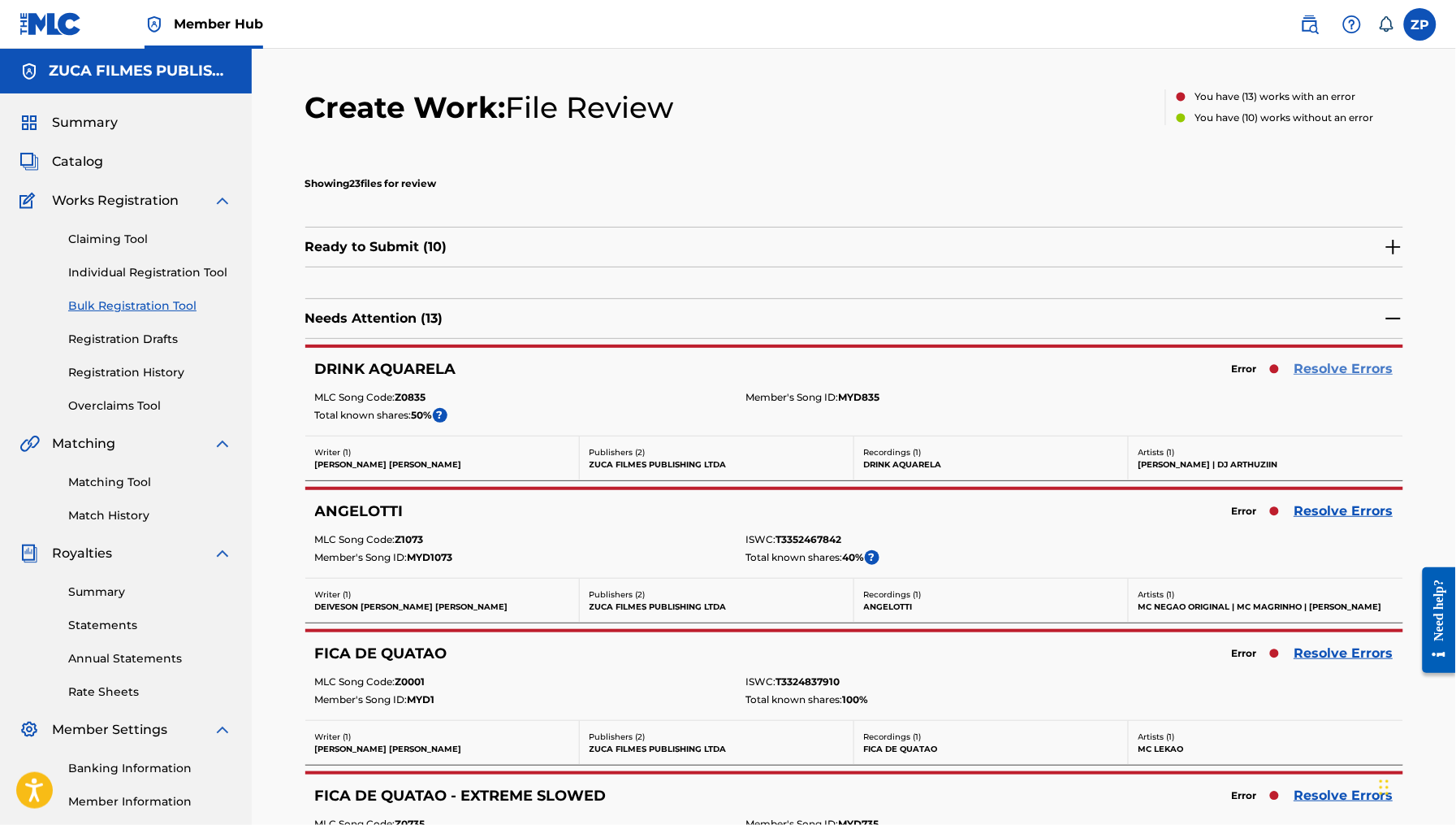
click at [1325, 368] on link "Resolve Errors" at bounding box center [1344, 369] width 99 height 19
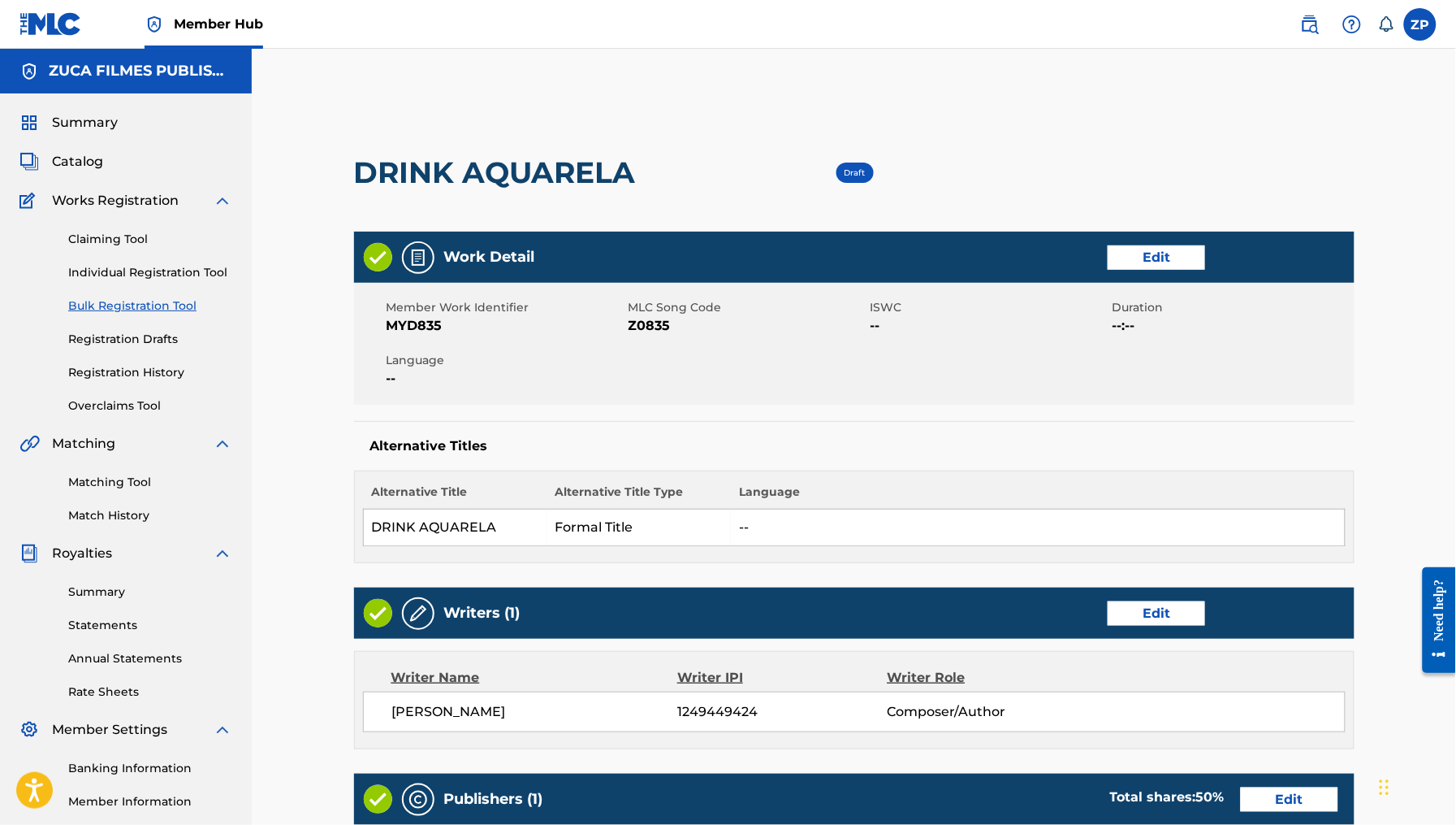
scroll to position [643, 0]
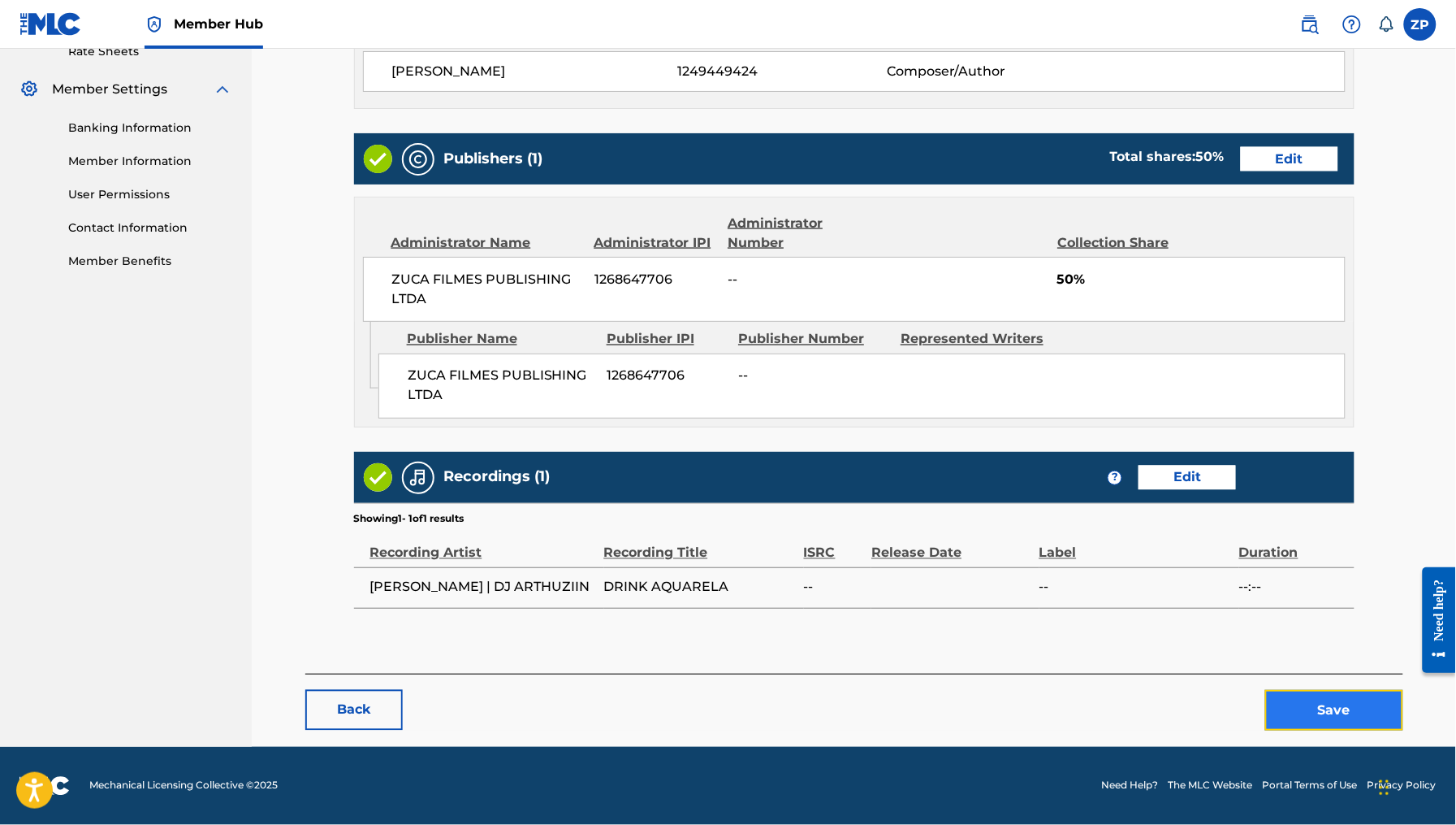
click at [1337, 702] on button "Save" at bounding box center [1334, 710] width 138 height 41
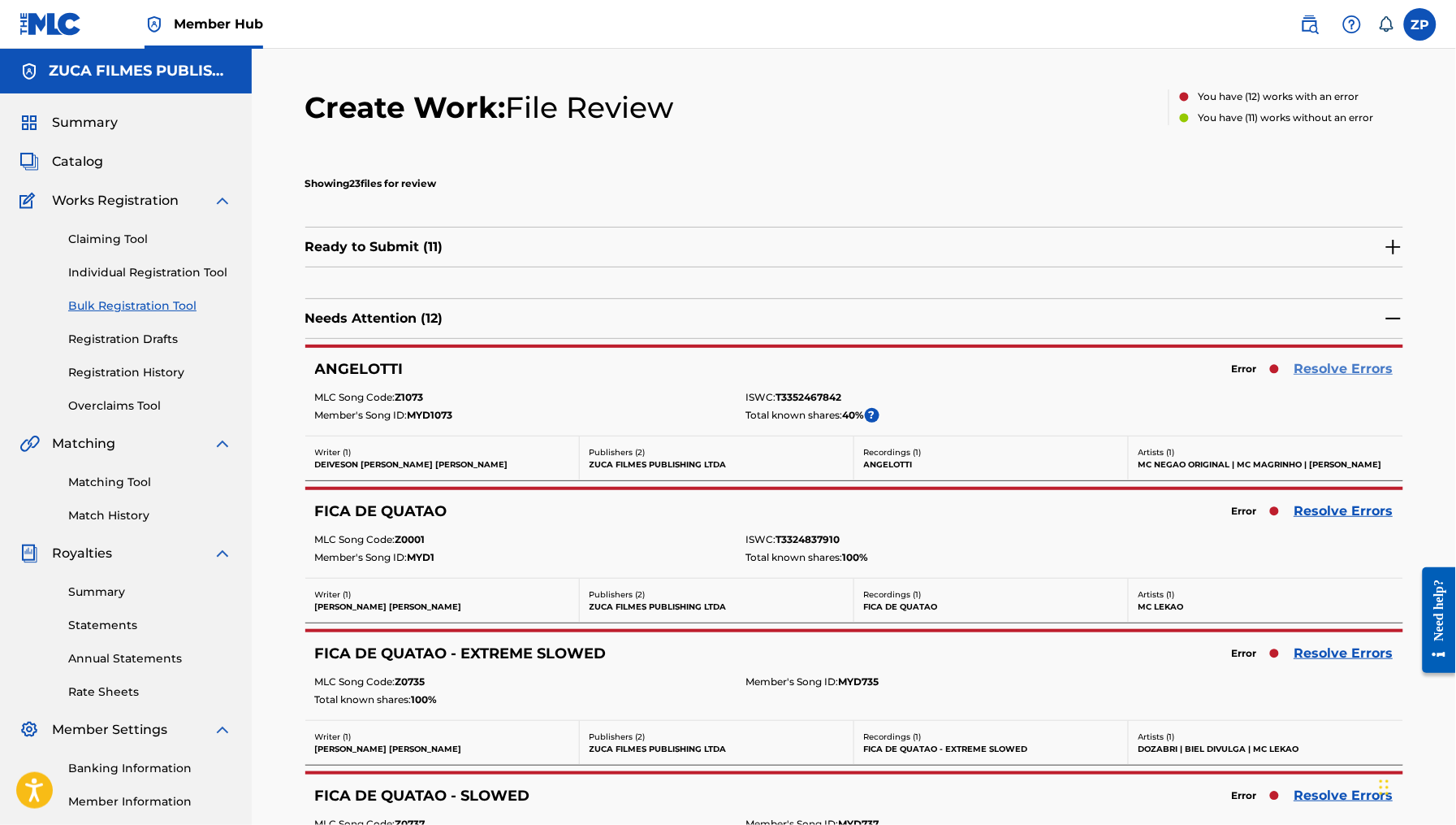
click at [1325, 362] on link "Resolve Errors" at bounding box center [1344, 369] width 99 height 19
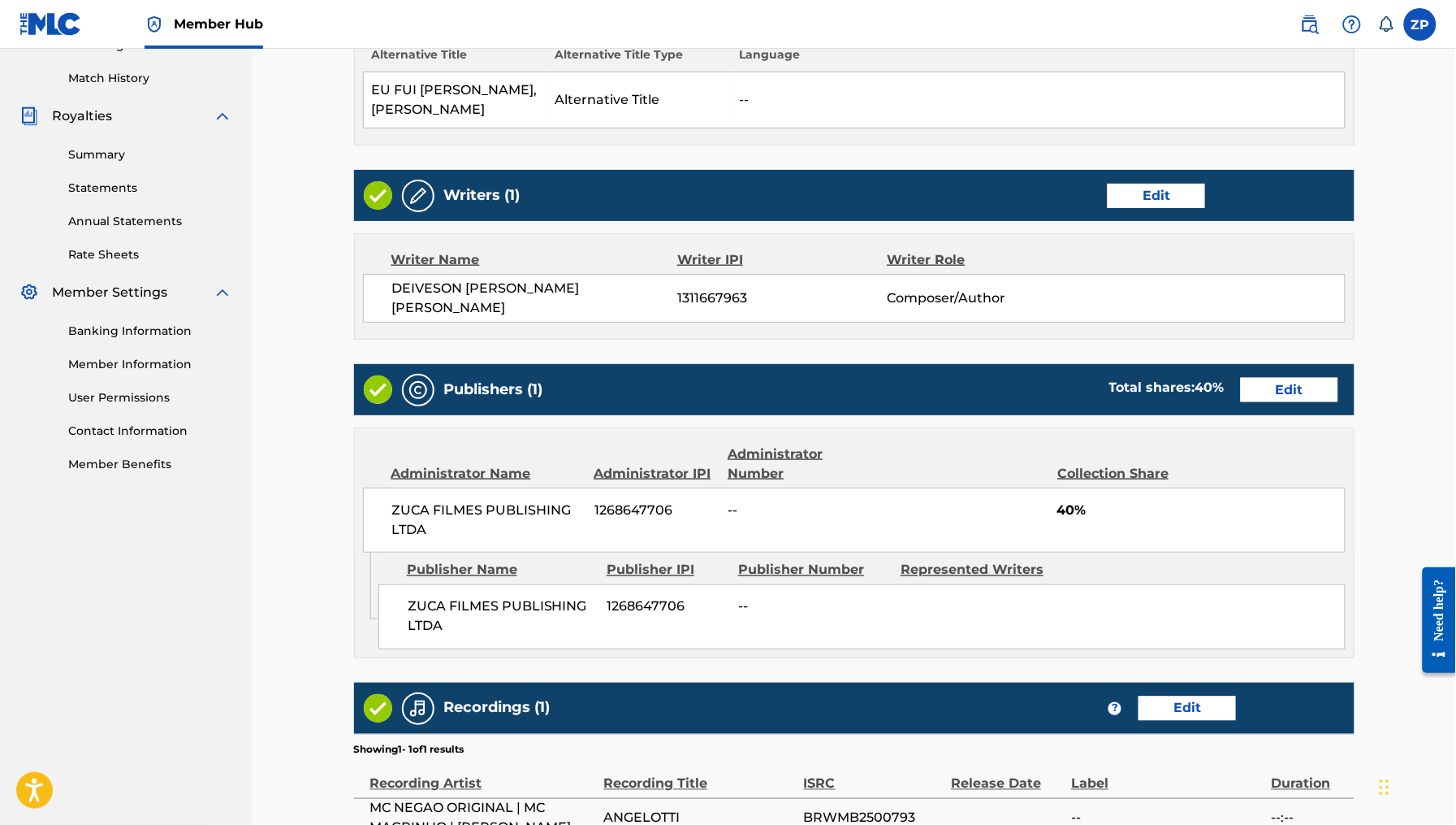
scroll to position [661, 0]
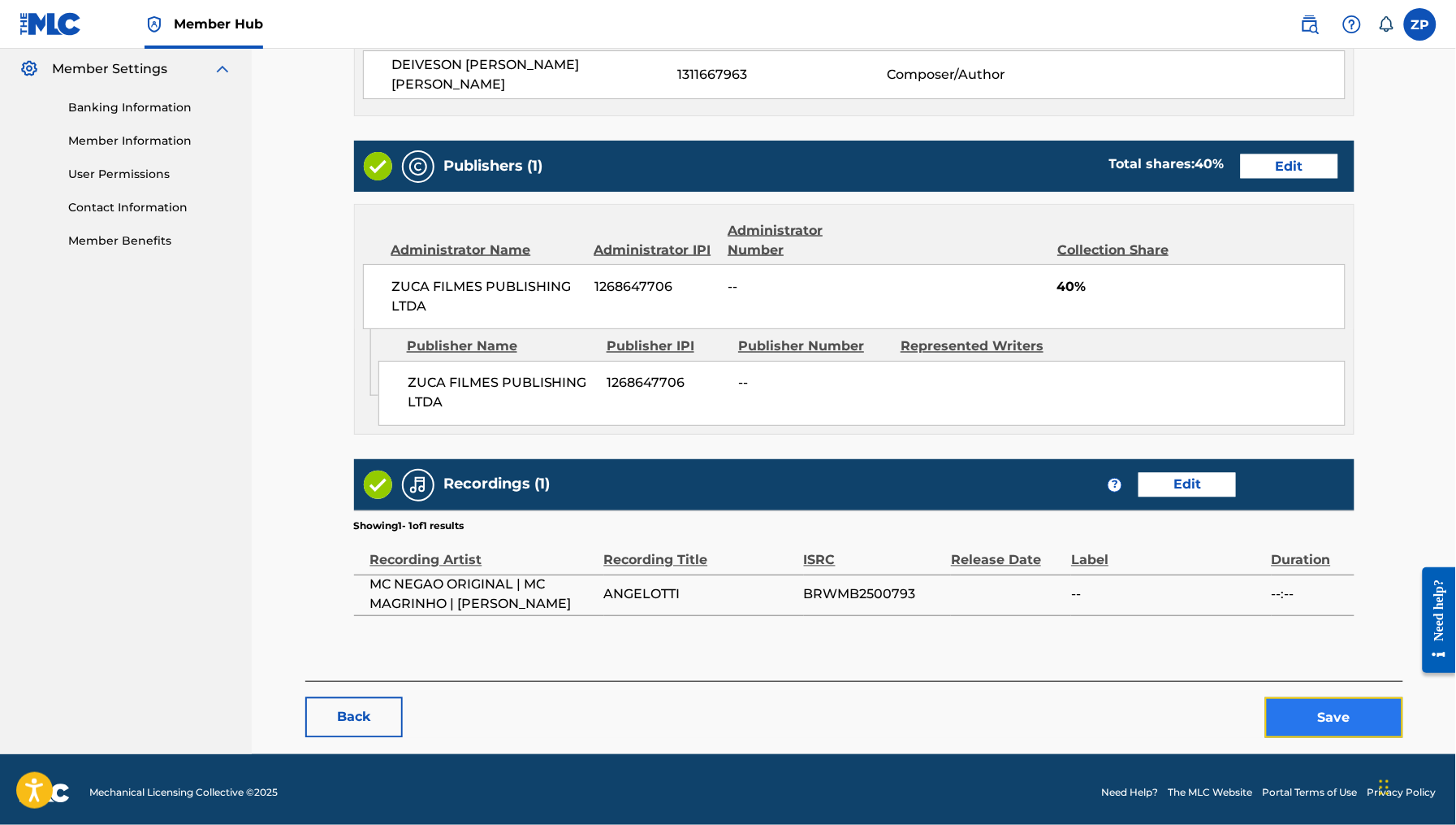
click at [1328, 712] on button "Save" at bounding box center [1334, 718] width 138 height 41
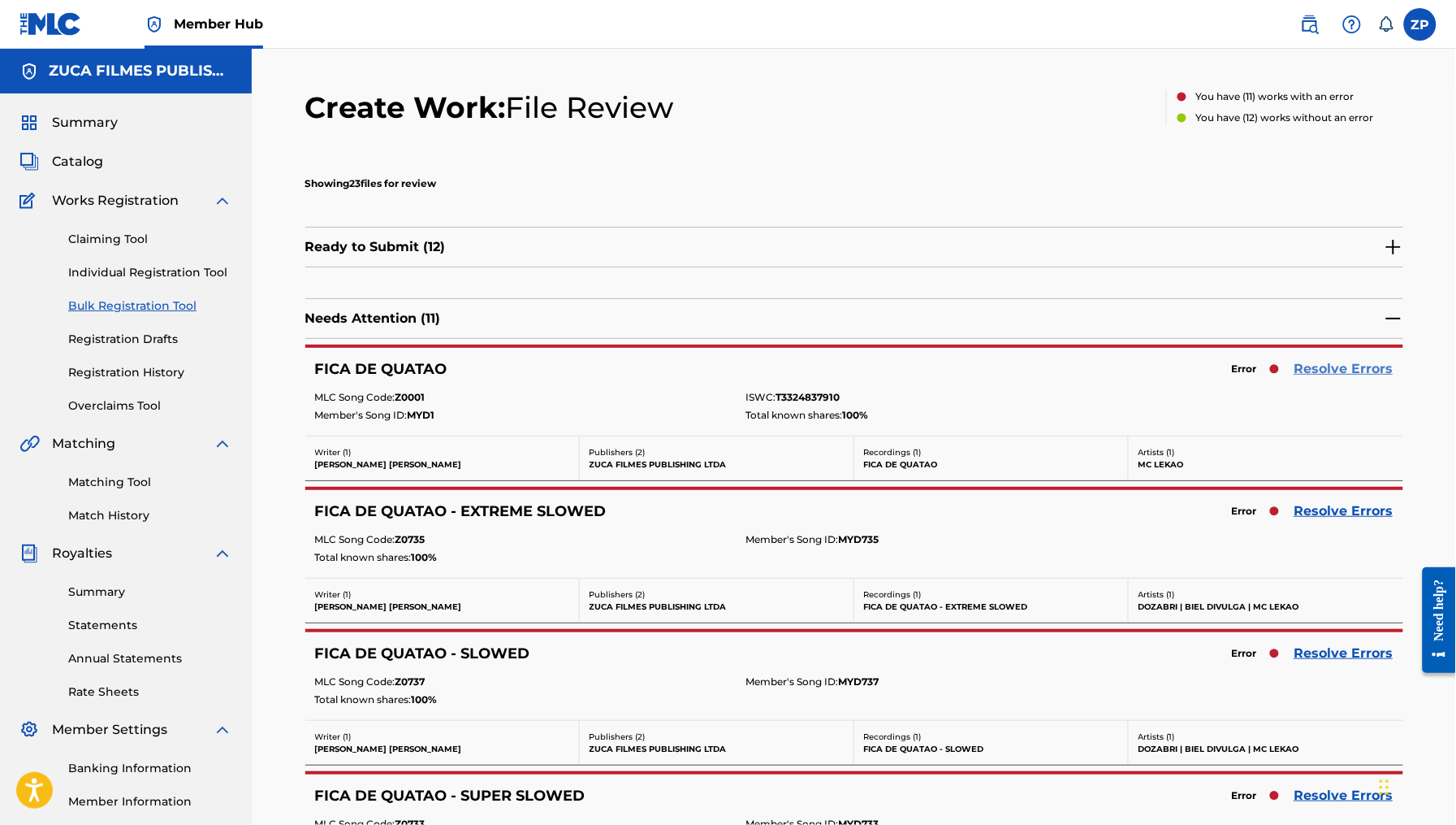
click at [1339, 367] on link "Resolve Errors" at bounding box center [1344, 369] width 99 height 19
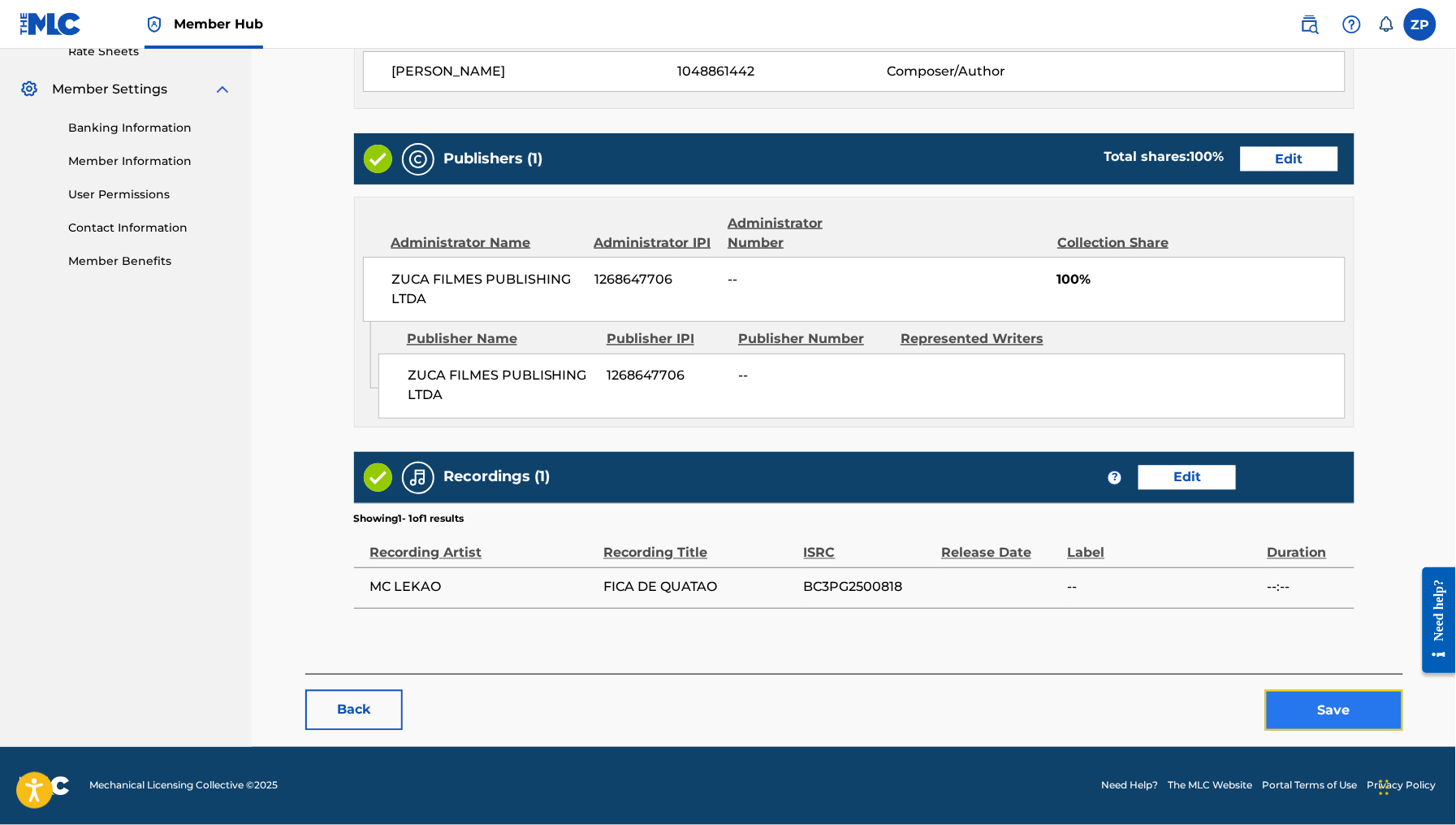
click at [1316, 719] on button "Save" at bounding box center [1334, 710] width 138 height 41
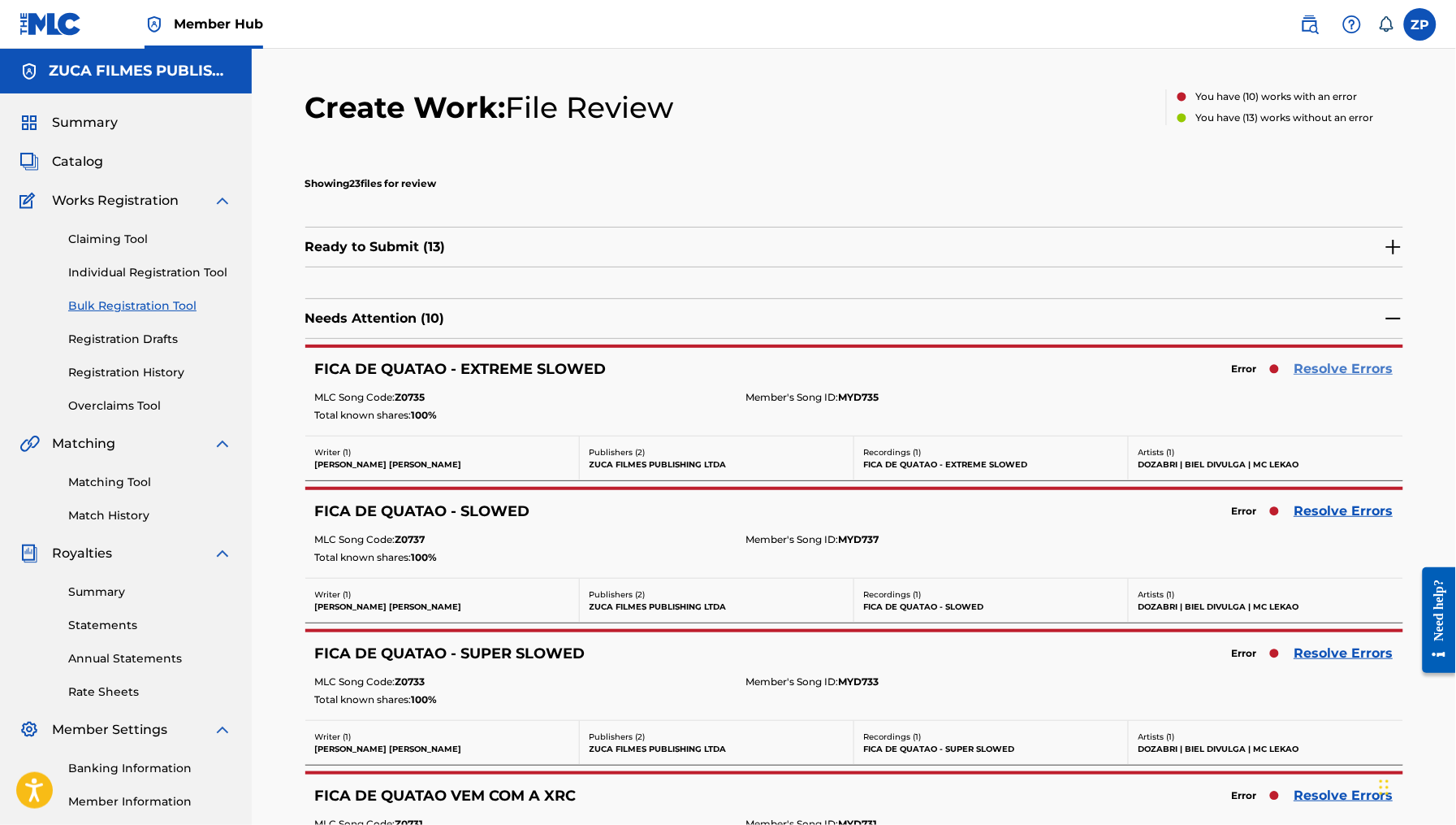
click at [1332, 367] on link "Resolve Errors" at bounding box center [1344, 369] width 99 height 19
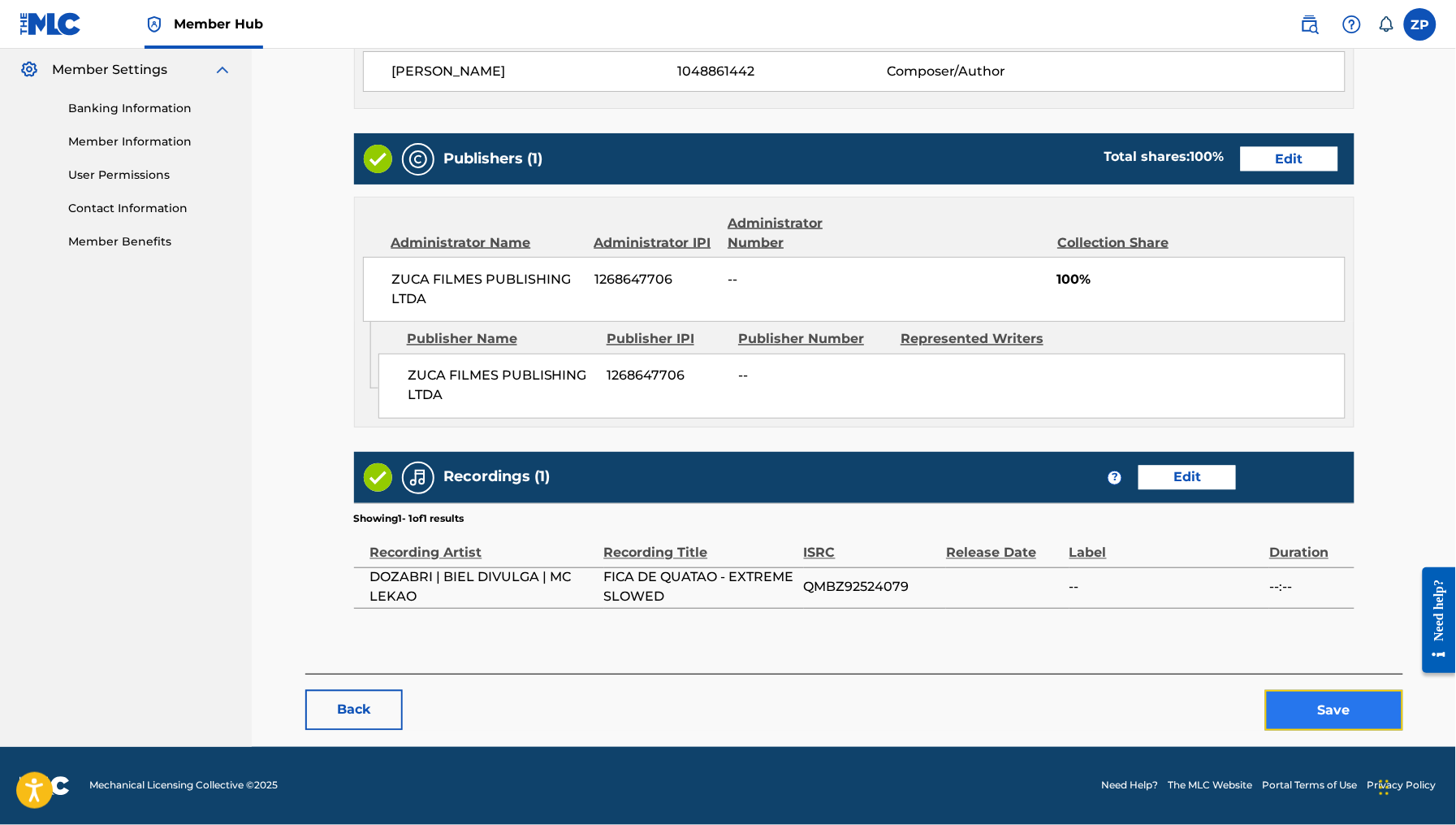
click at [1332, 709] on button "Save" at bounding box center [1334, 710] width 138 height 41
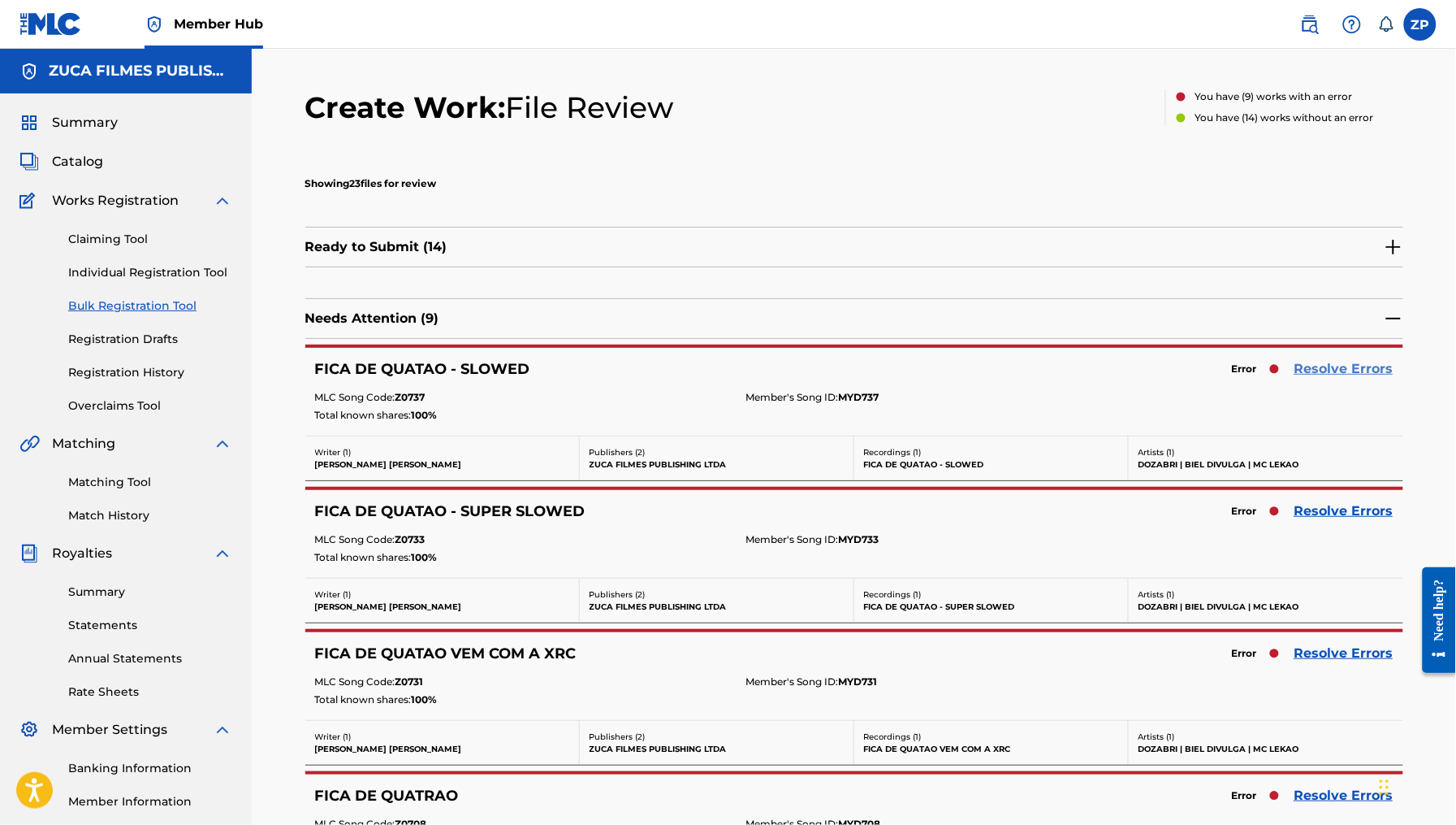
click at [1348, 368] on link "Resolve Errors" at bounding box center [1344, 369] width 99 height 19
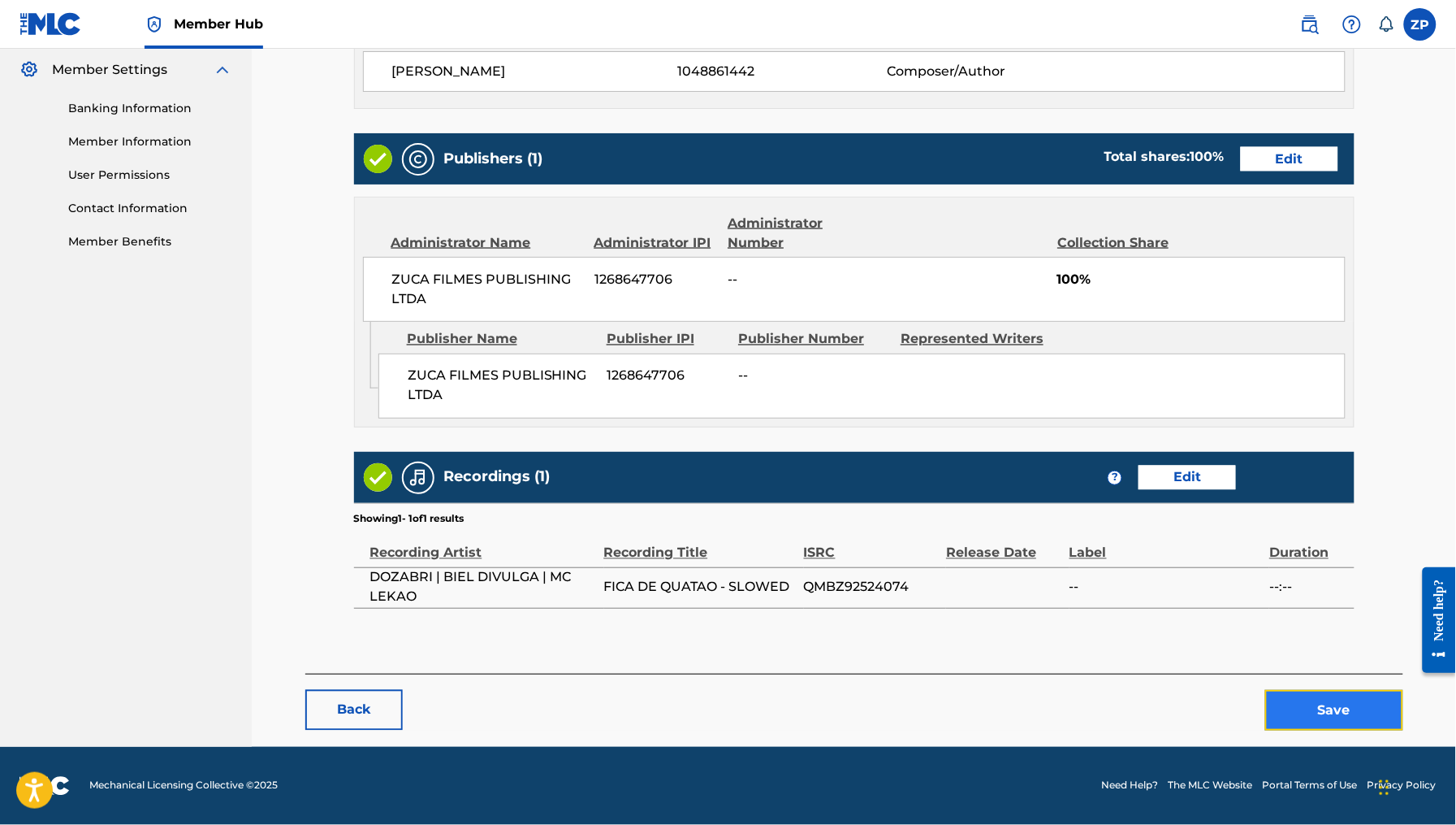
click at [1344, 719] on button "Save" at bounding box center [1334, 710] width 138 height 41
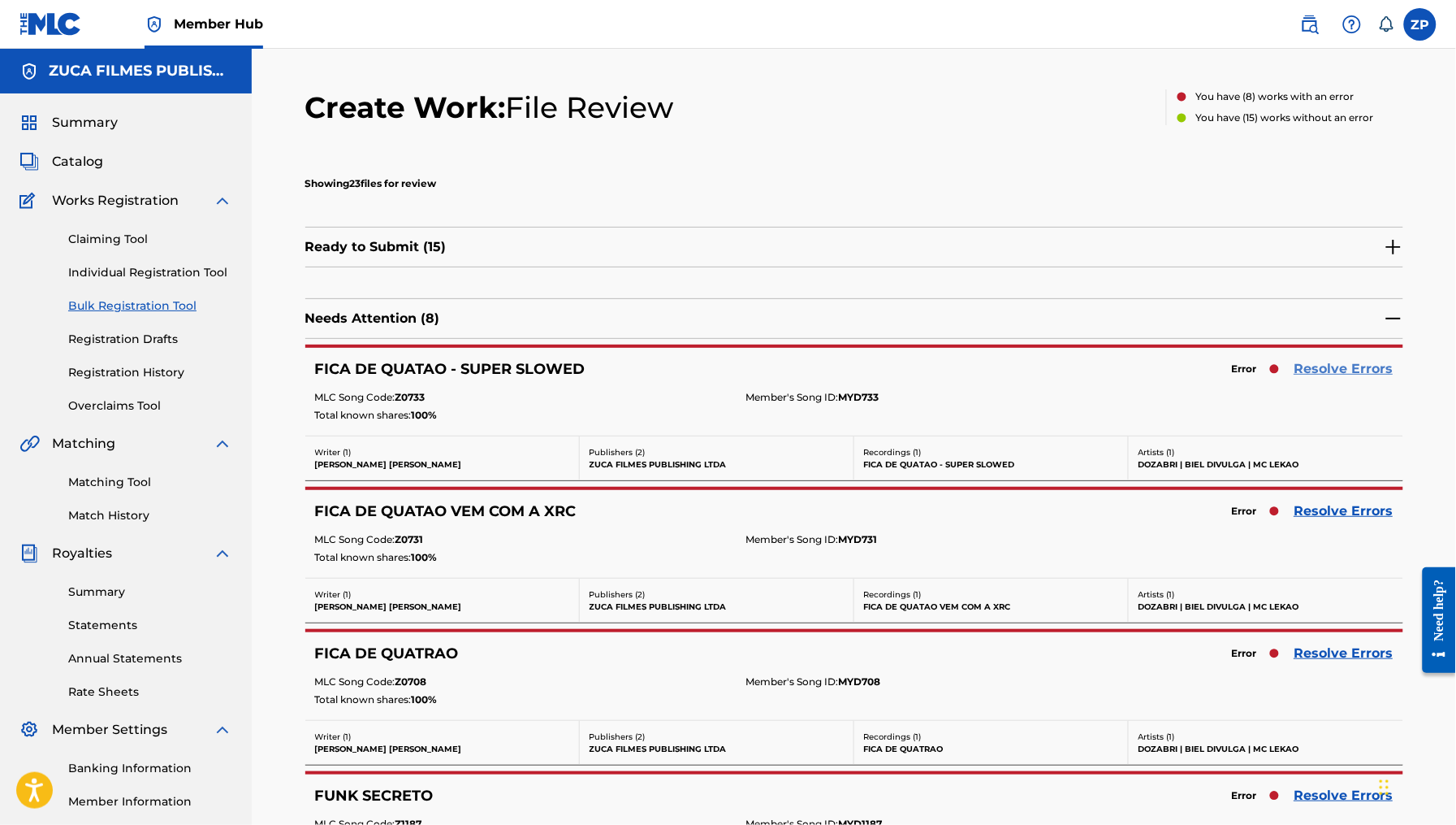
click at [1357, 372] on link "Resolve Errors" at bounding box center [1344, 369] width 99 height 19
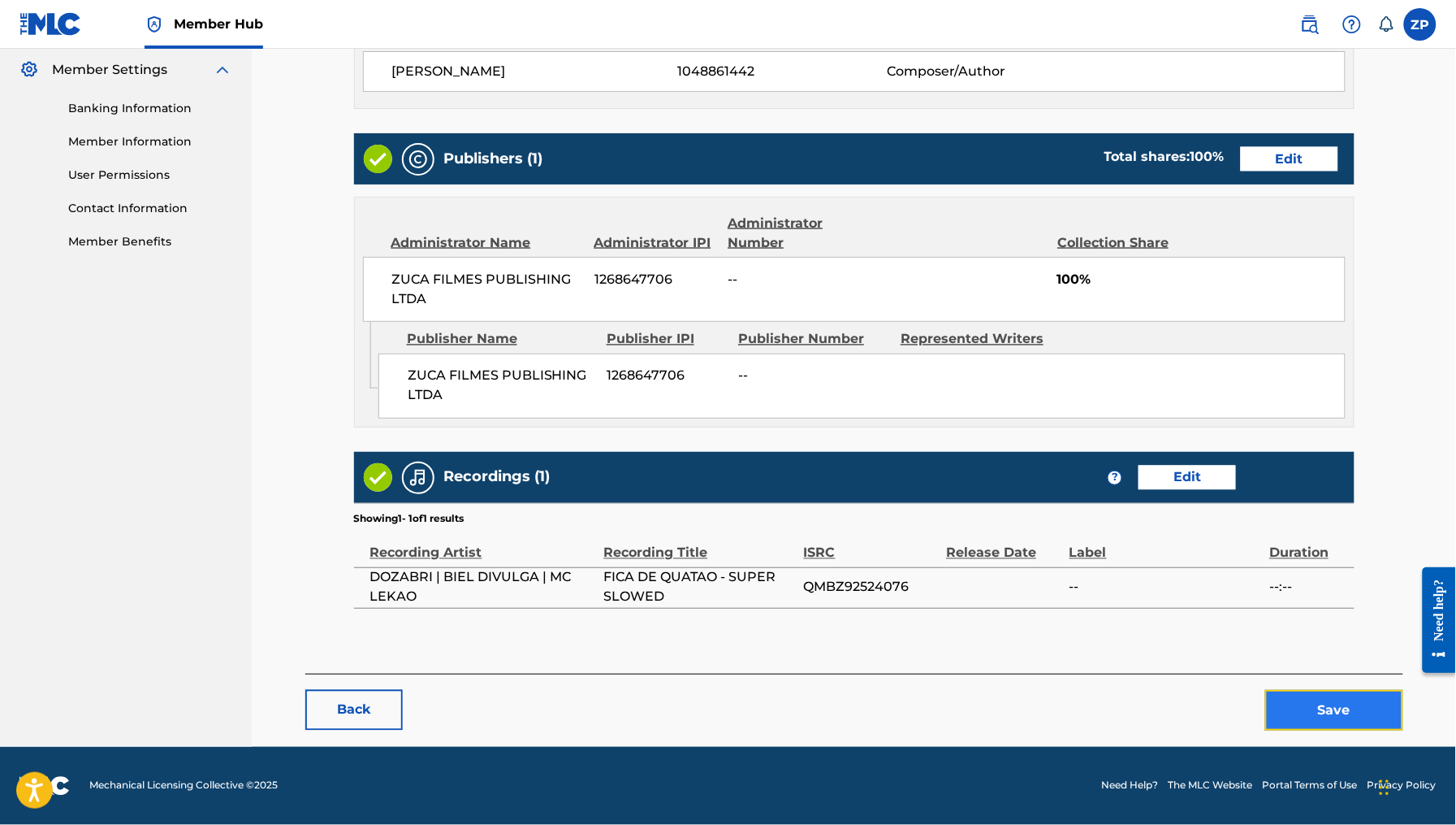
click at [1339, 703] on button "Save" at bounding box center [1334, 710] width 138 height 41
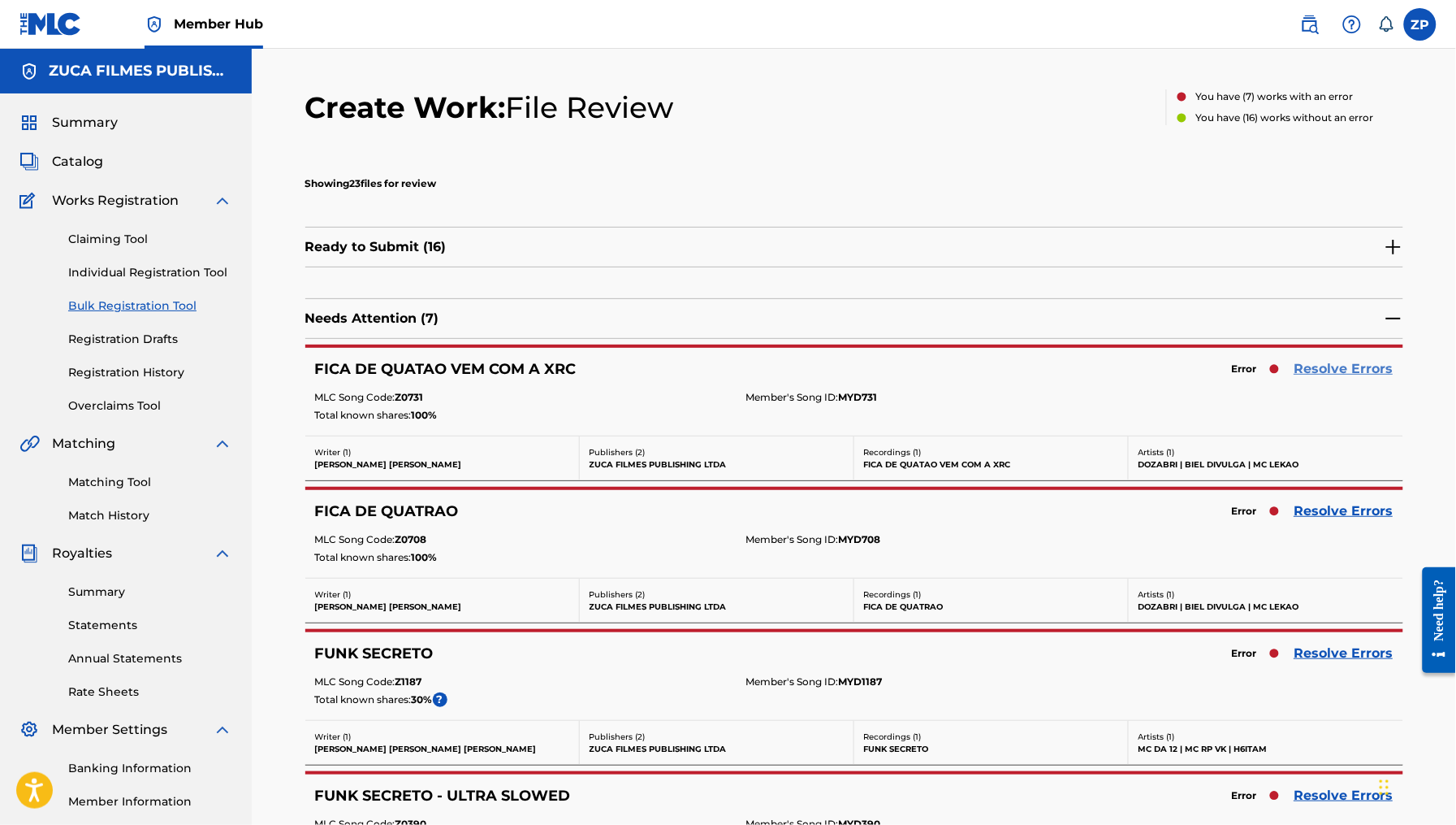
click at [1313, 369] on link "Resolve Errors" at bounding box center [1344, 369] width 99 height 19
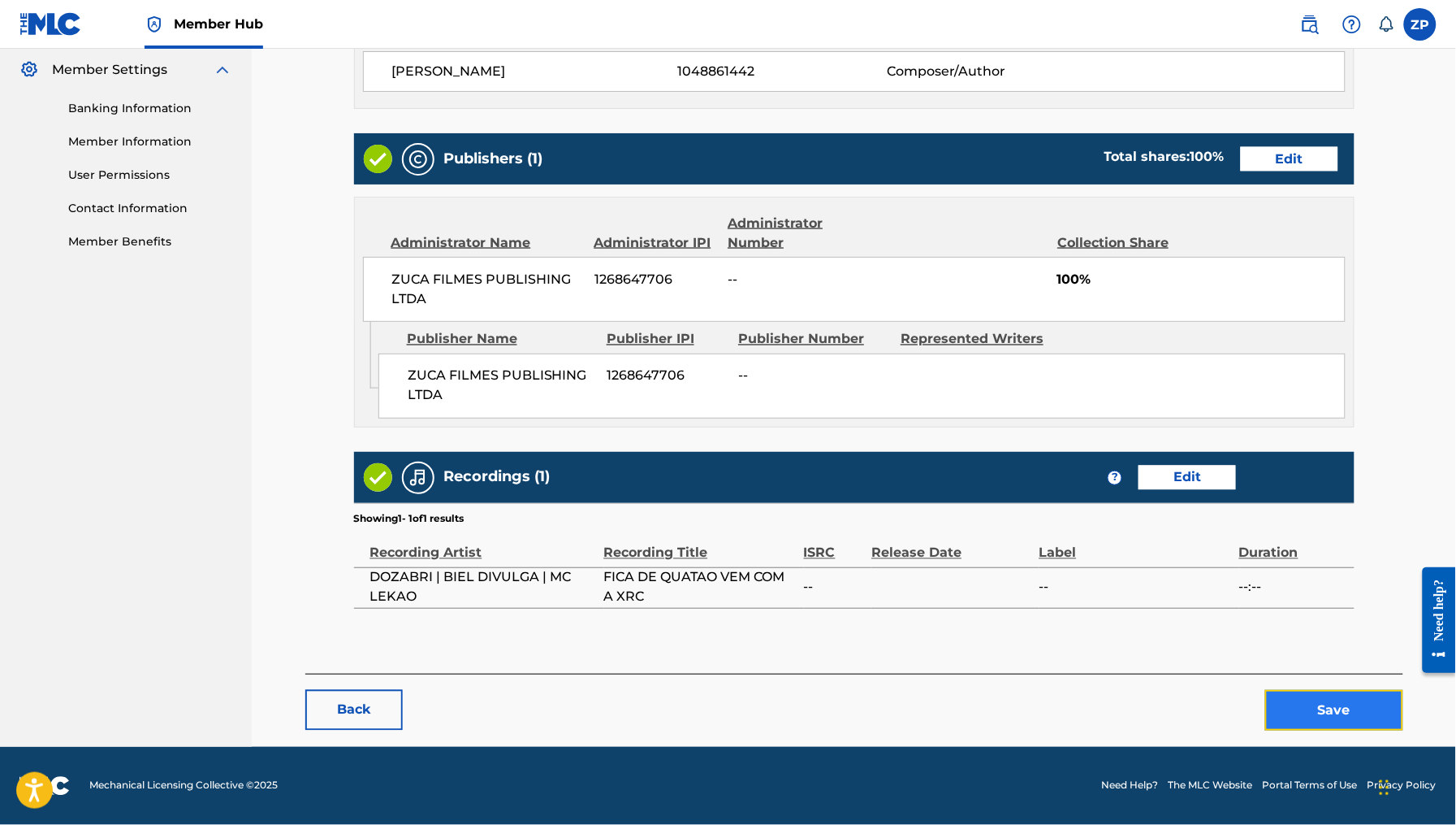
click at [1347, 706] on button "Save" at bounding box center [1334, 710] width 138 height 41
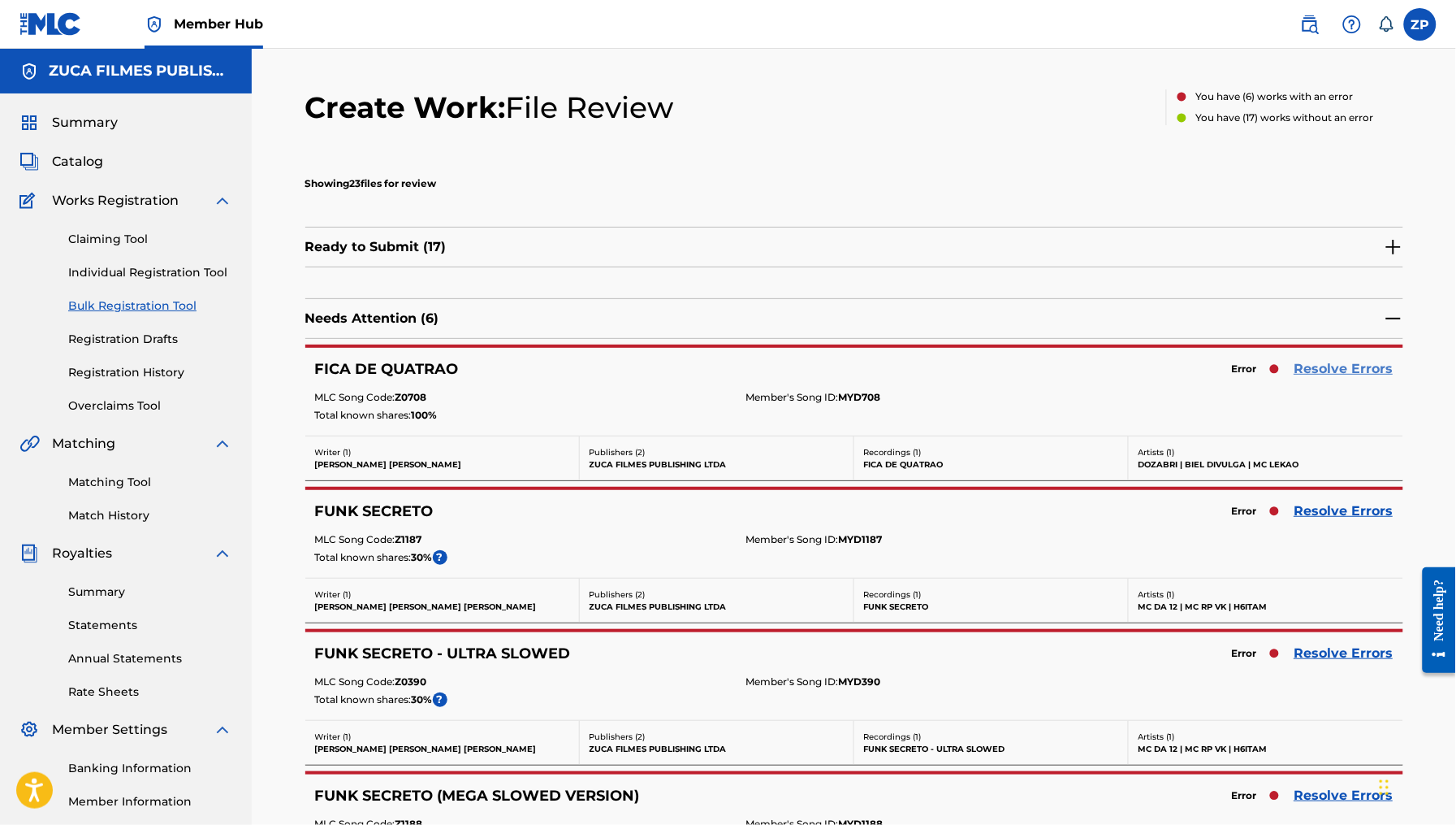
click at [1360, 372] on link "Resolve Errors" at bounding box center [1344, 369] width 99 height 19
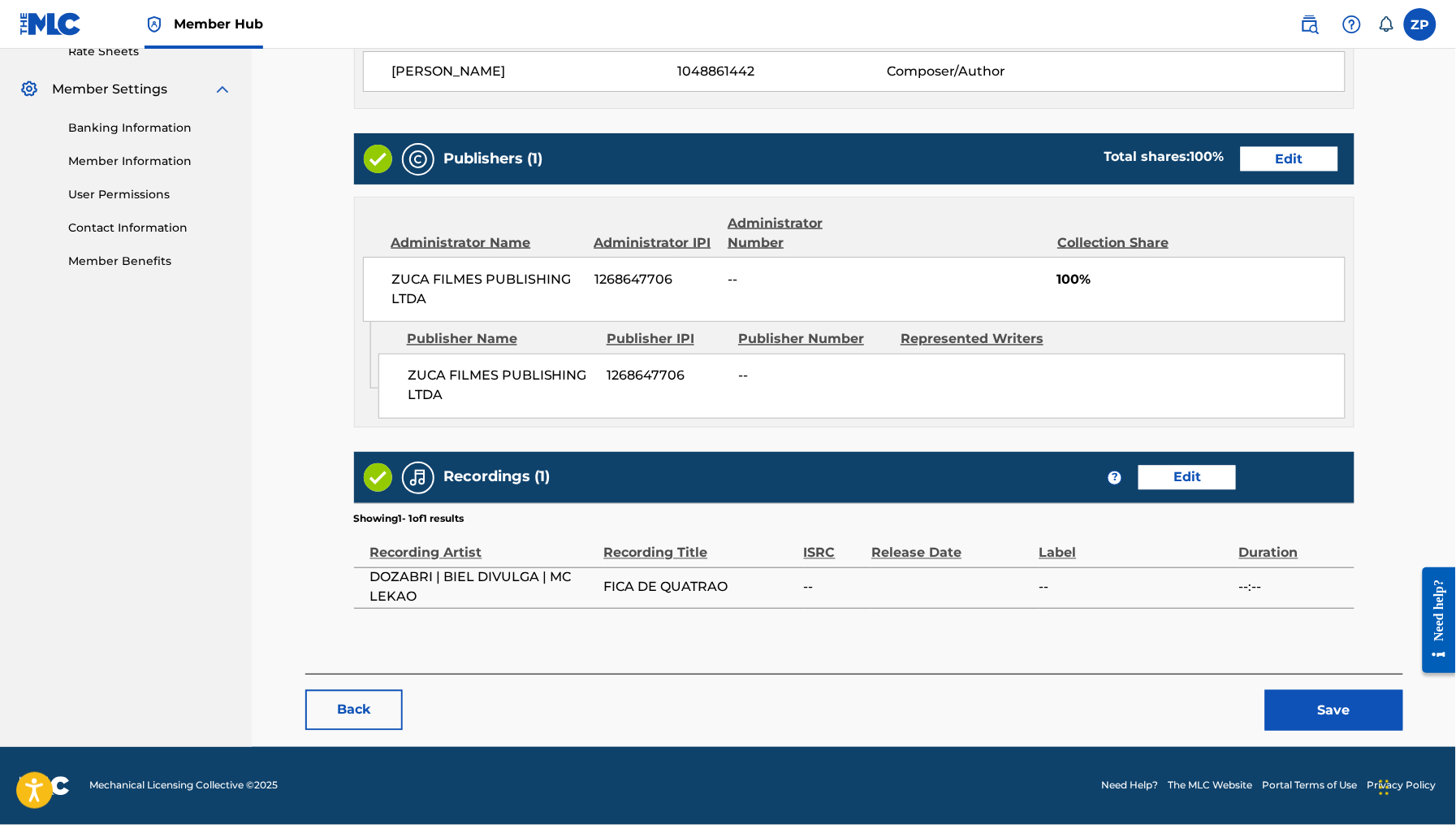
click at [1325, 738] on div "< Back FICA DE QUATRAO Draft Work Detail Edit Member Work Identifier MYD708 MLC…" at bounding box center [854, 98] width 1098 height 1298
click at [1329, 702] on button "Save" at bounding box center [1334, 710] width 138 height 41
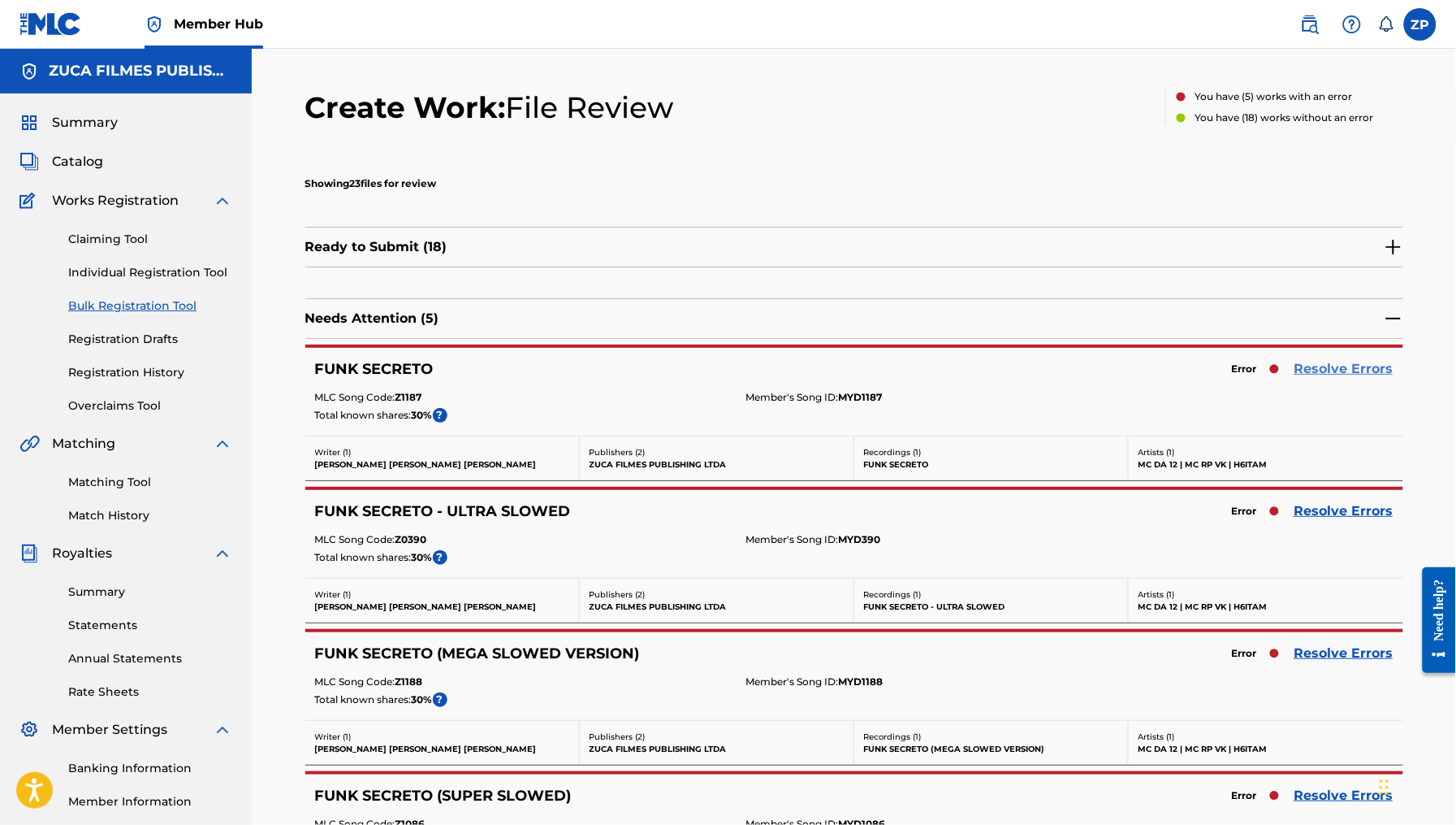
click at [1343, 365] on link "Resolve Errors" at bounding box center [1344, 369] width 99 height 19
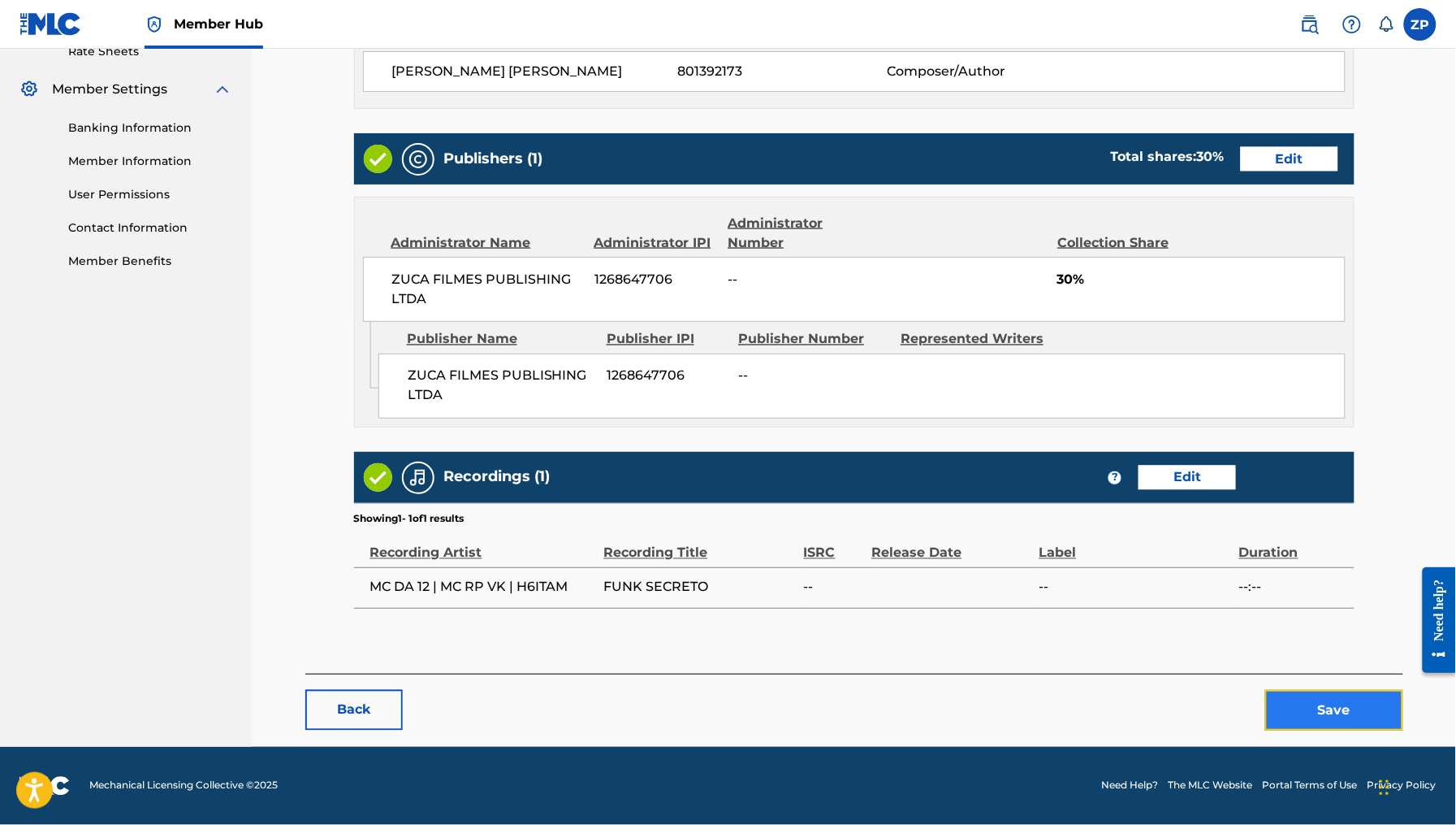
click at [1333, 719] on button "Save" at bounding box center [1334, 710] width 138 height 41
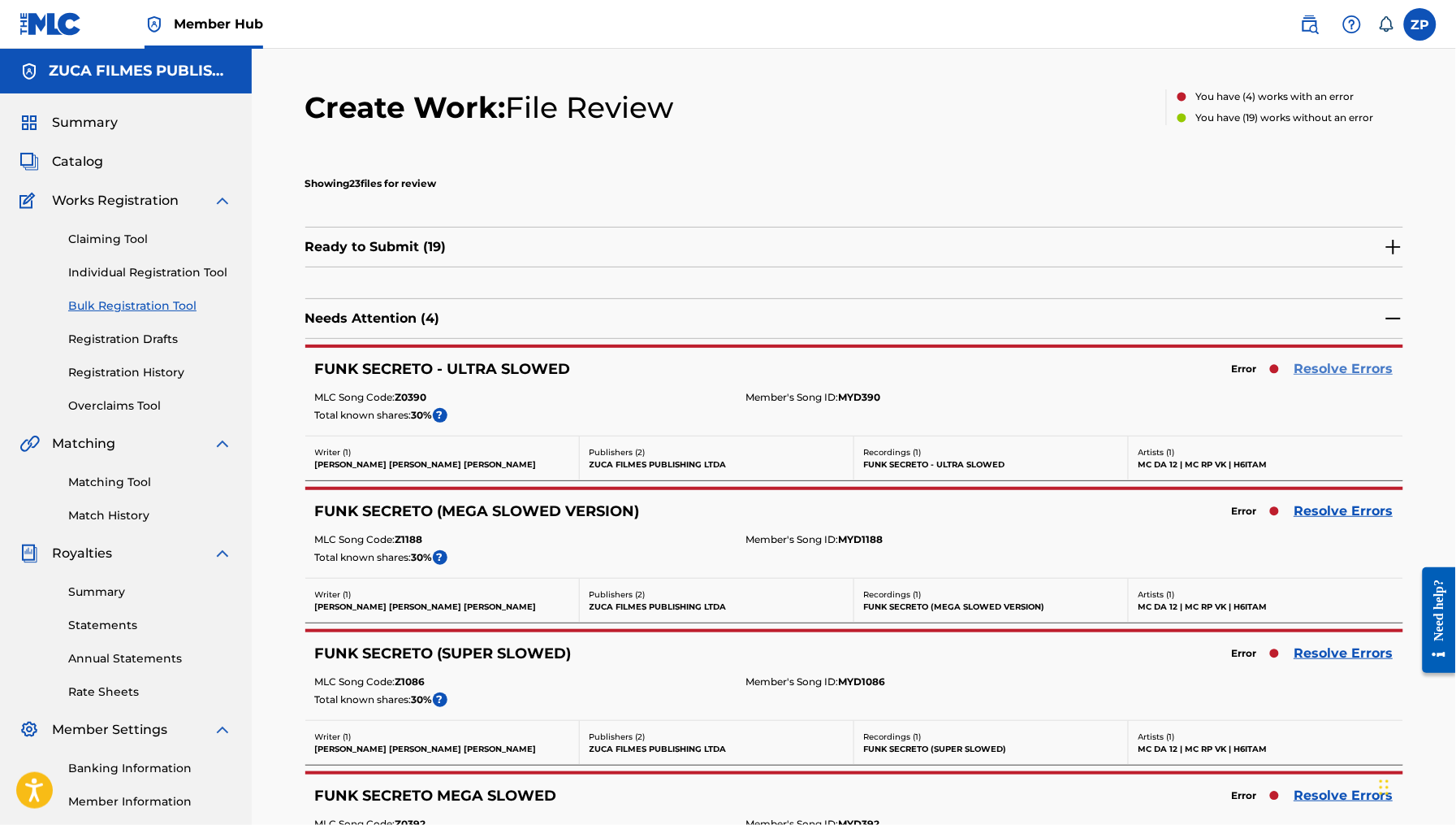
click at [1323, 375] on link "Resolve Errors" at bounding box center [1344, 369] width 99 height 19
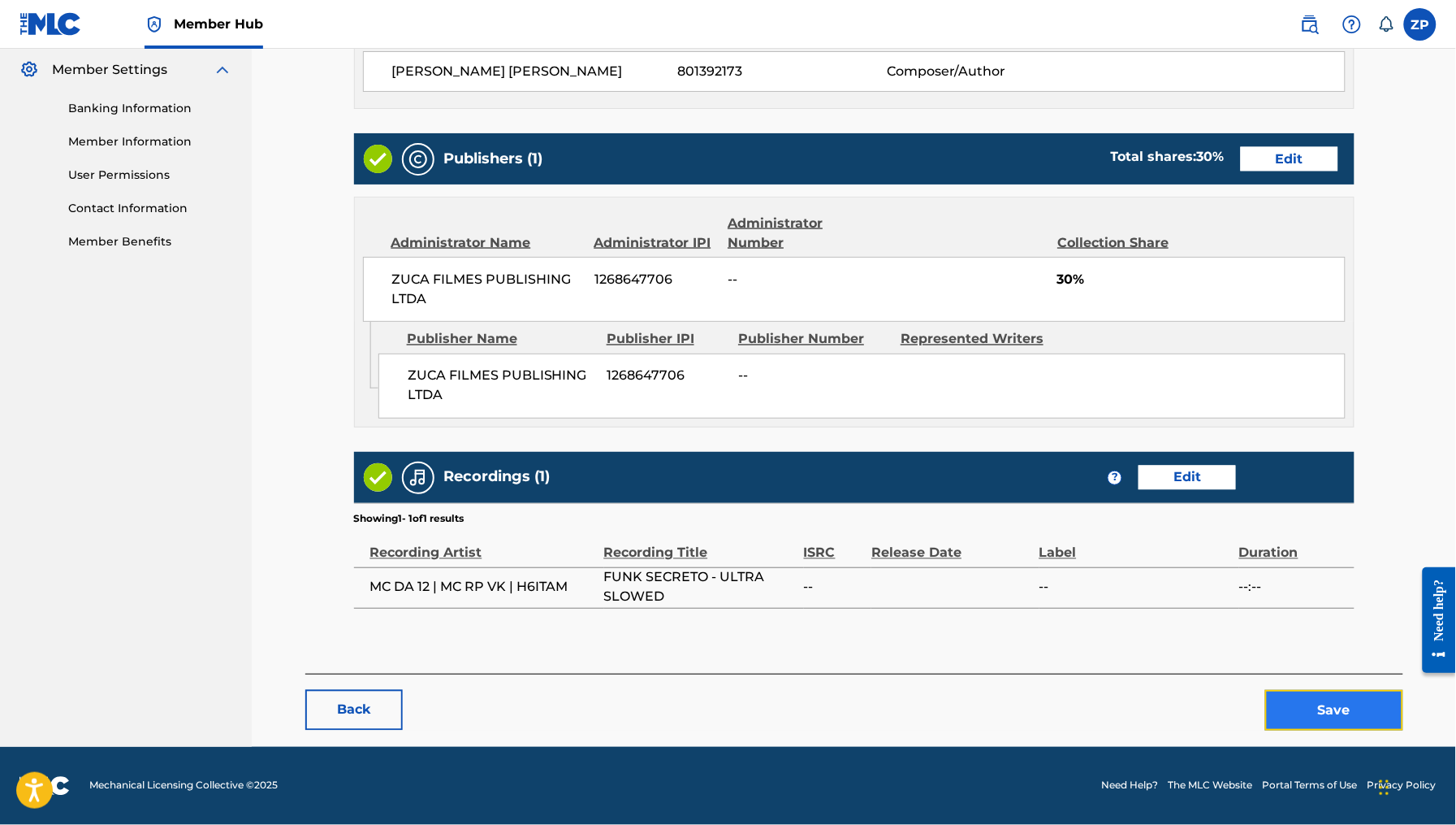
click at [1340, 706] on button "Save" at bounding box center [1334, 710] width 138 height 41
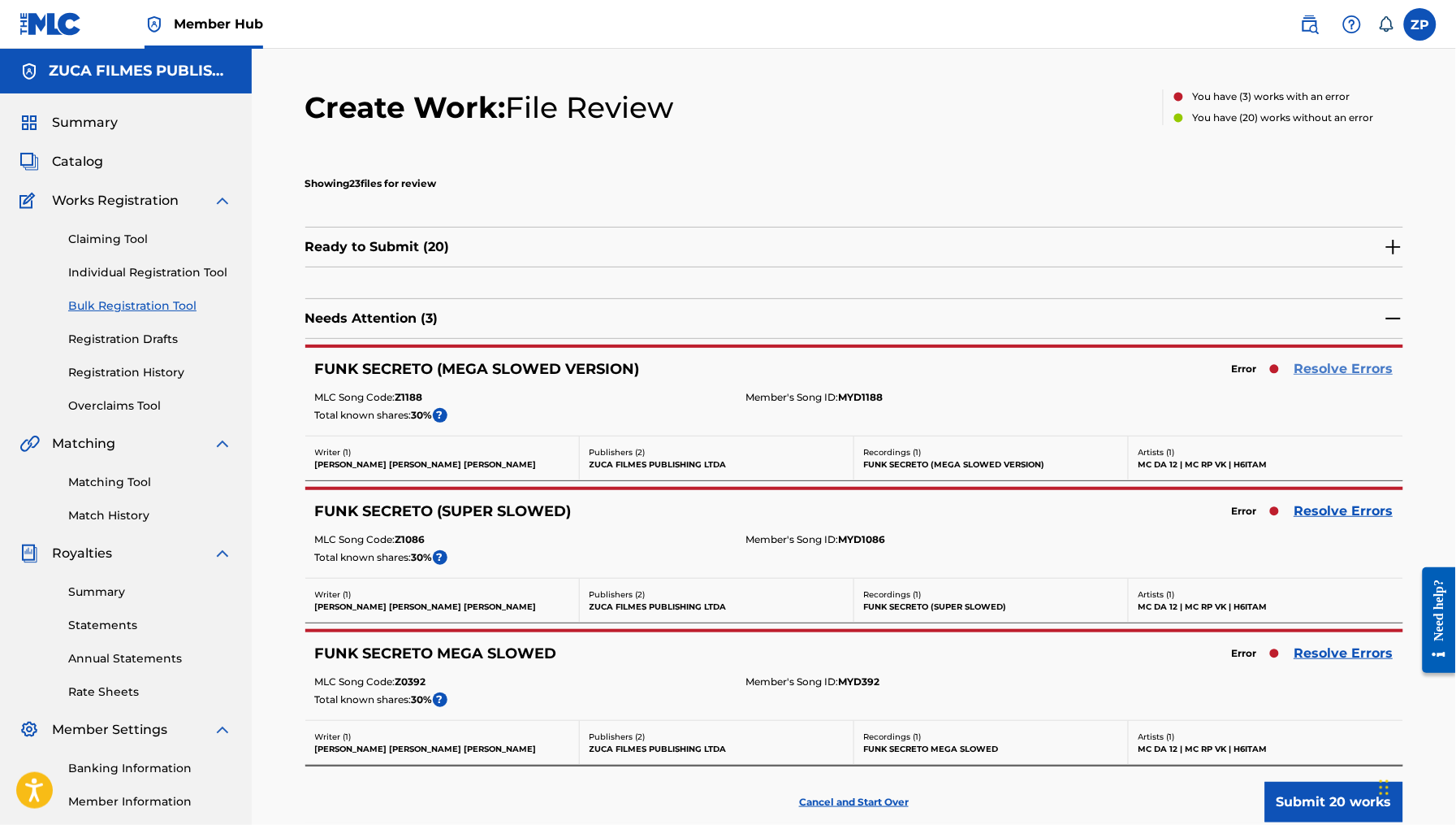
click at [1361, 377] on link "Resolve Errors" at bounding box center [1344, 369] width 99 height 19
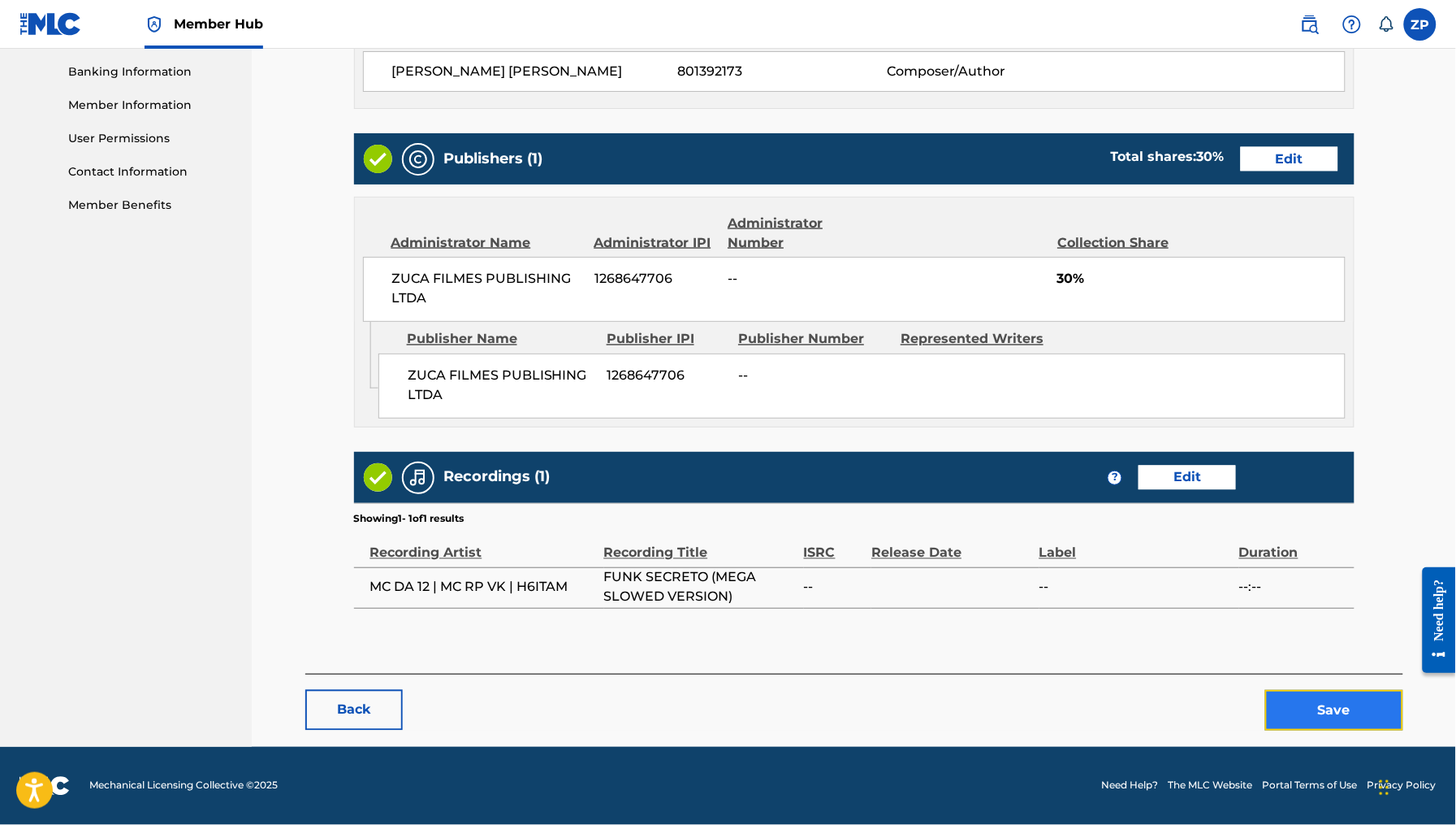
click at [1313, 713] on button "Save" at bounding box center [1334, 710] width 138 height 41
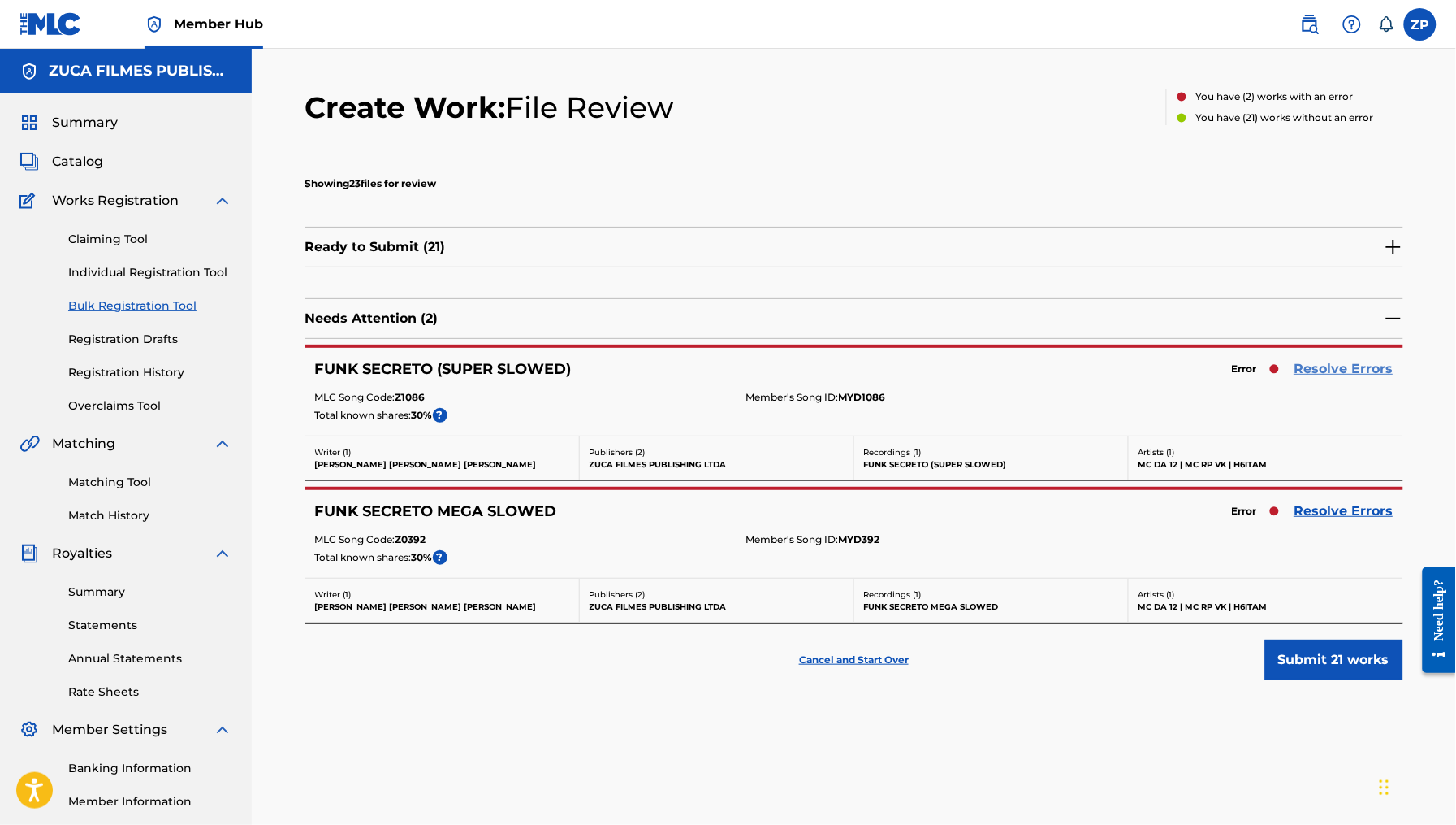
click at [1332, 367] on link "Resolve Errors" at bounding box center [1344, 369] width 99 height 19
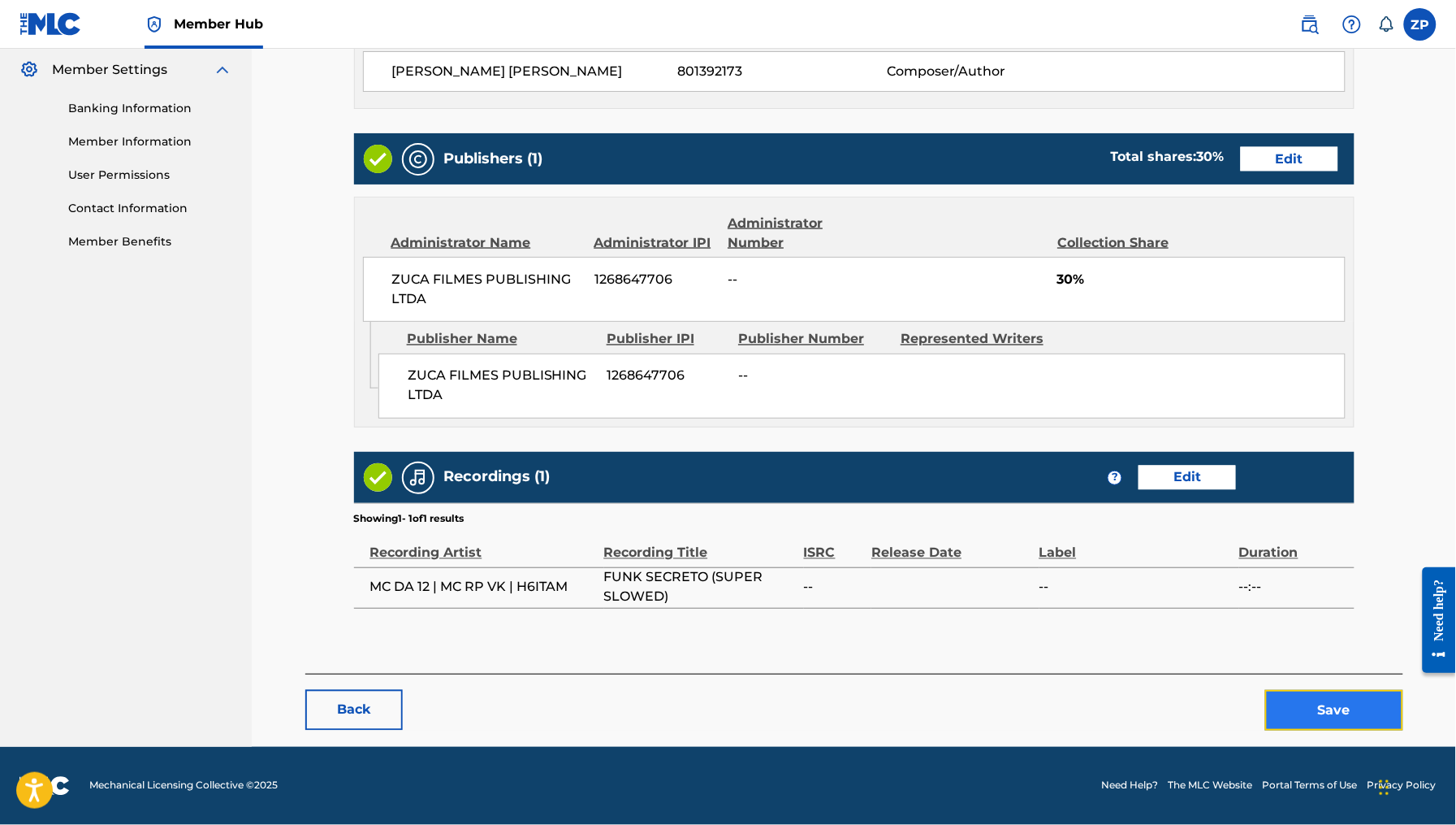
click at [1285, 707] on button "Save" at bounding box center [1334, 710] width 138 height 41
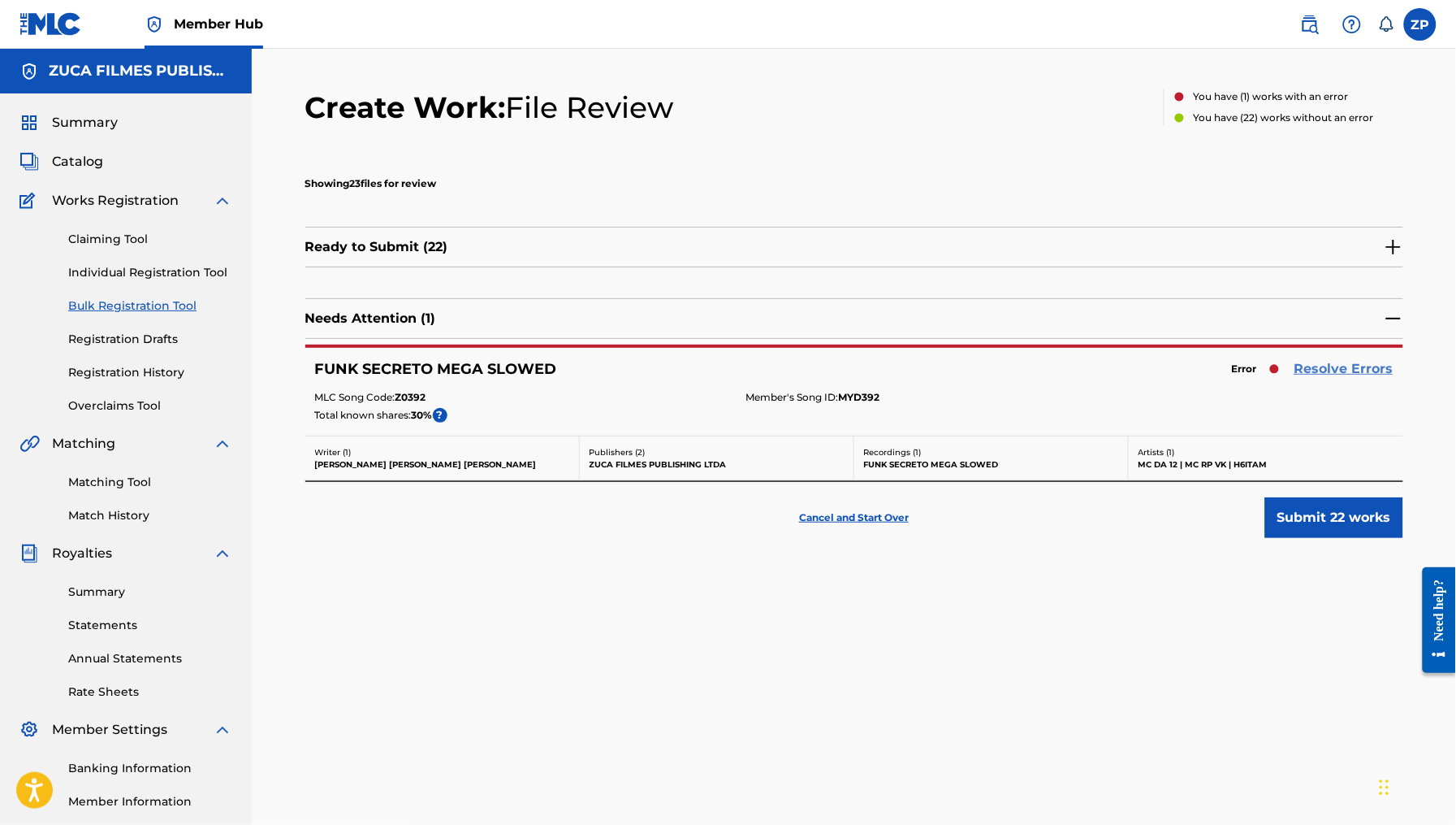
click at [1332, 371] on link "Resolve Errors" at bounding box center [1344, 369] width 99 height 19
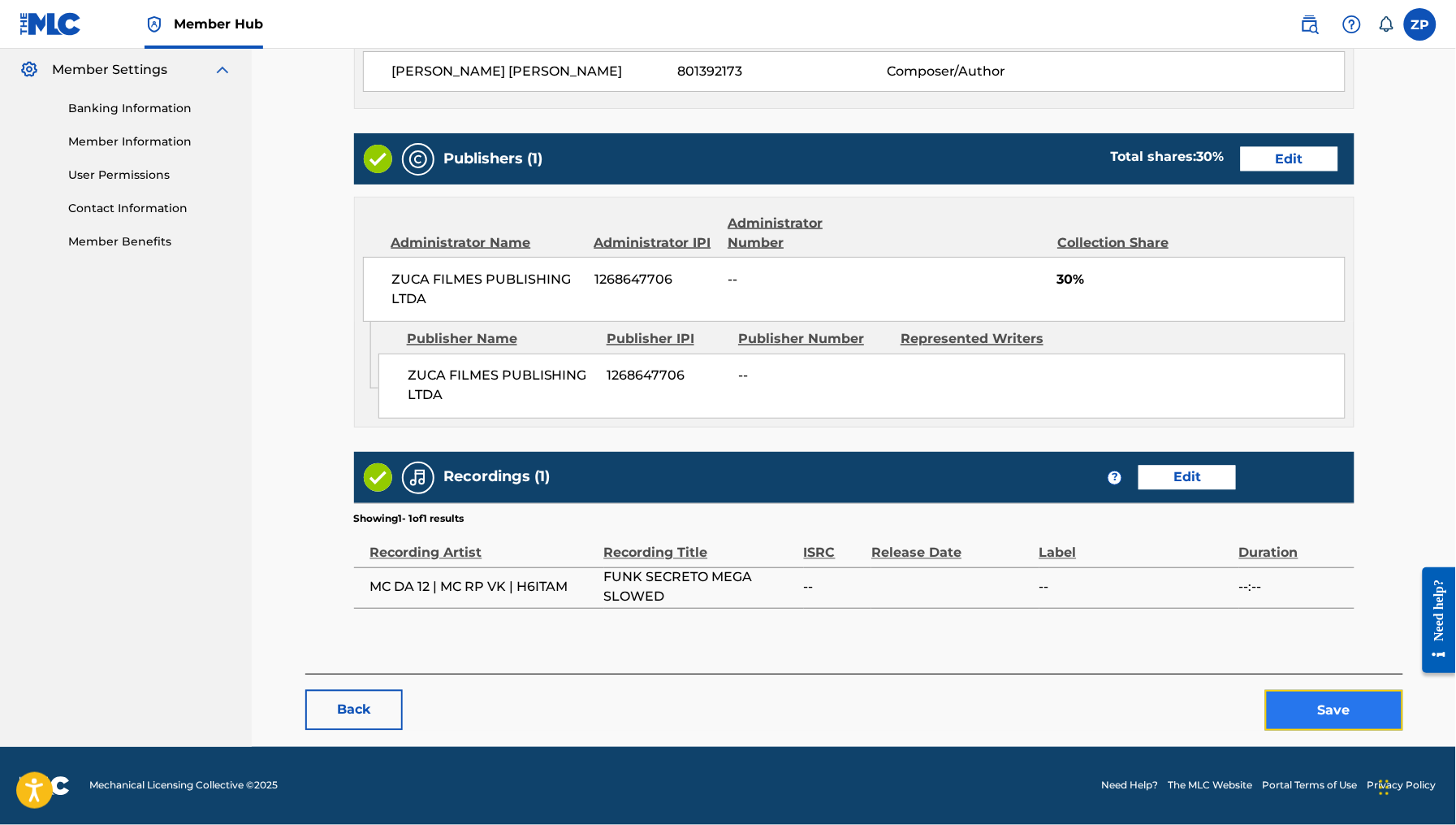
click at [1300, 713] on button "Save" at bounding box center [1334, 710] width 138 height 41
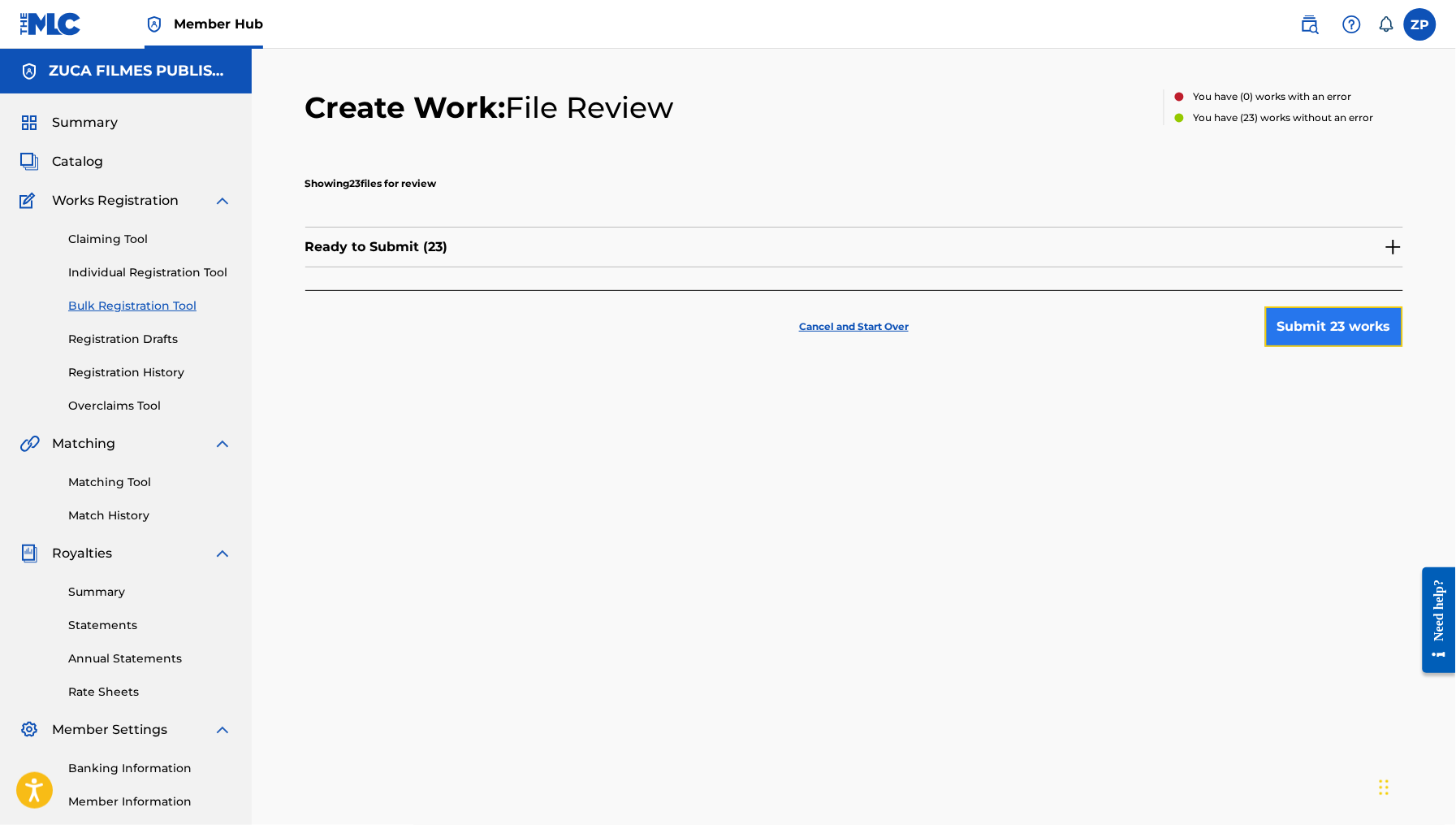
click at [1372, 323] on button "Submit 23 works" at bounding box center [1334, 327] width 138 height 41
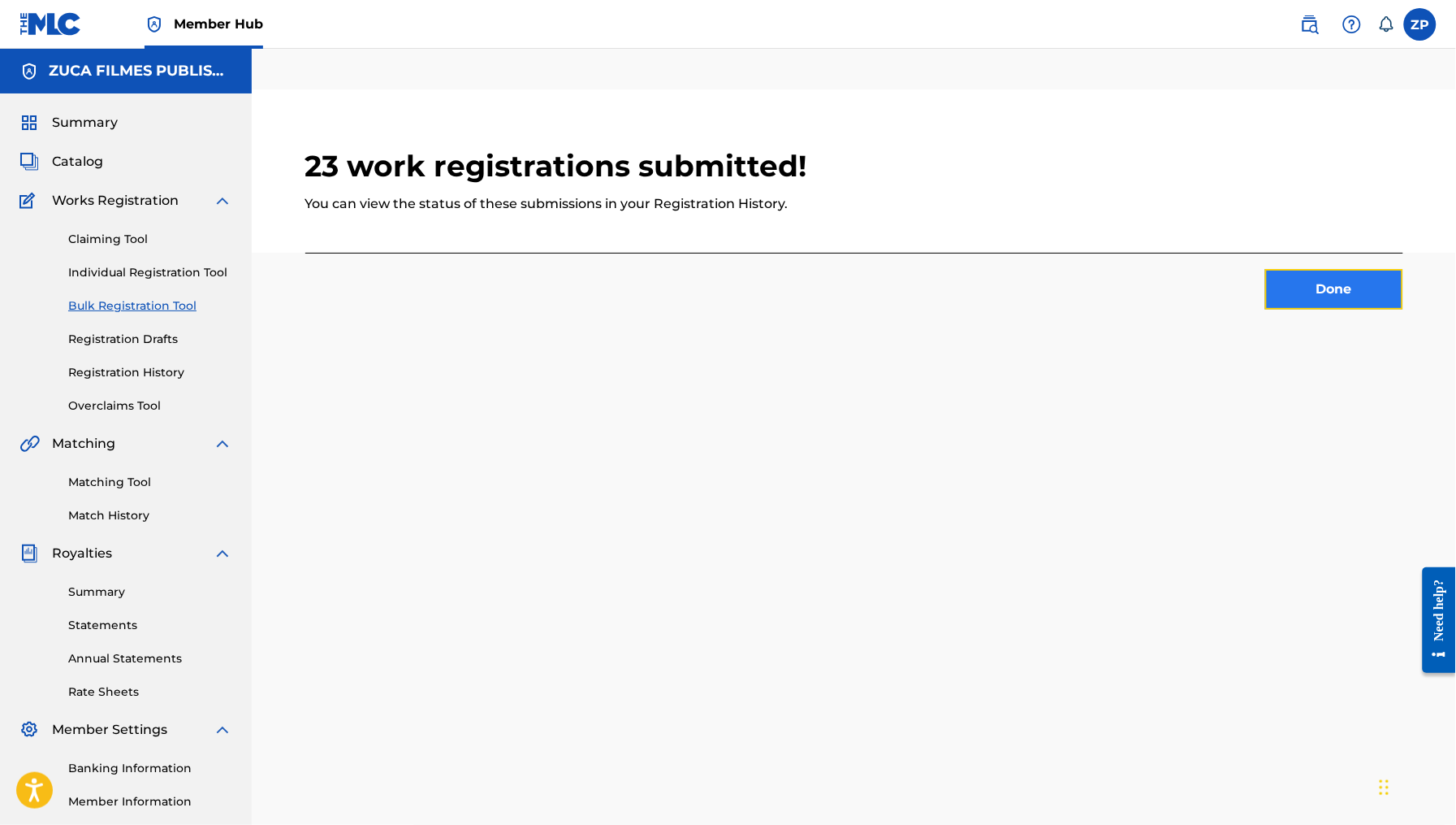
click at [1301, 300] on button "Done" at bounding box center [1334, 289] width 138 height 41
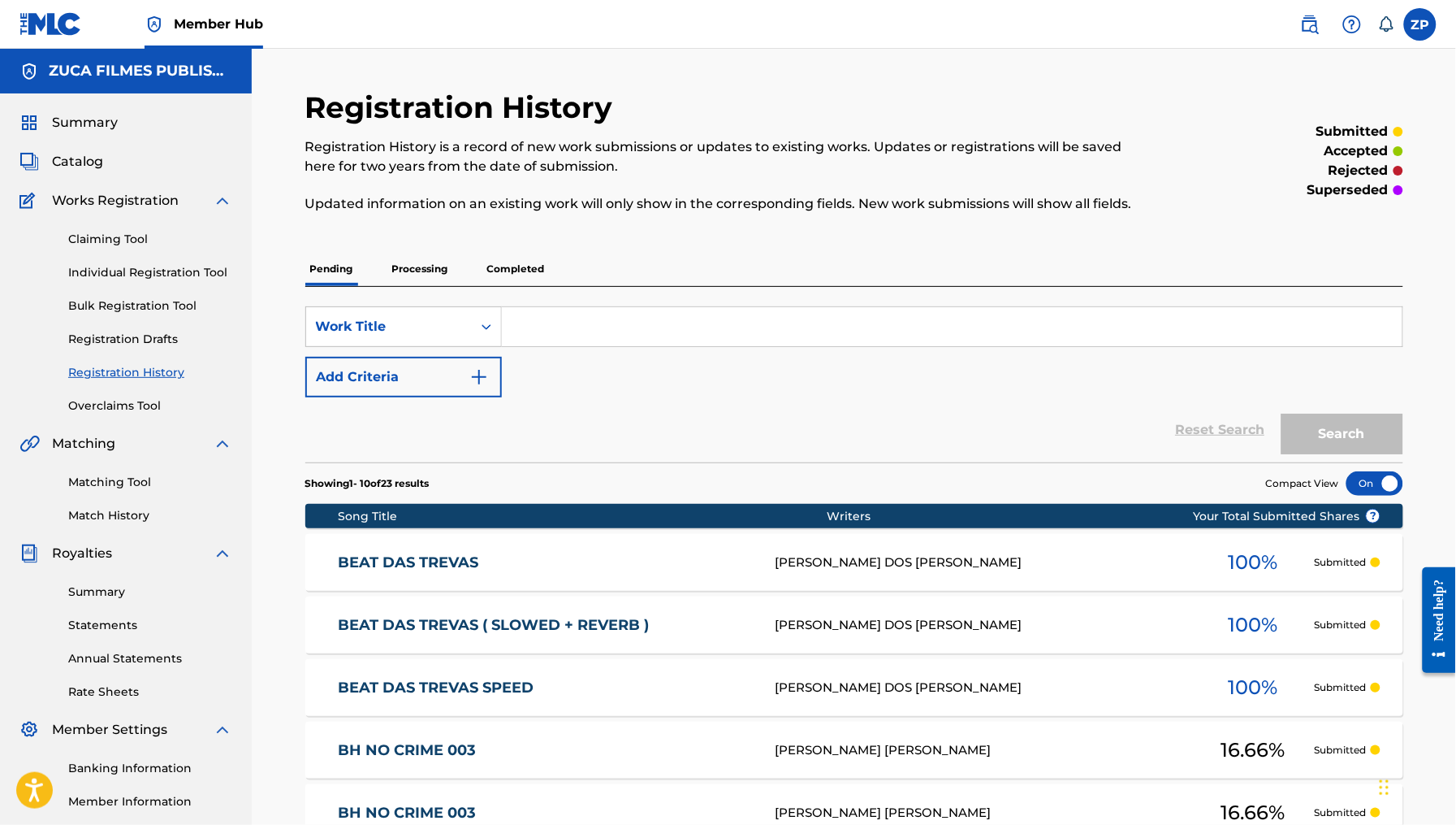
click at [123, 121] on div "Summary" at bounding box center [125, 123] width 213 height 19
click at [77, 128] on span "Summary" at bounding box center [85, 123] width 66 height 19
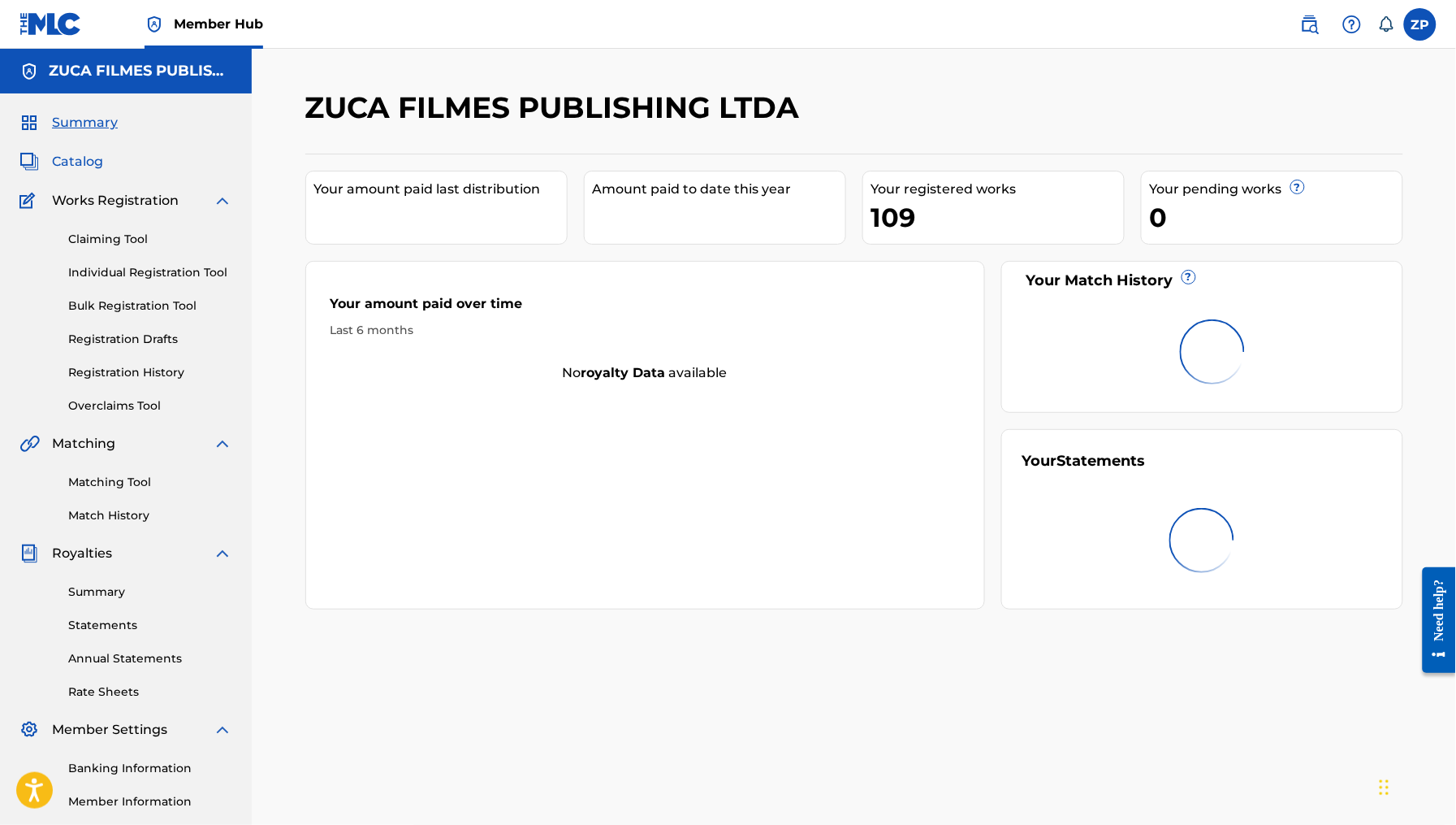
click at [90, 161] on span "Catalog" at bounding box center [77, 161] width 52 height 19
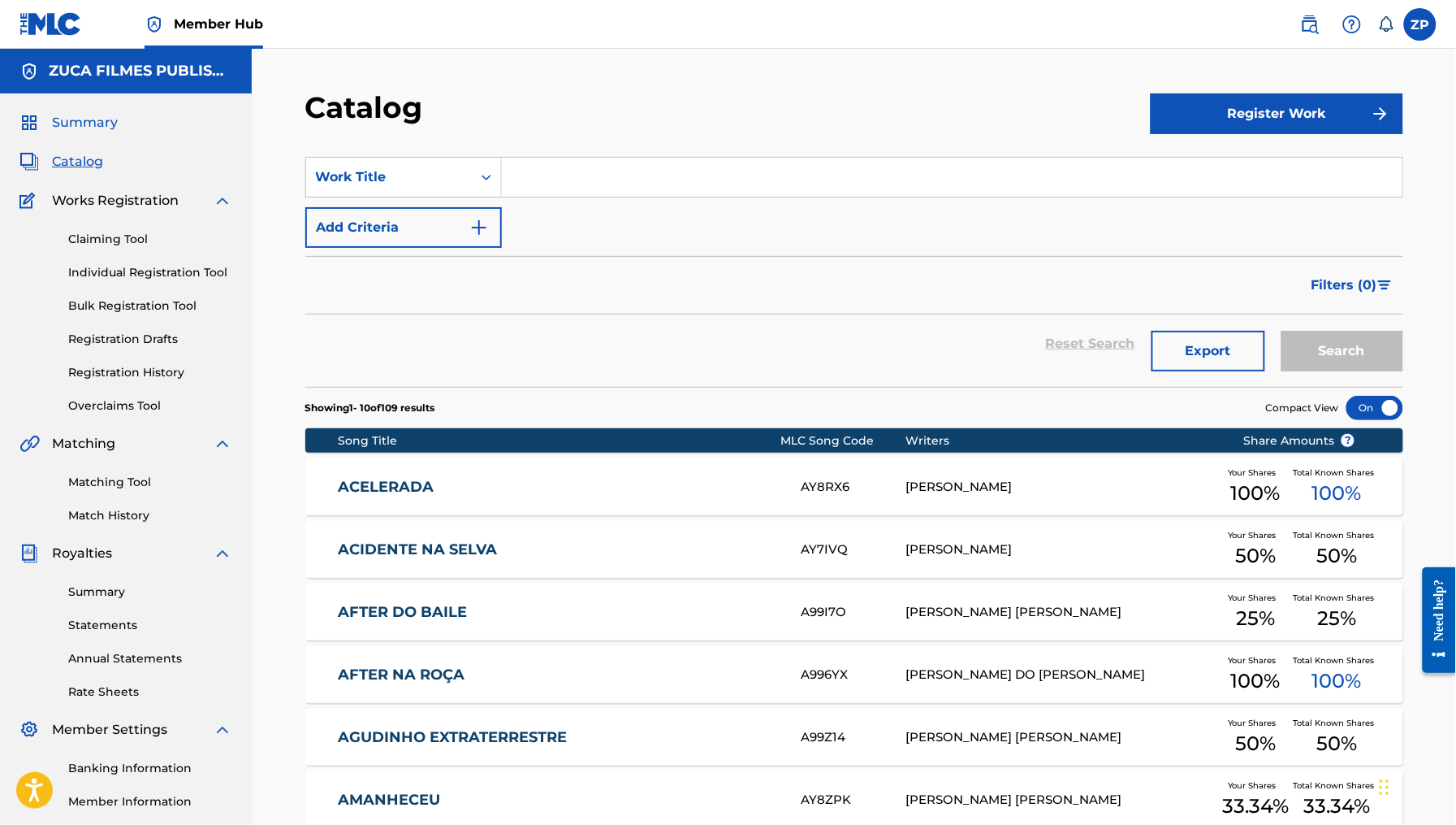
click at [98, 129] on span "Summary" at bounding box center [85, 123] width 66 height 19
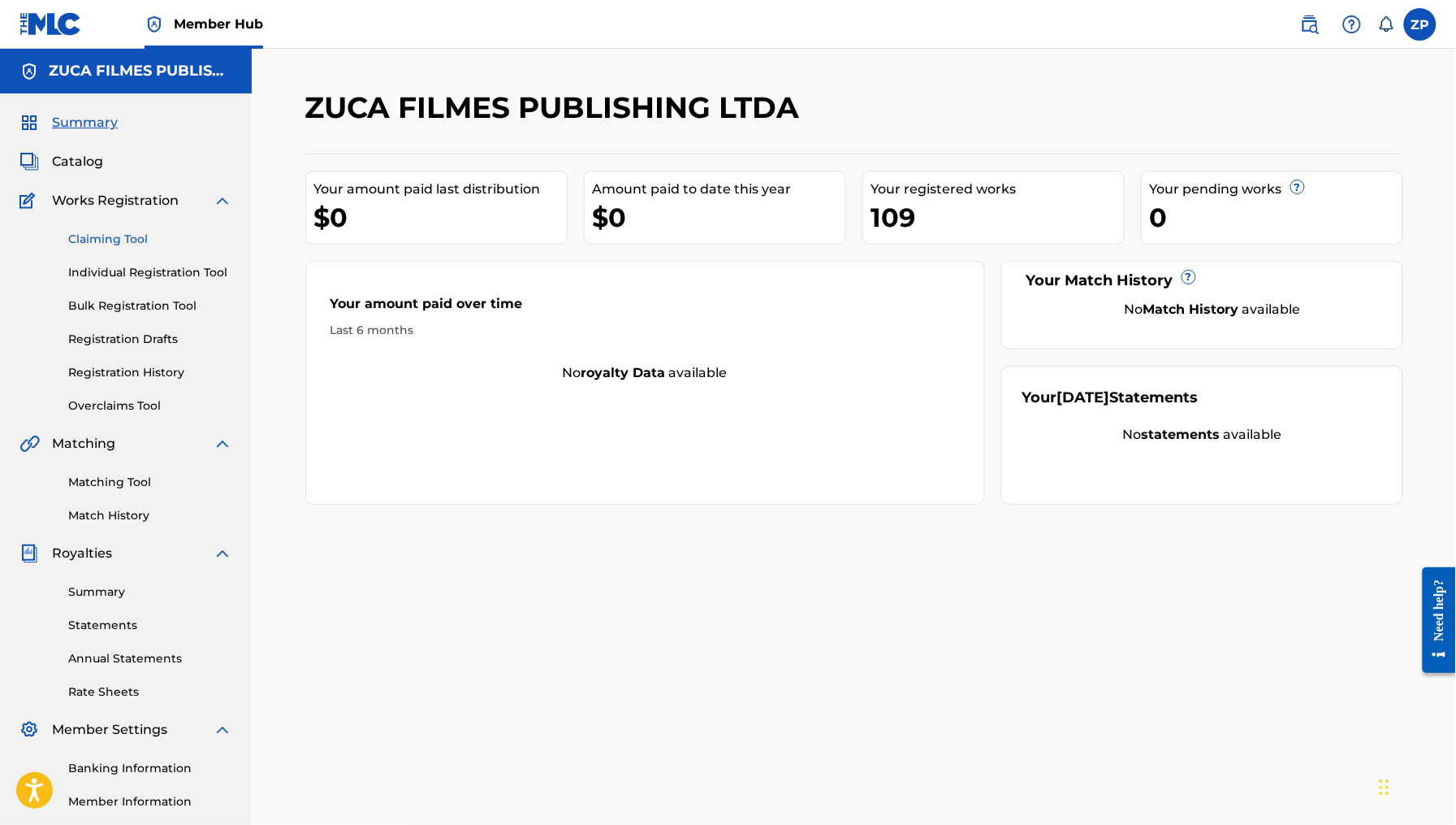
click at [98, 233] on link "Claiming Tool" at bounding box center [150, 239] width 164 height 18
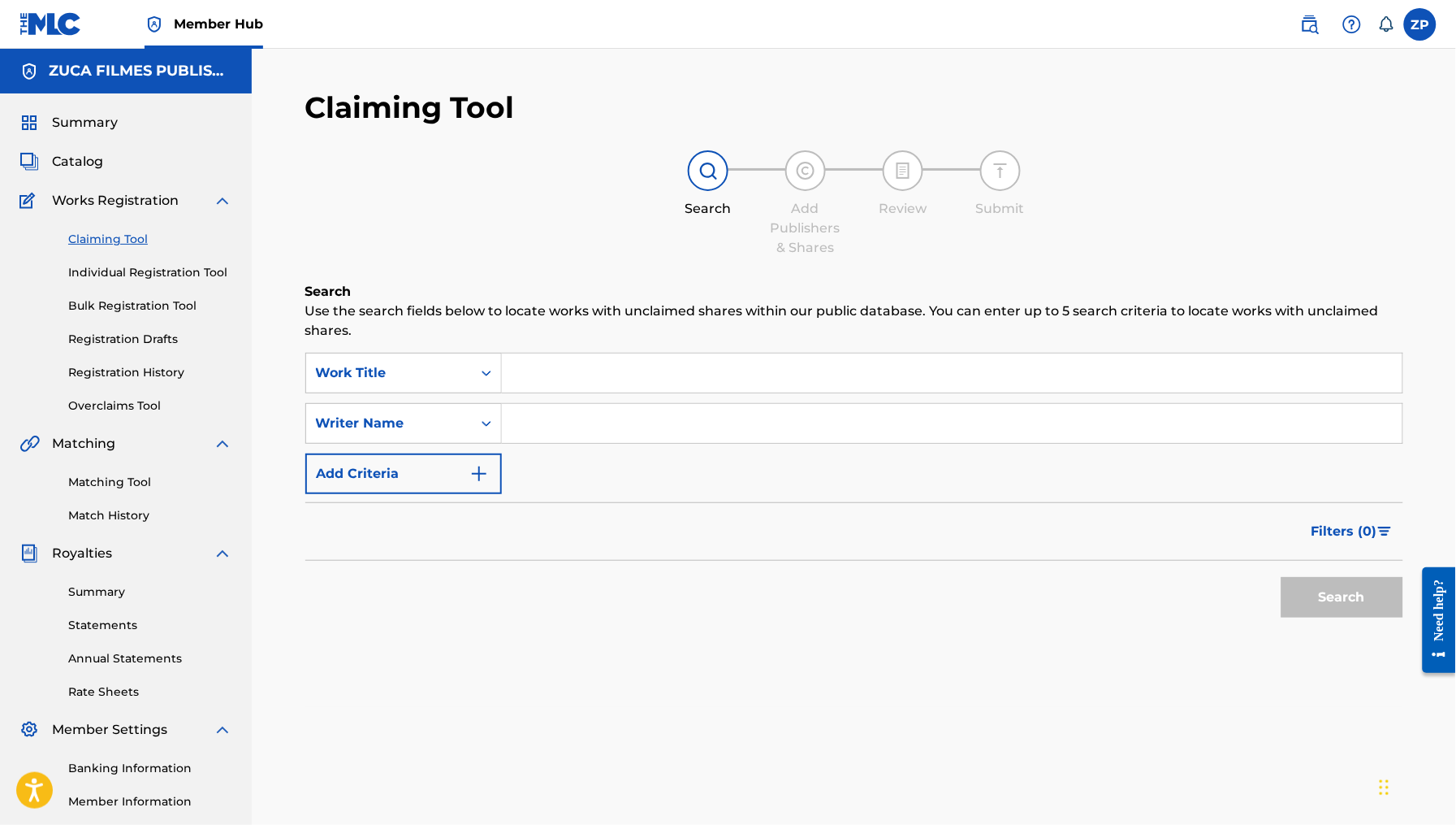
click at [160, 257] on div "Claiming Tool Individual Registration Tool Bulk Registration Tool Registration …" at bounding box center [125, 312] width 213 height 204
click at [162, 278] on link "Individual Registration Tool" at bounding box center [150, 272] width 164 height 18
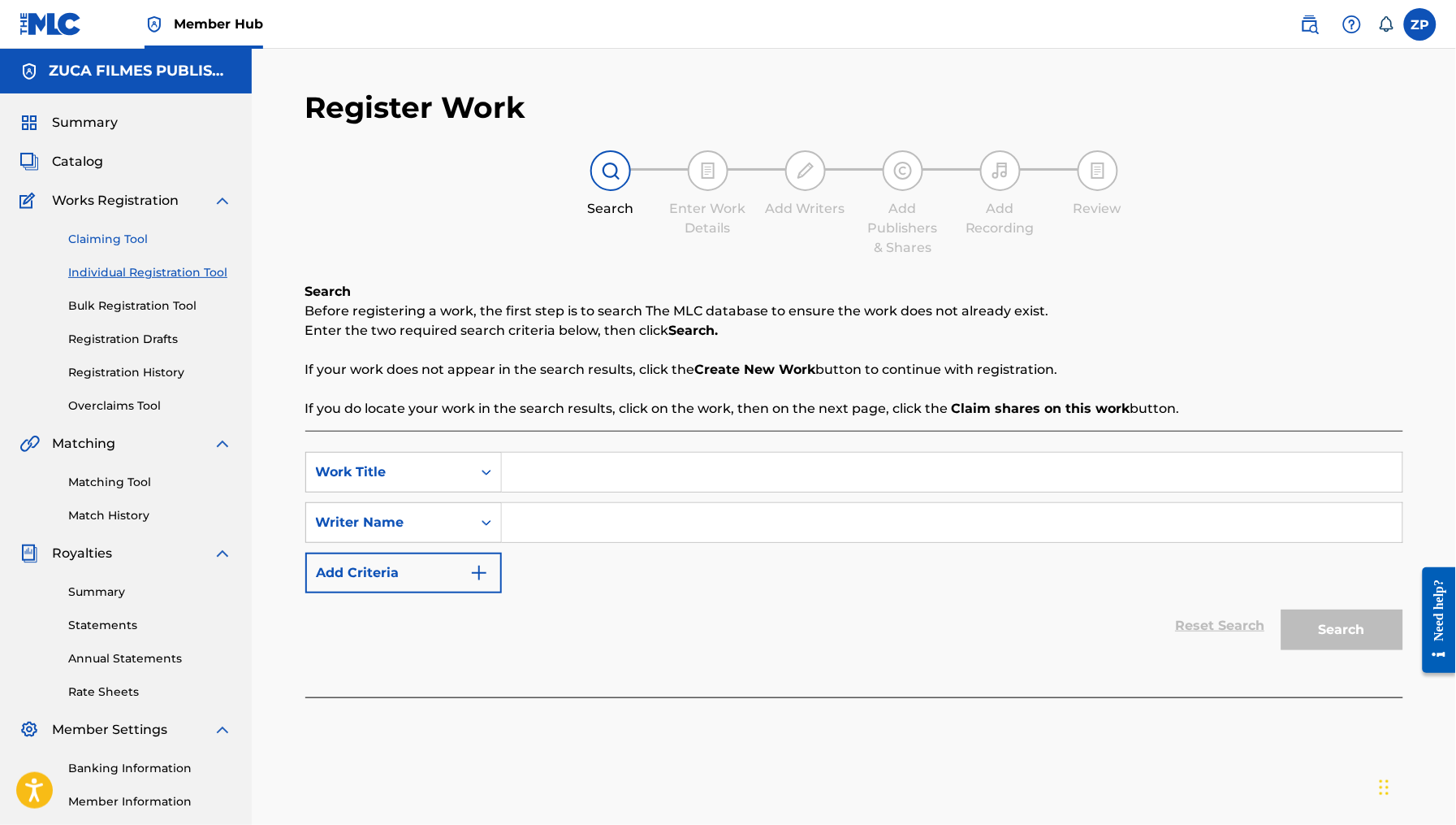
click at [145, 236] on link "Claiming Tool" at bounding box center [150, 239] width 164 height 18
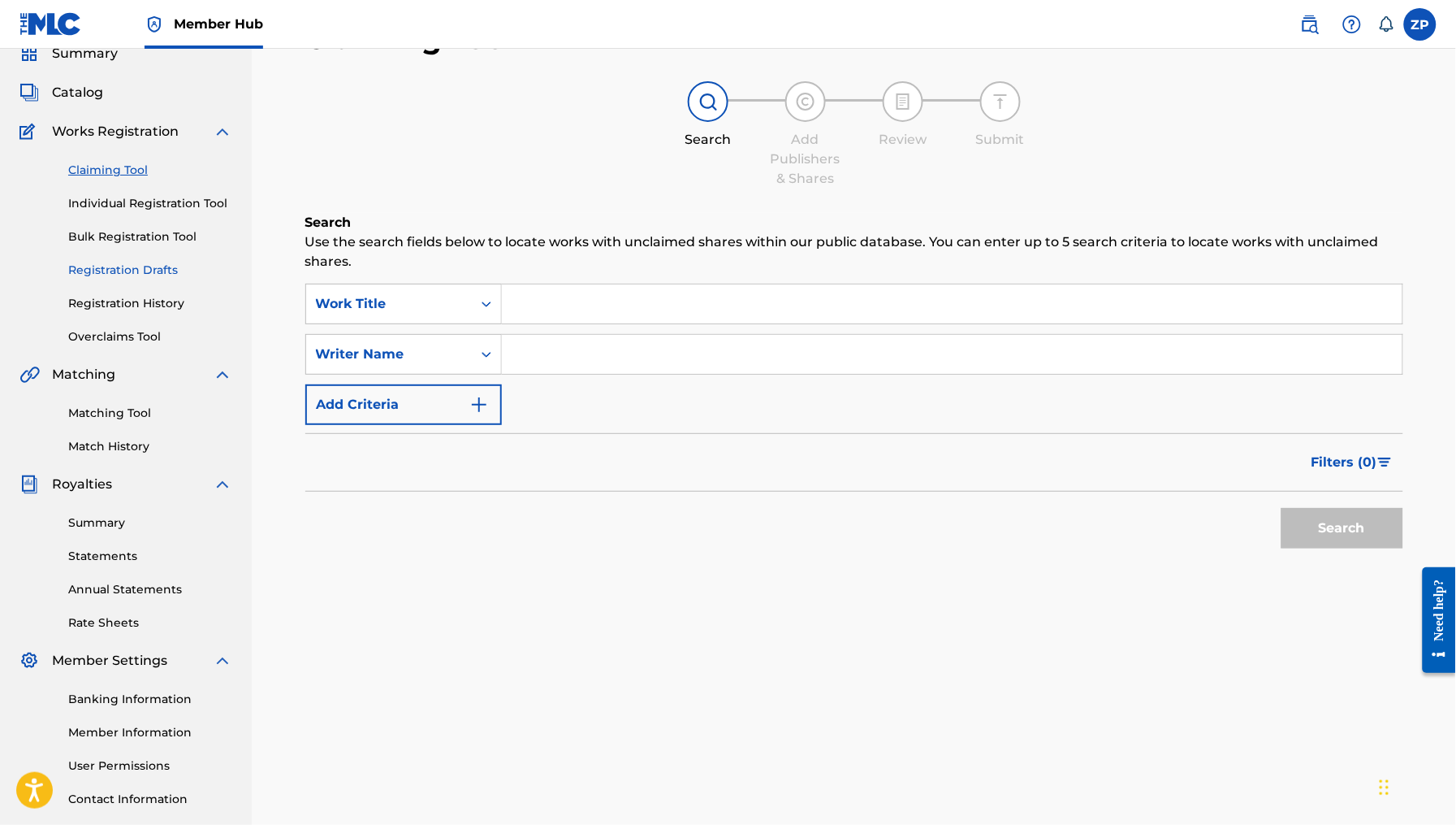
scroll to position [183, 0]
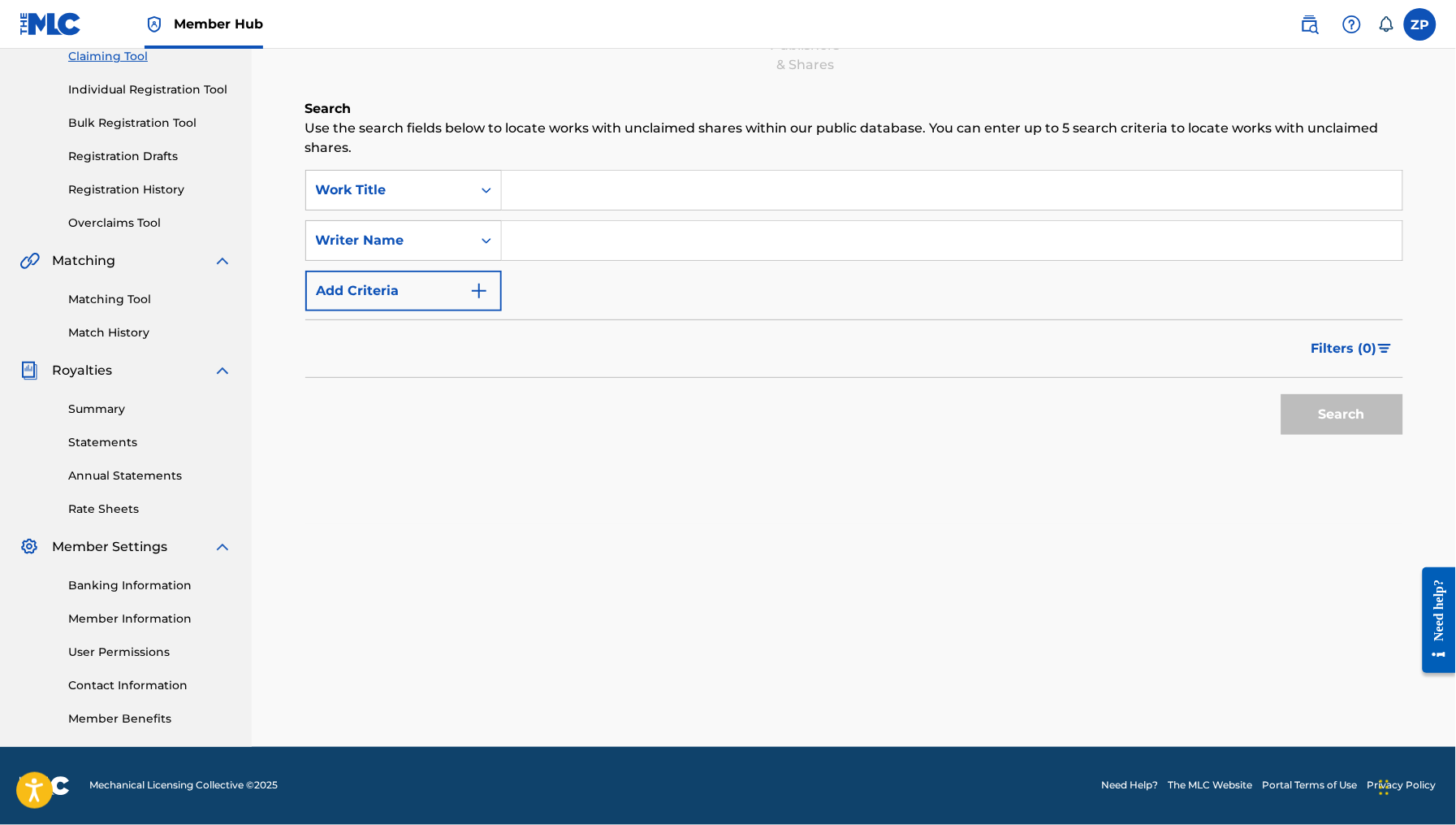
click at [118, 416] on div "Summary Statements Annual Statements Rate Sheets" at bounding box center [125, 448] width 213 height 137
click at [117, 414] on link "Summary" at bounding box center [150, 410] width 164 height 18
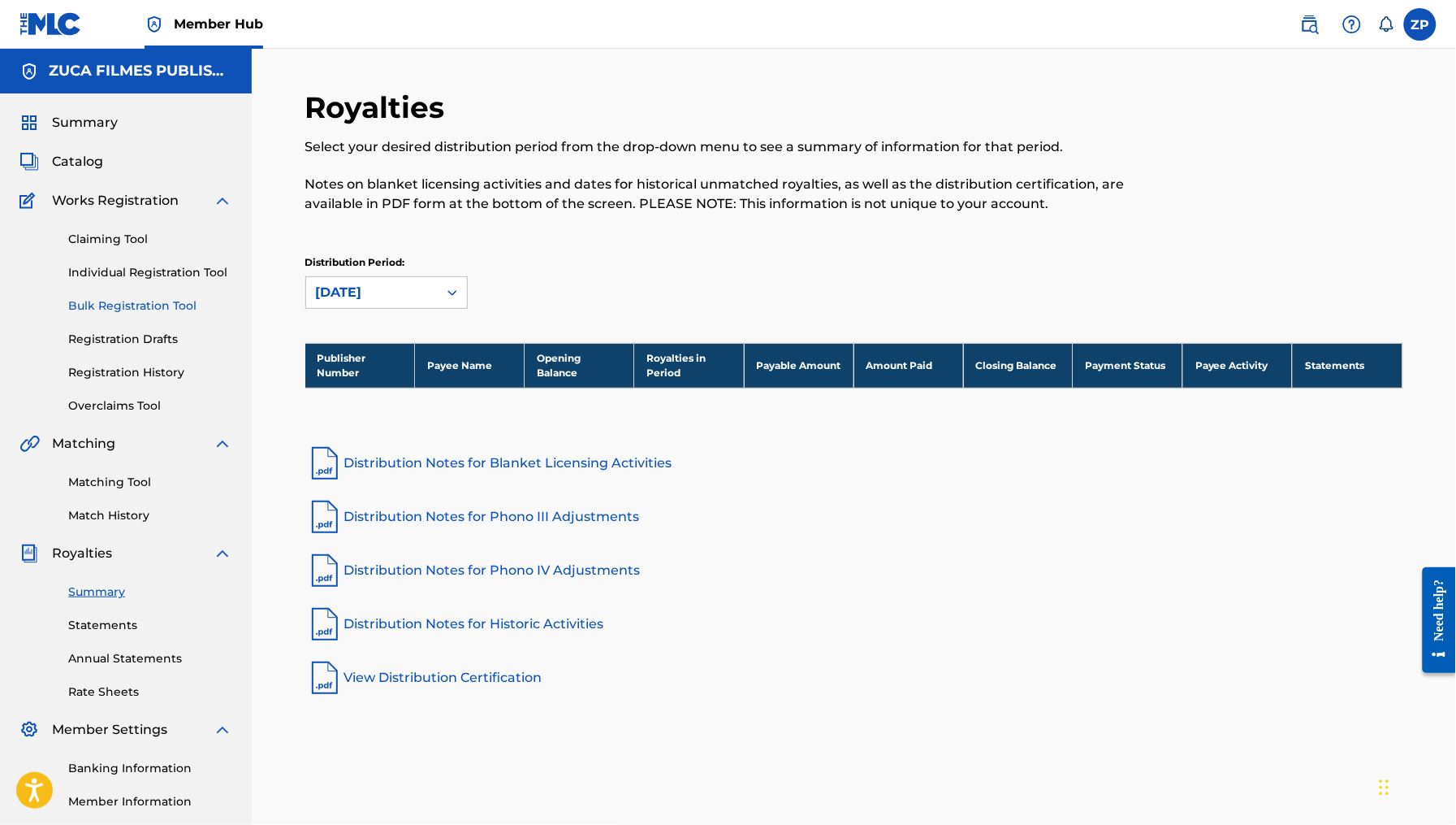
click at [125, 304] on link "Bulk Registration Tool" at bounding box center [150, 306] width 164 height 18
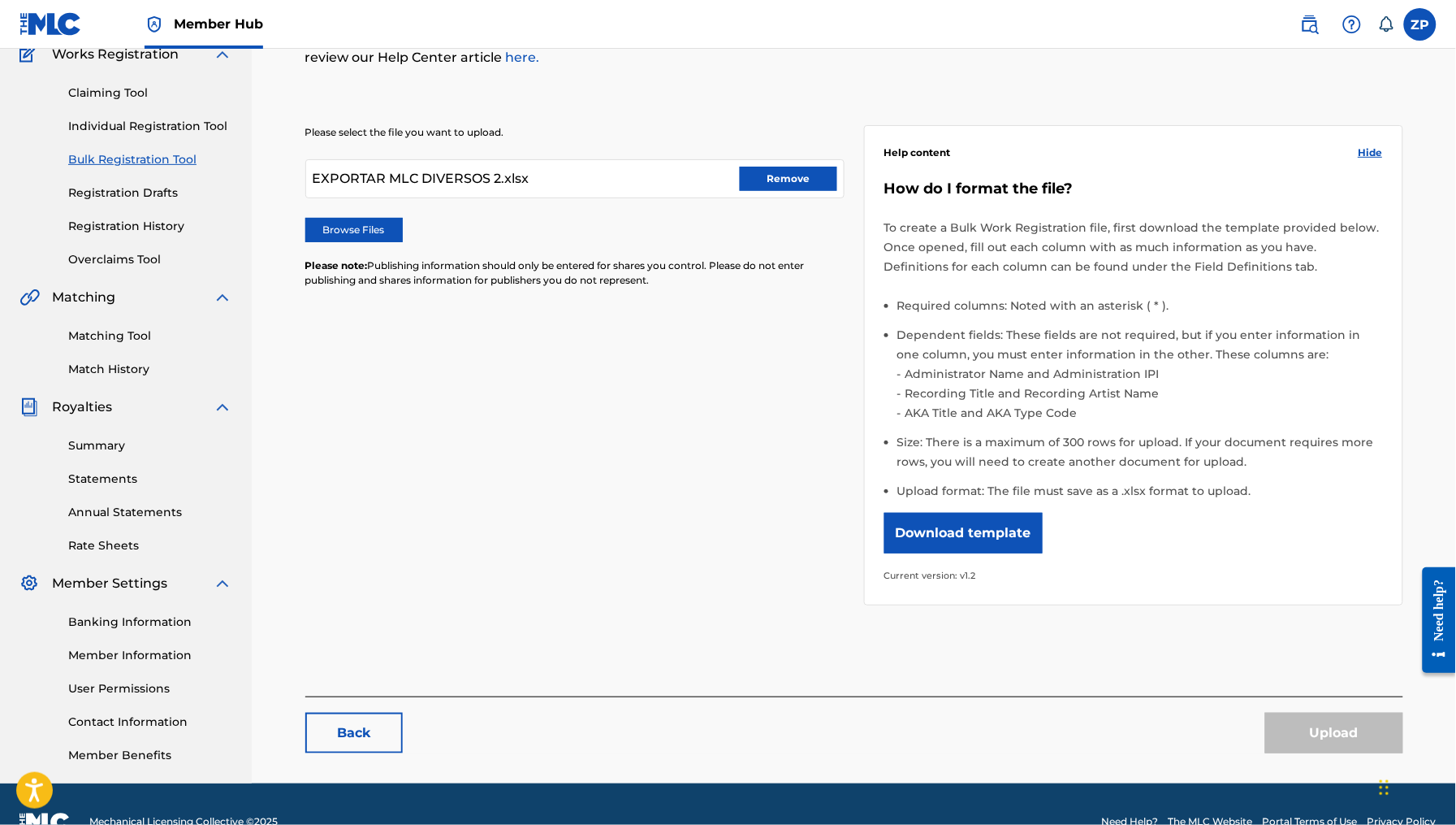
scroll to position [119, 0]
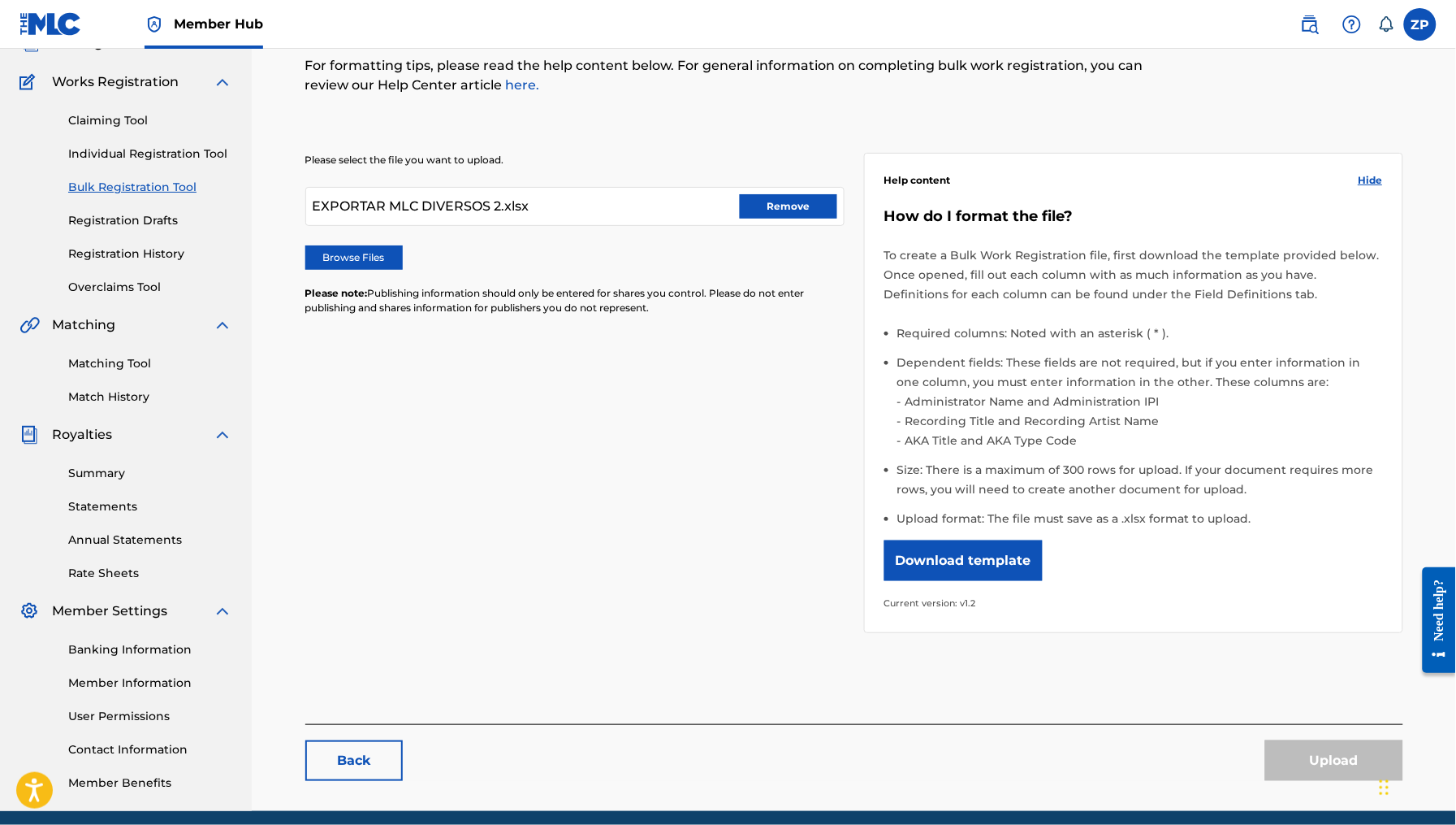
click at [150, 190] on link "Bulk Registration Tool" at bounding box center [150, 188] width 164 height 18
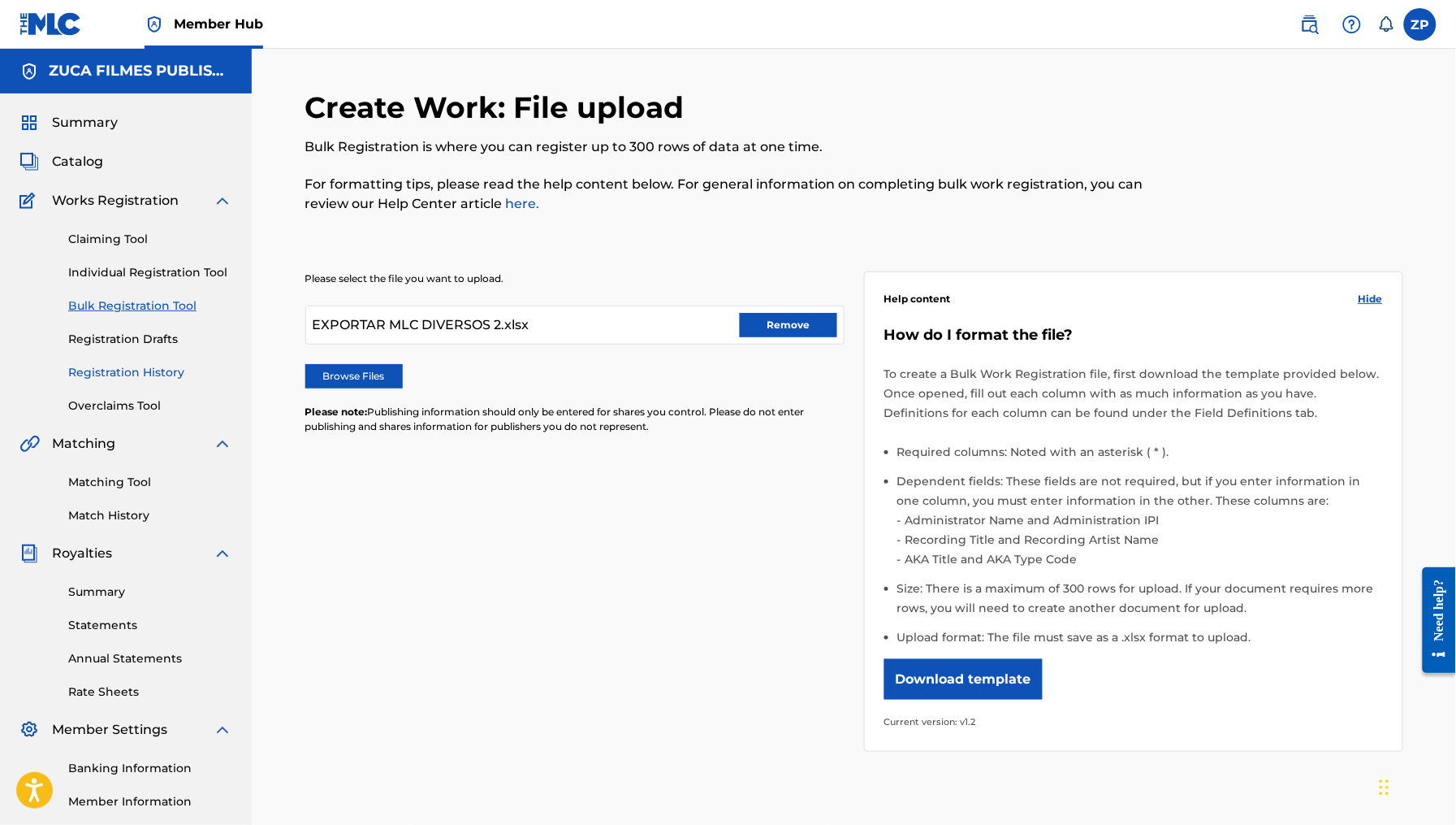
click at [121, 375] on link "Registration History" at bounding box center [150, 373] width 164 height 18
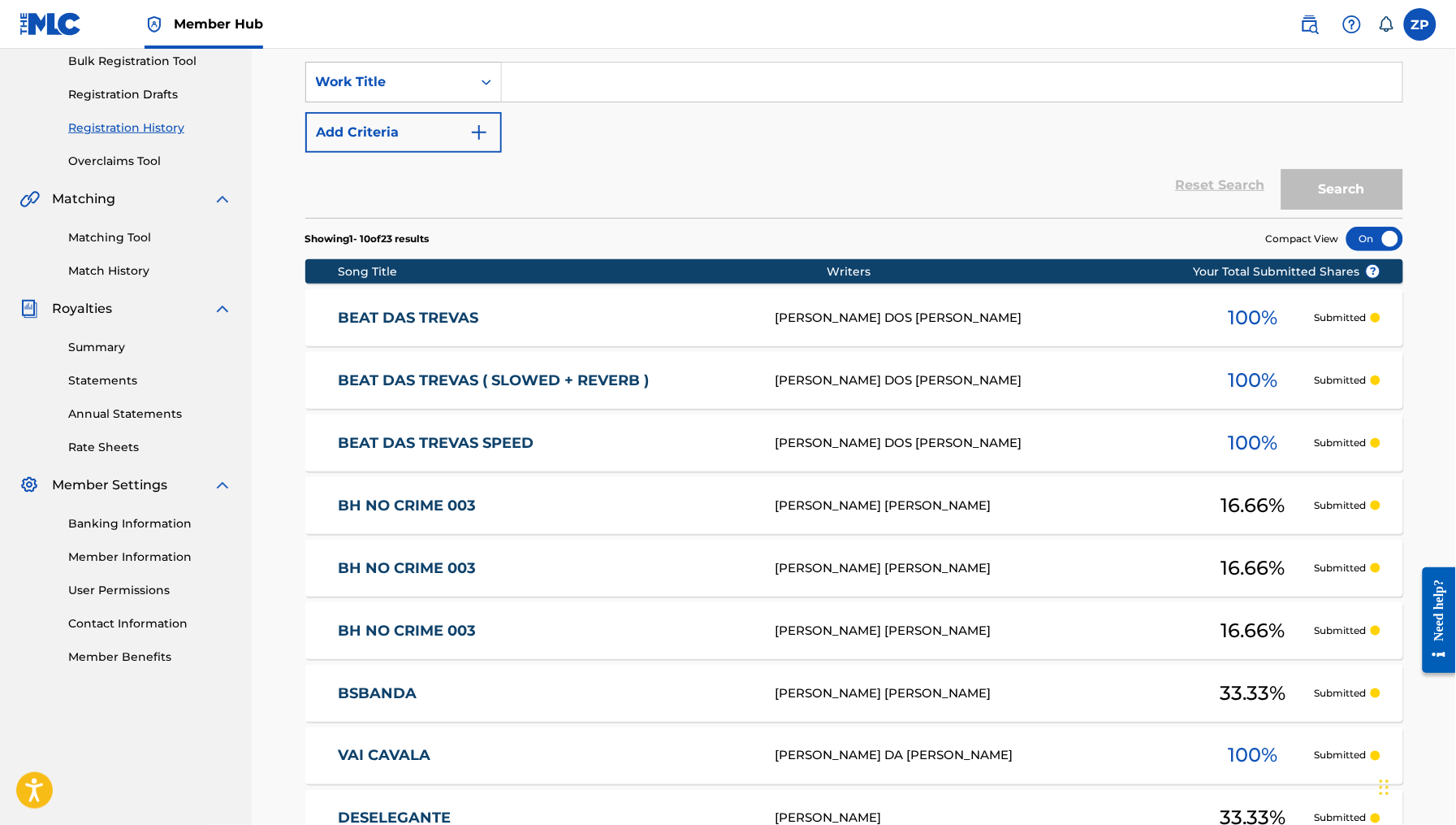
scroll to position [94, 0]
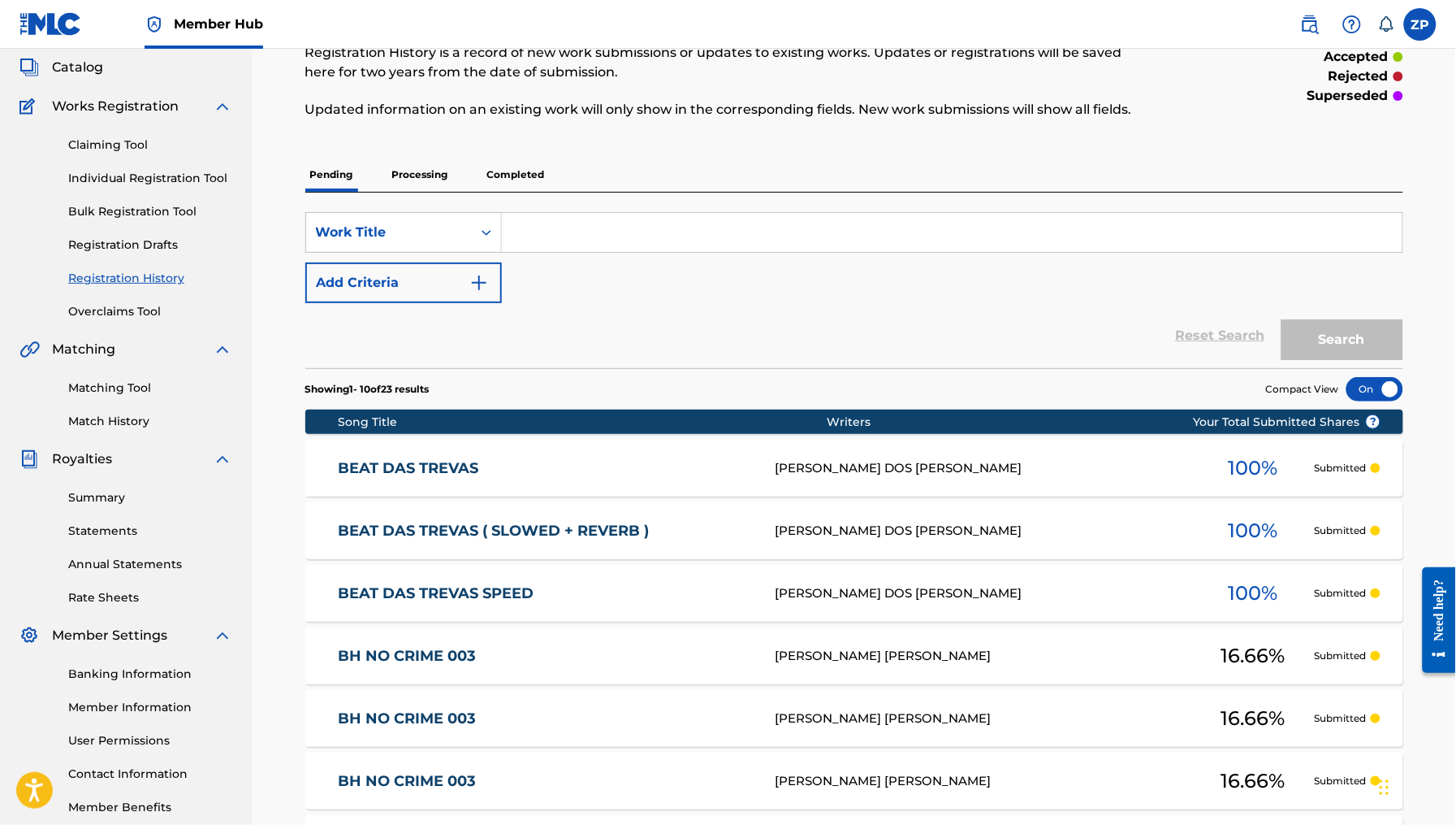
click at [535, 181] on p "Completed" at bounding box center [515, 174] width 67 height 34
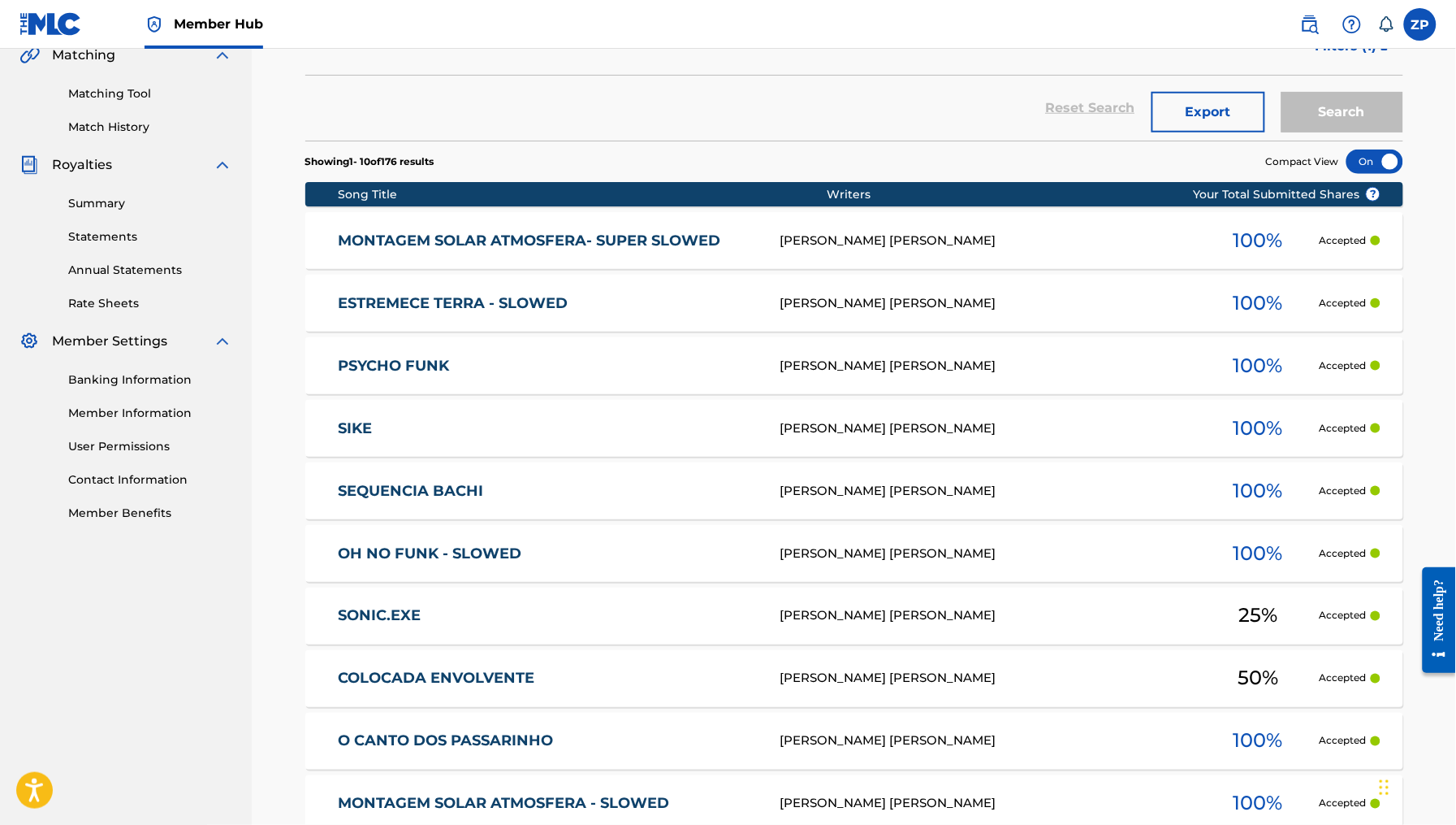
scroll to position [148, 0]
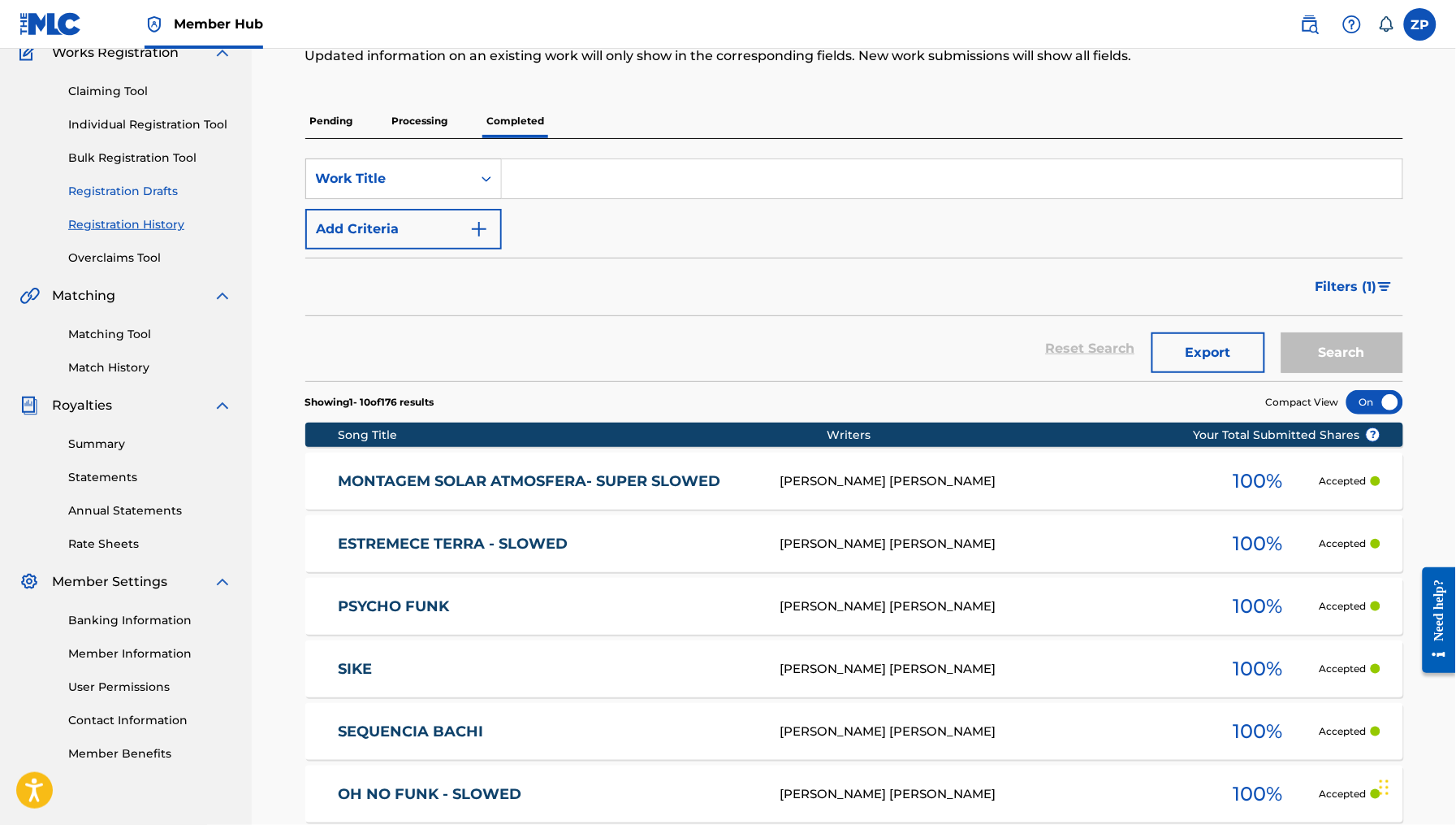
click at [154, 195] on link "Registration Drafts" at bounding box center [150, 192] width 164 height 18
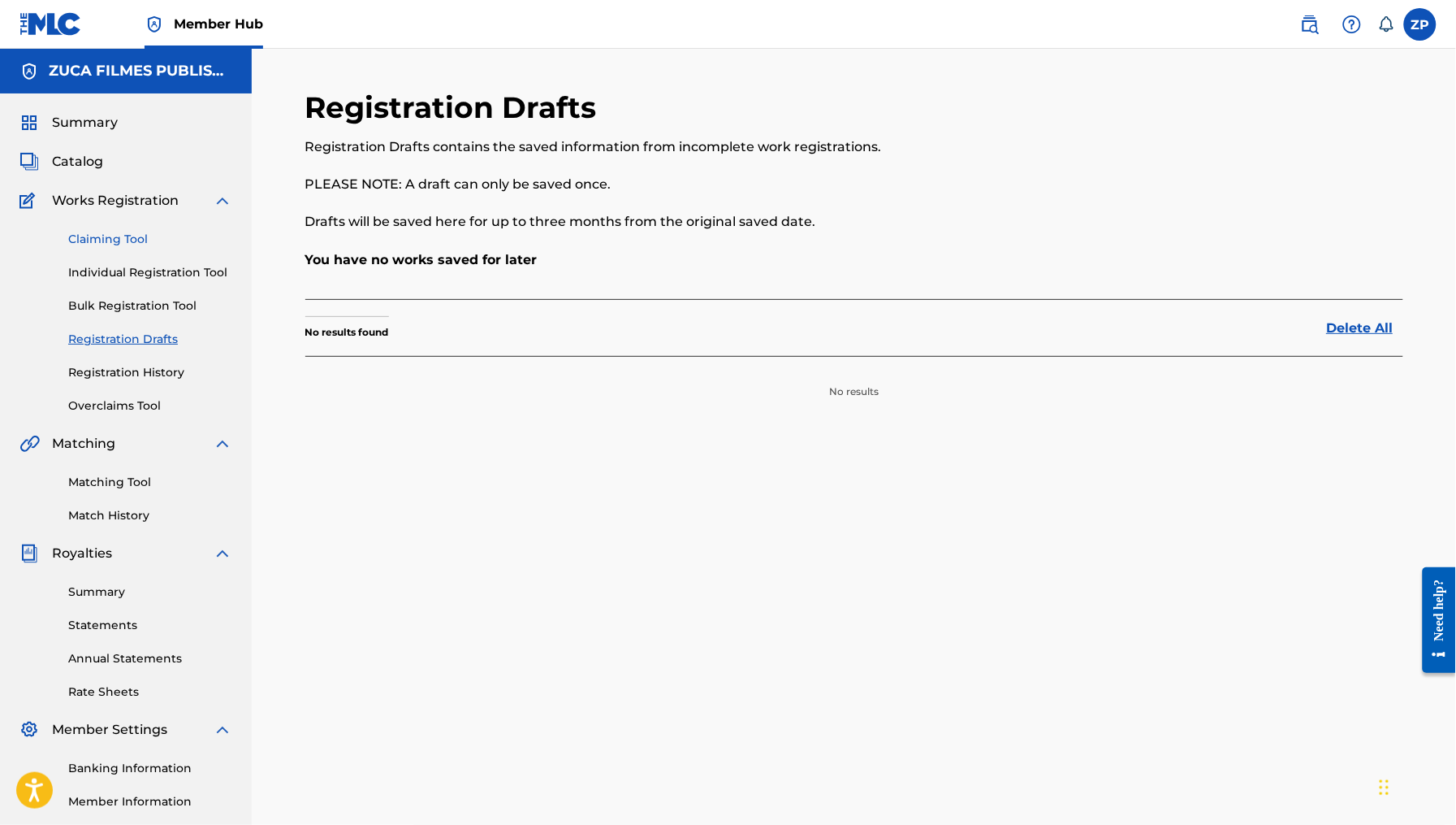
click at [105, 239] on link "Claiming Tool" at bounding box center [150, 239] width 164 height 18
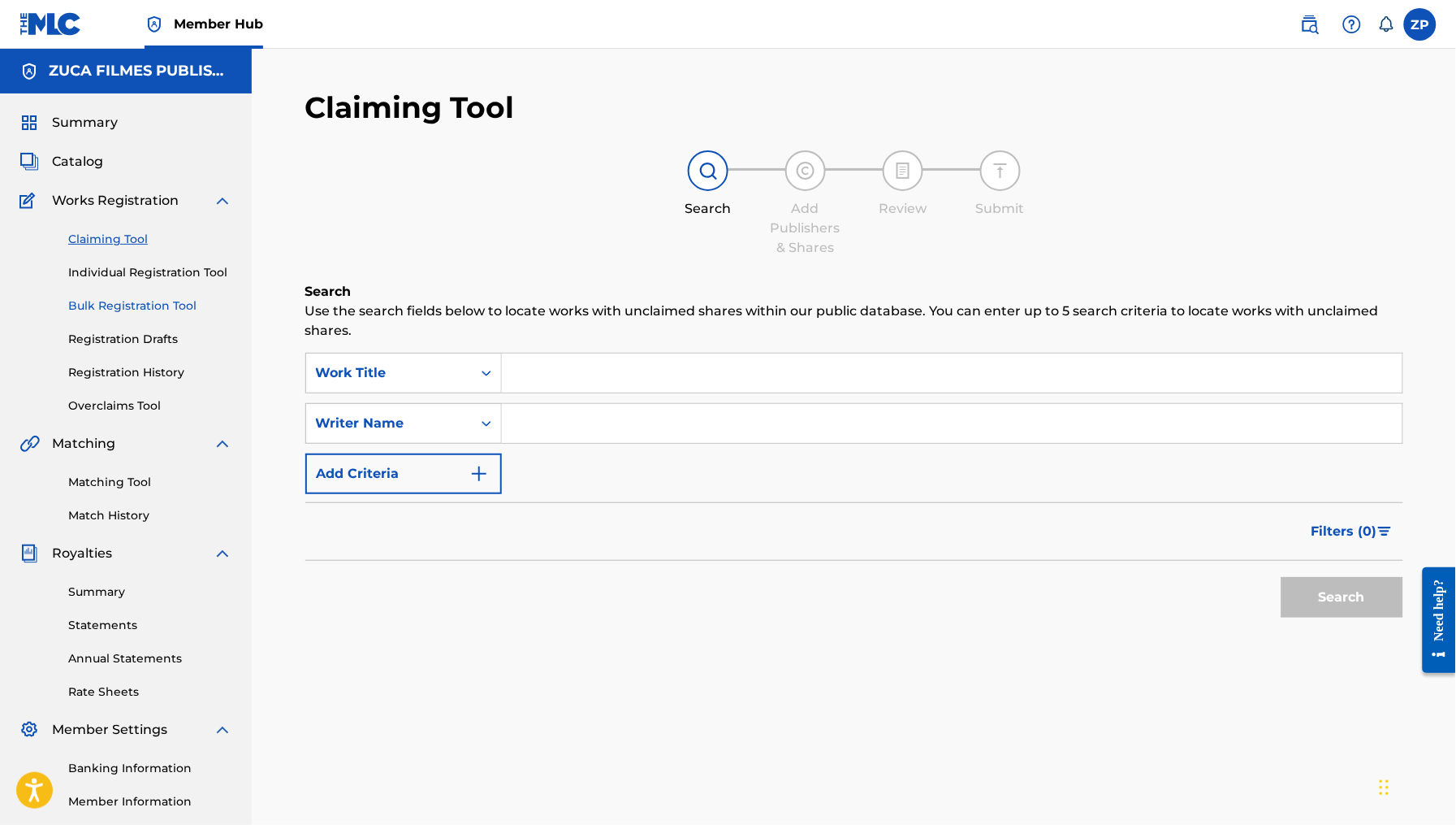
click at [119, 306] on link "Bulk Registration Tool" at bounding box center [150, 306] width 164 height 18
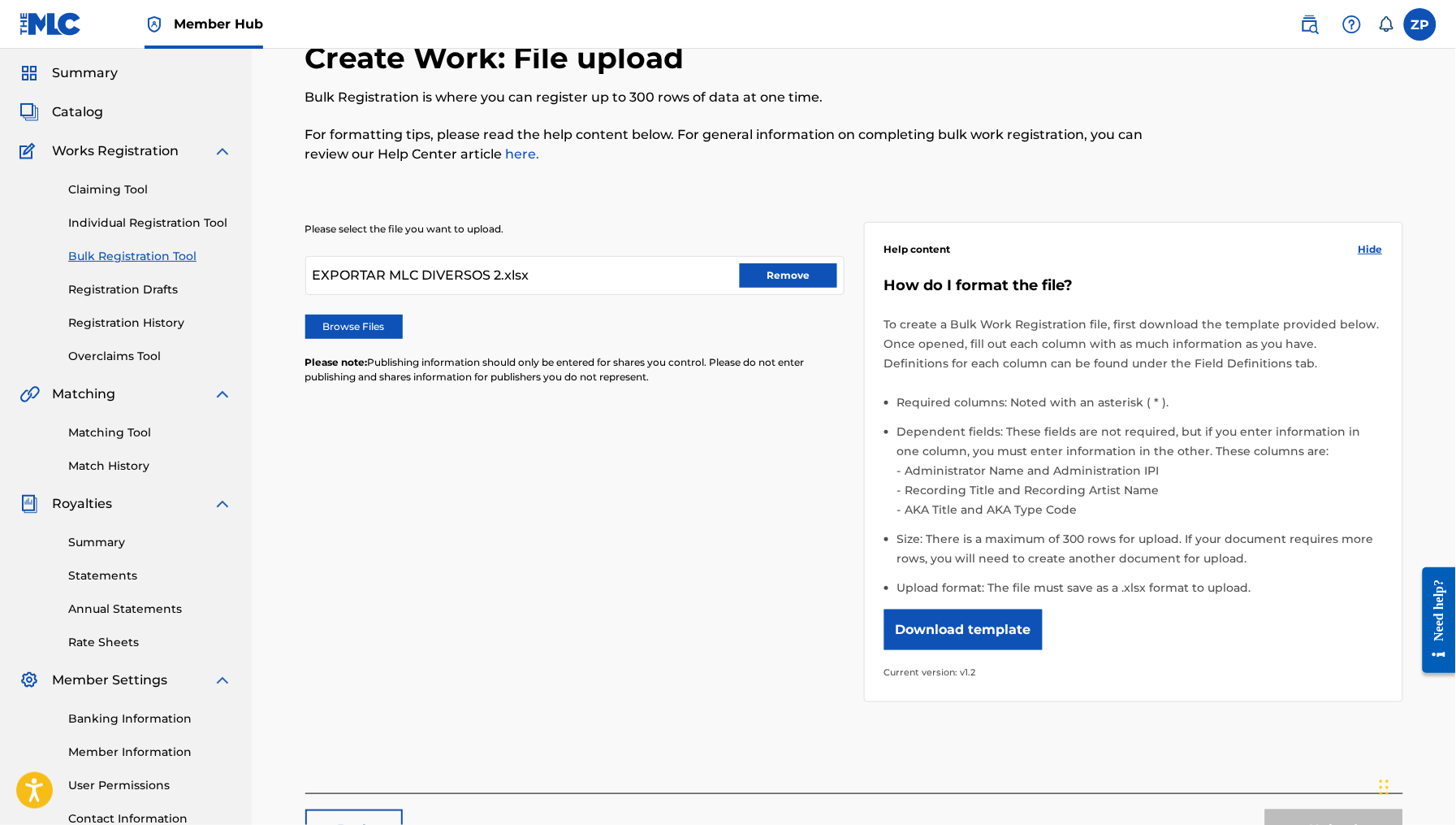
scroll to position [183, 0]
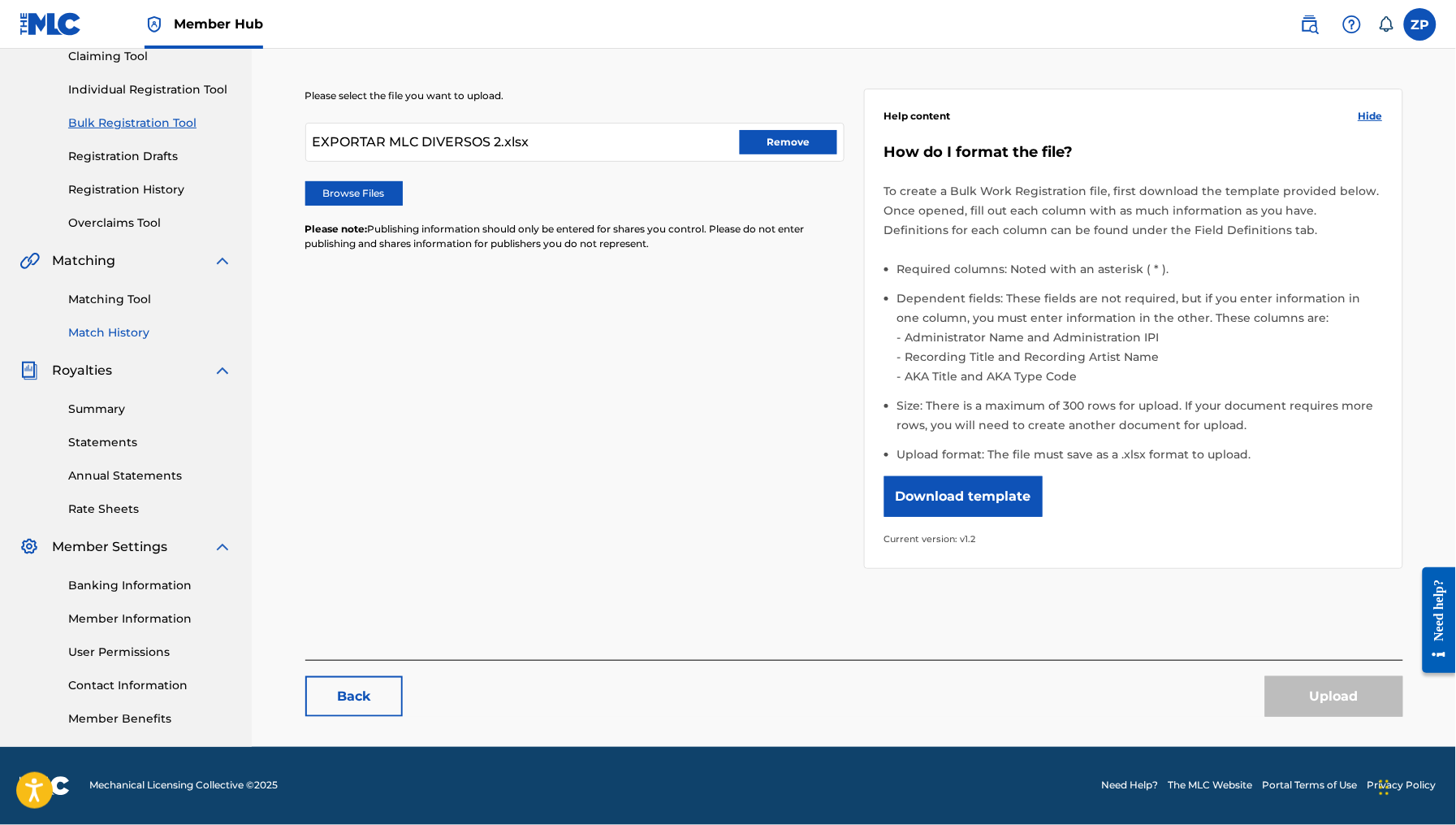
click at [129, 325] on link "Match History" at bounding box center [150, 333] width 164 height 18
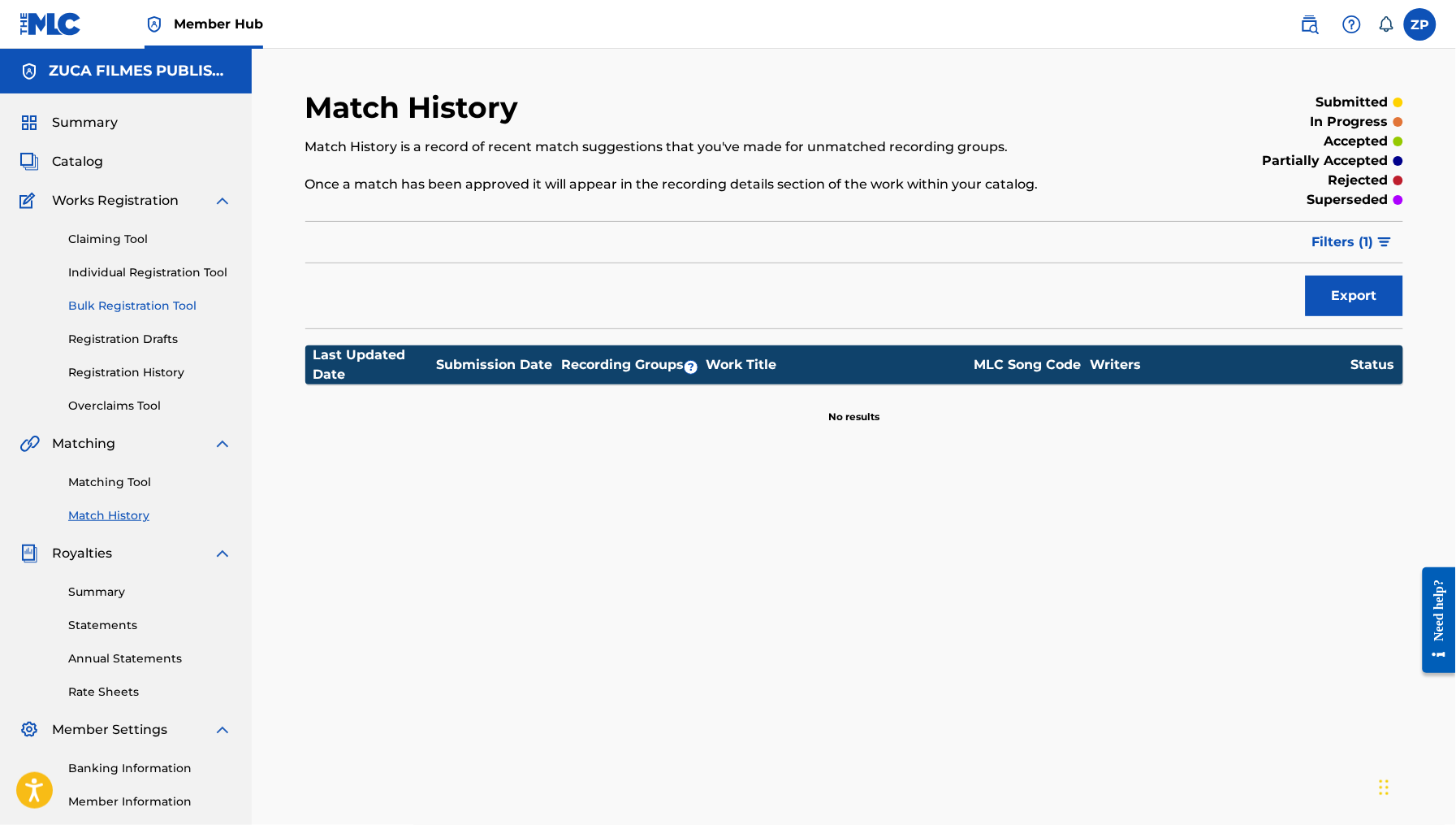
click at [106, 300] on link "Bulk Registration Tool" at bounding box center [150, 306] width 164 height 18
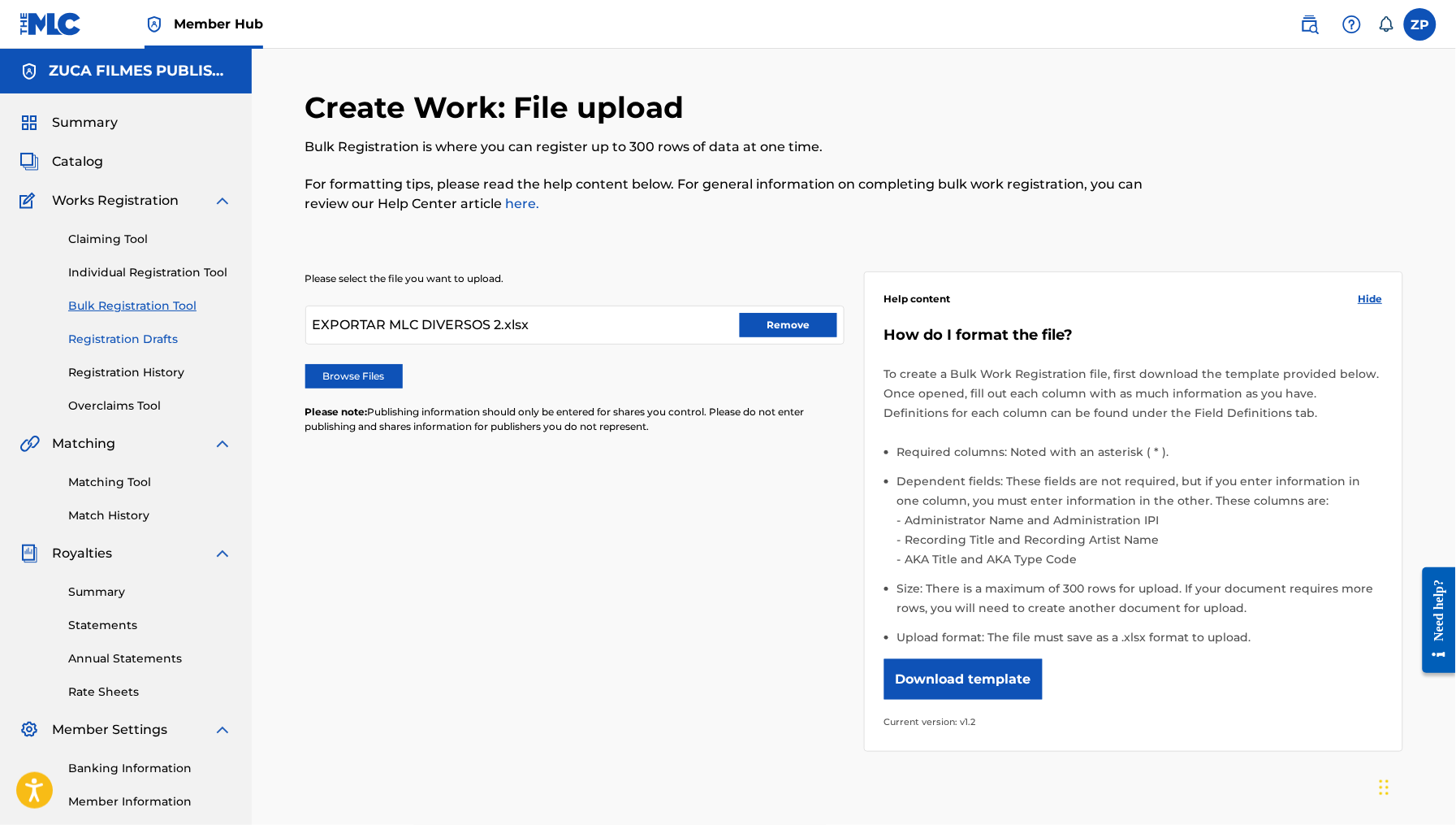
click at [125, 331] on link "Registration Drafts" at bounding box center [150, 340] width 164 height 18
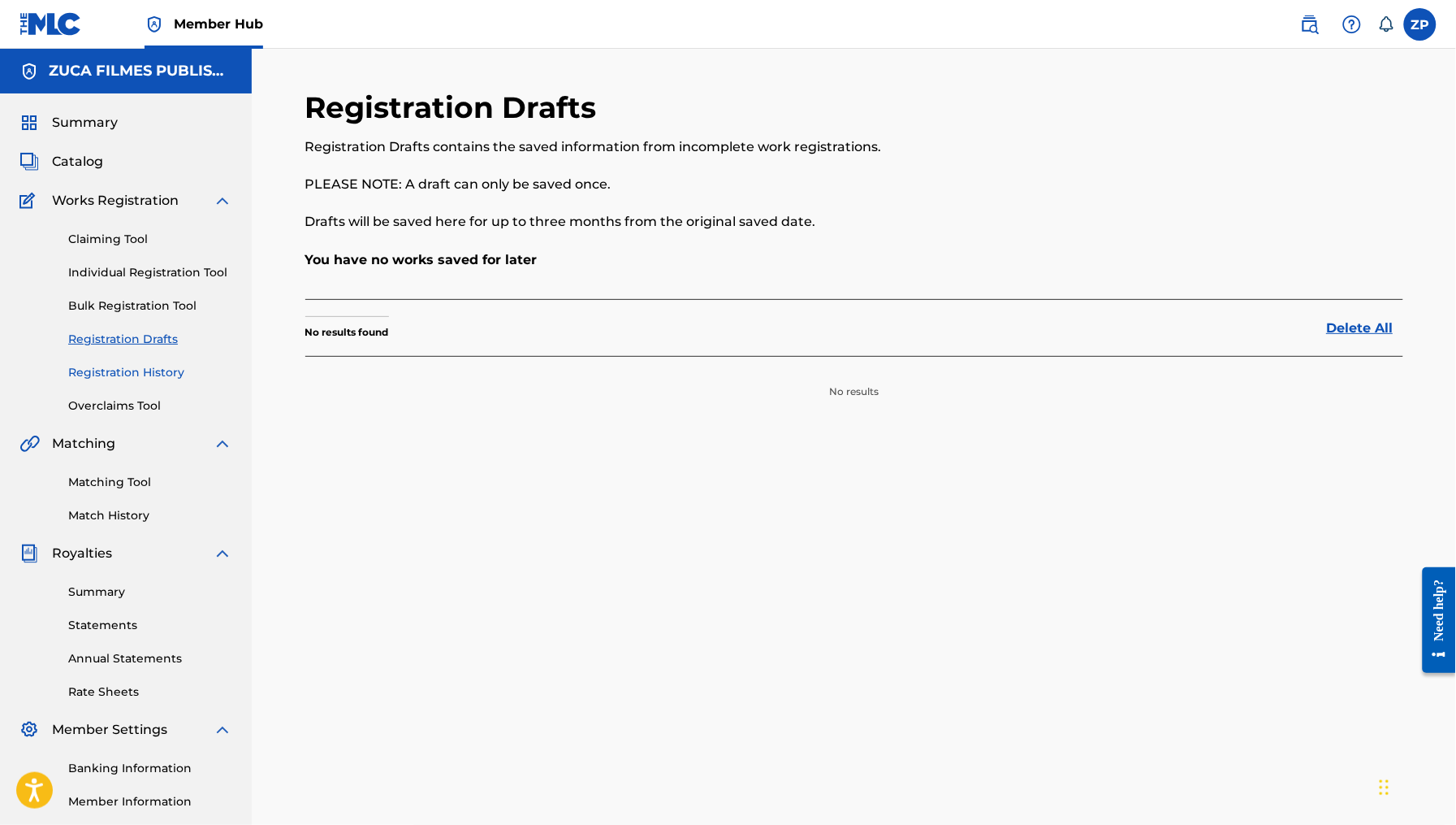
click at [107, 374] on link "Registration History" at bounding box center [150, 373] width 164 height 18
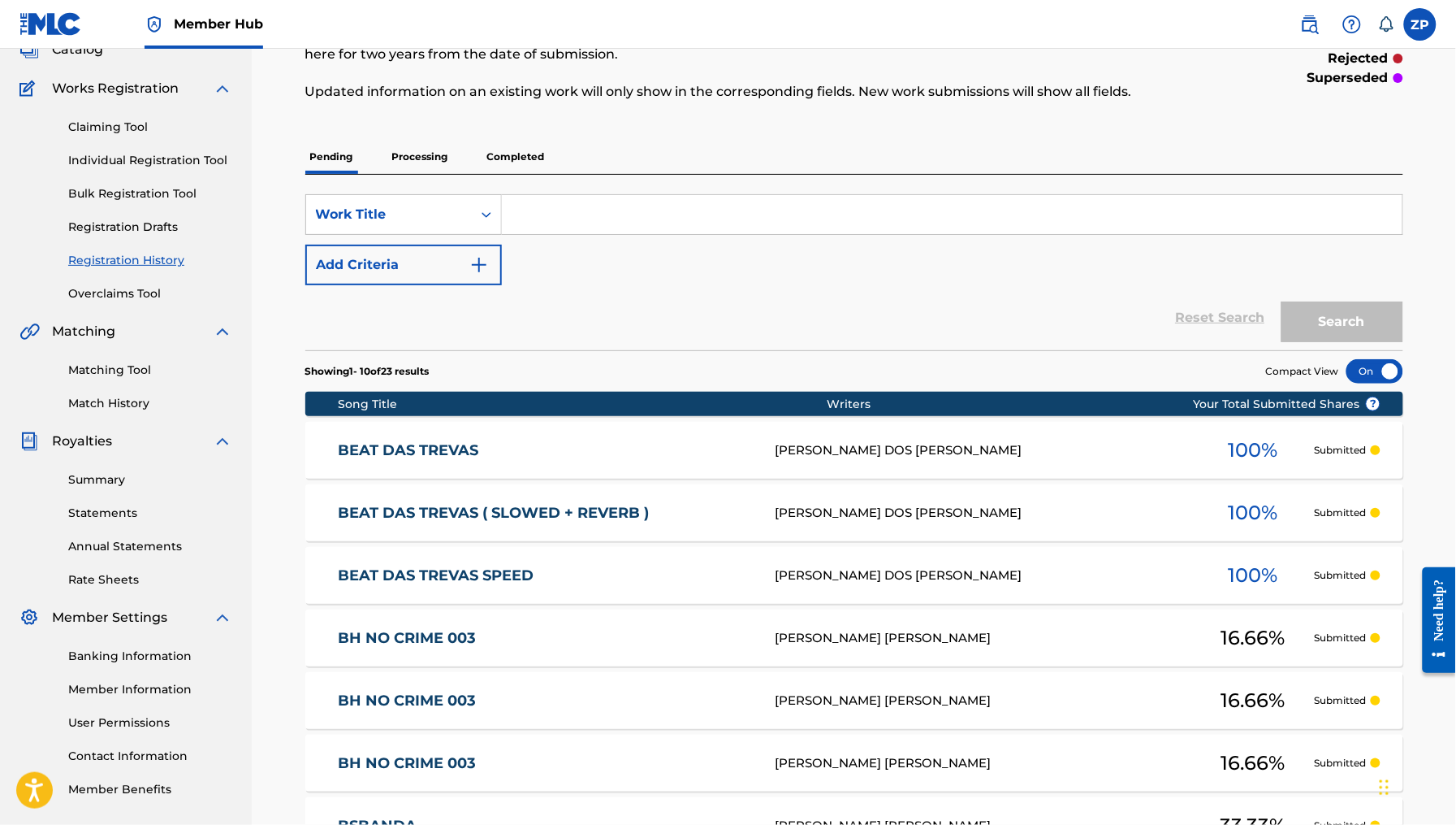
scroll to position [517, 0]
